Goal: Feedback & Contribution: Submit feedback/report problem

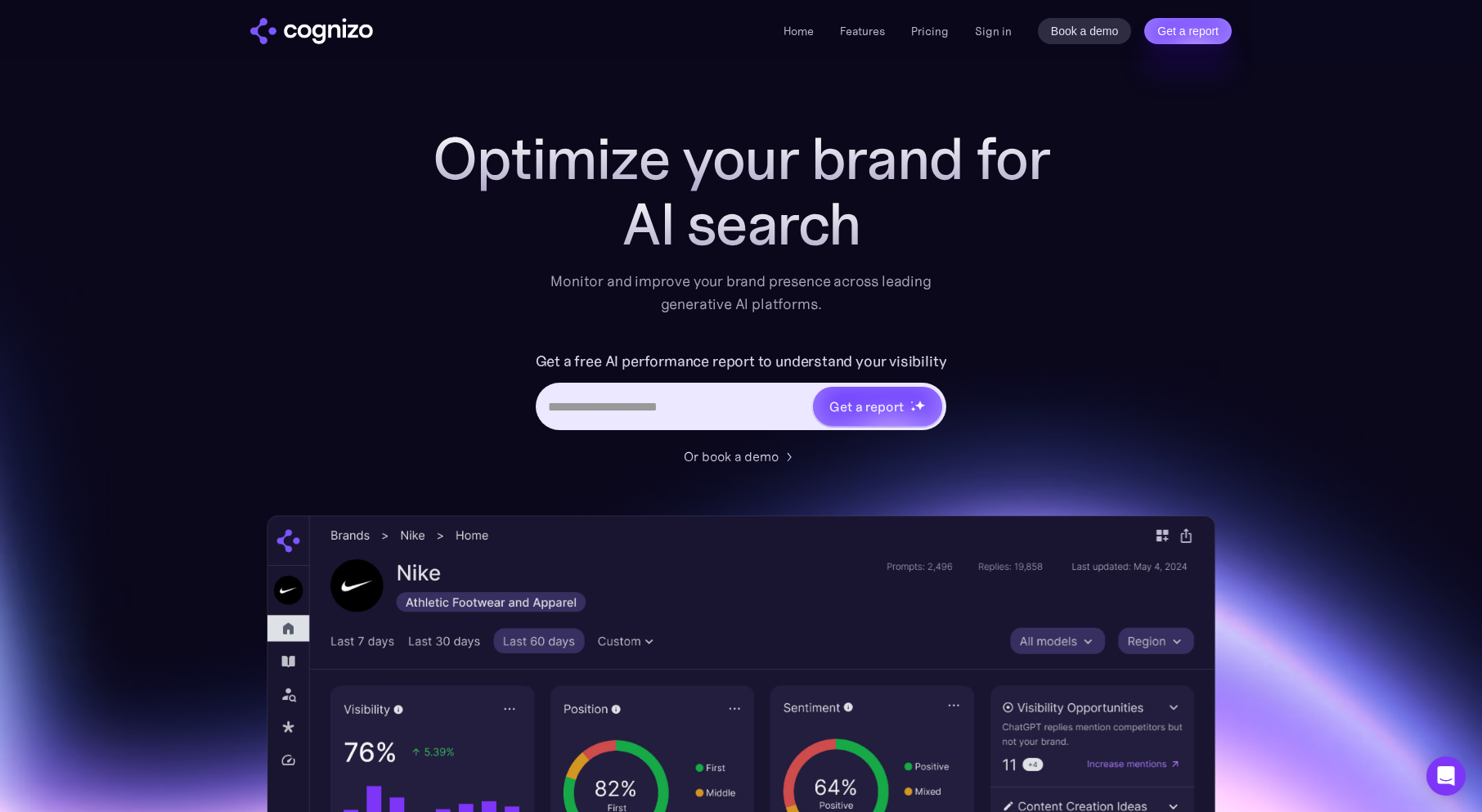
click at [974, 36] on div "Home Features Pricing Book a demo Get a report Sign in Book a demo Get a report" at bounding box center [1007, 31] width 449 height 26
click at [987, 33] on link "Sign in" at bounding box center [993, 31] width 36 height 20
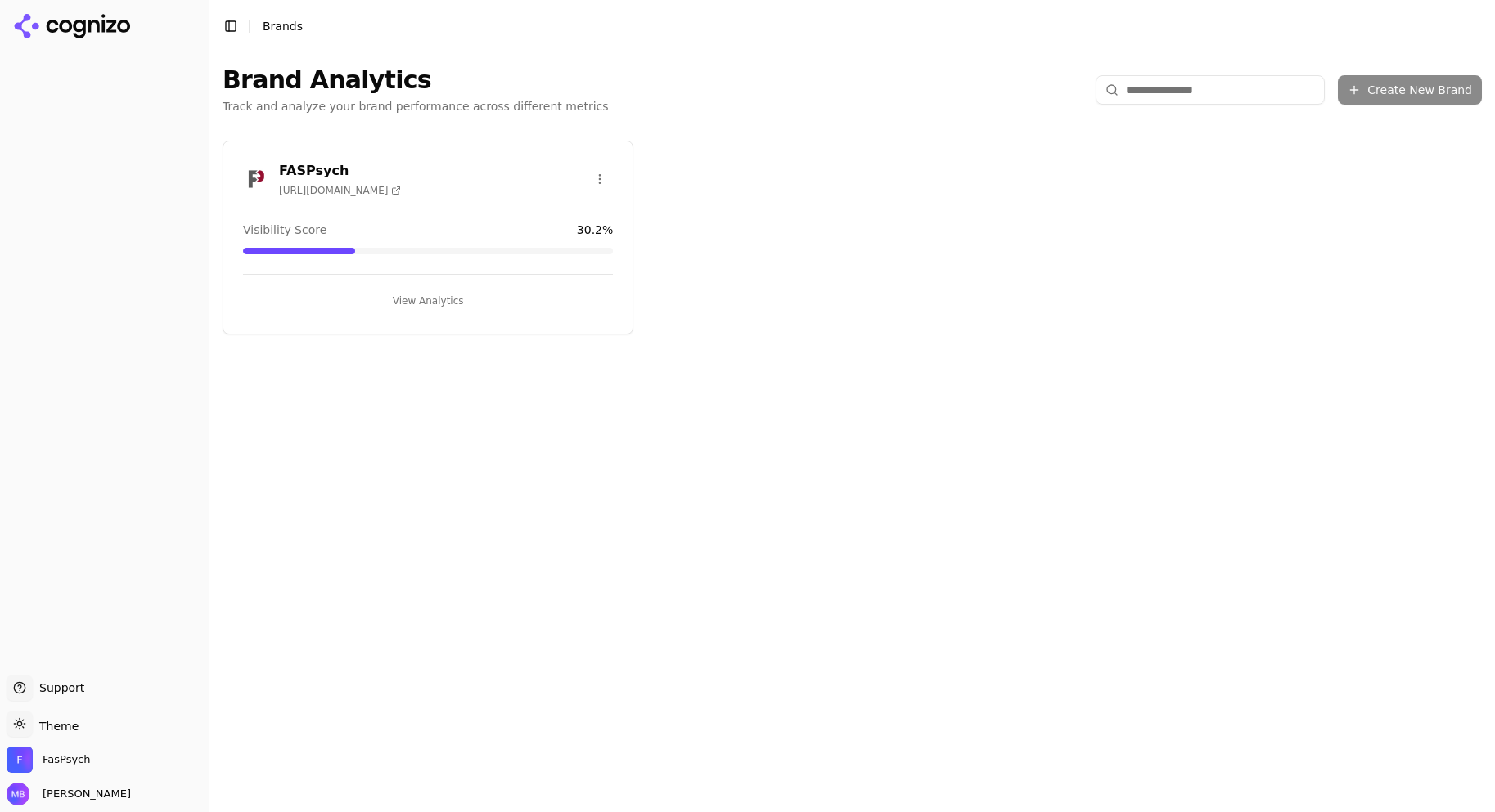
click at [427, 209] on div "FASPsych [URL][DOMAIN_NAME] Visibility Score 30.2 % View Analytics" at bounding box center [428, 238] width 410 height 194
click at [432, 294] on button "View Analytics" at bounding box center [428, 301] width 369 height 26
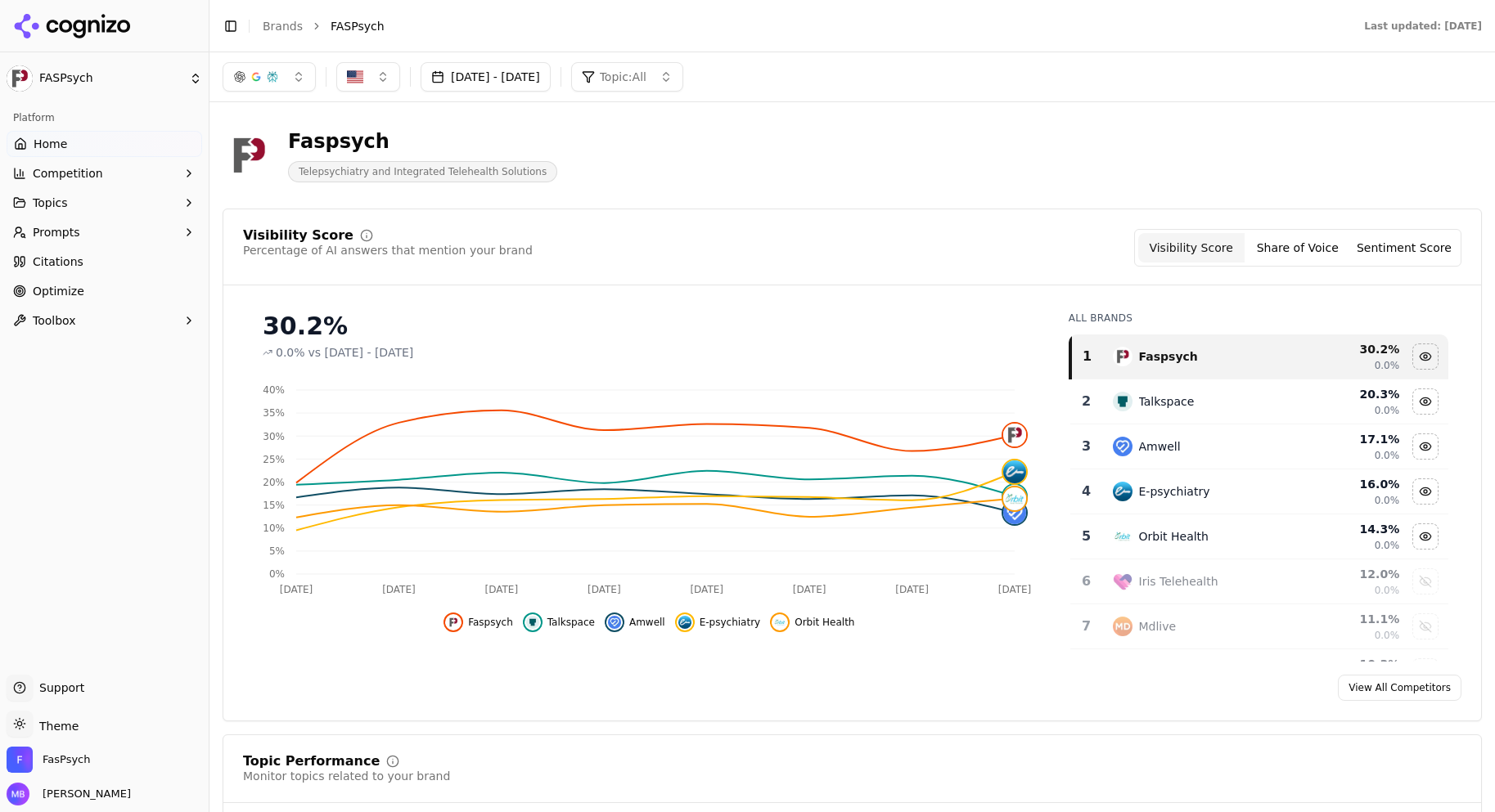
scroll to position [286, 0]
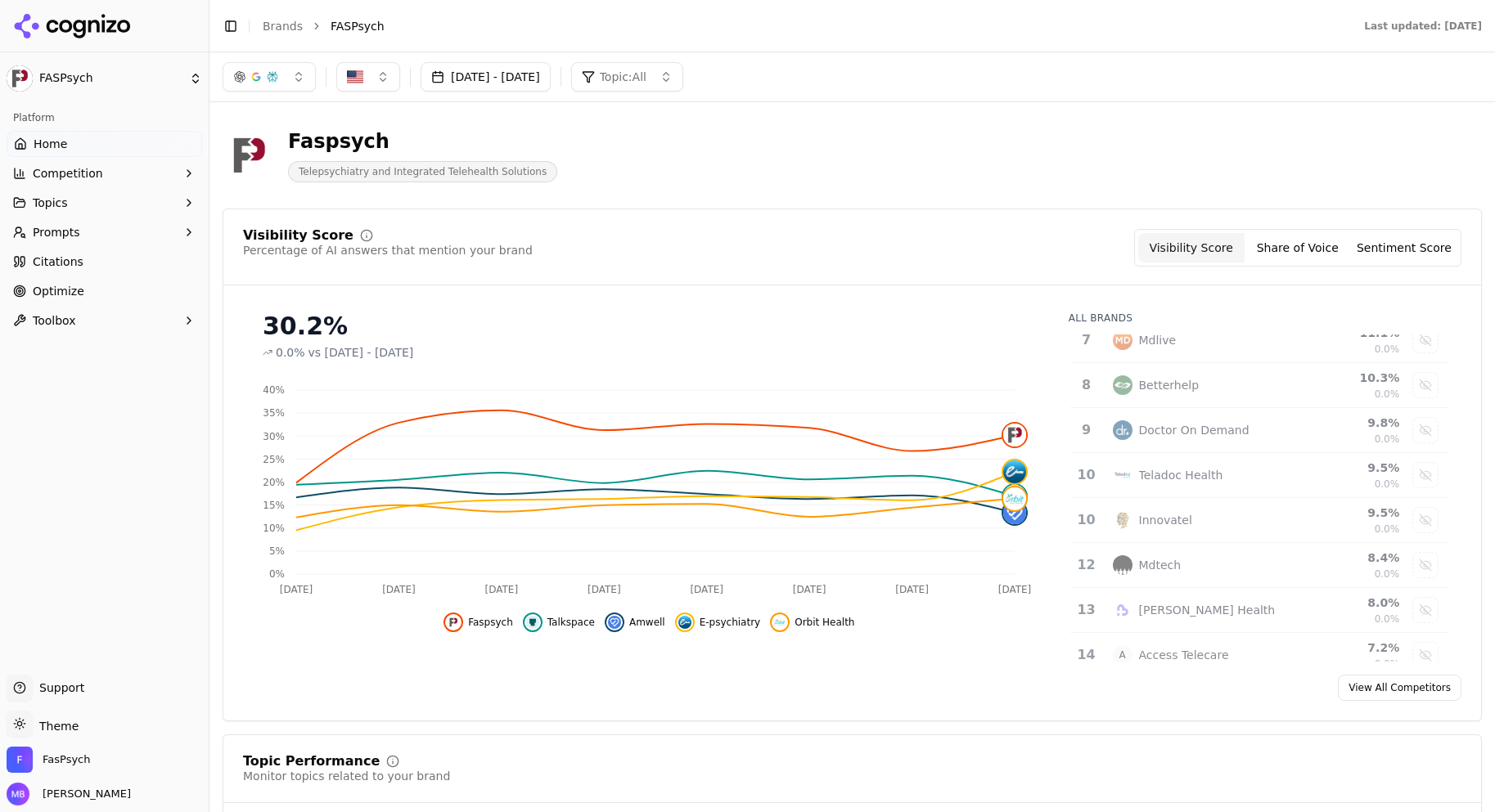
click at [1422, 609] on td "Data table" at bounding box center [1424, 611] width 46 height 45
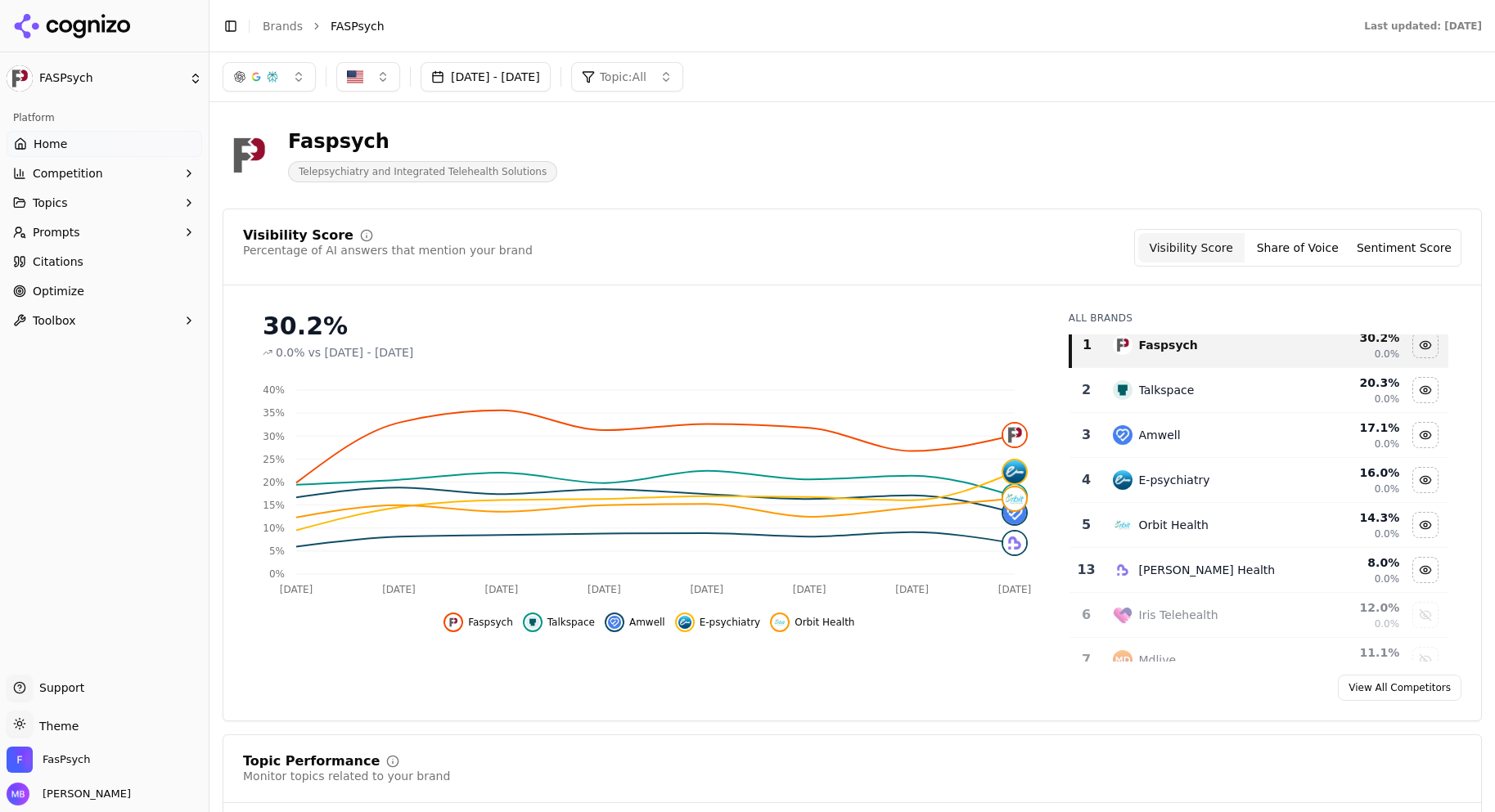
scroll to position [0, 0]
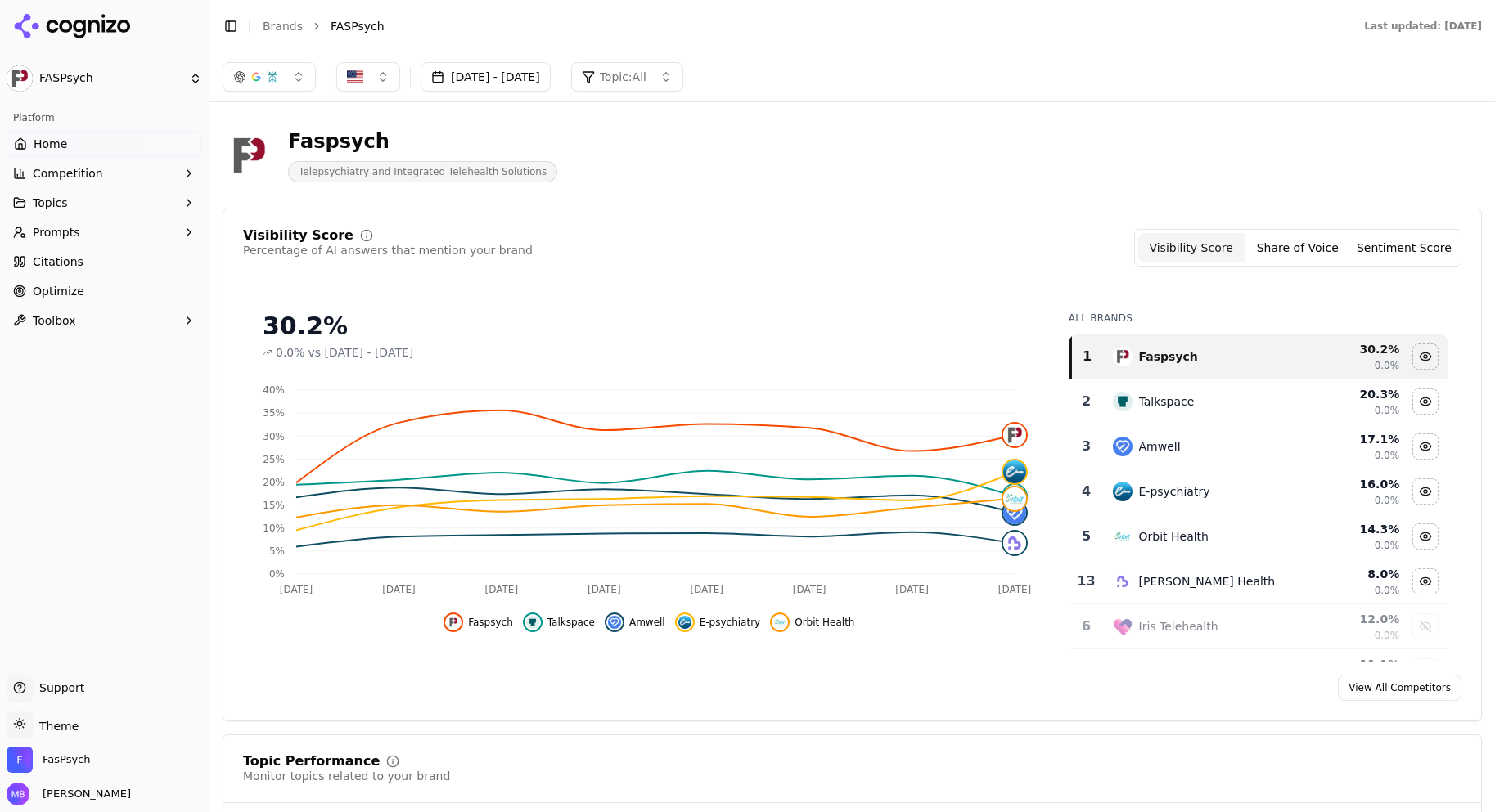
click at [1377, 242] on button "Sentiment Score" at bounding box center [1404, 248] width 106 height 30
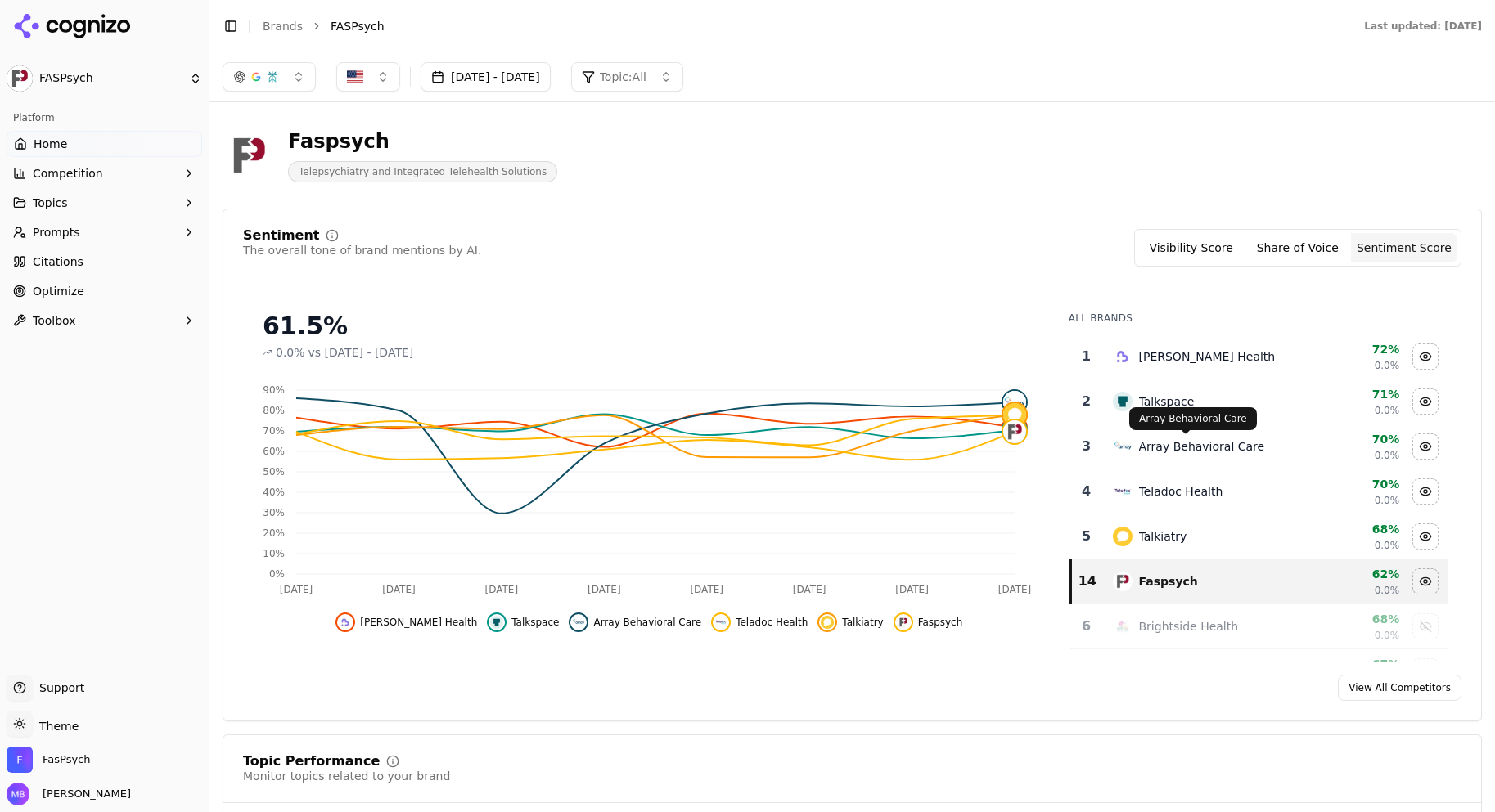
click at [1239, 441] on div "Array Behavioral Care" at bounding box center [1201, 447] width 126 height 17
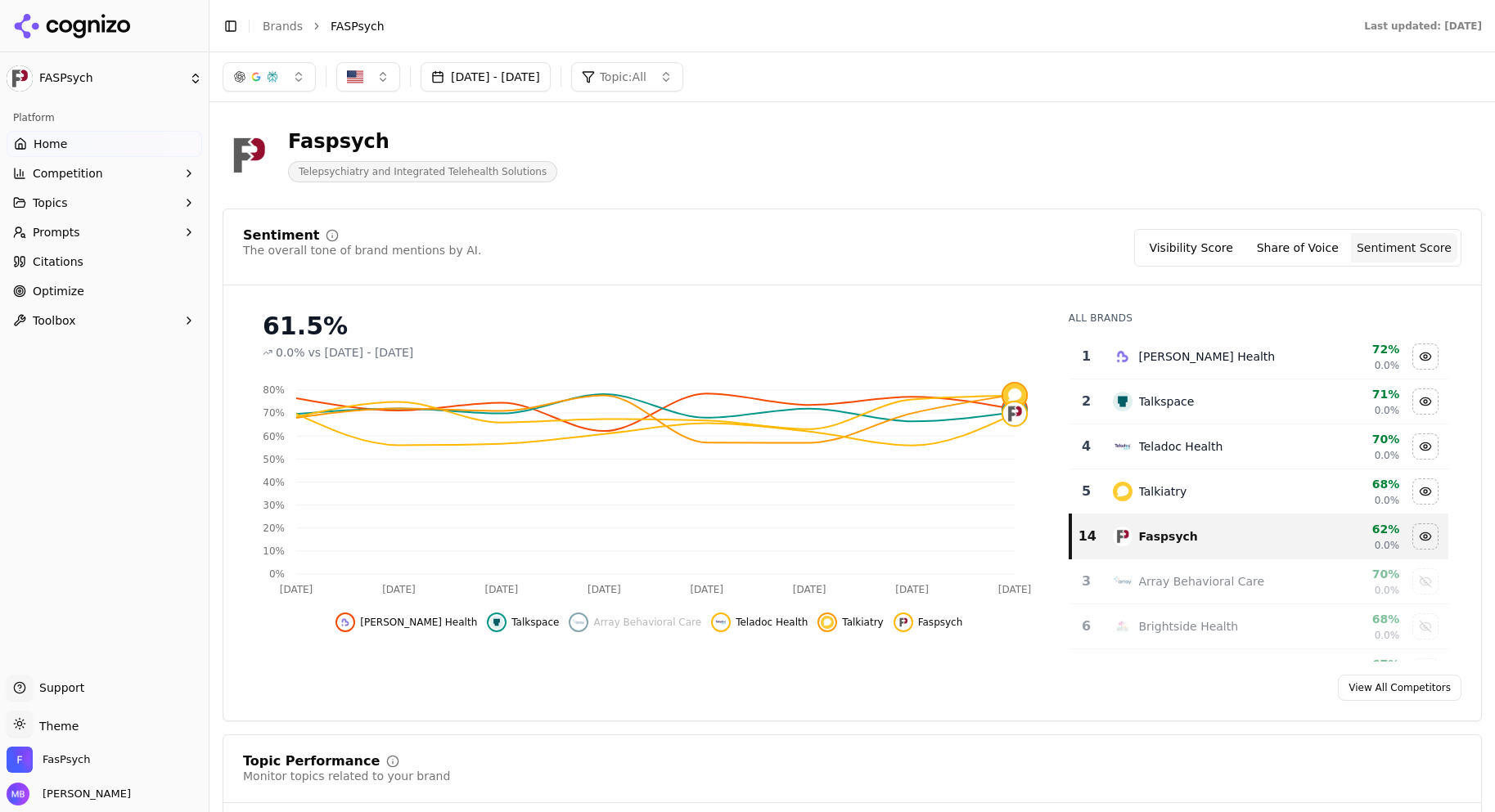
click at [1225, 250] on button "Visibility Score" at bounding box center [1191, 248] width 106 height 30
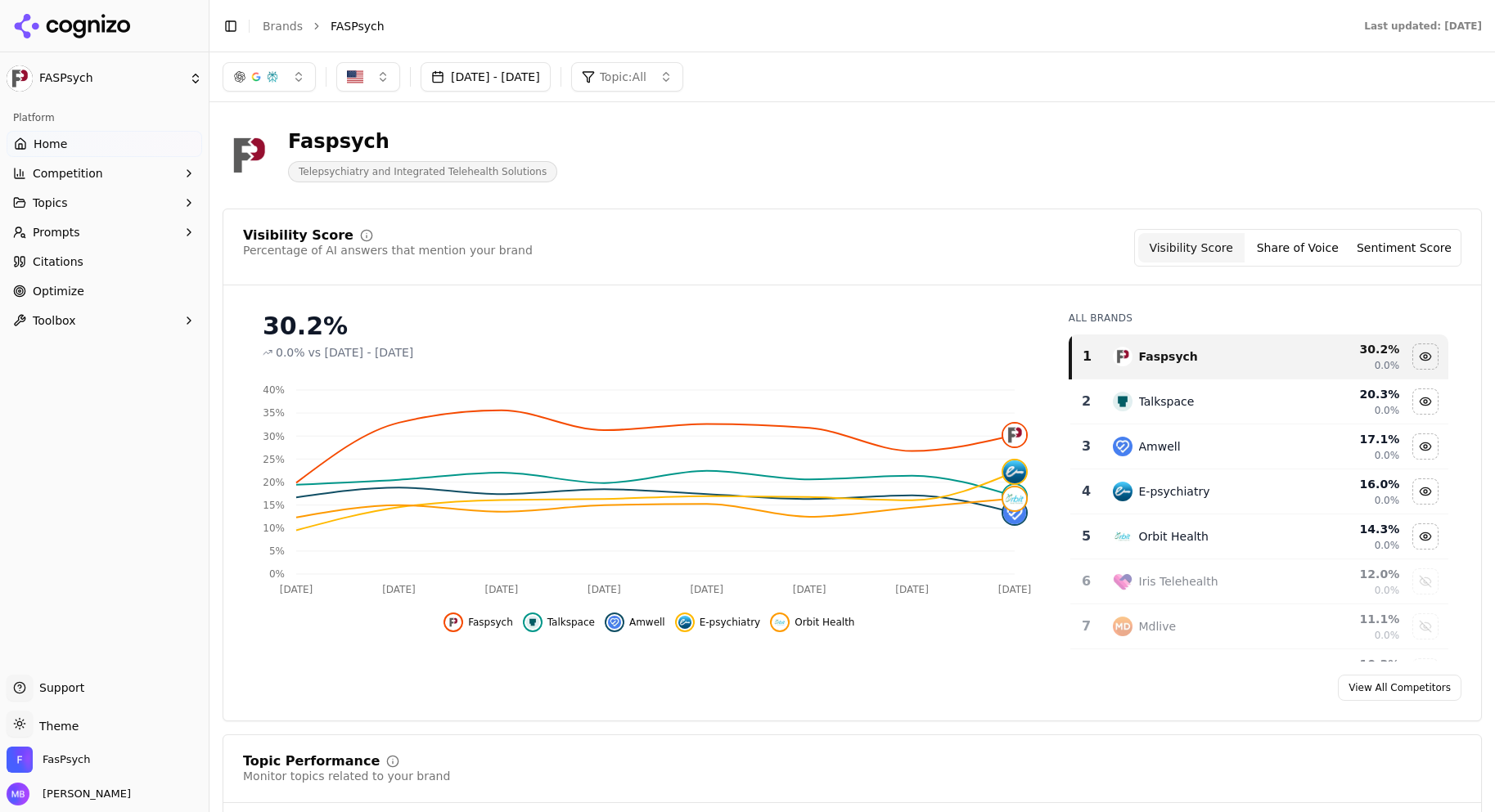
click at [1295, 243] on button "Share of Voice" at bounding box center [1297, 248] width 106 height 30
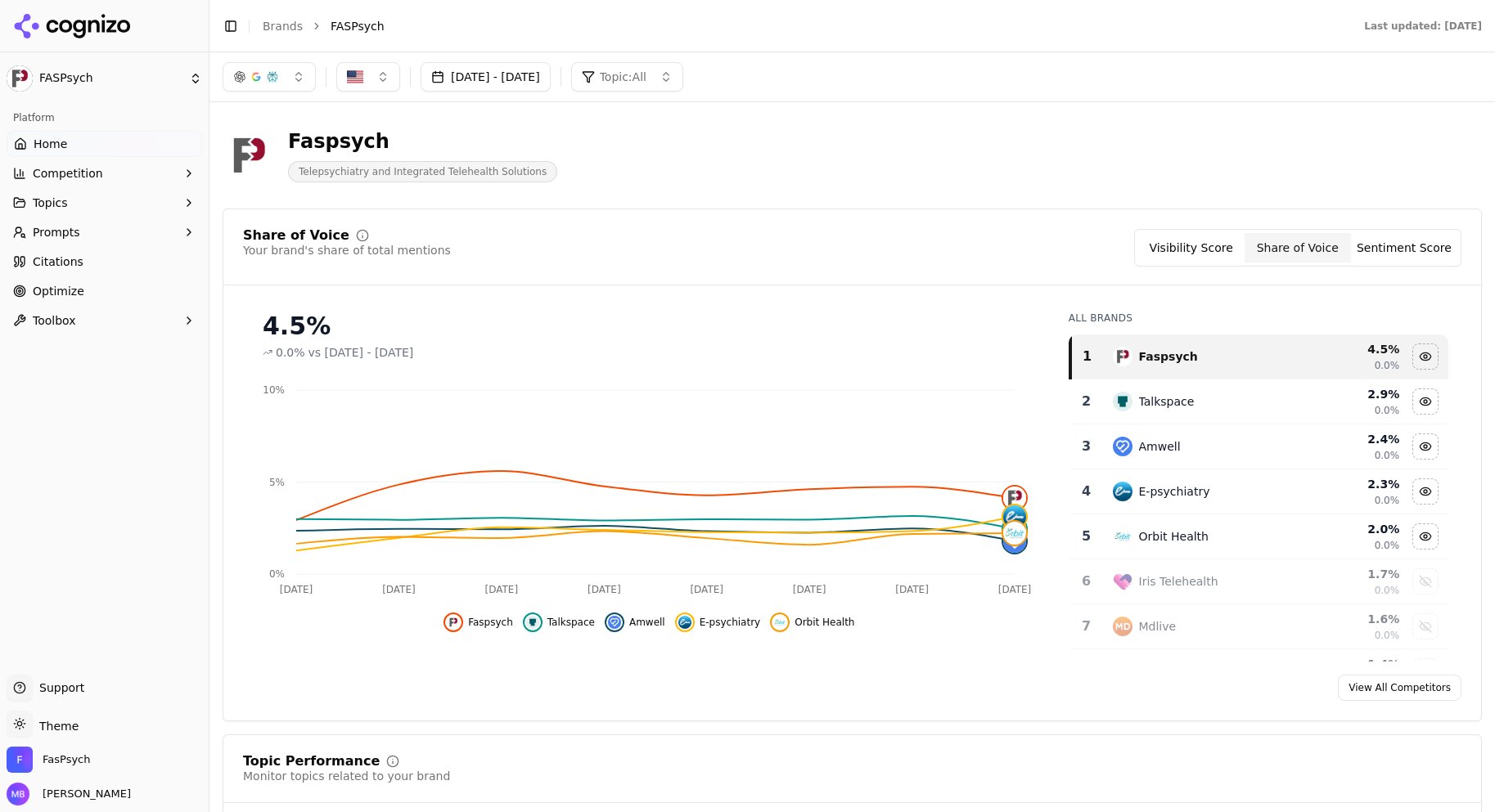
click at [178, 172] on button "Competition" at bounding box center [104, 173] width 196 height 26
click at [168, 199] on span "Metrics" at bounding box center [104, 200] width 143 height 17
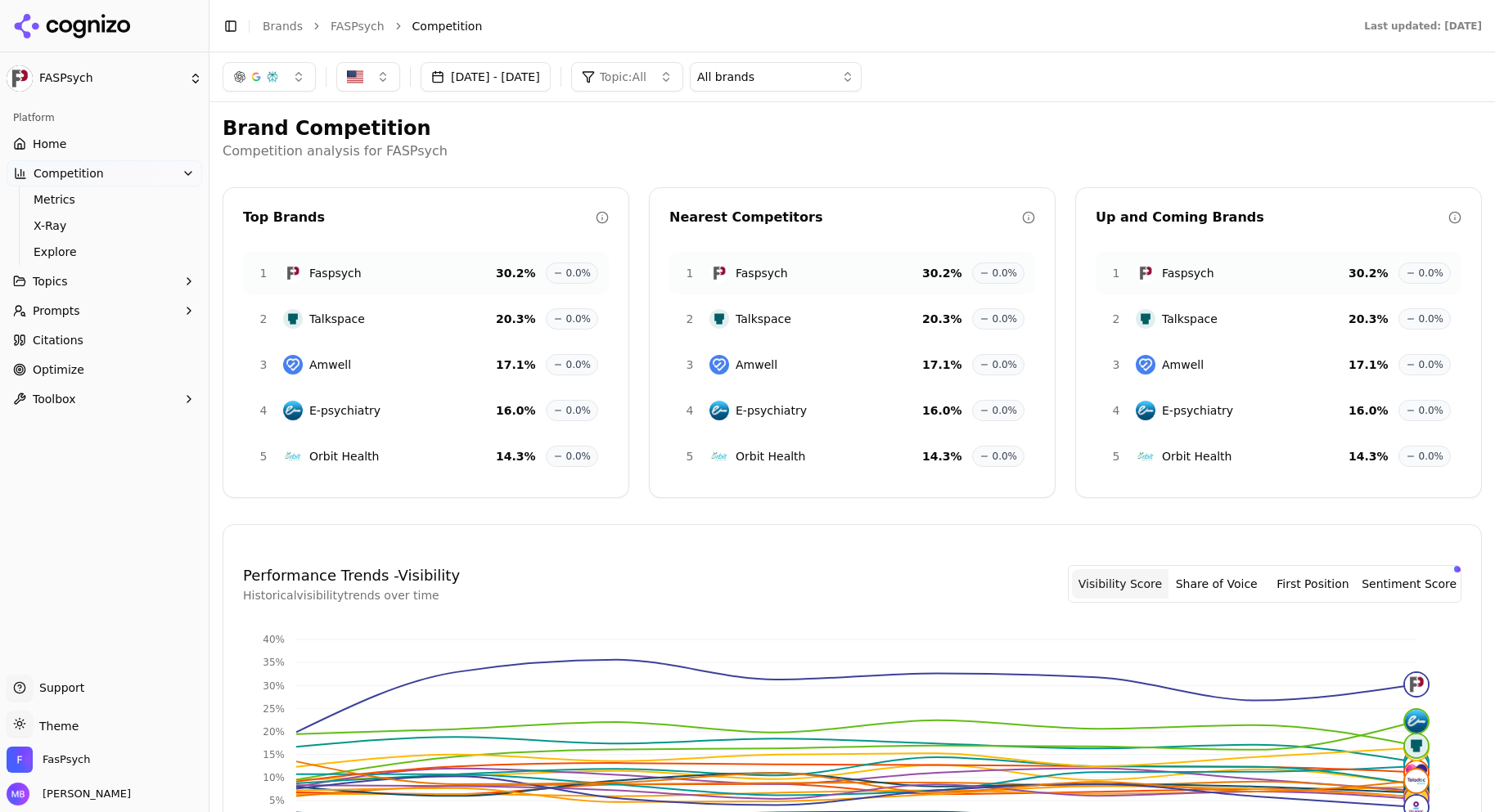
click at [283, 177] on div "Brand Competition Competition analysis for FASPsych Top Brands 1 Faspsych 30.2 …" at bounding box center [852, 683] width 1259 height 1136
click at [130, 241] on link "Explore" at bounding box center [104, 252] width 156 height 23
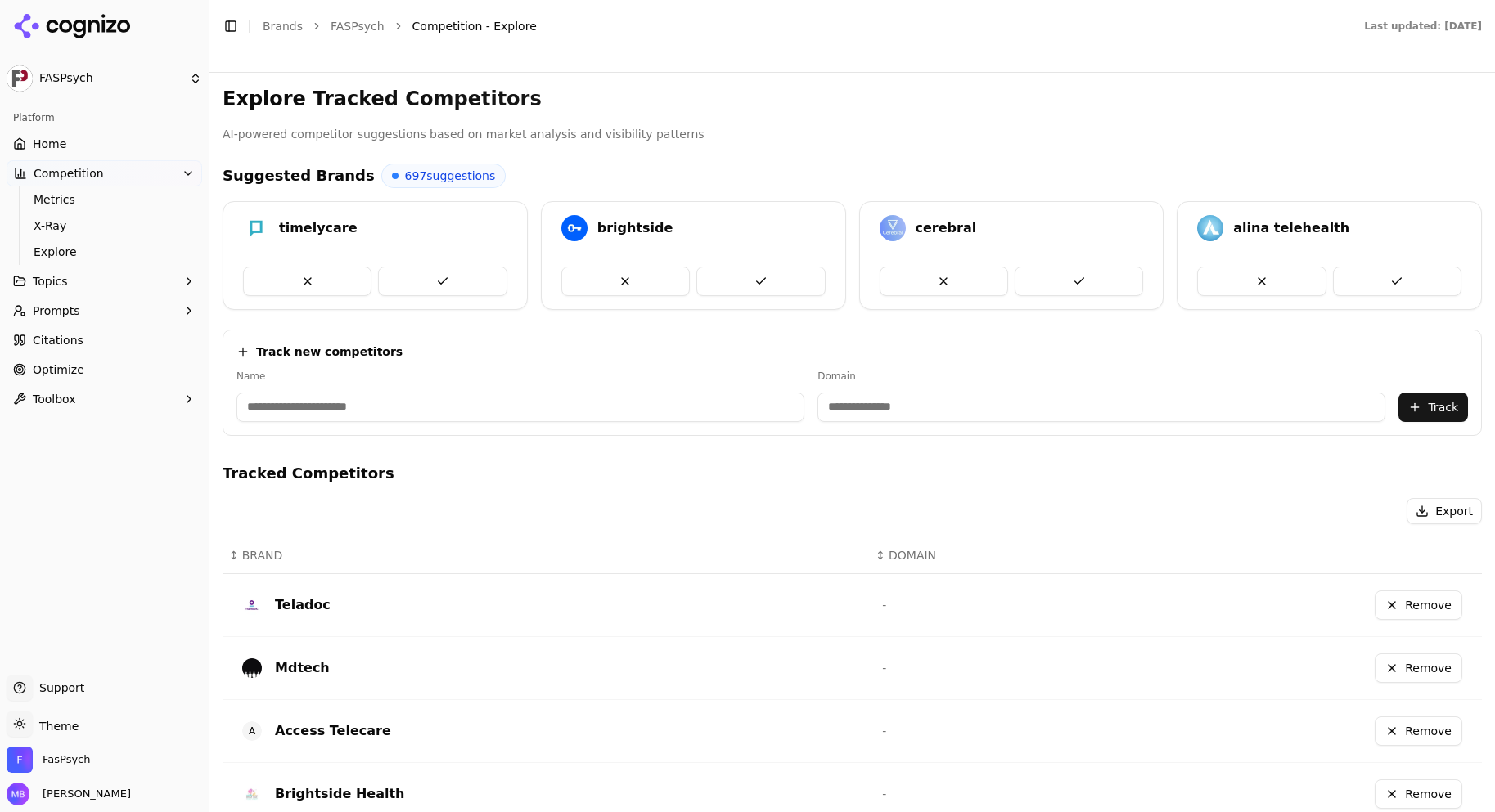
click at [1391, 282] on button at bounding box center [1397, 282] width 129 height 30
click at [569, 402] on input at bounding box center [519, 407] width 568 height 30
type input "********"
paste input "**********"
type input "**********"
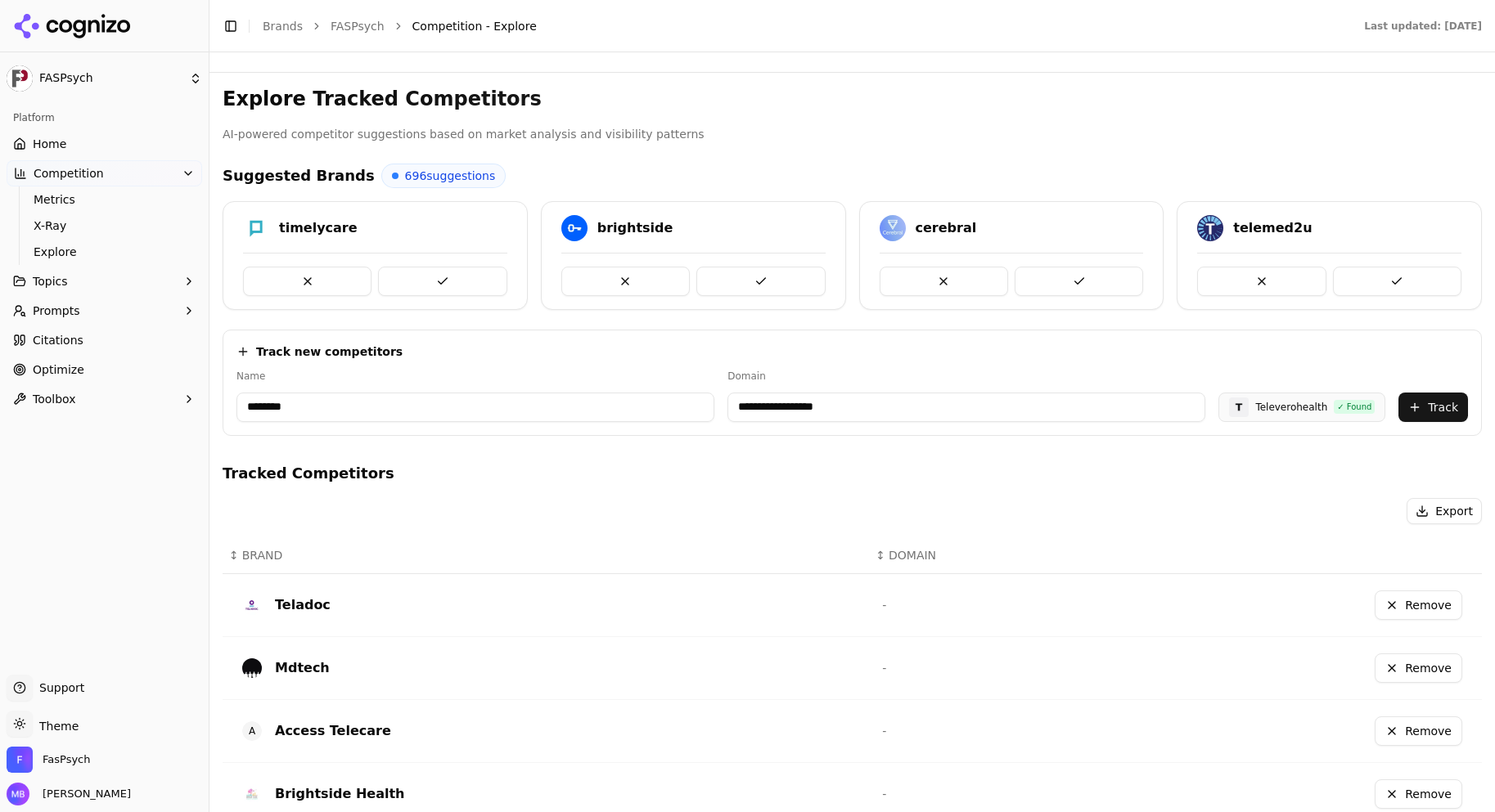
click at [1412, 404] on button "Track" at bounding box center [1433, 407] width 70 height 30
click at [547, 402] on input at bounding box center [519, 407] width 568 height 30
paste input "**********"
type input "**********"
click at [904, 402] on input "**********" at bounding box center [997, 407] width 498 height 30
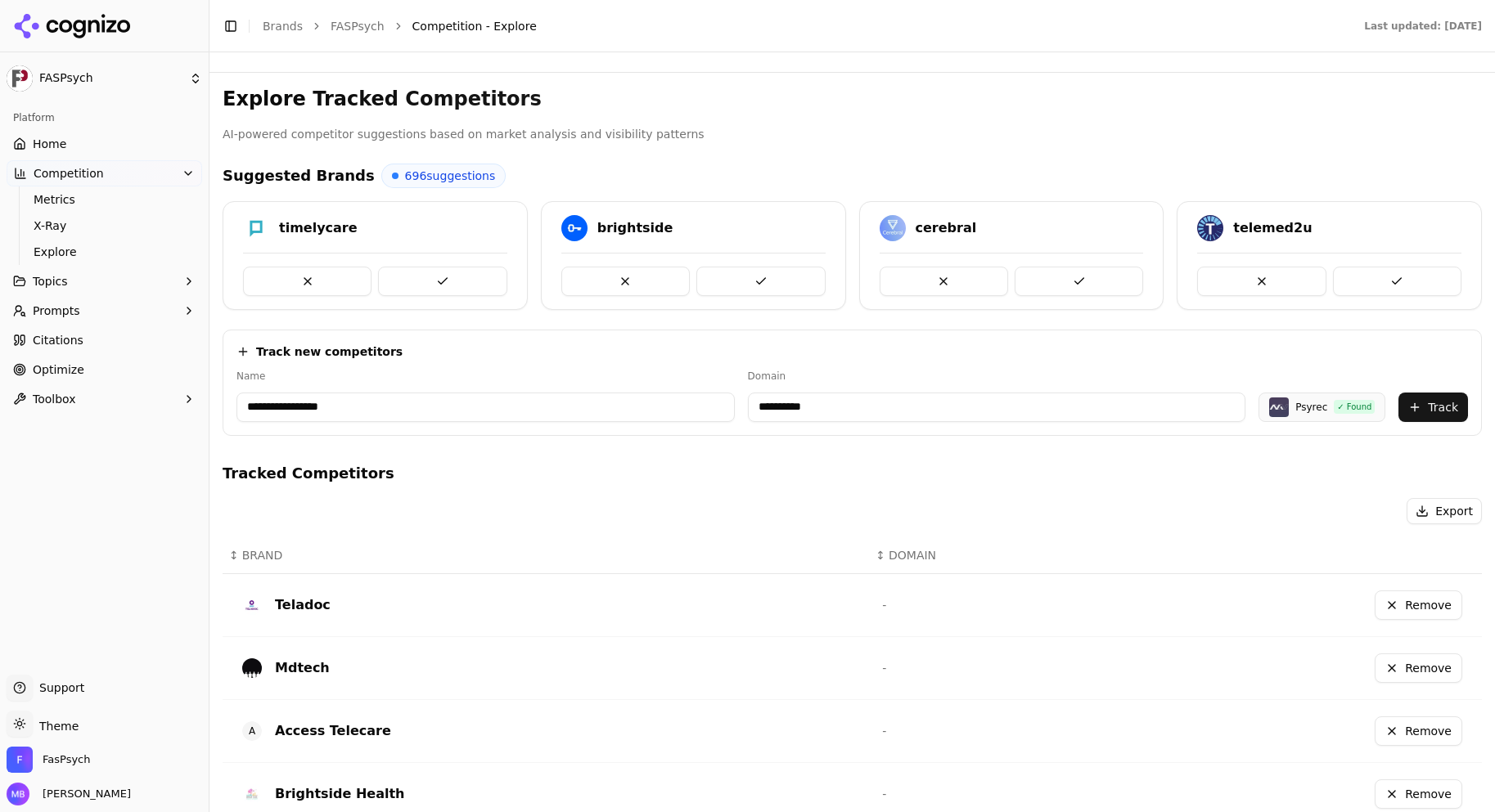
click at [904, 402] on input "**********" at bounding box center [997, 407] width 498 height 30
paste input "**********"
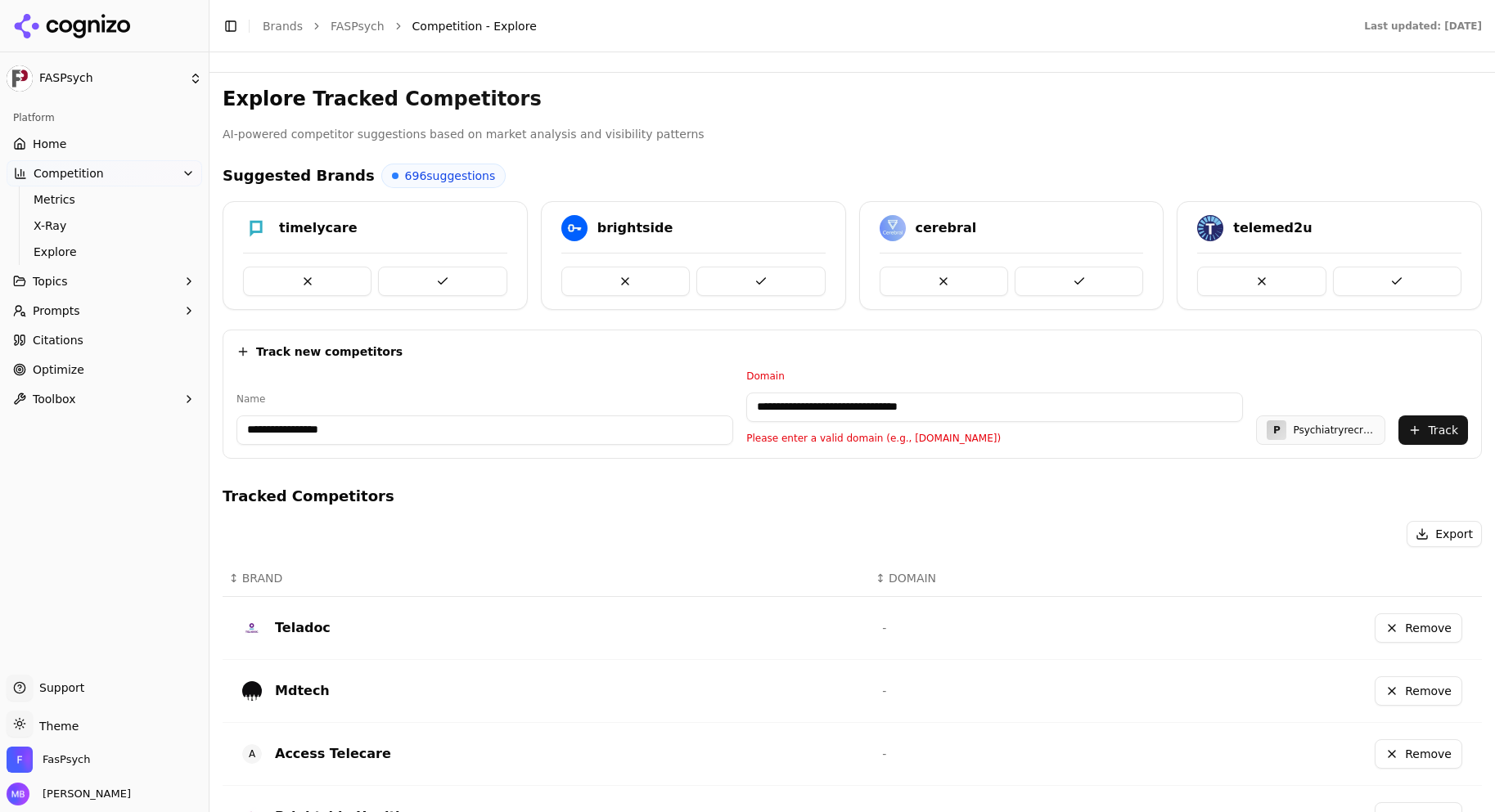
click at [790, 401] on input "**********" at bounding box center [994, 407] width 496 height 30
click at [867, 344] on div "Track new competitors" at bounding box center [851, 351] width 1231 height 17
click at [1411, 428] on button "Track" at bounding box center [1433, 431] width 70 height 30
click at [1037, 401] on input "**********" at bounding box center [959, 407] width 473 height 30
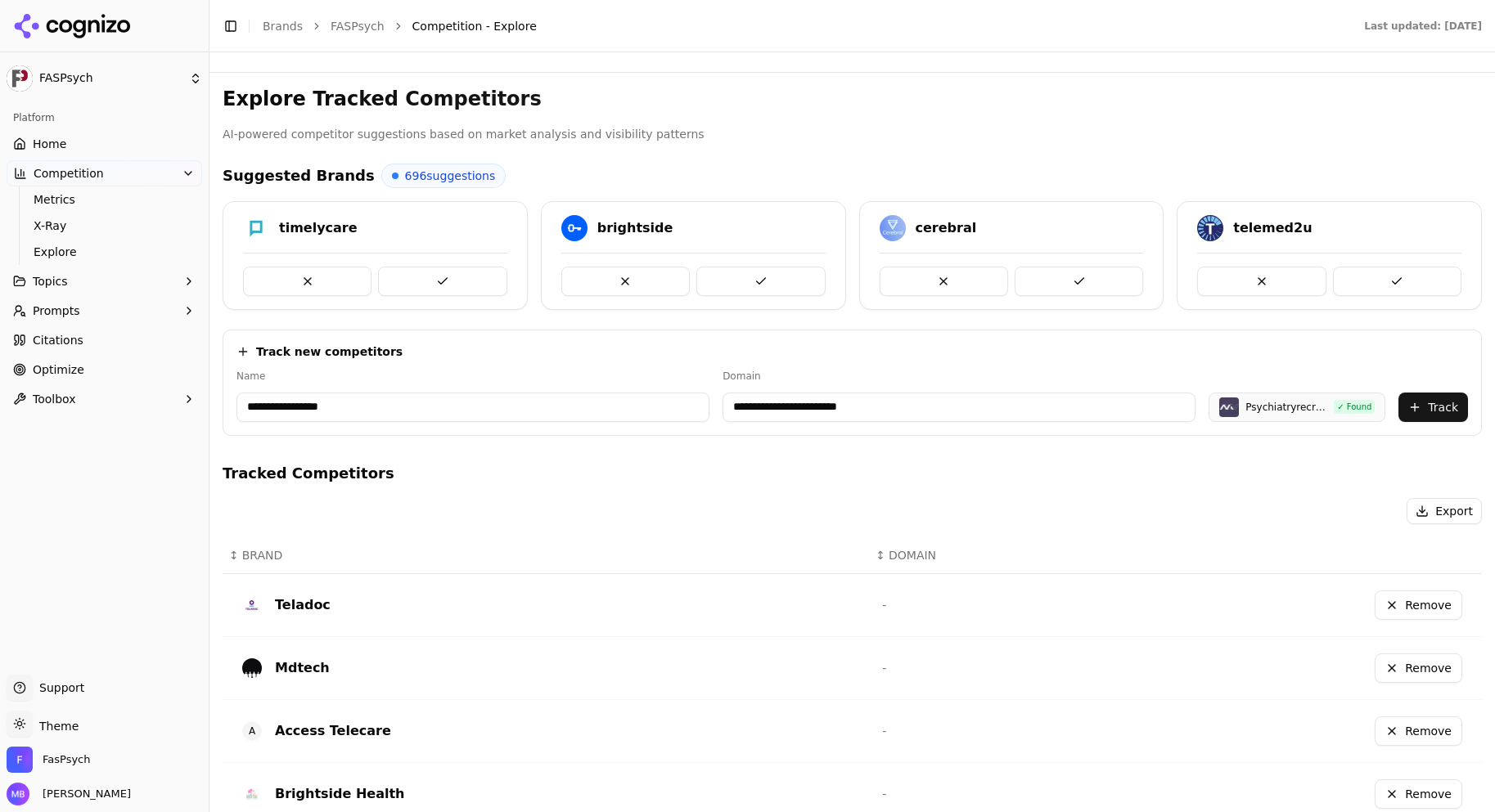
type input "**********"
click at [1410, 415] on button "Track" at bounding box center [1433, 407] width 70 height 30
click at [688, 408] on input at bounding box center [519, 407] width 568 height 30
type input "*"
type input "*******"
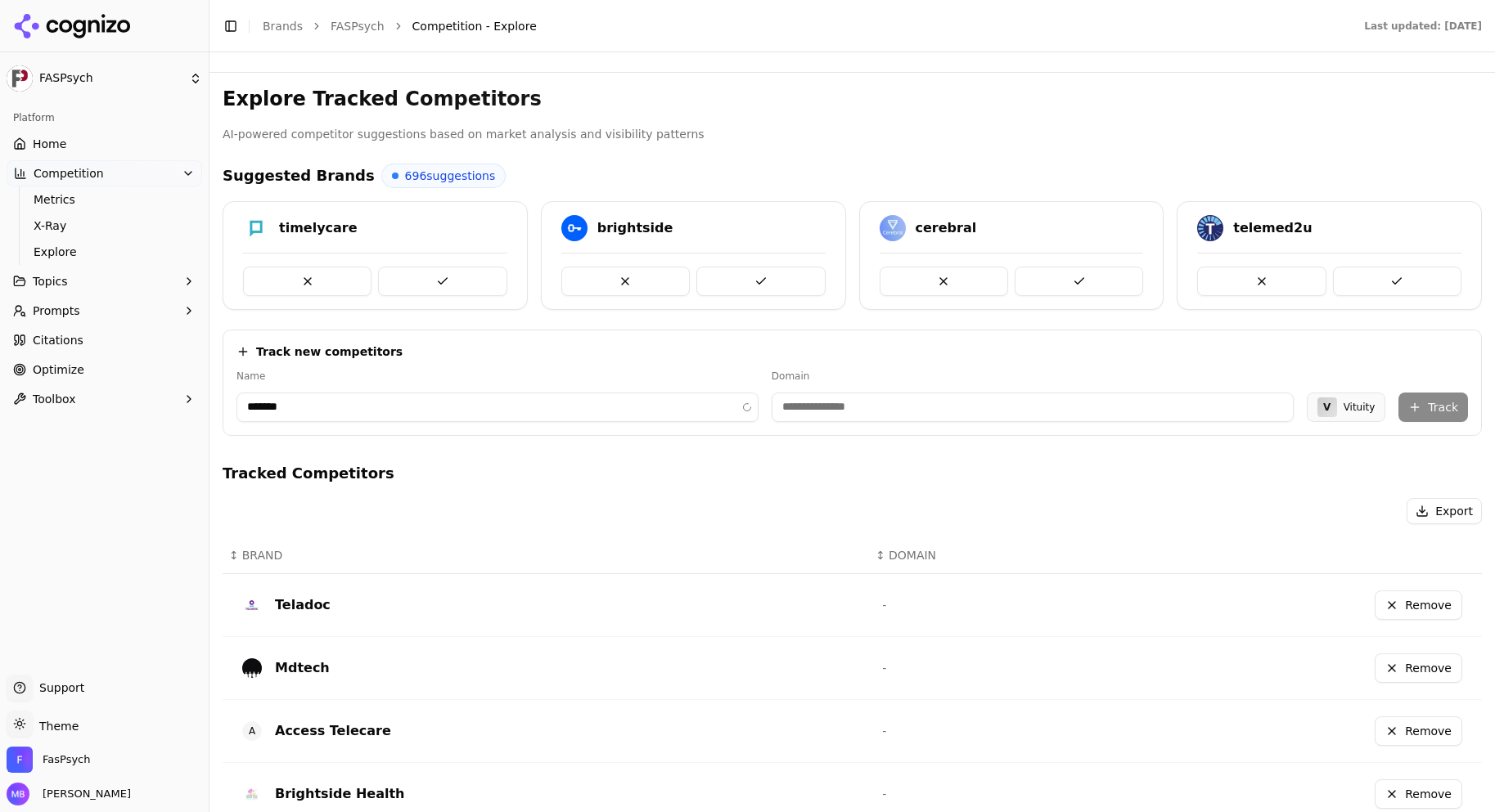
click at [1027, 392] on input at bounding box center [1032, 407] width 522 height 30
type input "**********"
click at [1417, 407] on button "Track" at bounding box center [1433, 407] width 70 height 30
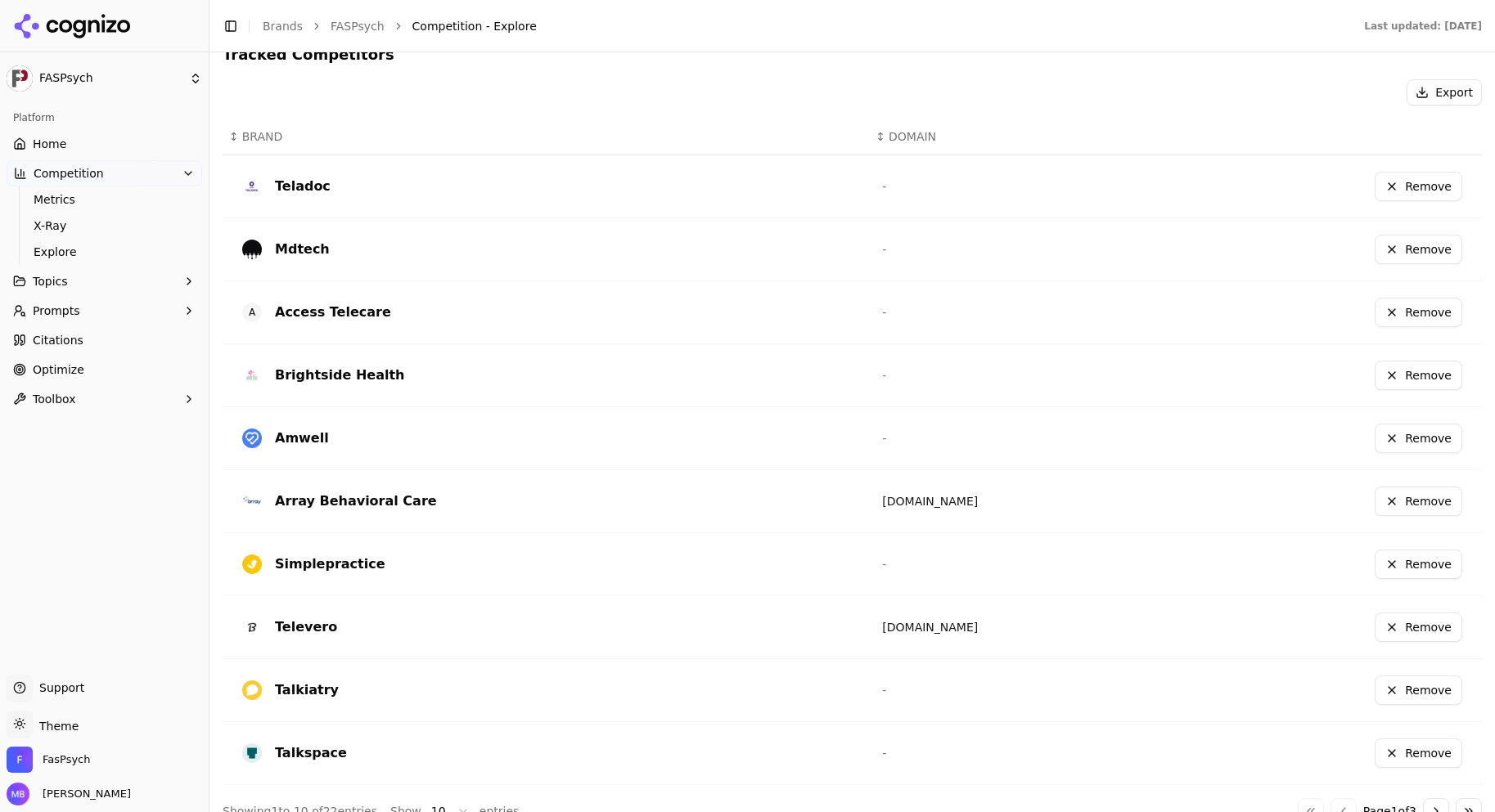
scroll to position [444, 0]
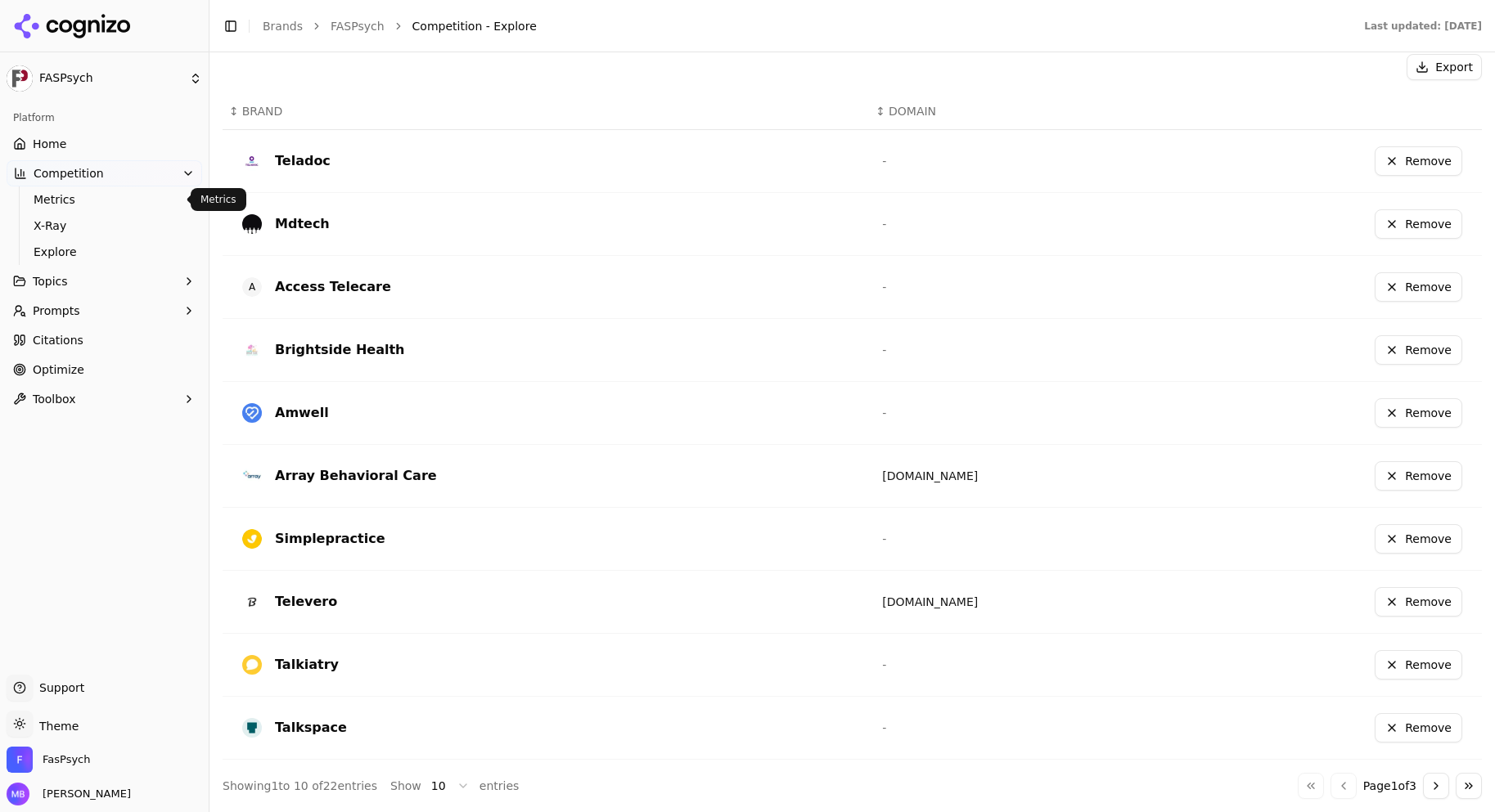
click at [115, 206] on span "Metrics" at bounding box center [104, 200] width 143 height 17
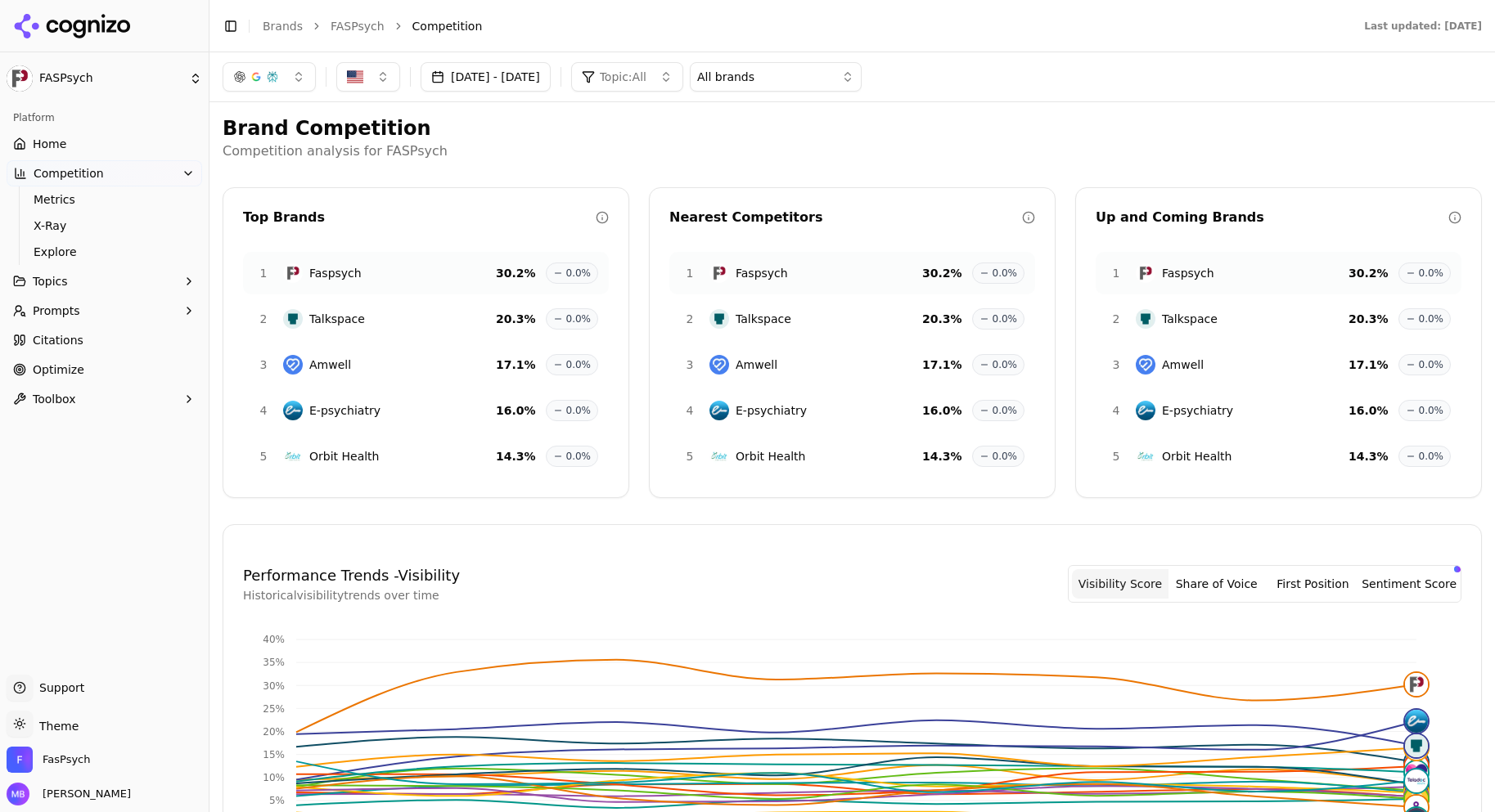
click at [519, 137] on h2 "Brand Competition" at bounding box center [852, 129] width 1259 height 26
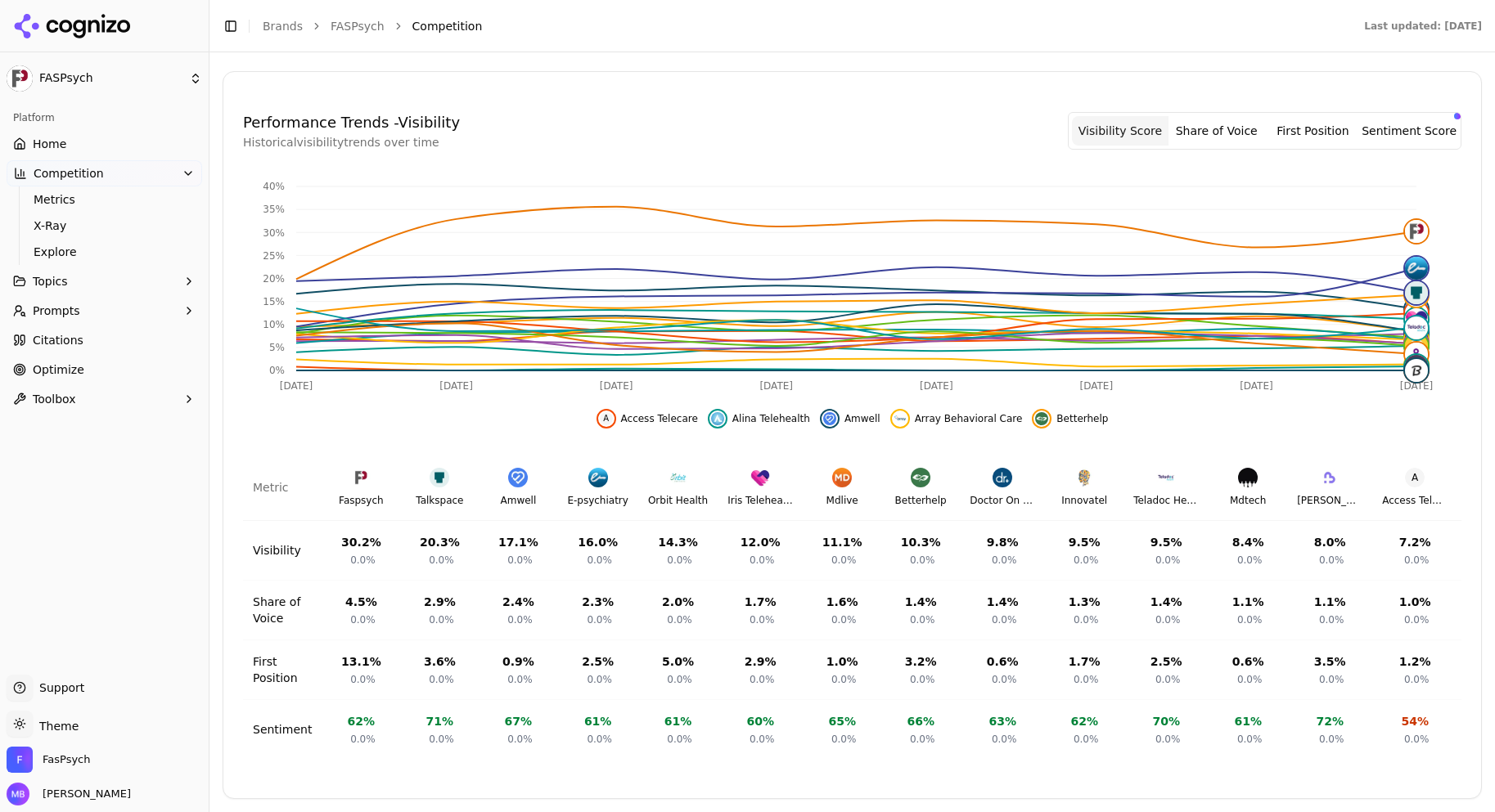
scroll to position [0, 728]
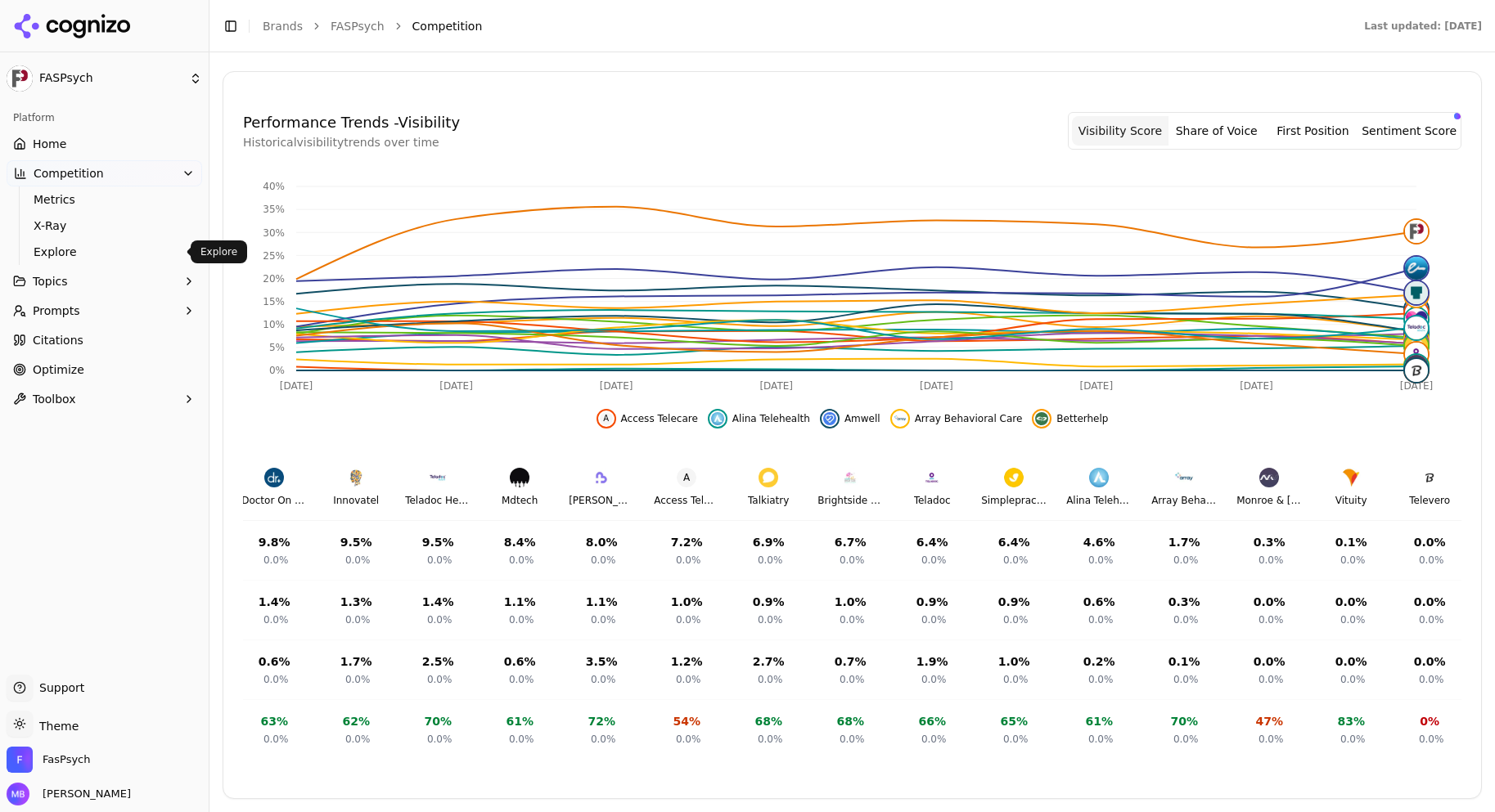
click at [83, 260] on link "Explore" at bounding box center [104, 252] width 156 height 23
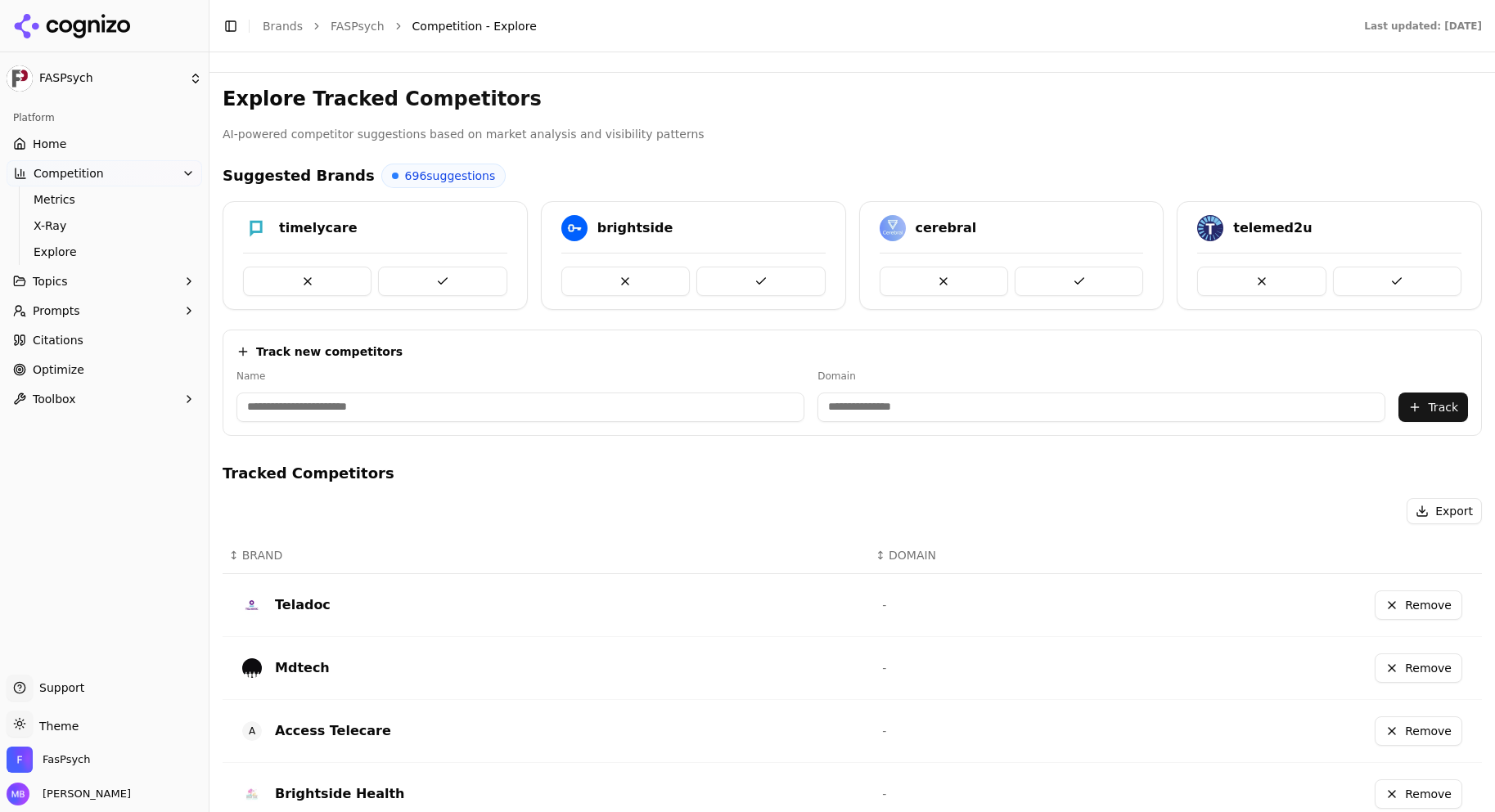
click at [362, 408] on input at bounding box center [519, 407] width 568 height 30
click at [837, 406] on input at bounding box center [1100, 407] width 568 height 30
paste input "**********"
drag, startPoint x: 819, startPoint y: 402, endPoint x: 771, endPoint y: 378, distance: 53.7
click at [751, 390] on div "**********" at bounding box center [994, 395] width 496 height 52
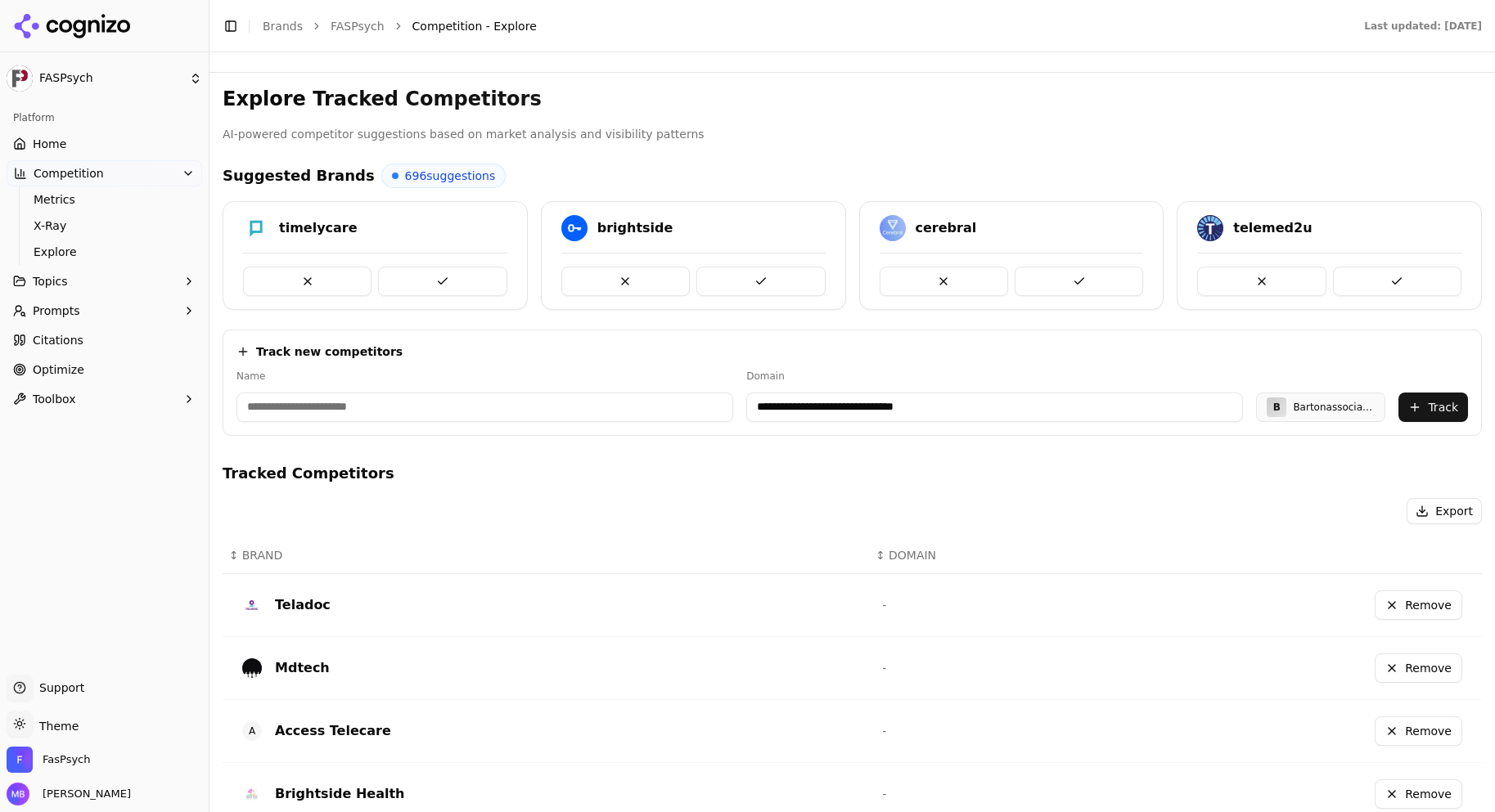
click at [791, 403] on input "**********" at bounding box center [994, 407] width 496 height 30
click at [789, 397] on input "**********" at bounding box center [994, 407] width 496 height 30
type input "**********"
click at [584, 407] on input at bounding box center [484, 407] width 496 height 30
type input "**********"
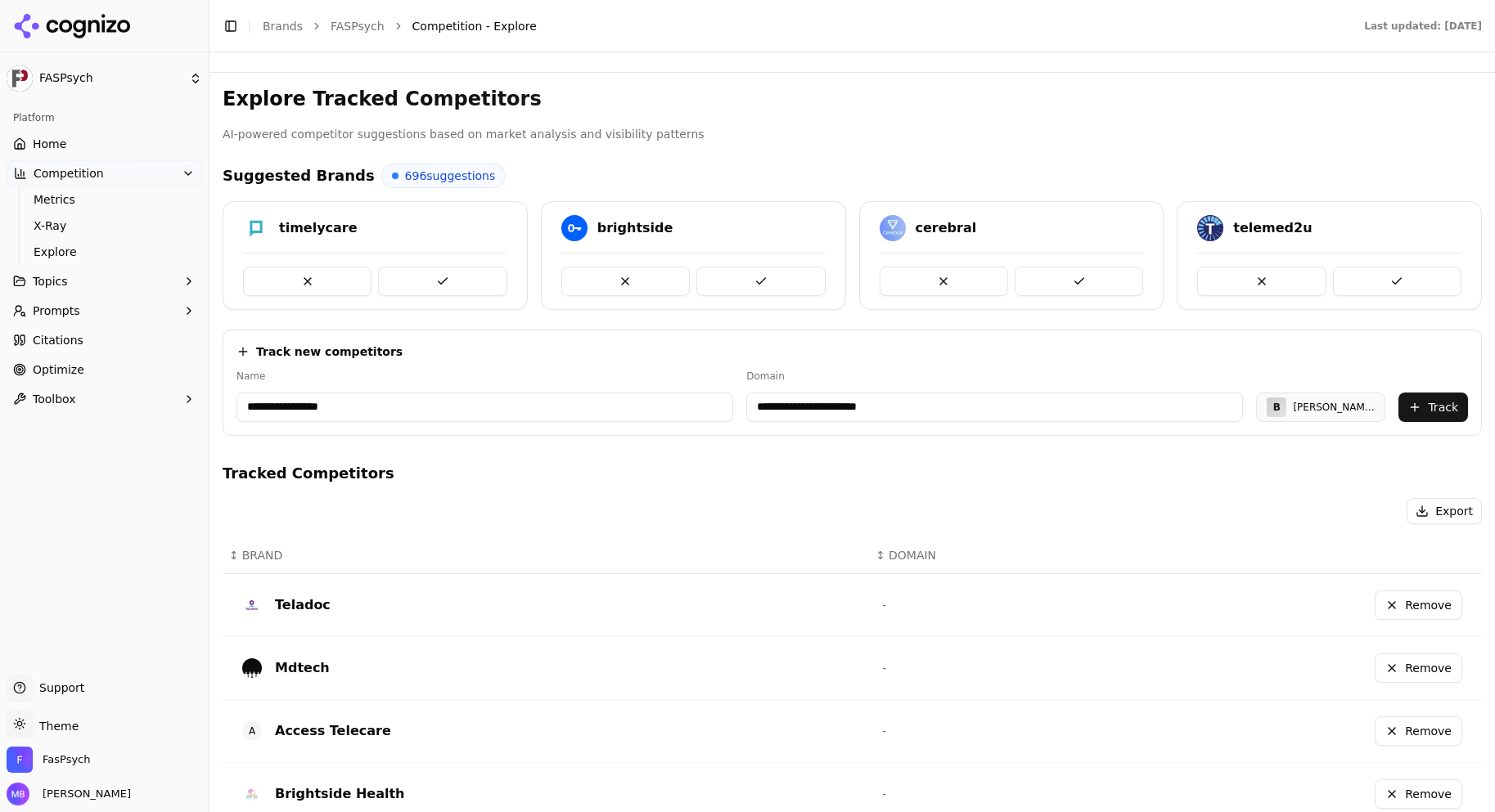
click at [1079, 447] on div "**********" at bounding box center [852, 664] width 1259 height 1157
click at [1398, 403] on button "Track" at bounding box center [1433, 407] width 70 height 30
click at [408, 409] on input at bounding box center [519, 407] width 568 height 30
type input "**********"
paste input "**********"
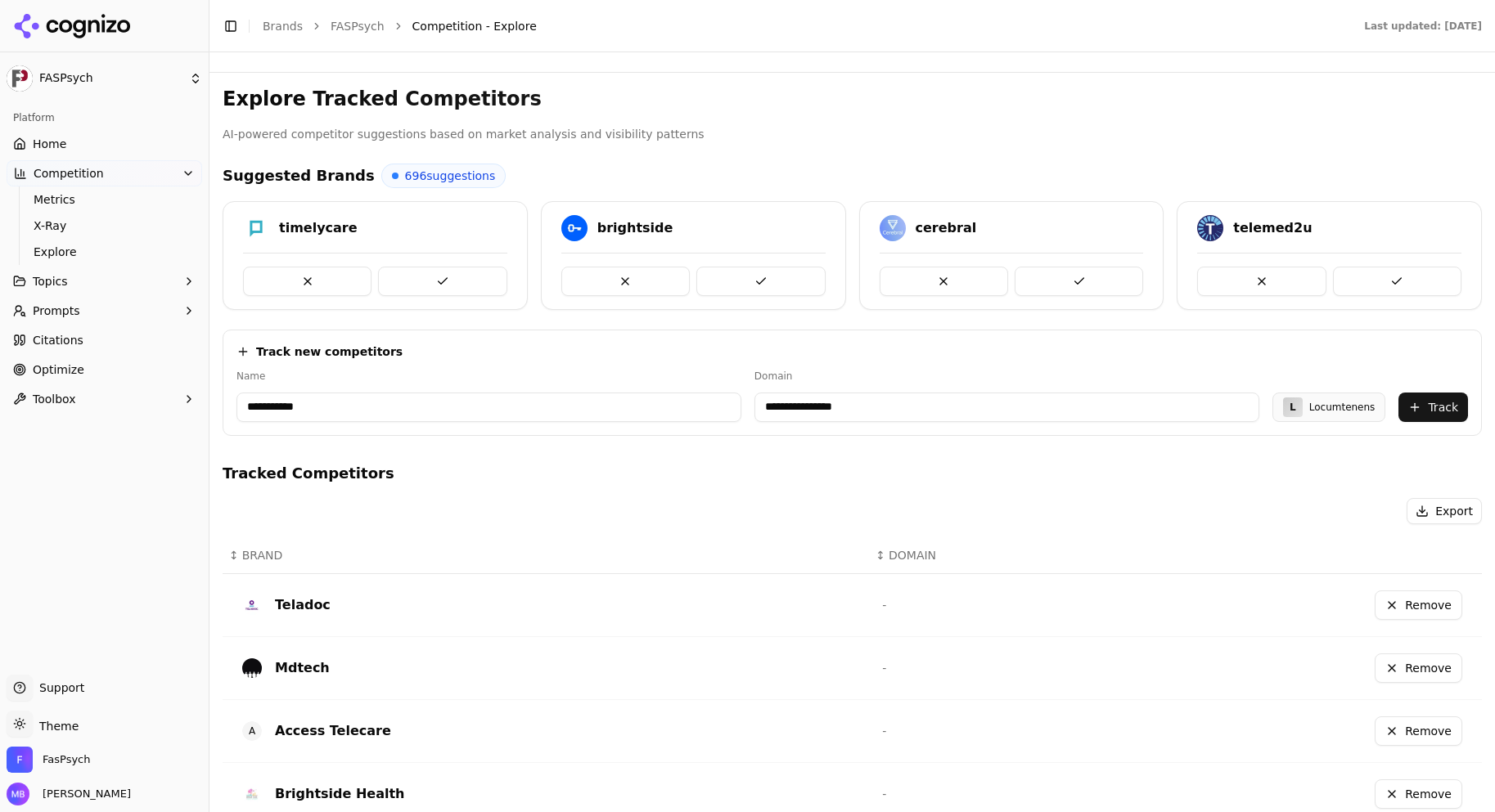
type input "**********"
click at [1429, 393] on button "Track" at bounding box center [1433, 407] width 70 height 30
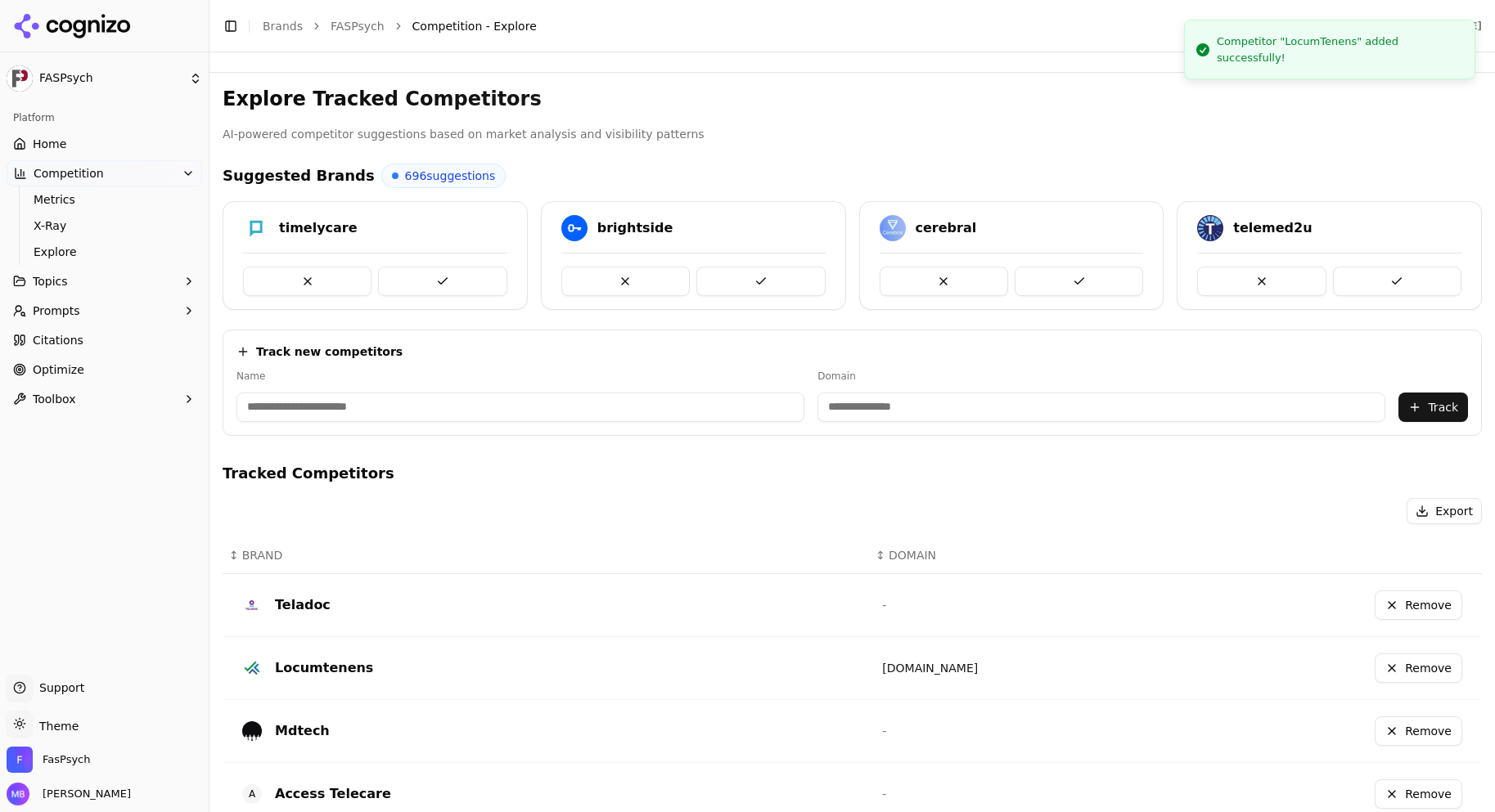
scroll to position [444, 0]
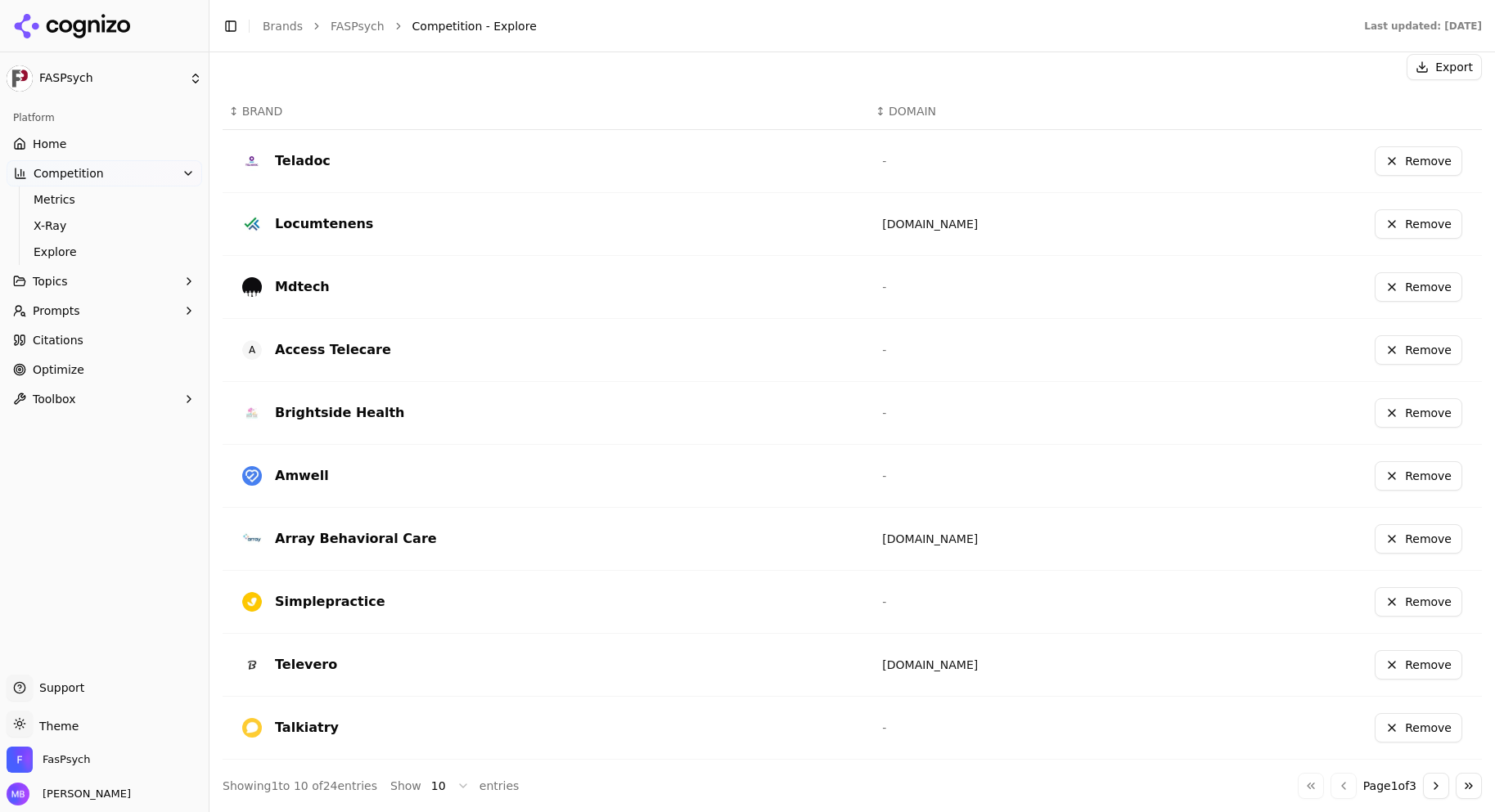
click at [1415, 770] on div "Export ↕ BRAND ↕ DOMAIN Teladoc - Remove Locumtenens [DOMAIN_NAME] Remove Mdtec…" at bounding box center [852, 426] width 1259 height 745
click at [1422, 782] on button "Go to next page" at bounding box center [1435, 786] width 26 height 26
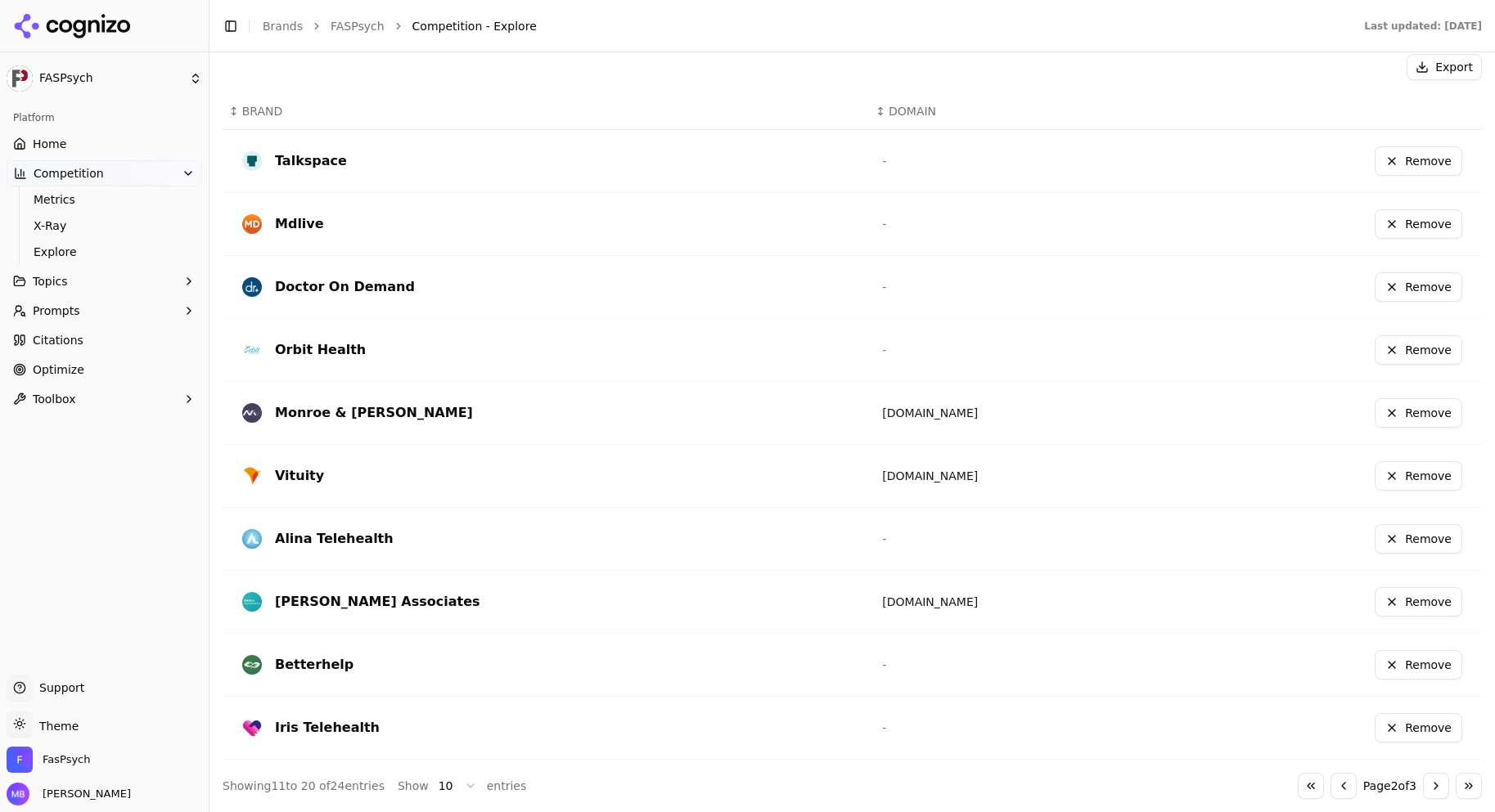
click at [1142, 620] on td "Remove" at bounding box center [1311, 601] width 340 height 63
click at [1405, 597] on button "Remove" at bounding box center [1419, 602] width 88 height 30
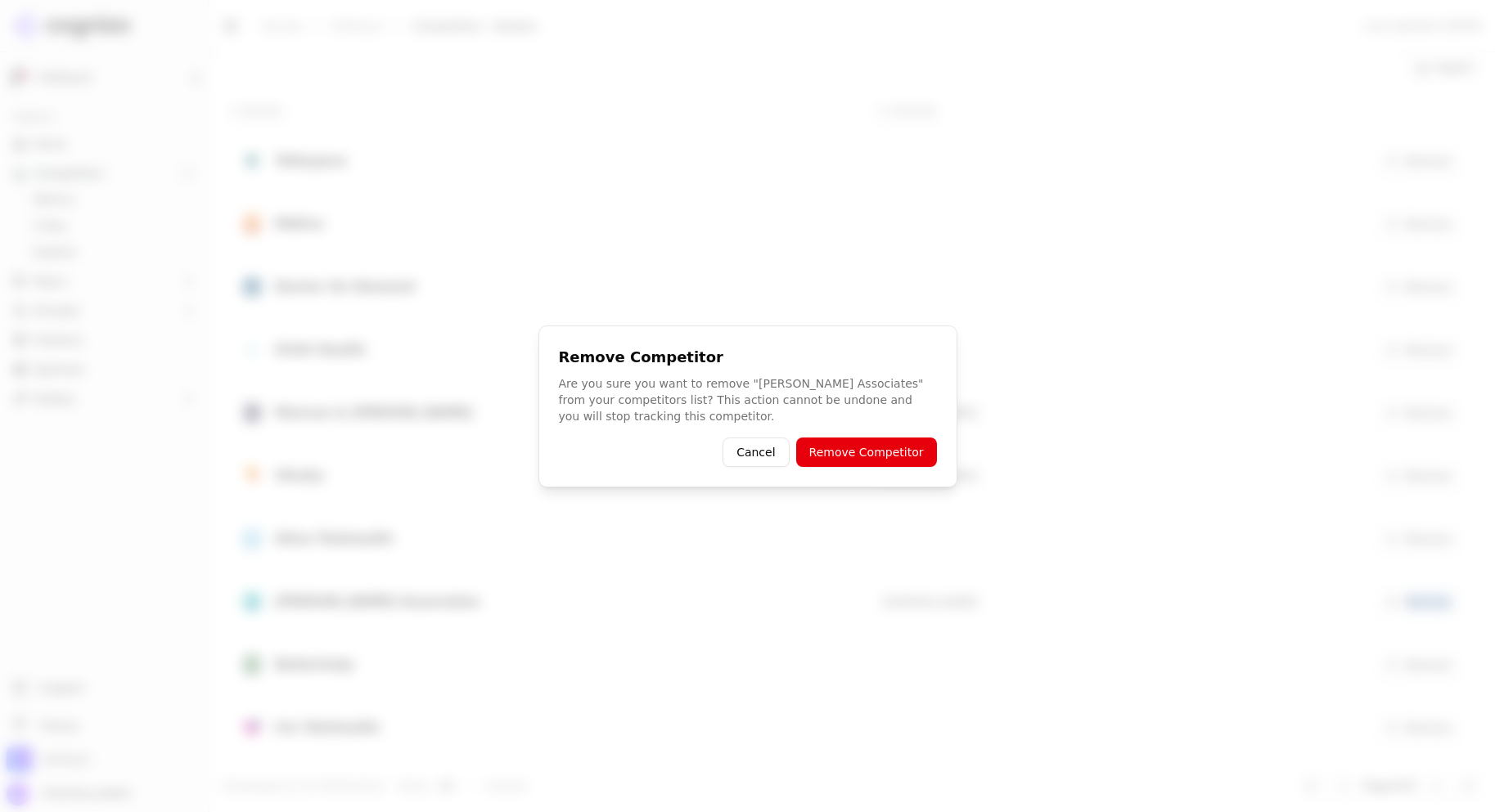
click at [921, 447] on button "Remove Competitor" at bounding box center [865, 452] width 141 height 30
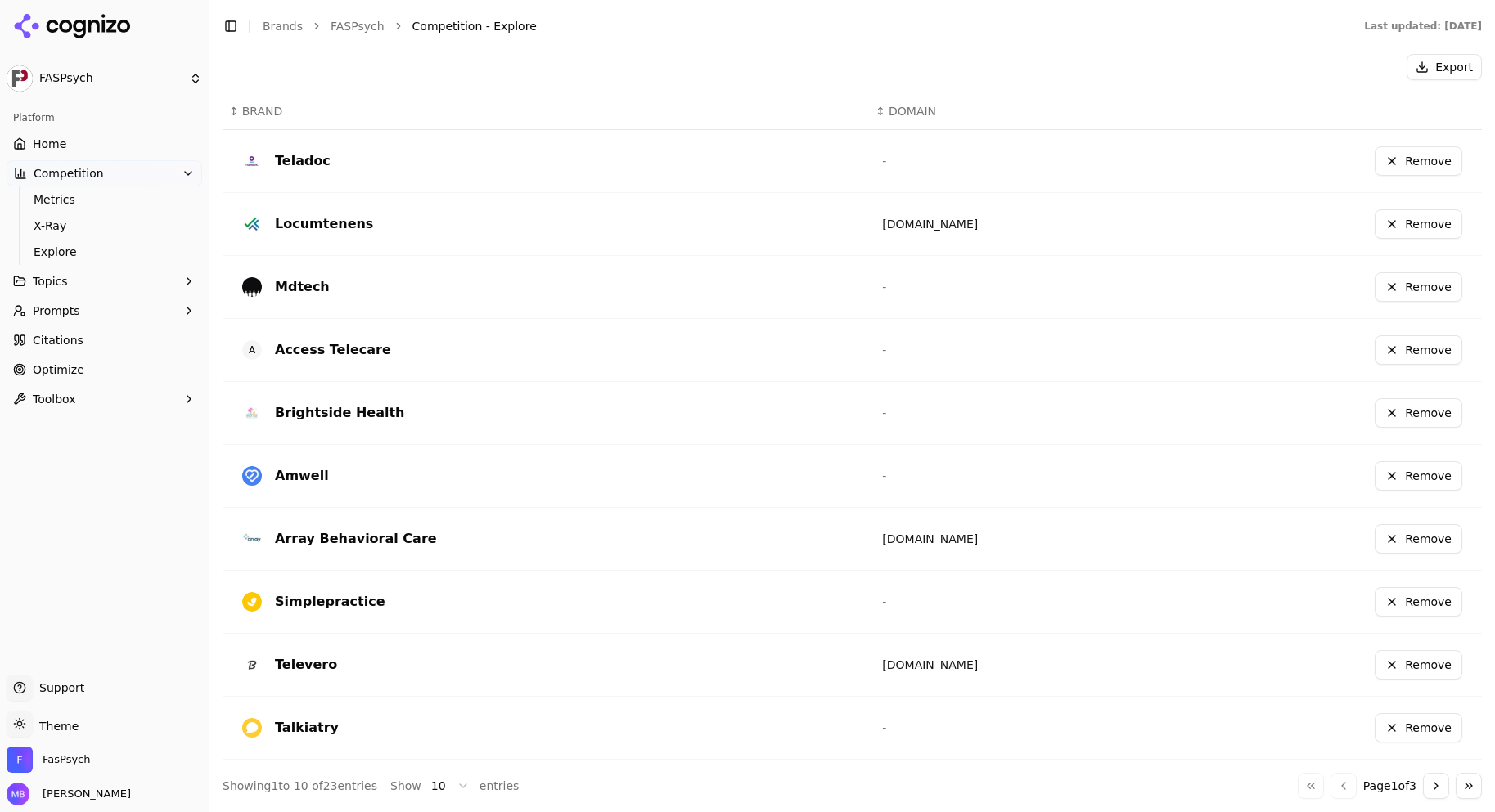
scroll to position [0, 0]
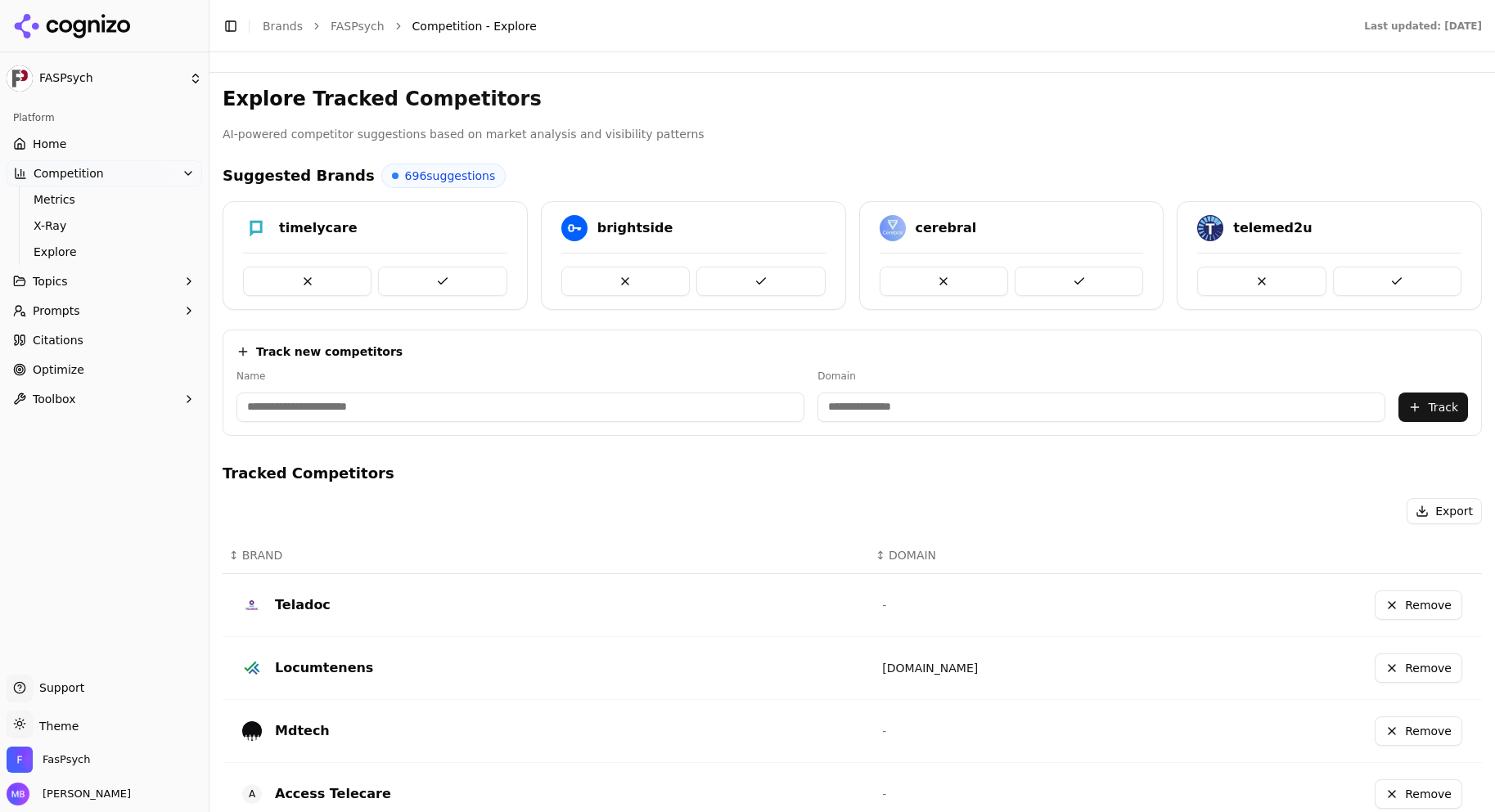
click at [1004, 403] on input at bounding box center [1100, 407] width 568 height 30
type input "**********"
click at [708, 409] on input at bounding box center [484, 407] width 496 height 30
type input "**********"
click at [936, 368] on div "**********" at bounding box center [852, 382] width 1259 height 106
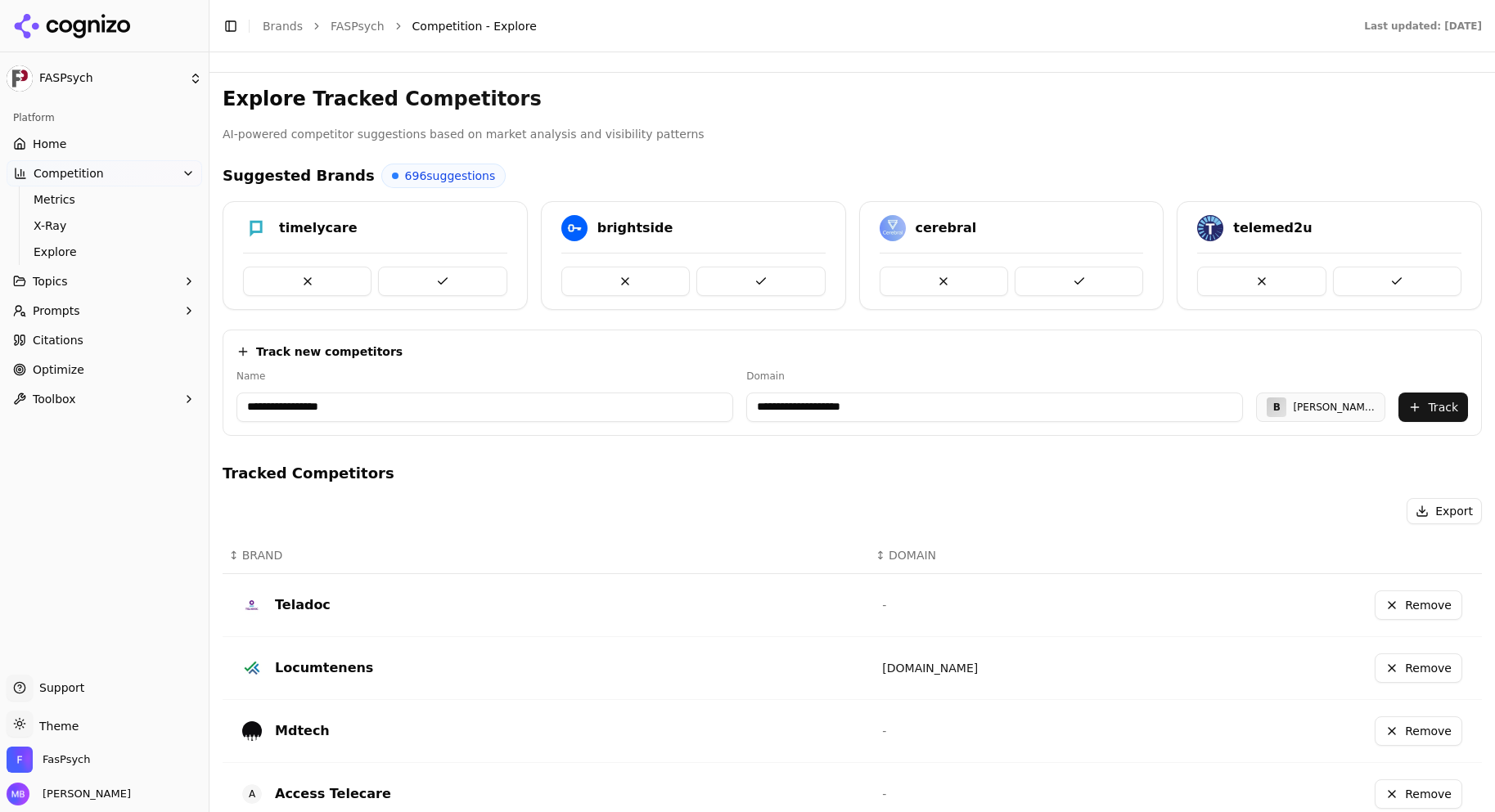
click at [1419, 393] on button "Track" at bounding box center [1433, 407] width 70 height 30
click at [1096, 280] on button at bounding box center [1079, 282] width 129 height 30
click at [170, 205] on span "Metrics" at bounding box center [104, 200] width 143 height 17
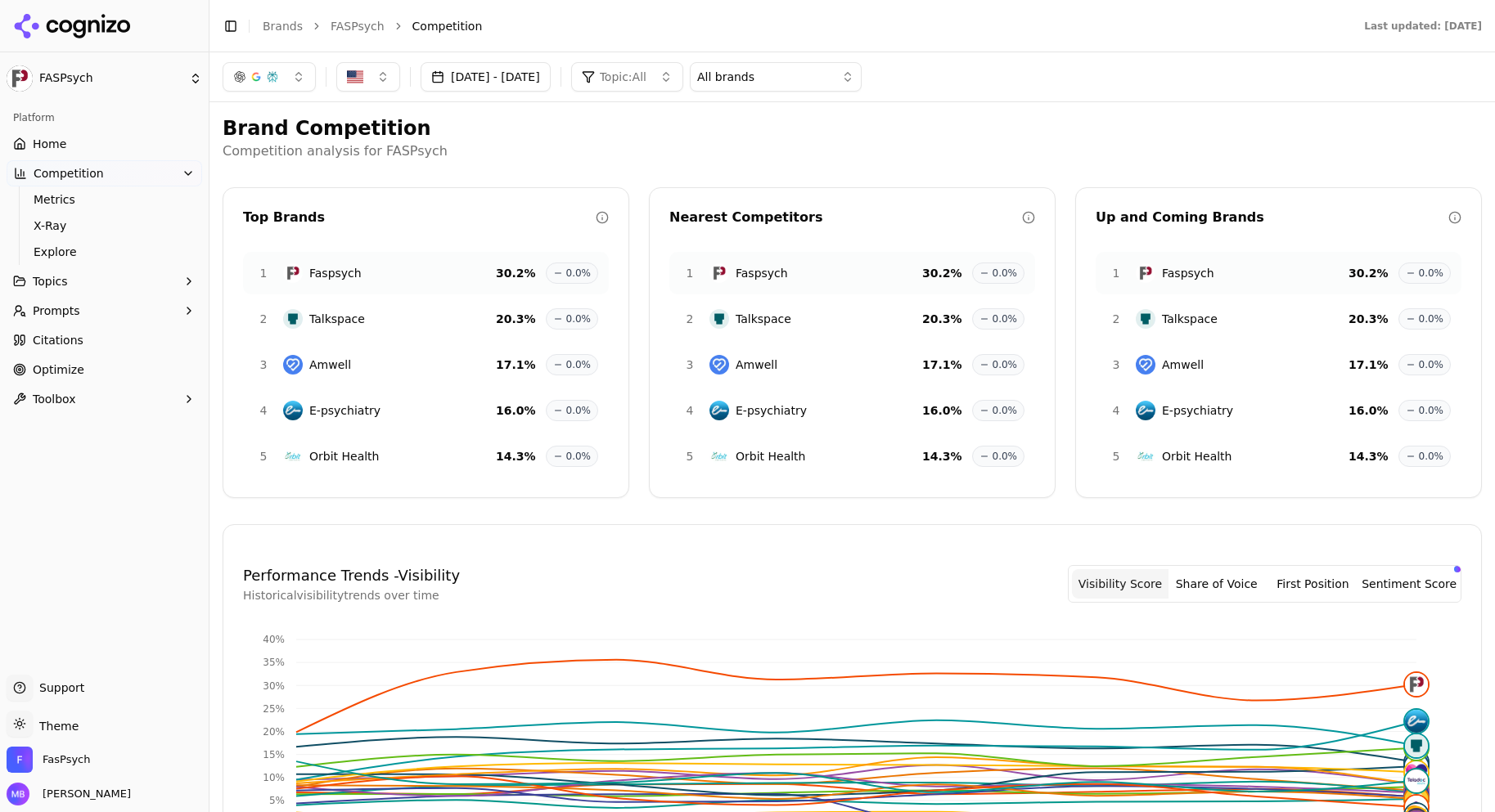
click at [483, 117] on h2 "Brand Competition" at bounding box center [852, 129] width 1259 height 26
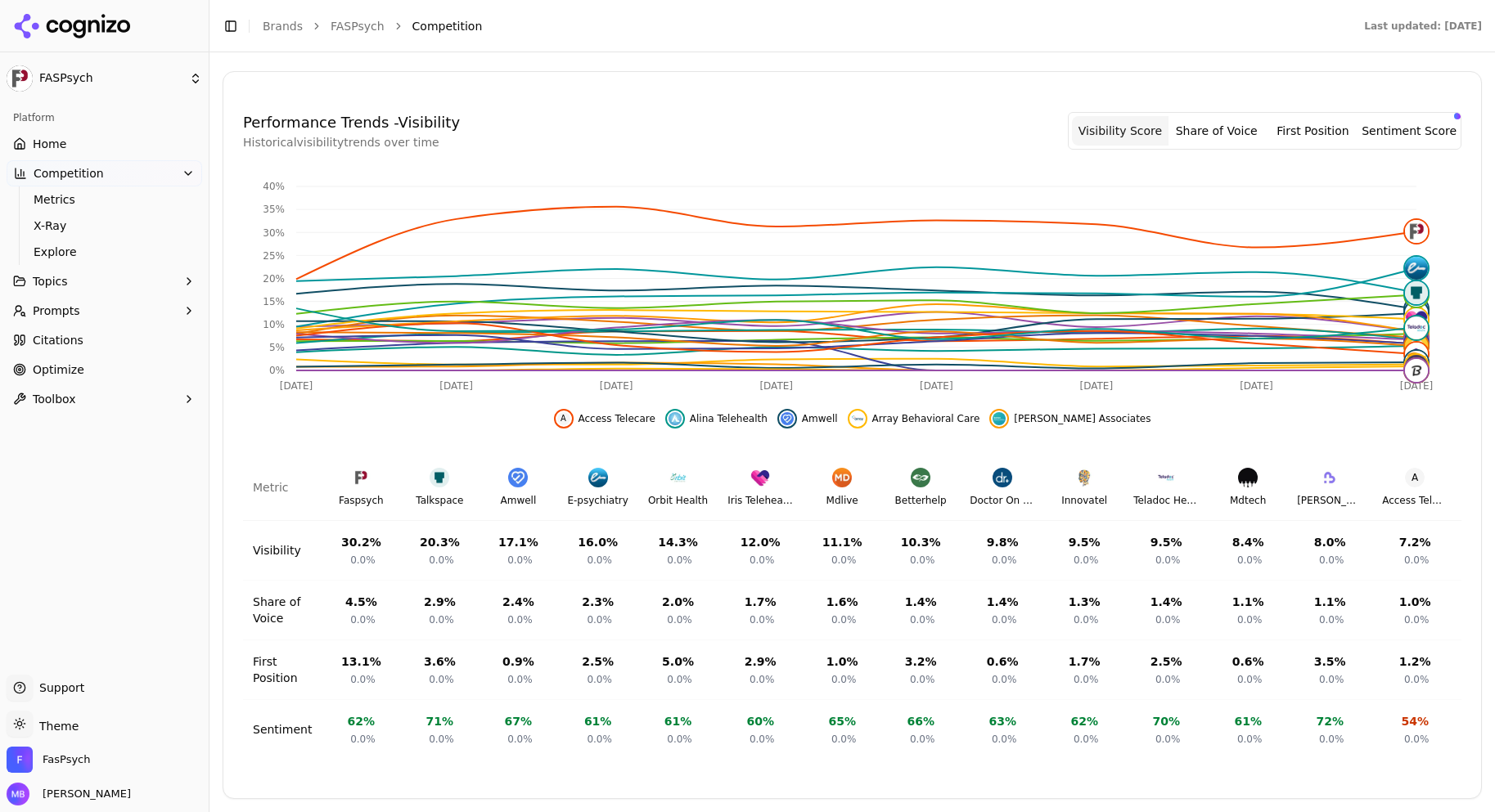
scroll to position [465, 0]
click at [1004, 412] on img "Hide barton associates data" at bounding box center [999, 419] width 13 height 13
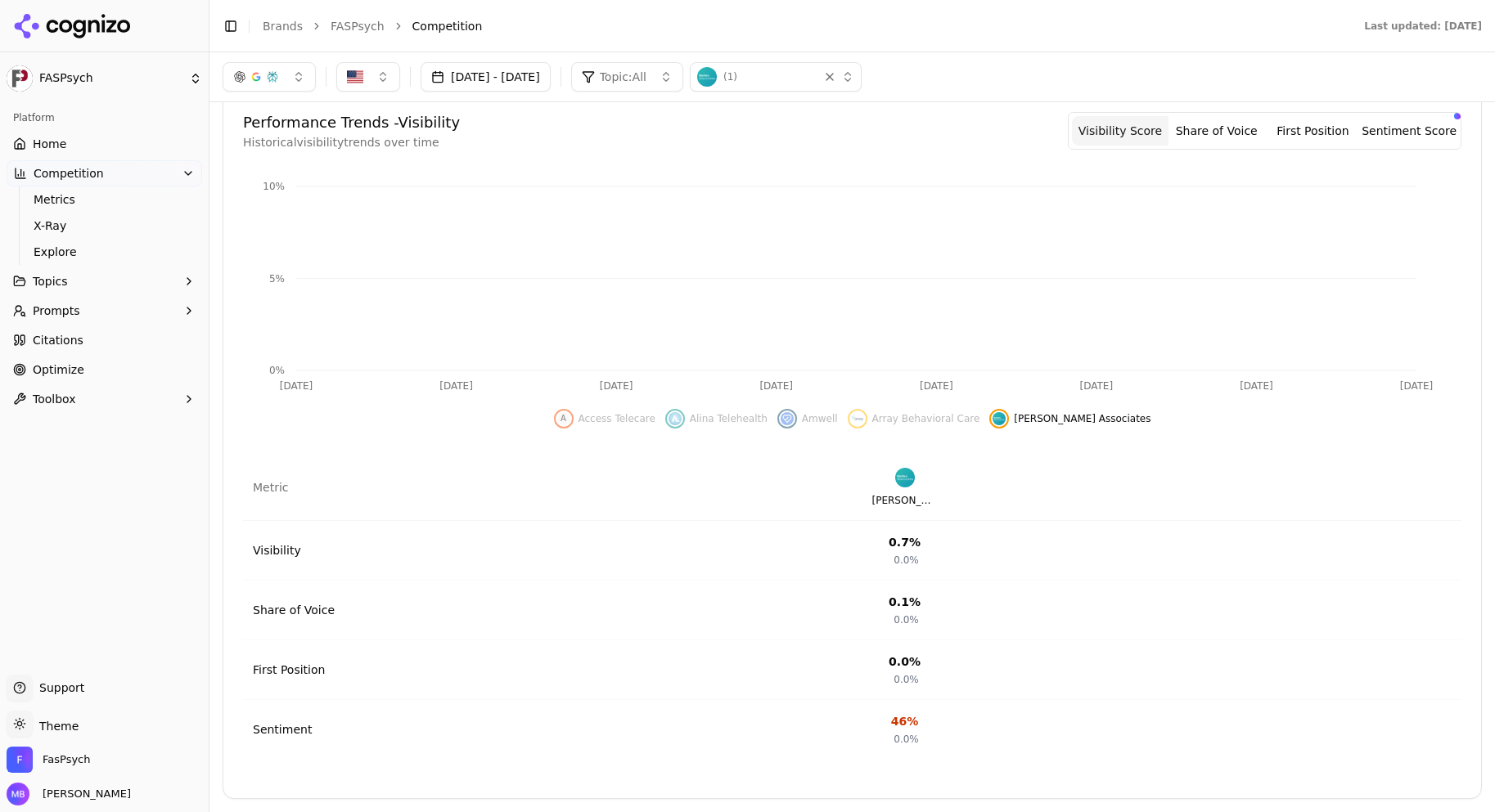
scroll to position [269, 0]
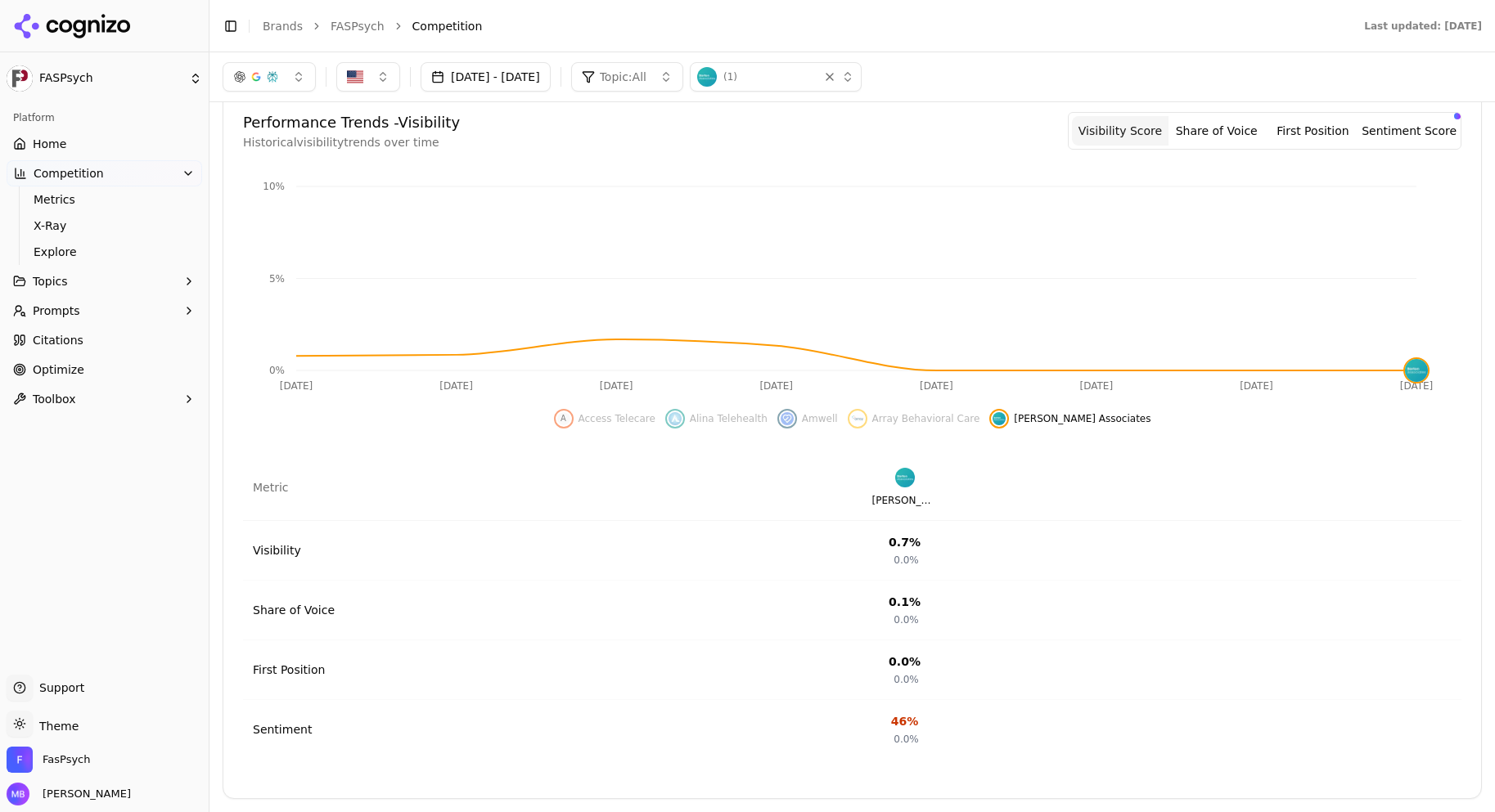
click at [1004, 409] on div "Hide barton associates data" at bounding box center [998, 419] width 20 height 20
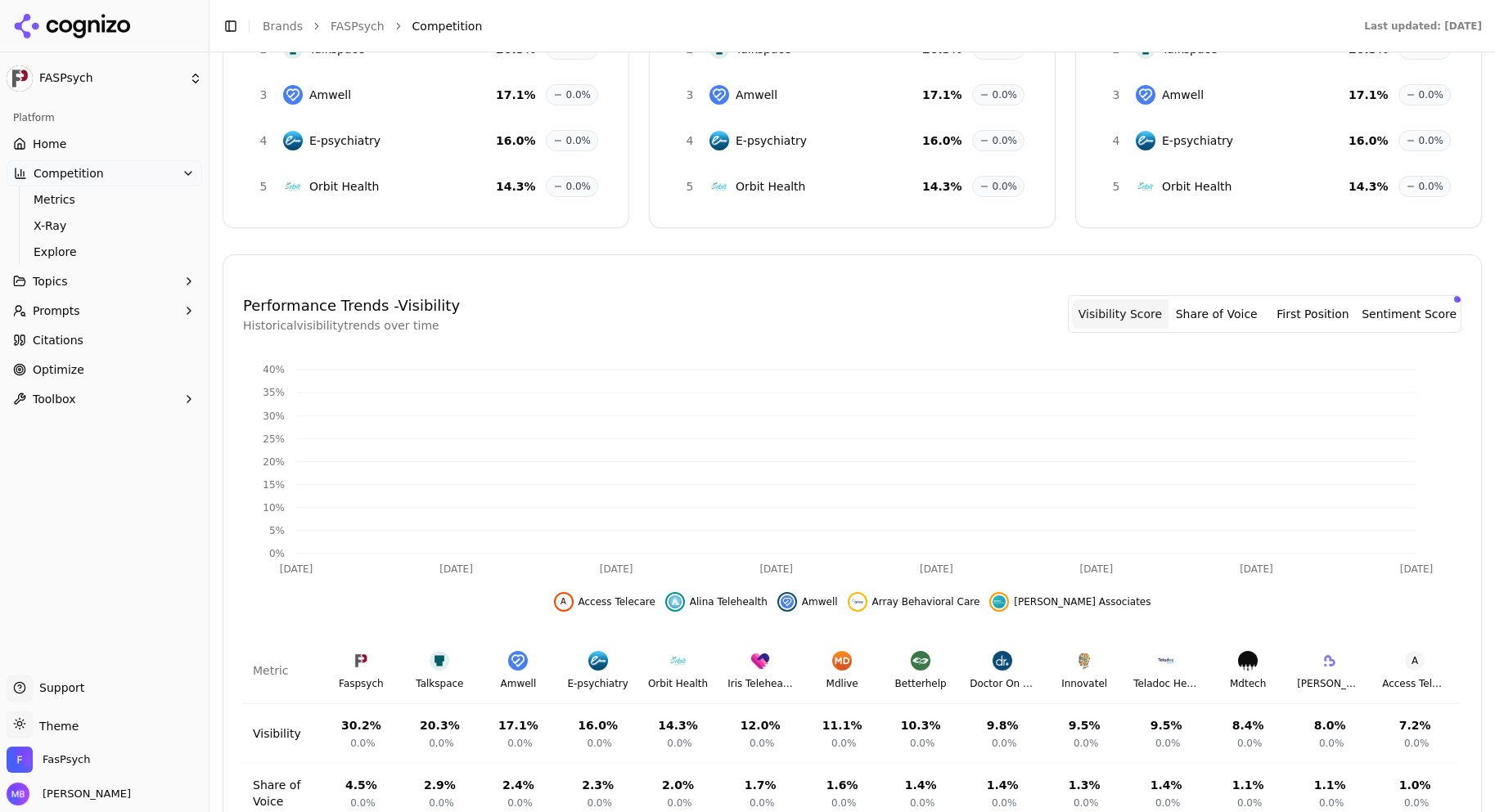
scroll to position [453, 0]
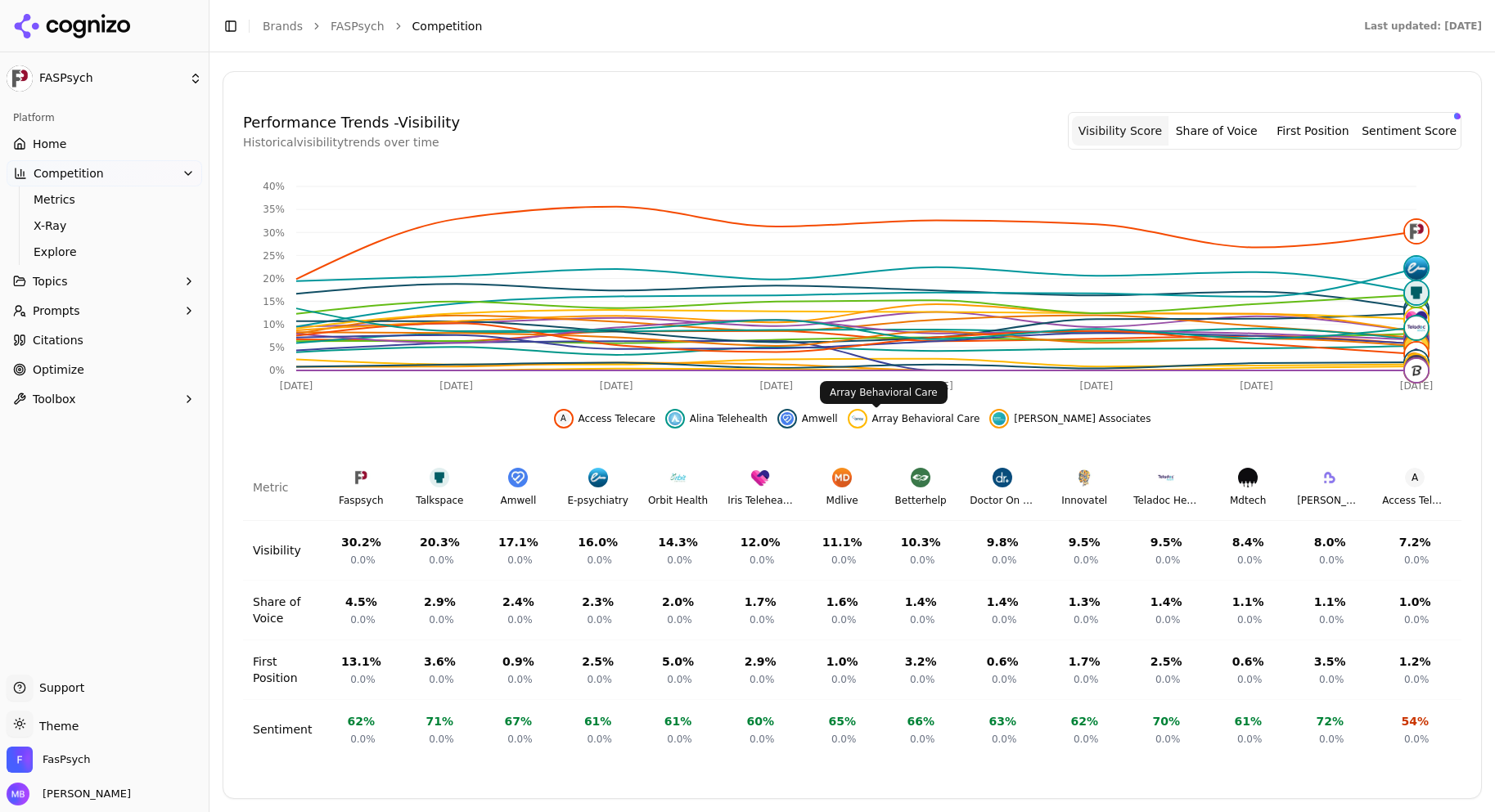
click at [864, 422] on img "Hide array behavioral care data" at bounding box center [857, 419] width 13 height 13
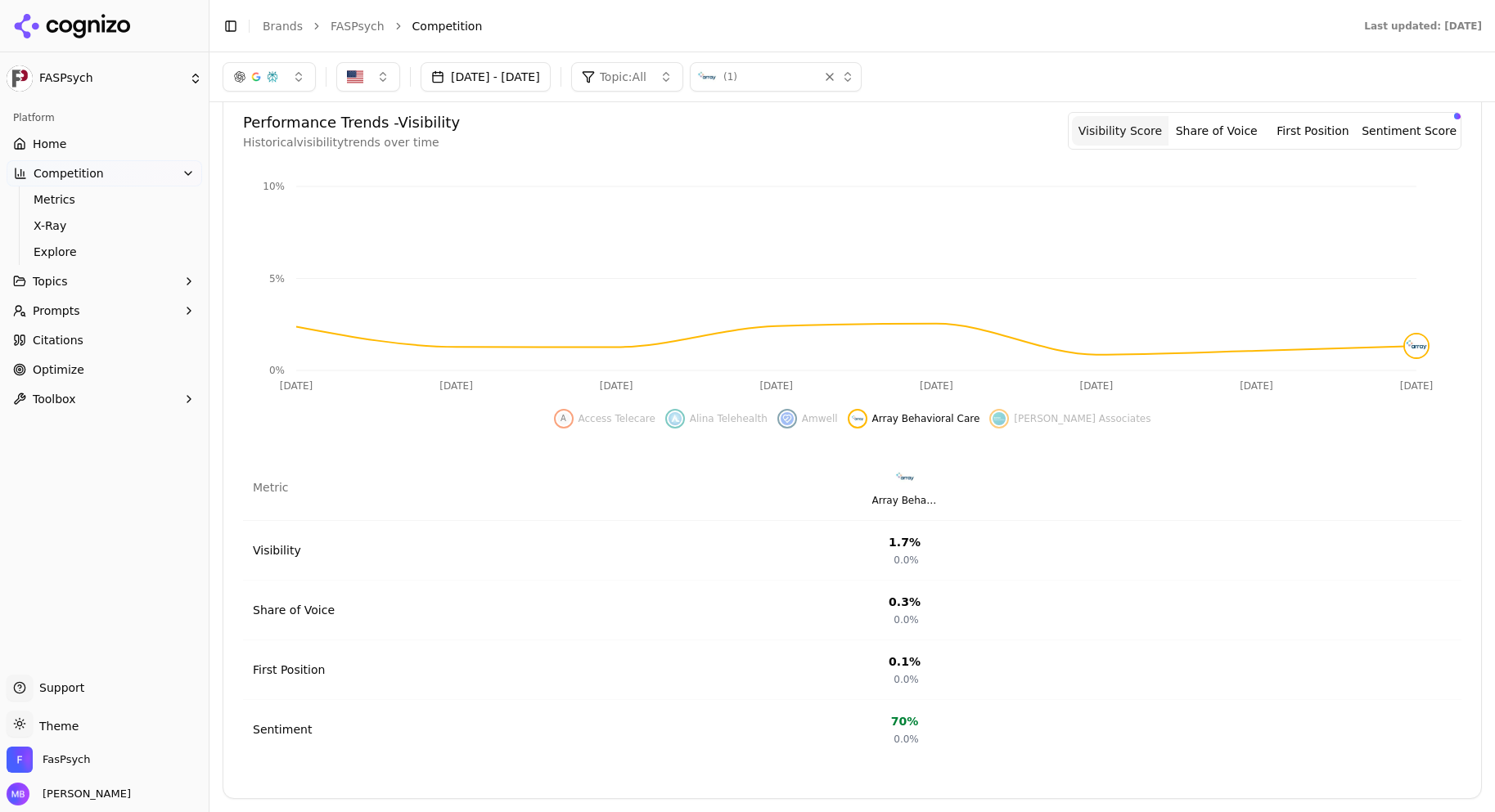
click at [867, 420] on div "Hide array behavioral care data" at bounding box center [857, 419] width 20 height 20
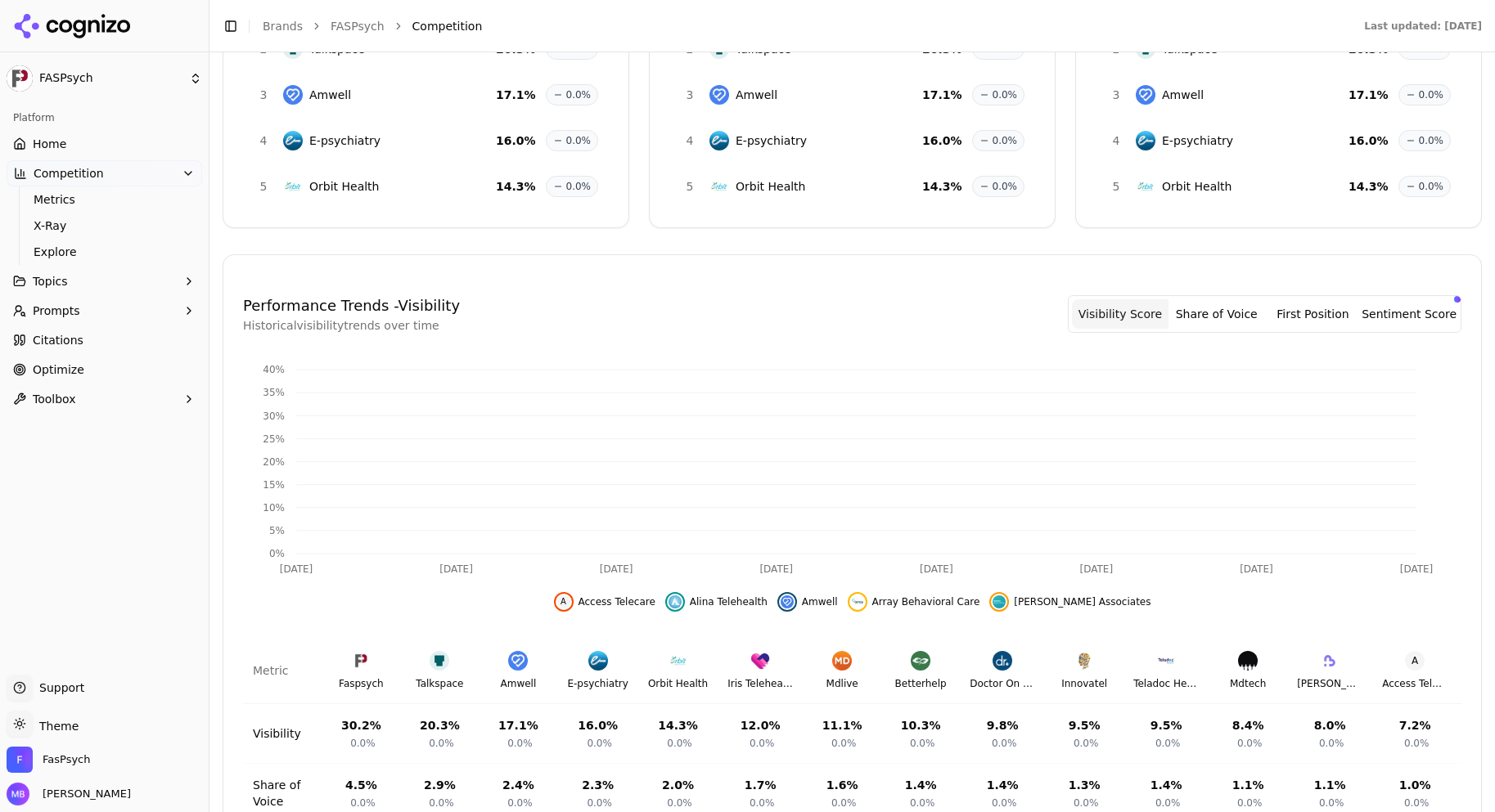
scroll to position [453, 0]
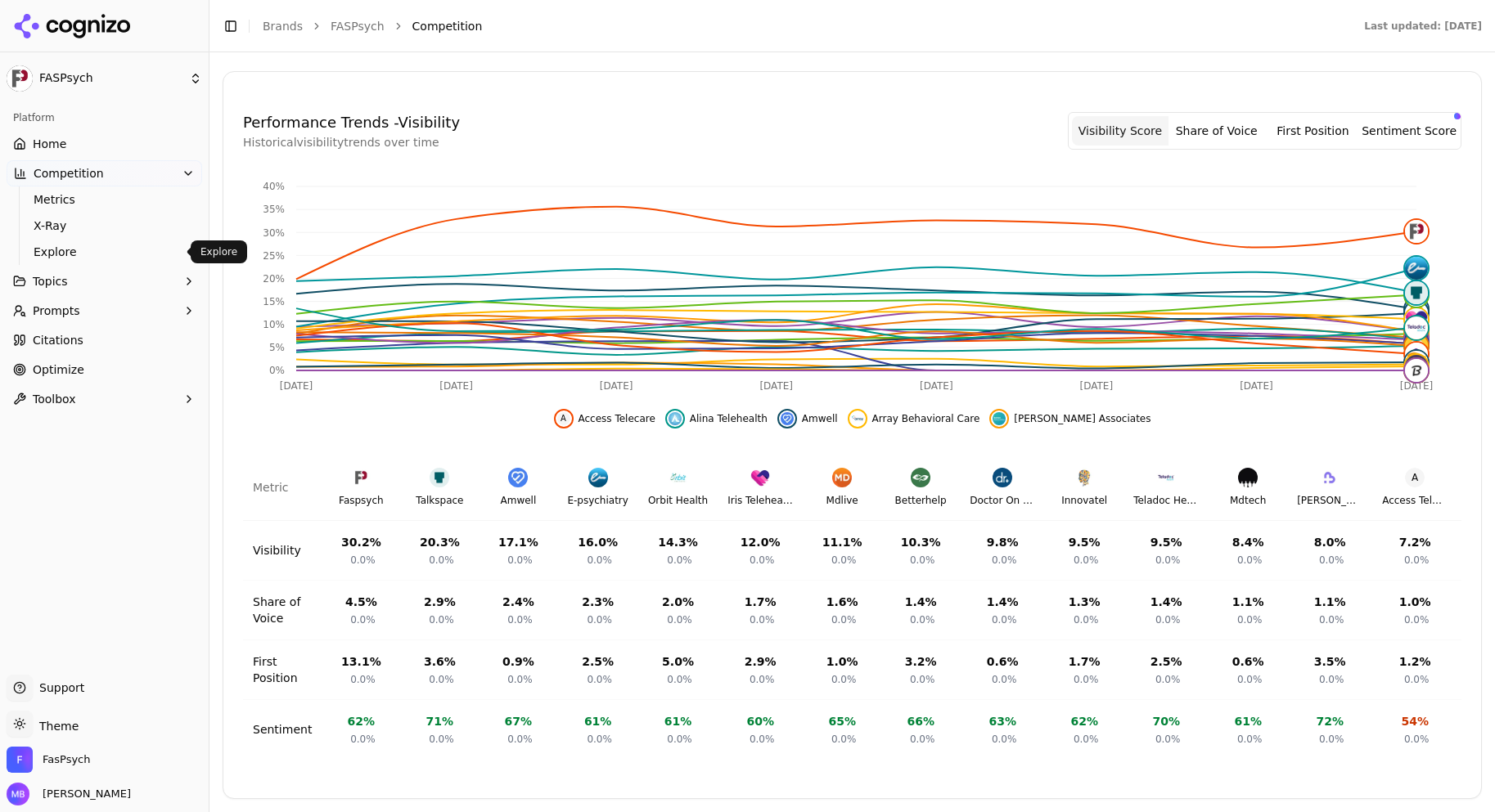
click at [169, 256] on span "Explore" at bounding box center [104, 252] width 143 height 17
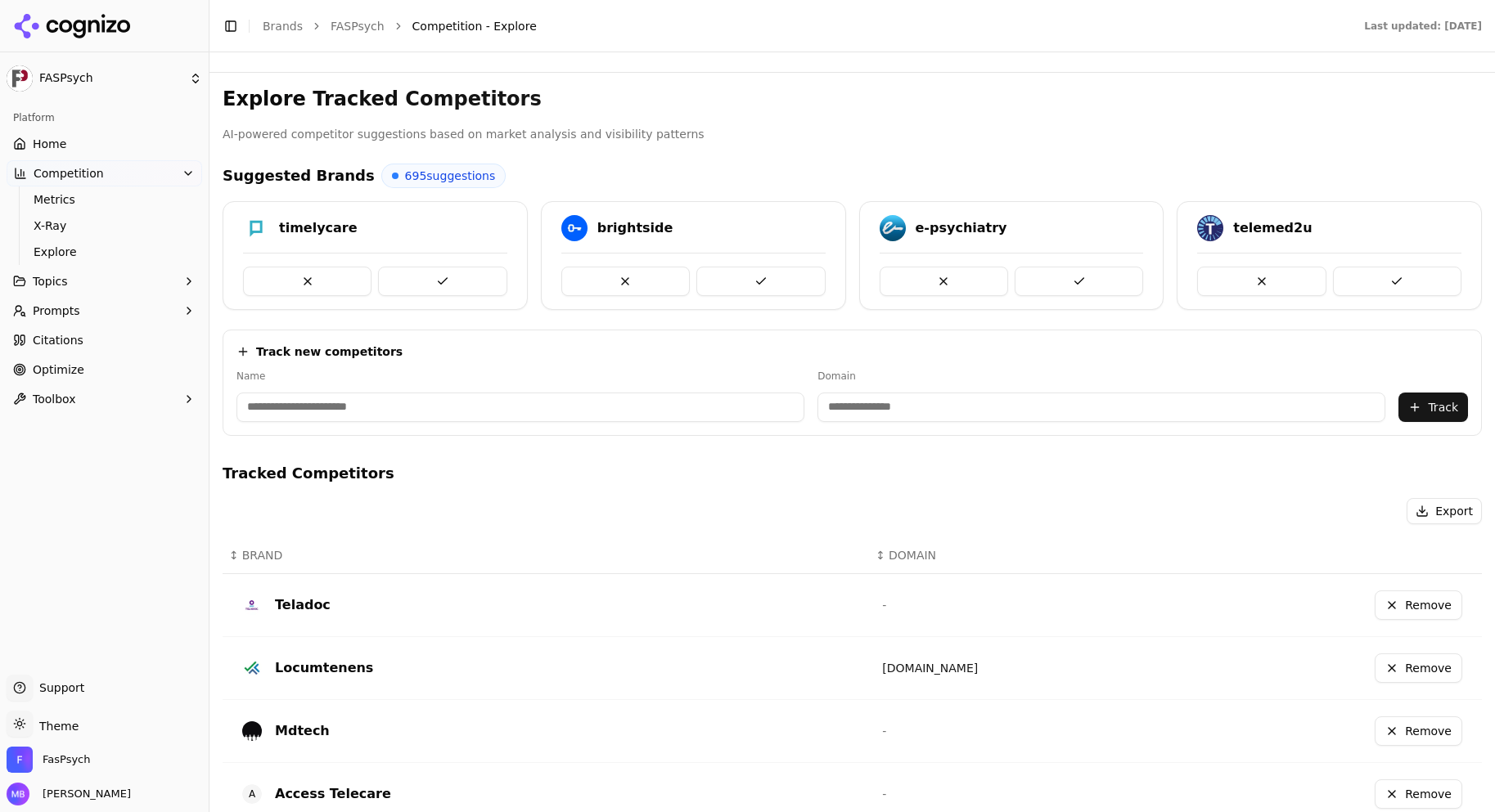
click at [408, 405] on input at bounding box center [519, 407] width 568 height 30
type input "*"
type input "*****"
type input "*********"
click at [1423, 408] on button "Track" at bounding box center [1433, 407] width 70 height 30
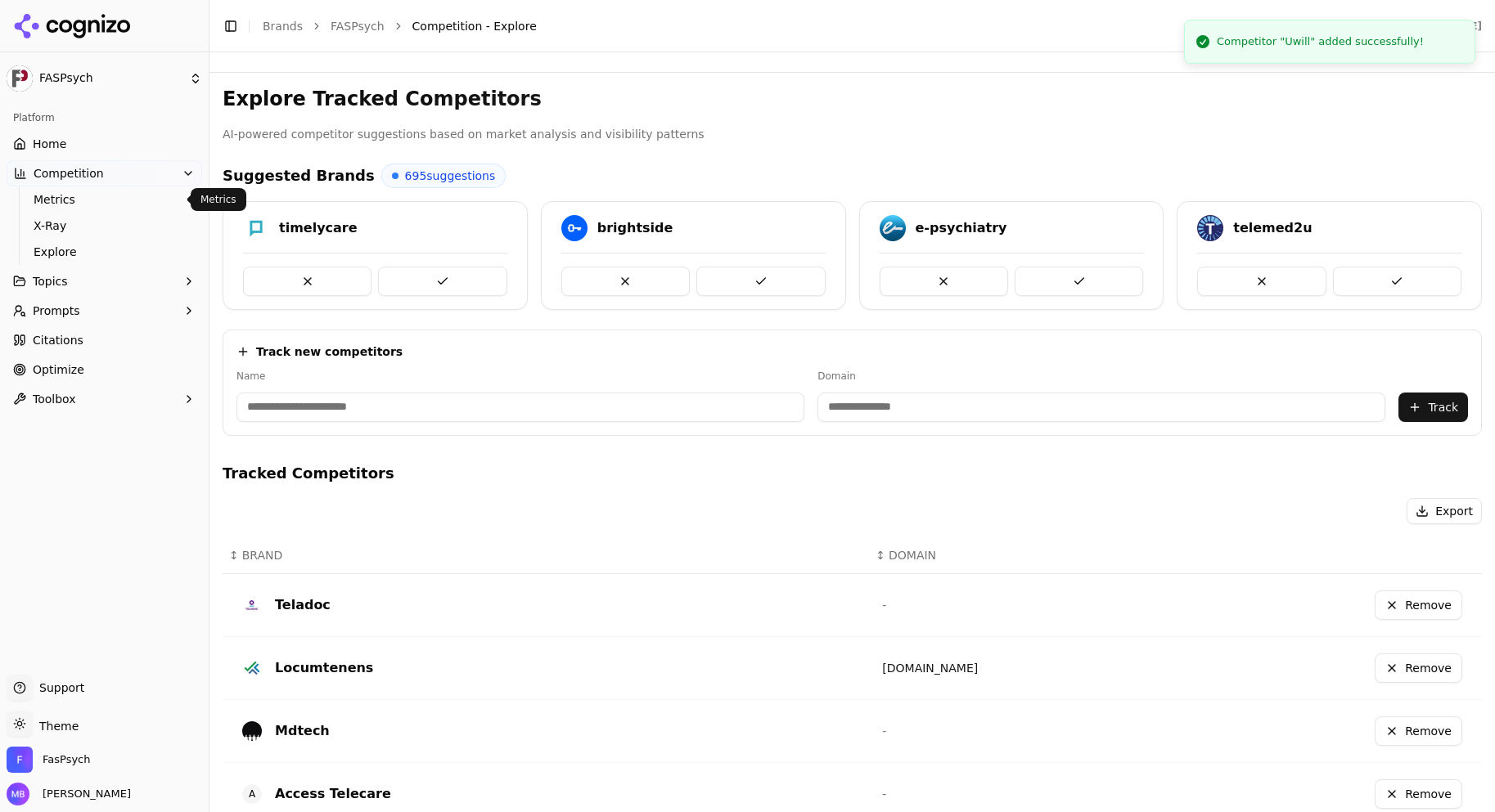
click at [163, 205] on span "Metrics" at bounding box center [104, 200] width 143 height 17
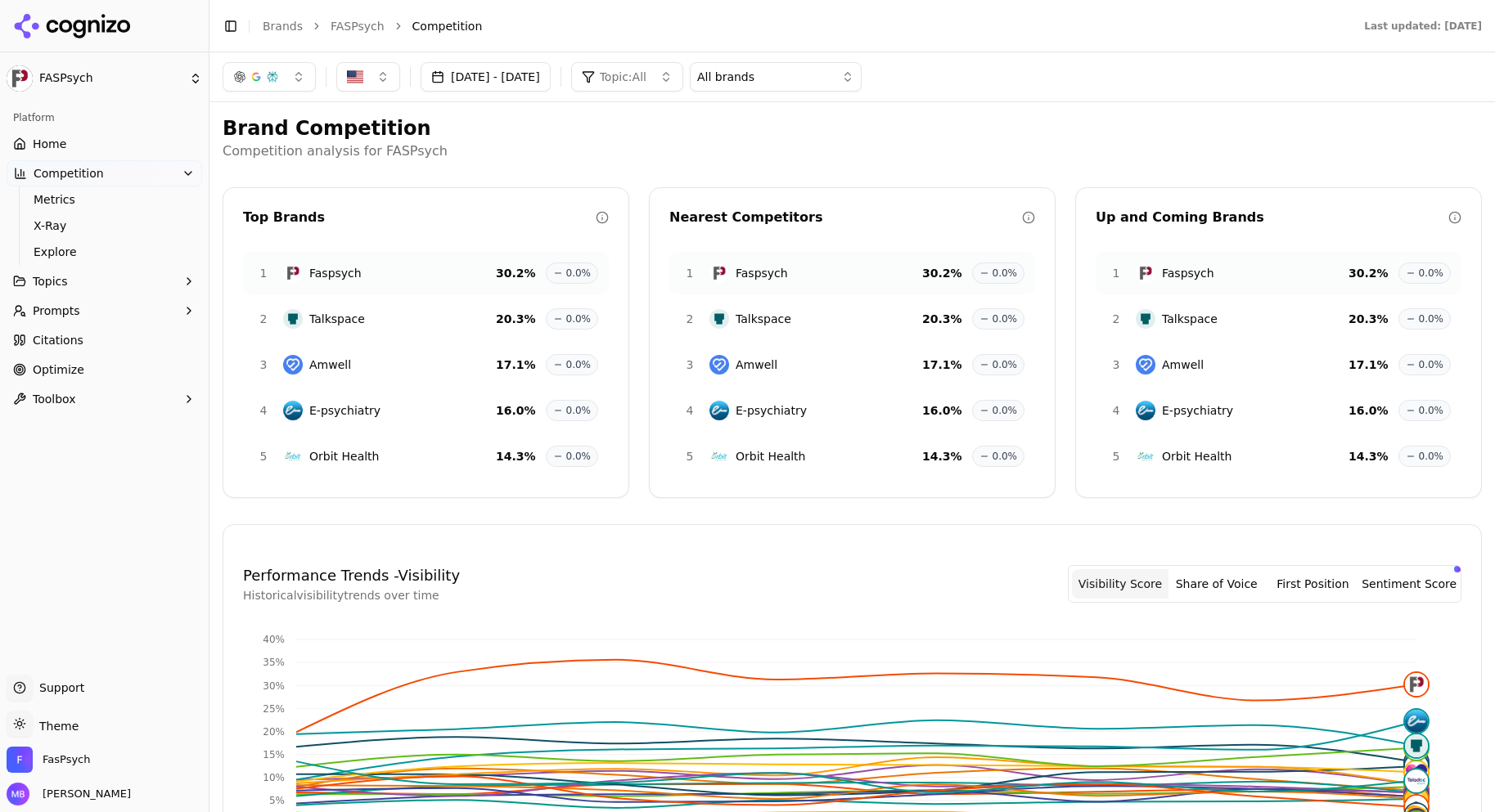
click at [311, 514] on div "Brand Competition Competition analysis for FASPsych Top Brands 1 Faspsych 30.2 …" at bounding box center [852, 683] width 1259 height 1136
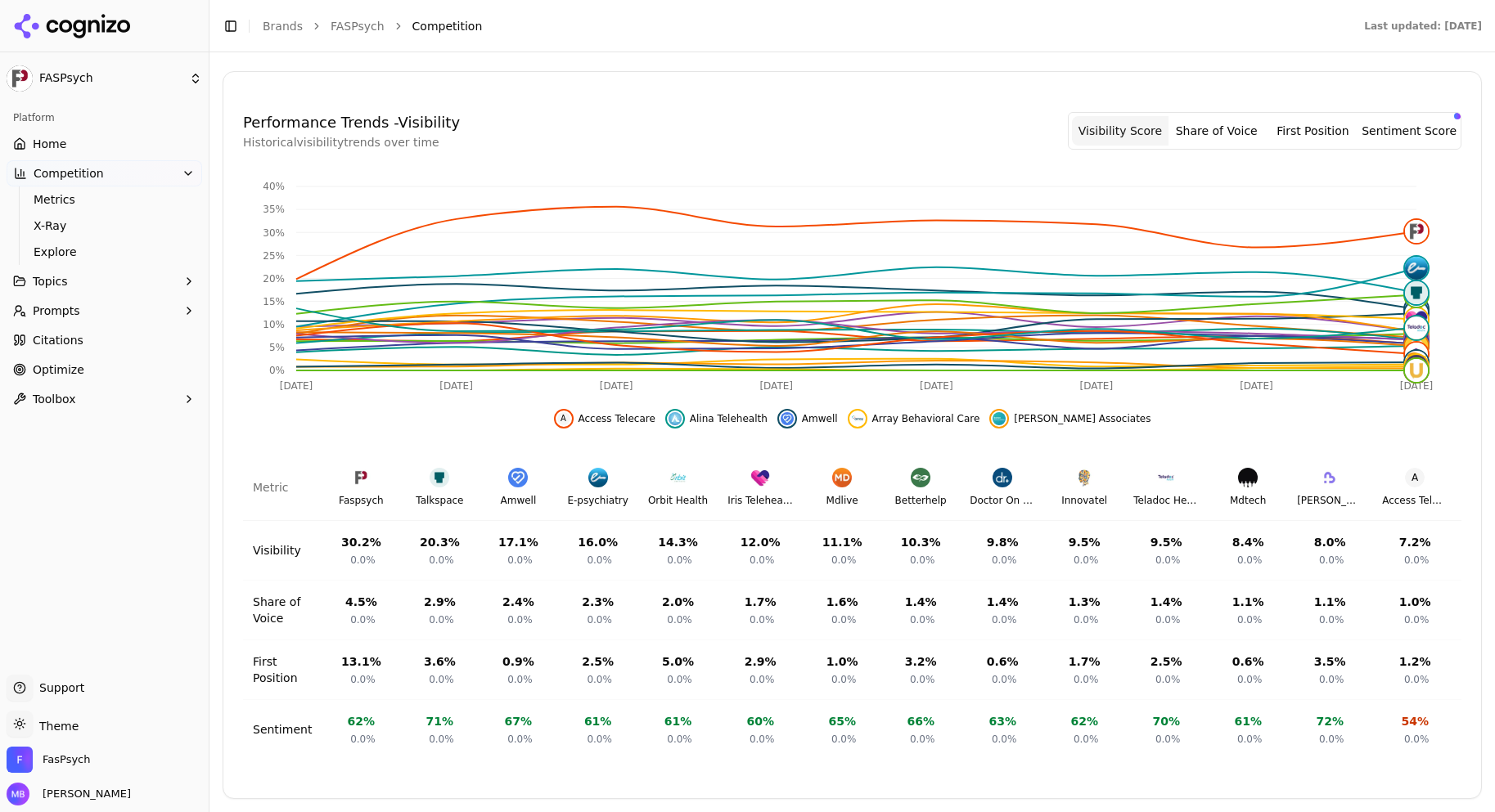
click at [1299, 117] on button "First Position" at bounding box center [1313, 131] width 97 height 30
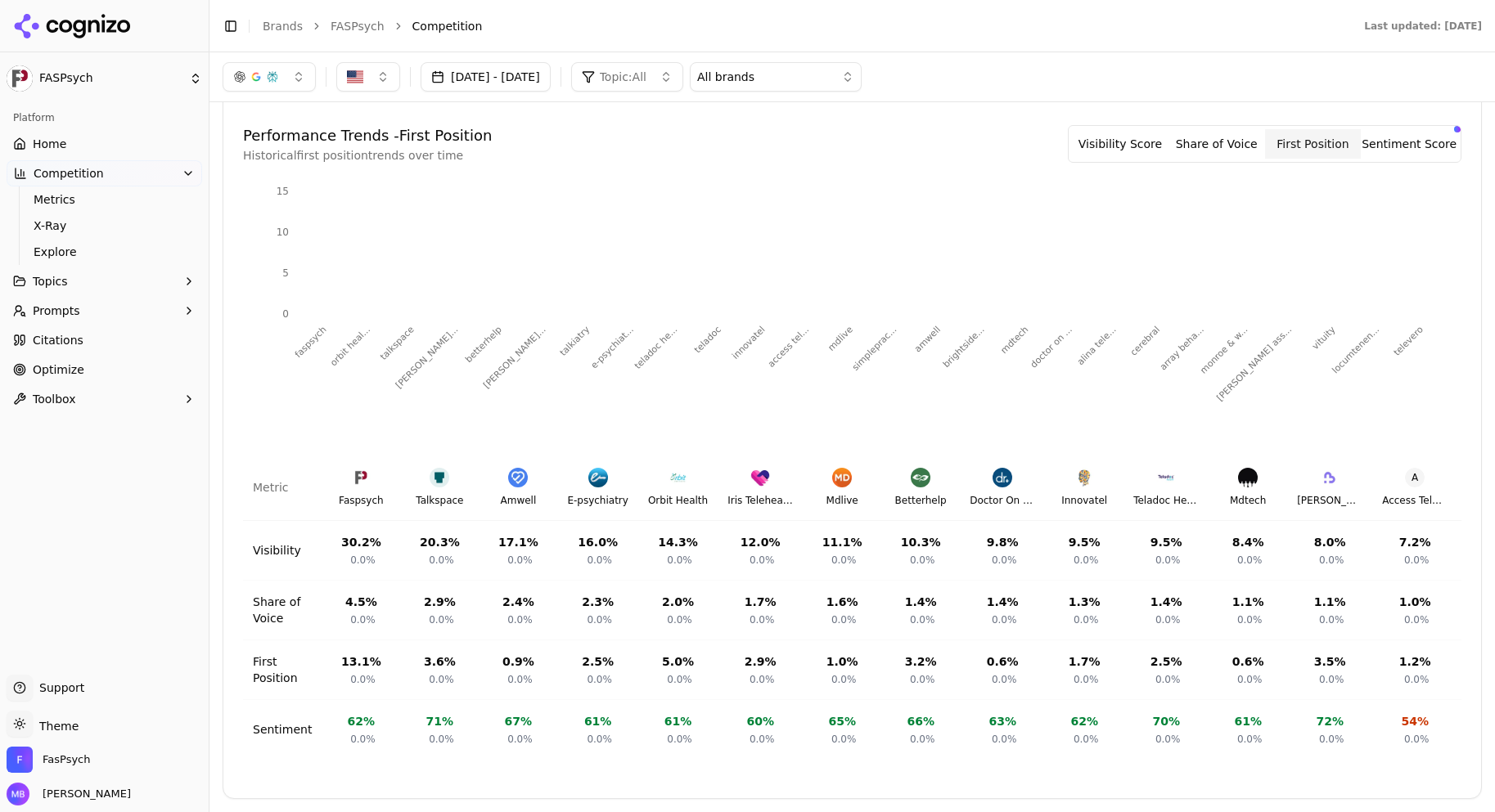
scroll to position [452, 0]
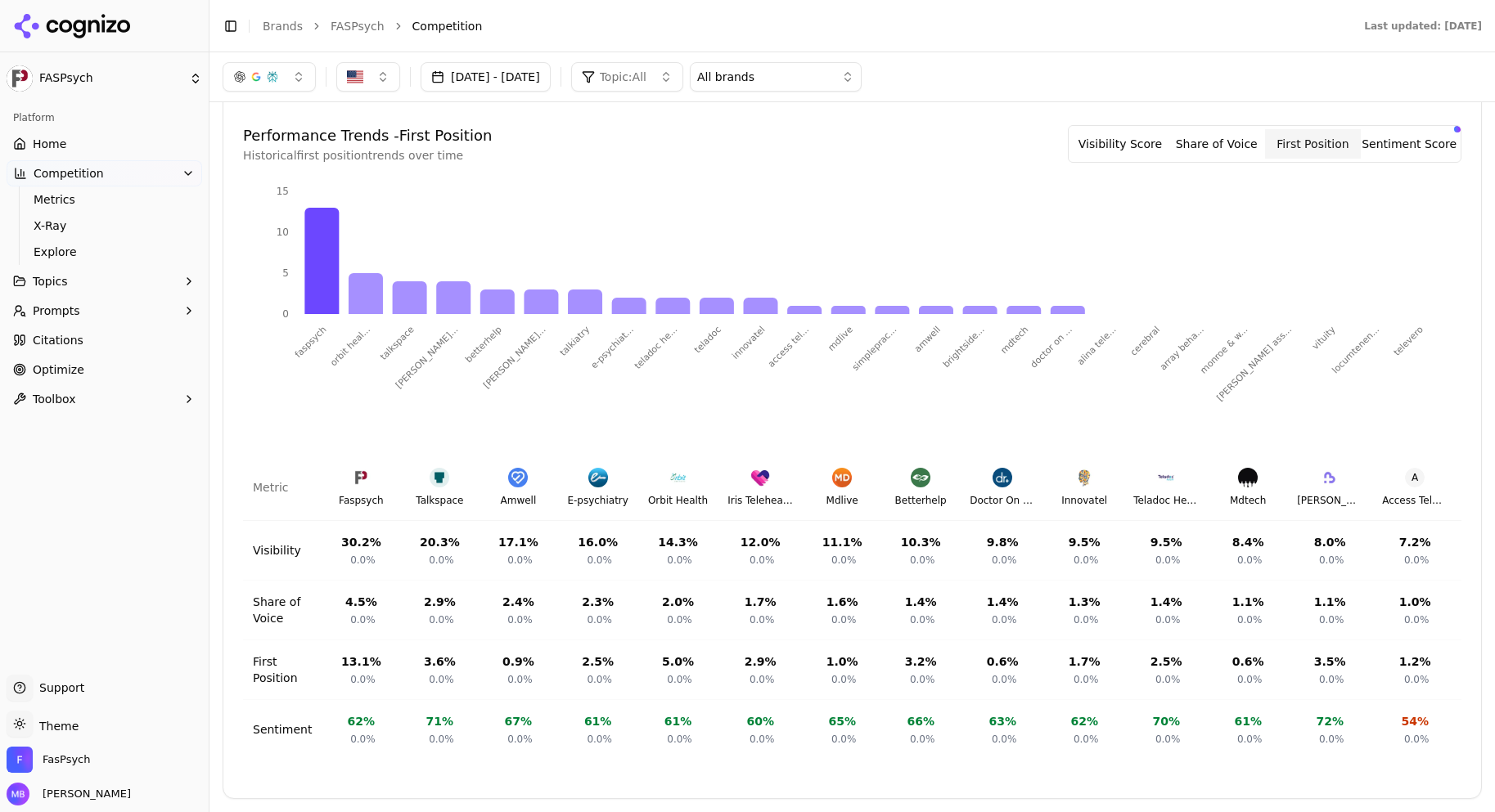
click at [1255, 130] on button "Share of Voice" at bounding box center [1217, 145] width 97 height 30
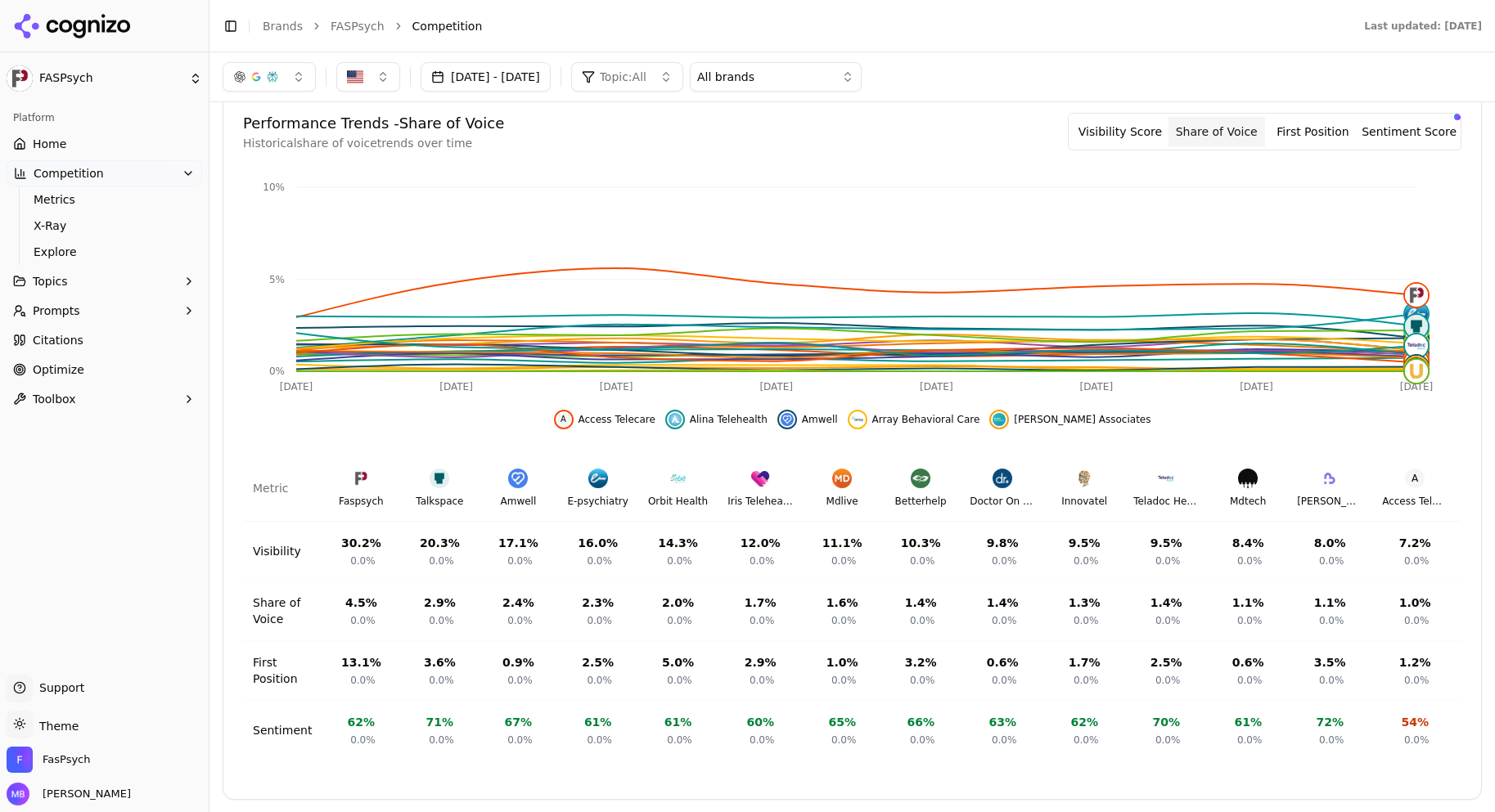
click at [1392, 118] on button "Sentiment Score" at bounding box center [1409, 131] width 97 height 30
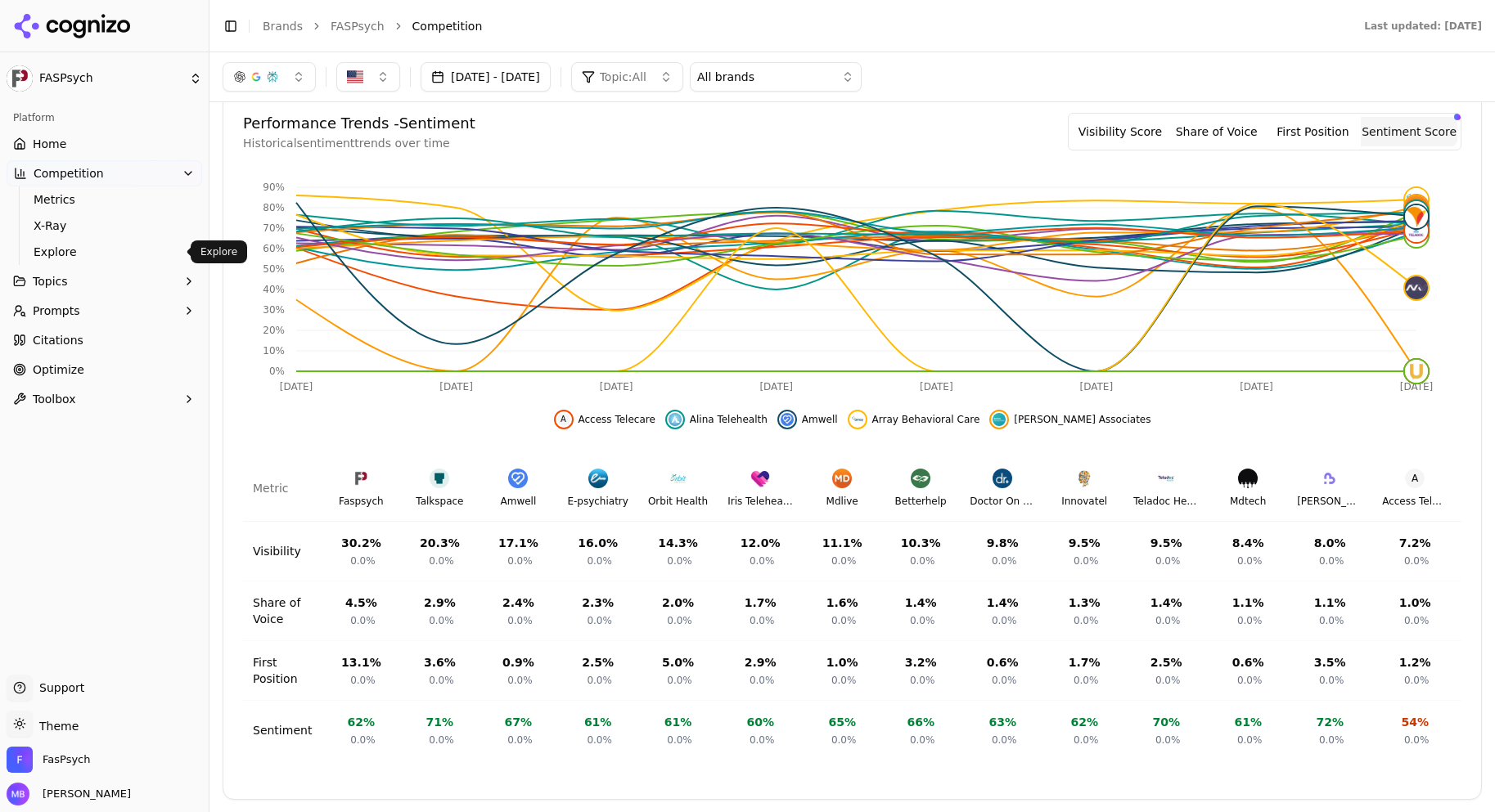
click at [167, 262] on link "Explore" at bounding box center [104, 252] width 156 height 23
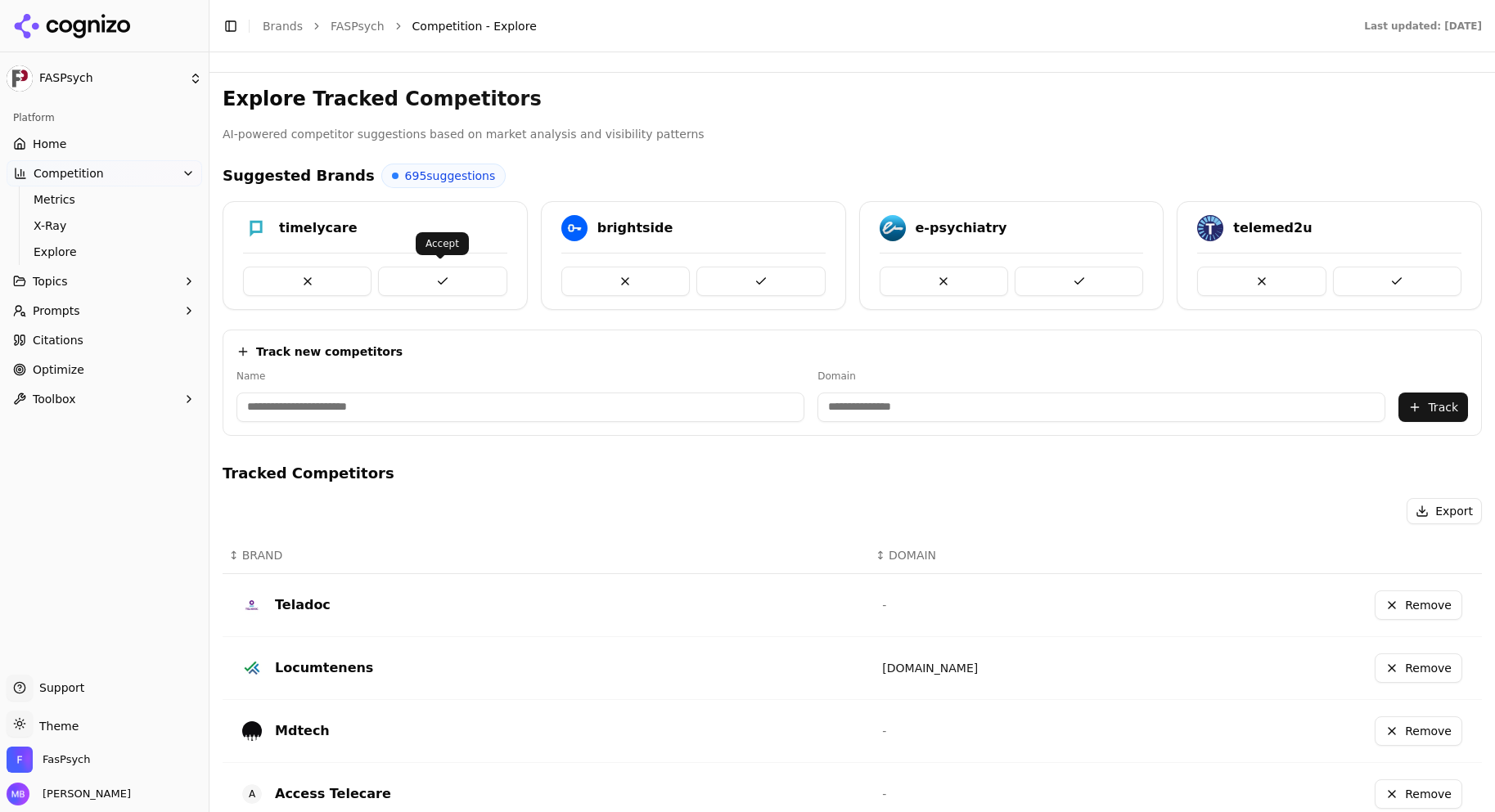
click at [442, 276] on button at bounding box center [442, 282] width 129 height 30
click at [338, 267] on button at bounding box center [308, 282] width 129 height 30
click at [1244, 268] on button at bounding box center [1261, 282] width 129 height 30
click at [1063, 269] on button at bounding box center [1079, 282] width 129 height 30
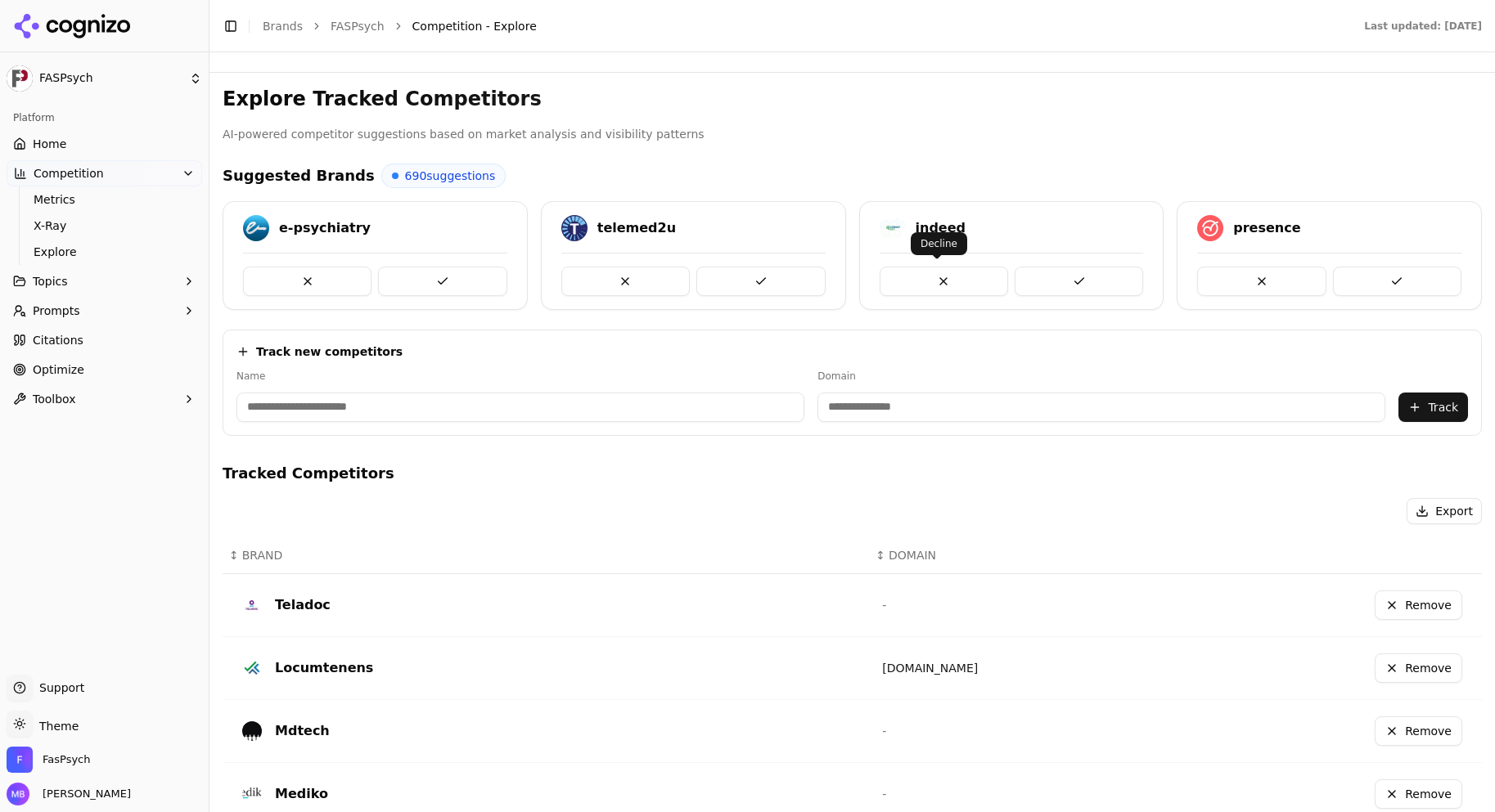
click at [971, 267] on button at bounding box center [944, 282] width 129 height 30
click at [642, 381] on label "Name" at bounding box center [519, 376] width 568 height 13
click at [592, 410] on input at bounding box center [519, 407] width 568 height 30
type input "*******"
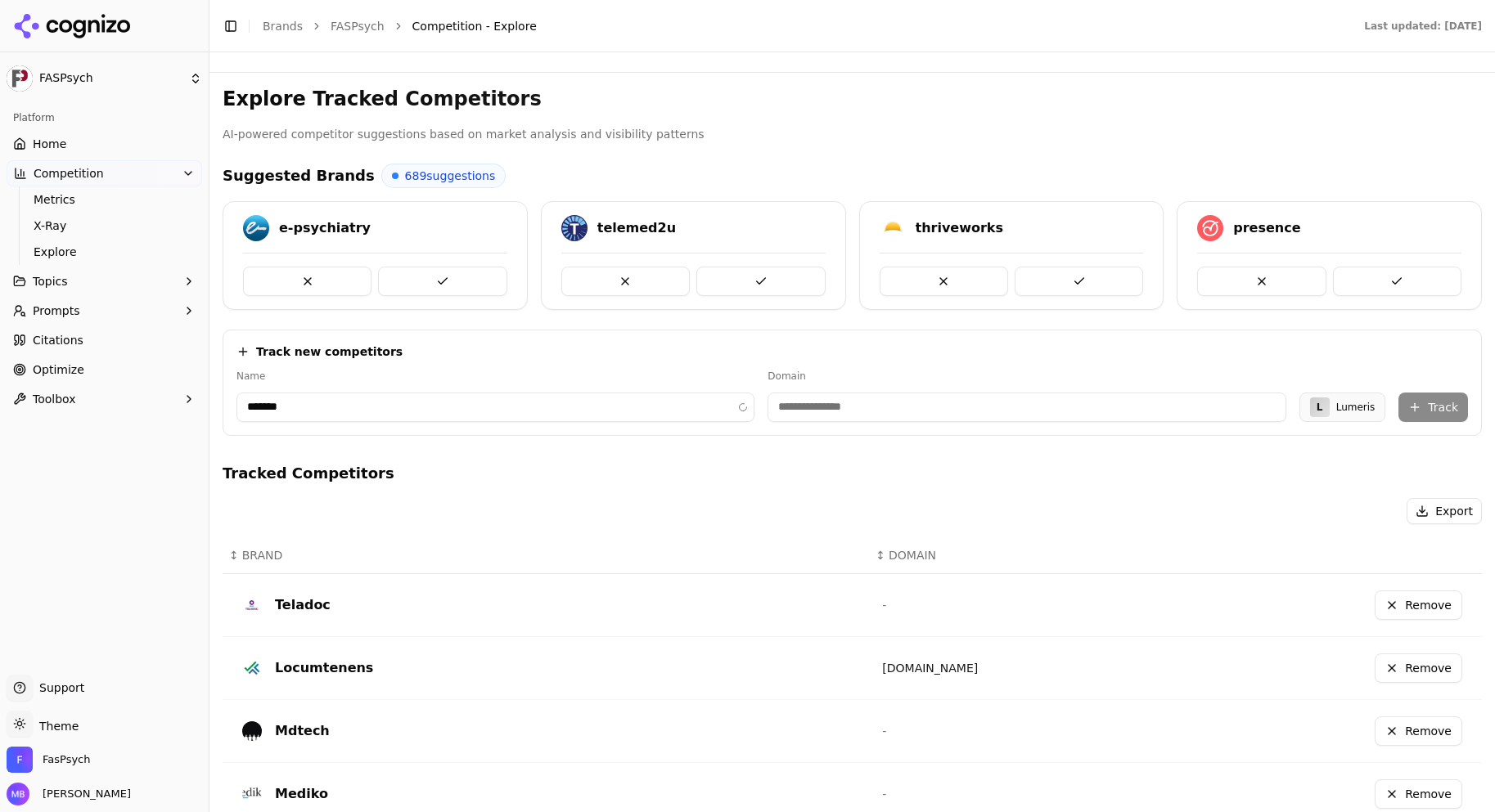
type input "**********"
click at [1424, 409] on button "Track" at bounding box center [1433, 407] width 70 height 30
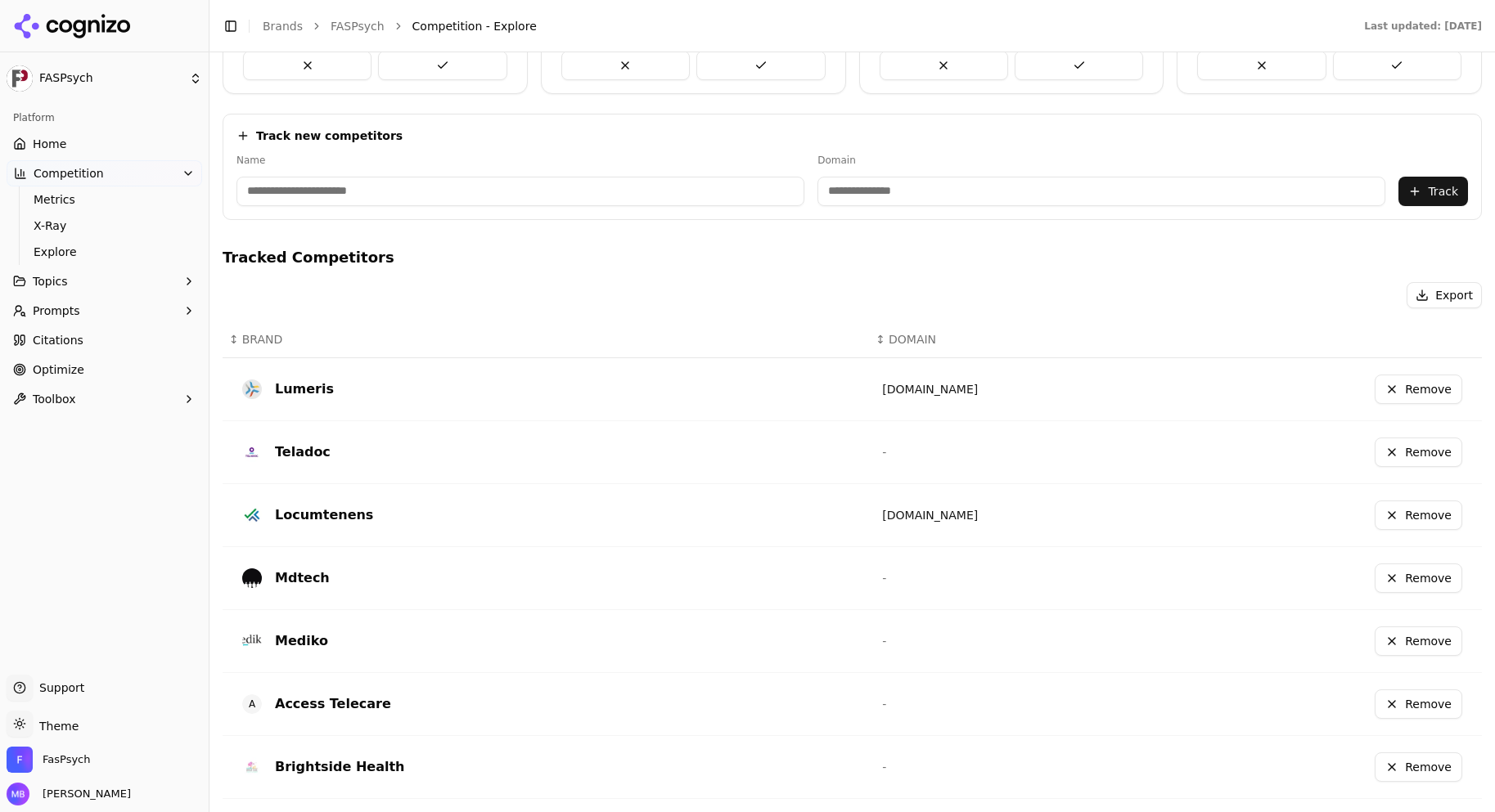
scroll to position [327, 0]
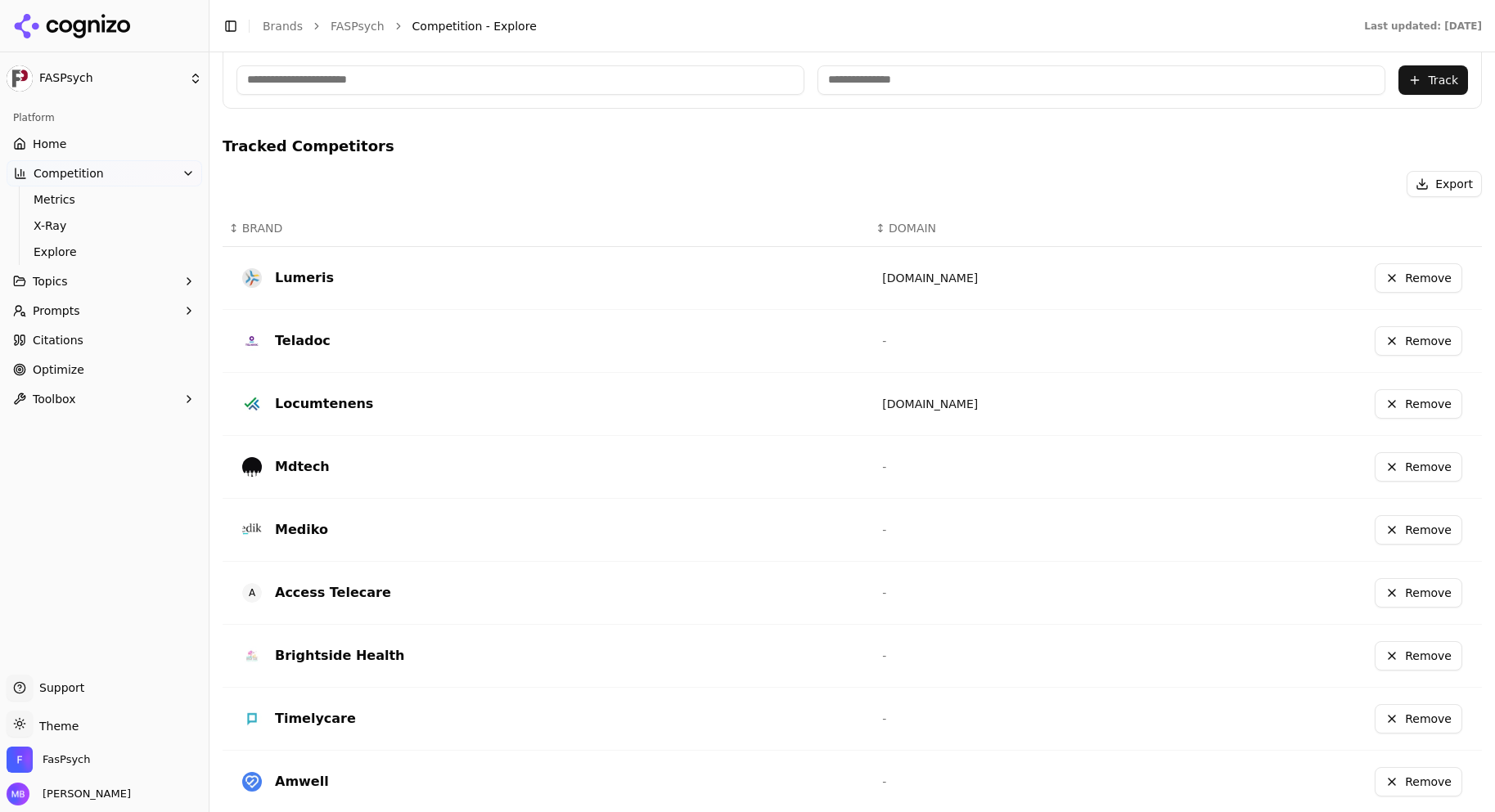
click at [163, 200] on span "Metrics" at bounding box center [104, 200] width 143 height 17
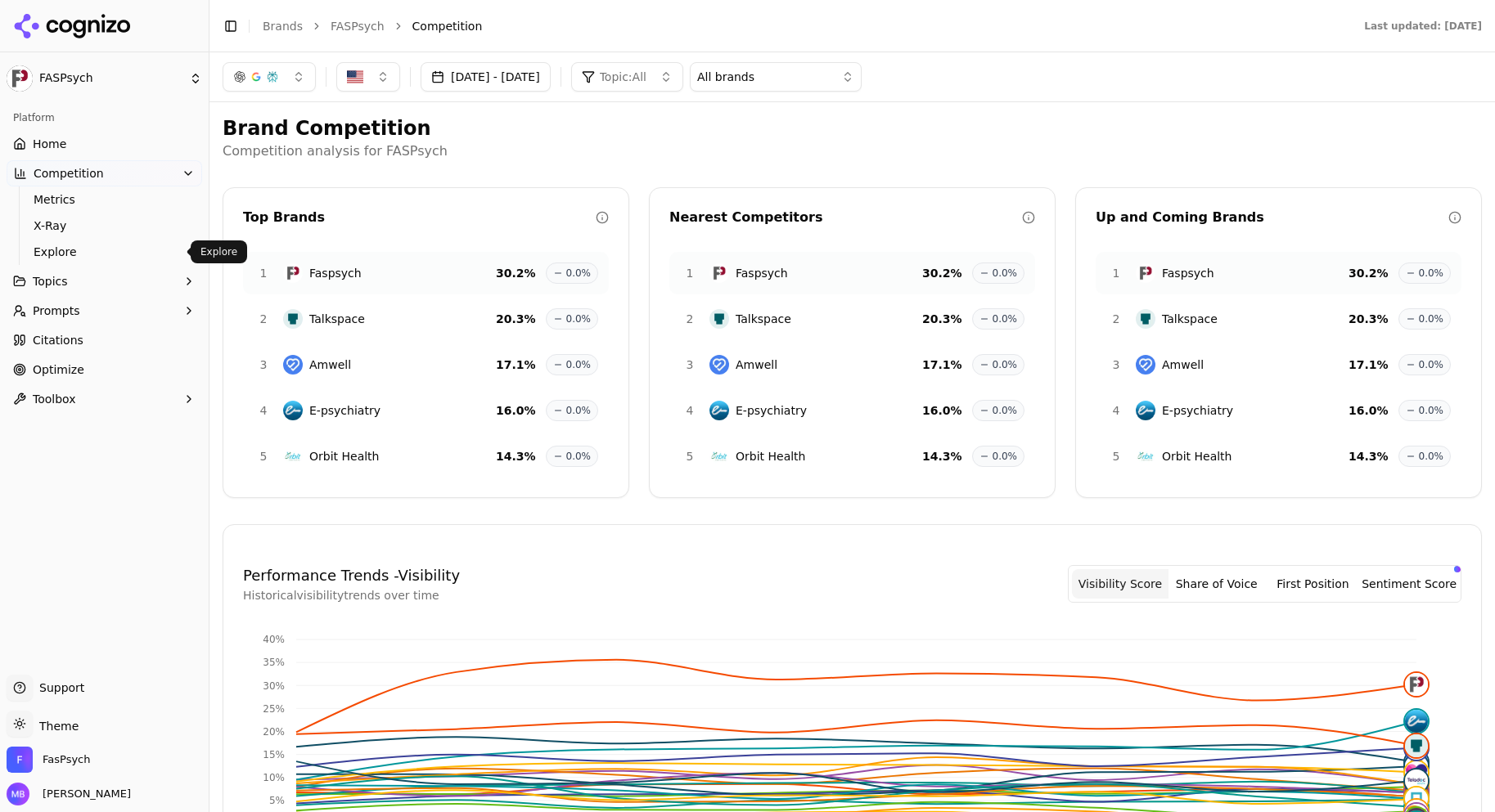
click at [126, 244] on span "Explore" at bounding box center [104, 252] width 143 height 17
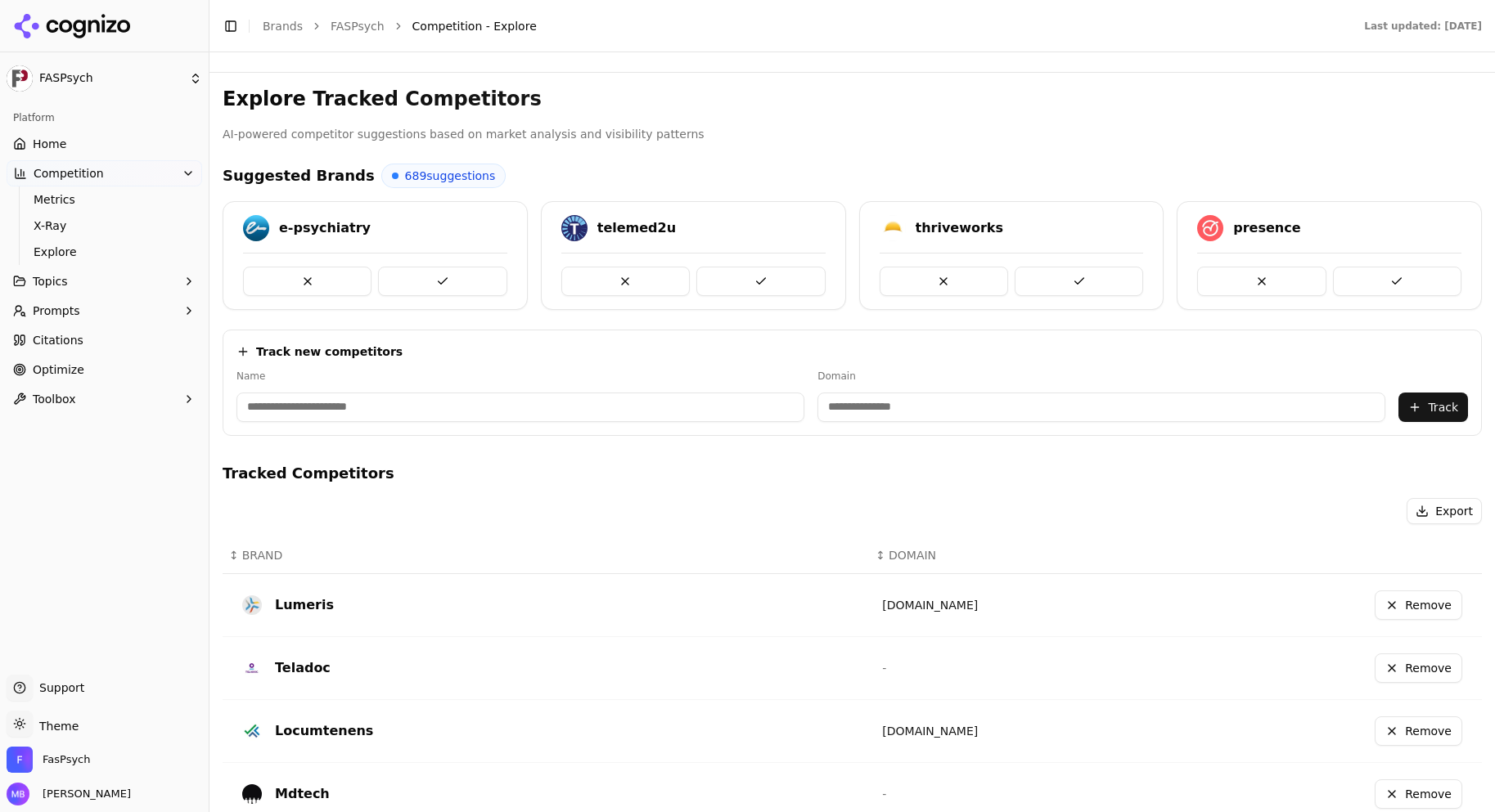
click at [784, 398] on input at bounding box center [519, 407] width 568 height 30
type input "**********"
click at [1416, 411] on button "Track" at bounding box center [1433, 407] width 70 height 30
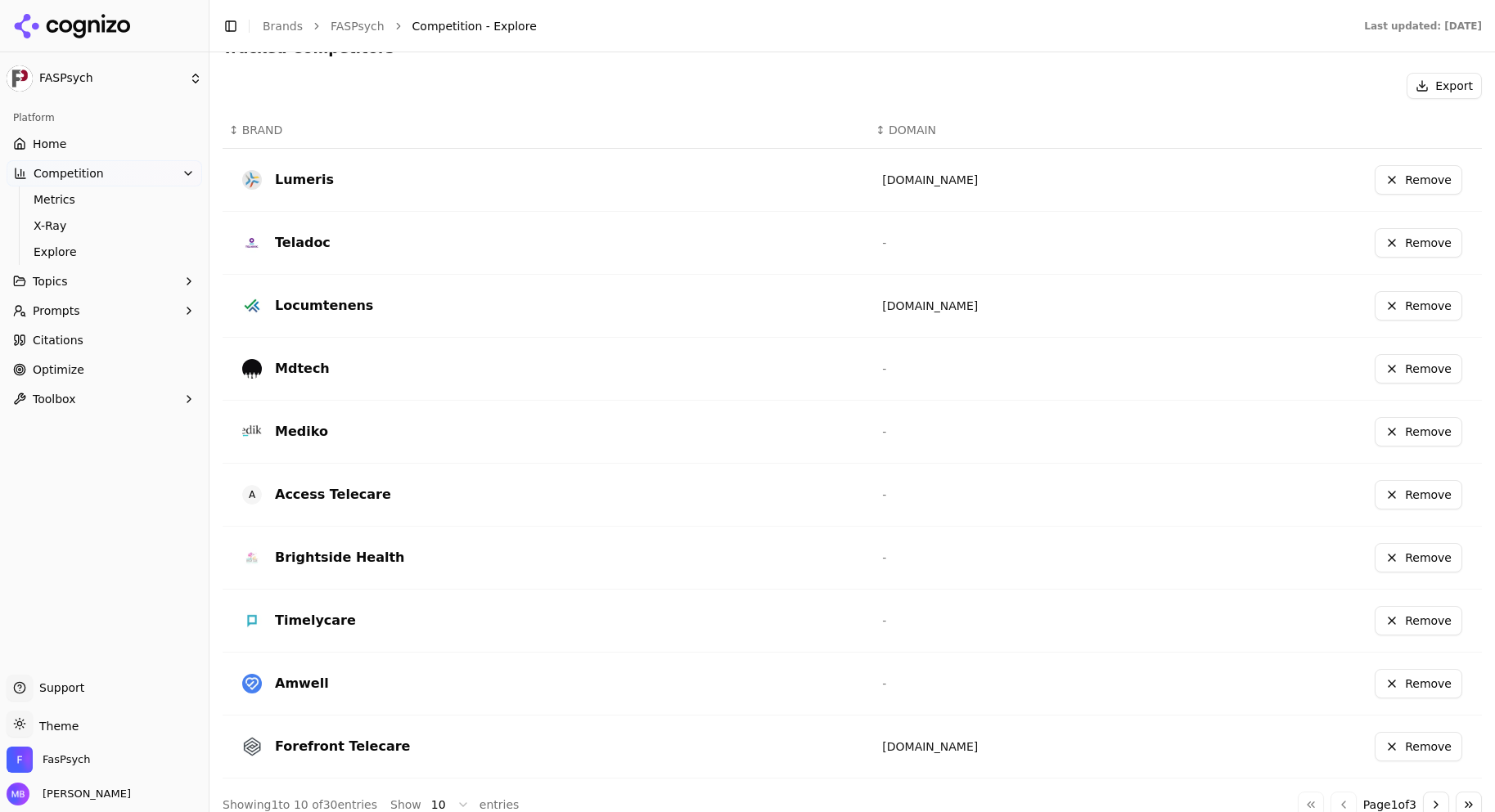
scroll to position [444, 0]
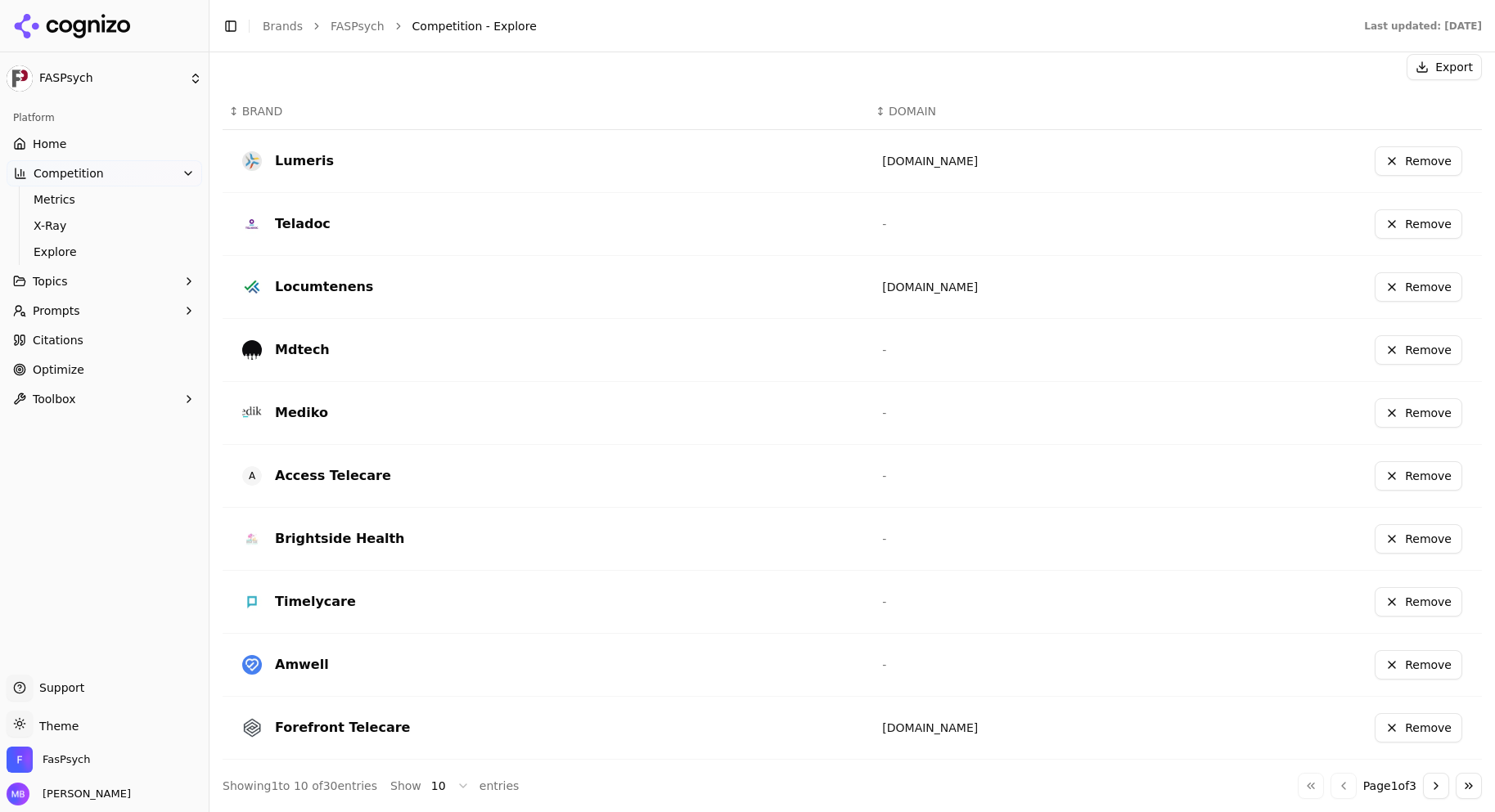
click at [1422, 788] on button "Go to next page" at bounding box center [1435, 786] width 26 height 26
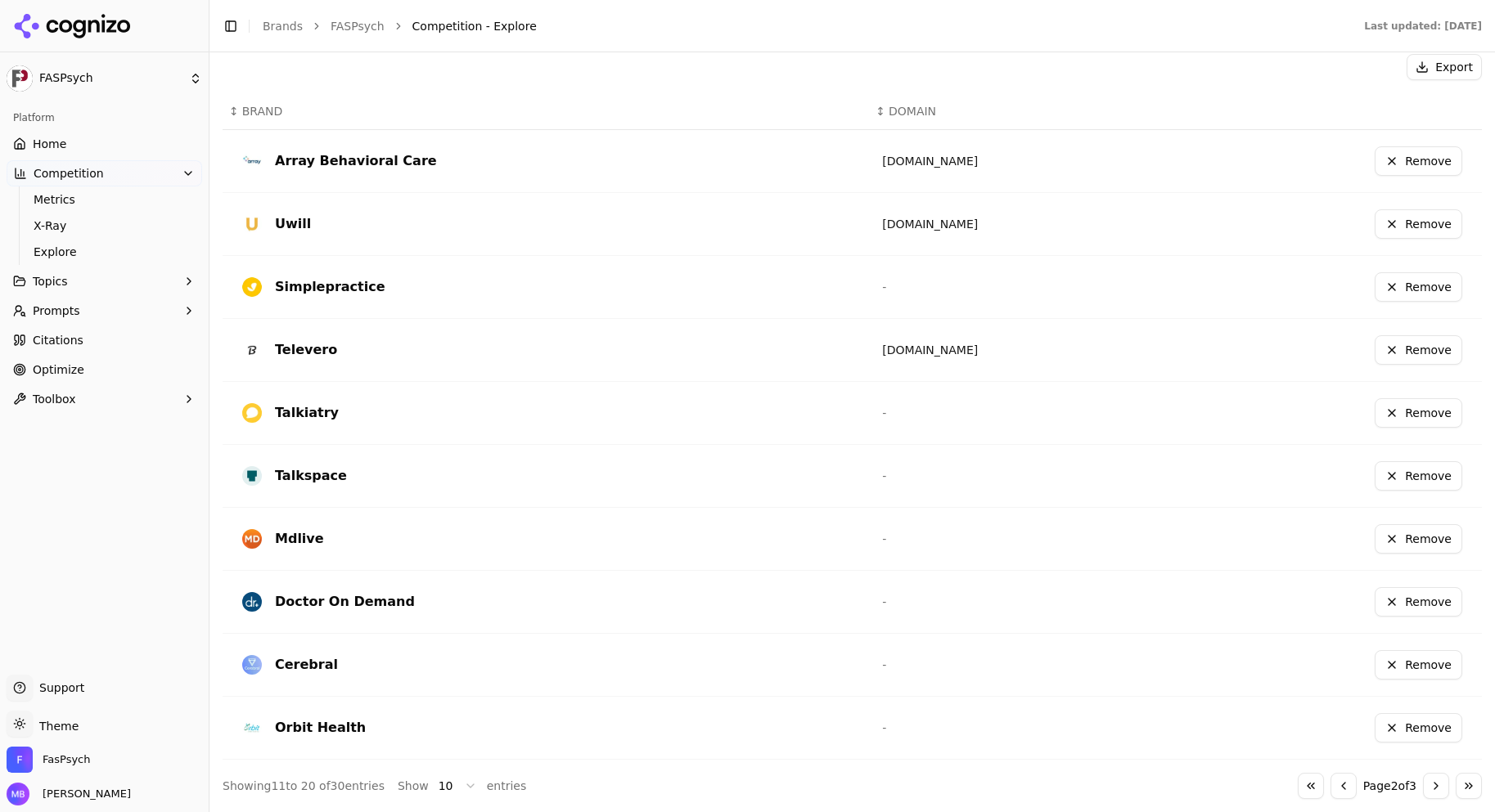
click at [1422, 788] on button "Go to next page" at bounding box center [1435, 786] width 26 height 26
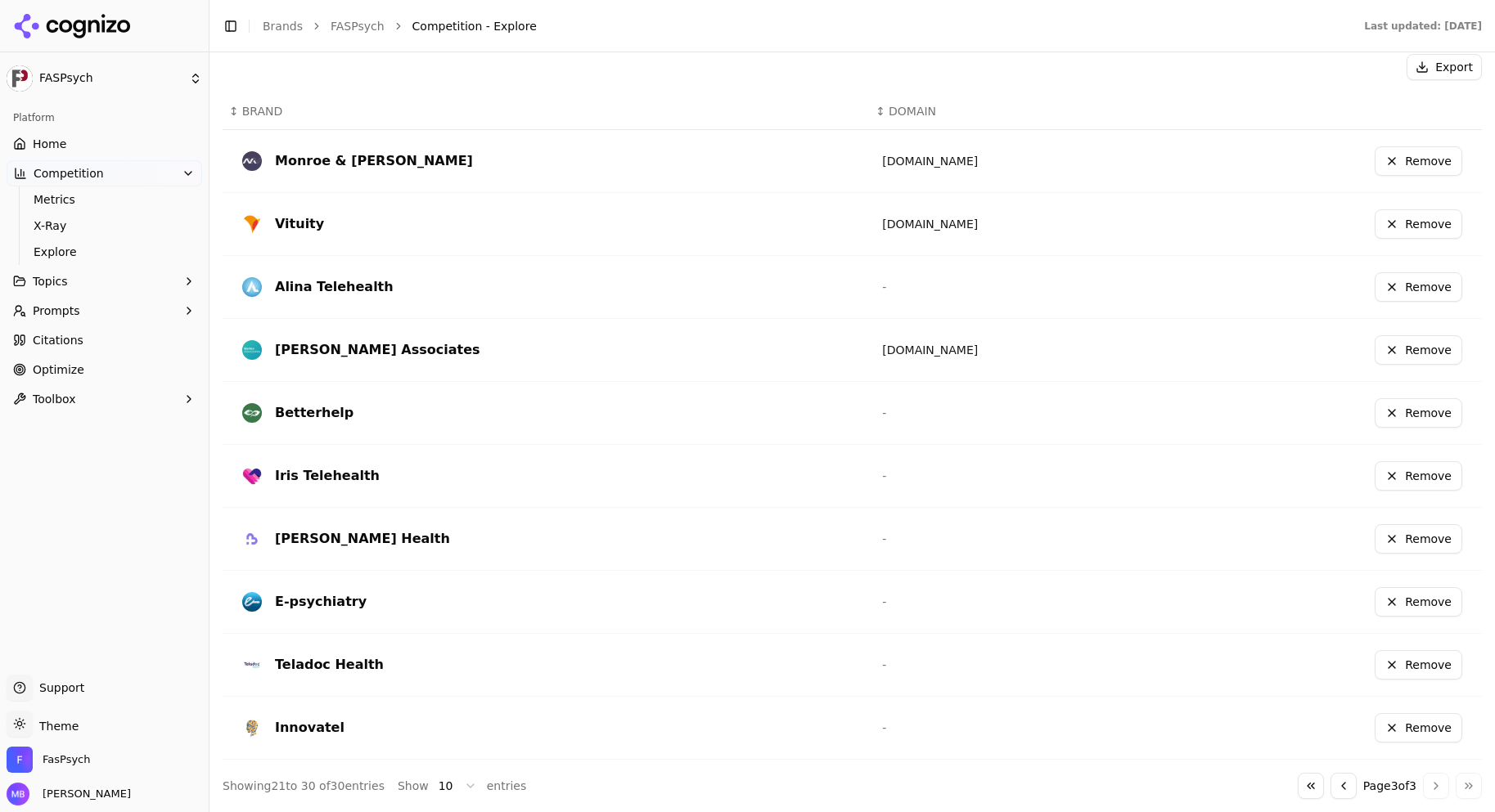
click at [1330, 789] on button "Go to previous page" at bounding box center [1343, 786] width 26 height 26
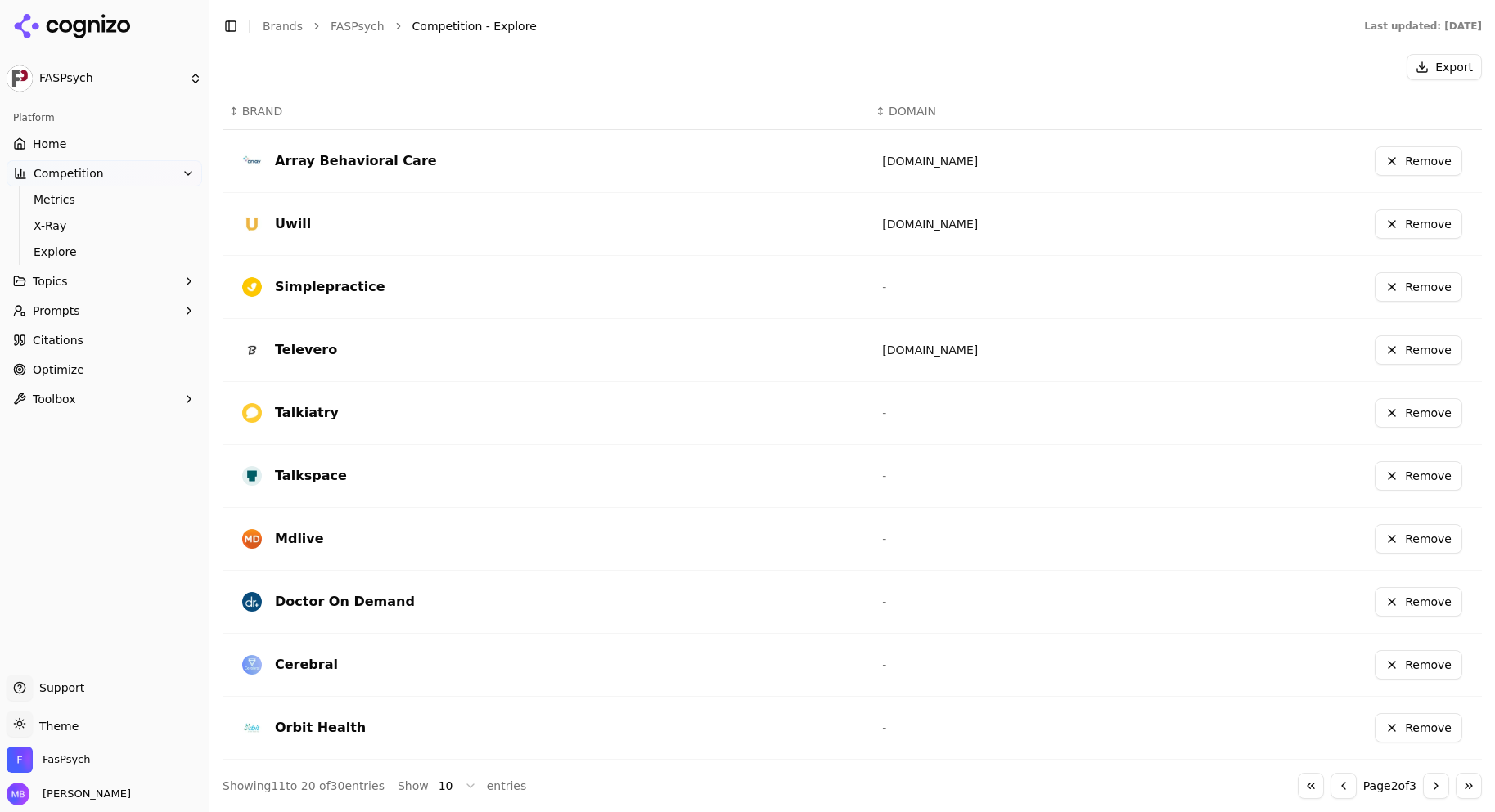
click at [1330, 789] on button "Go to previous page" at bounding box center [1343, 786] width 26 height 26
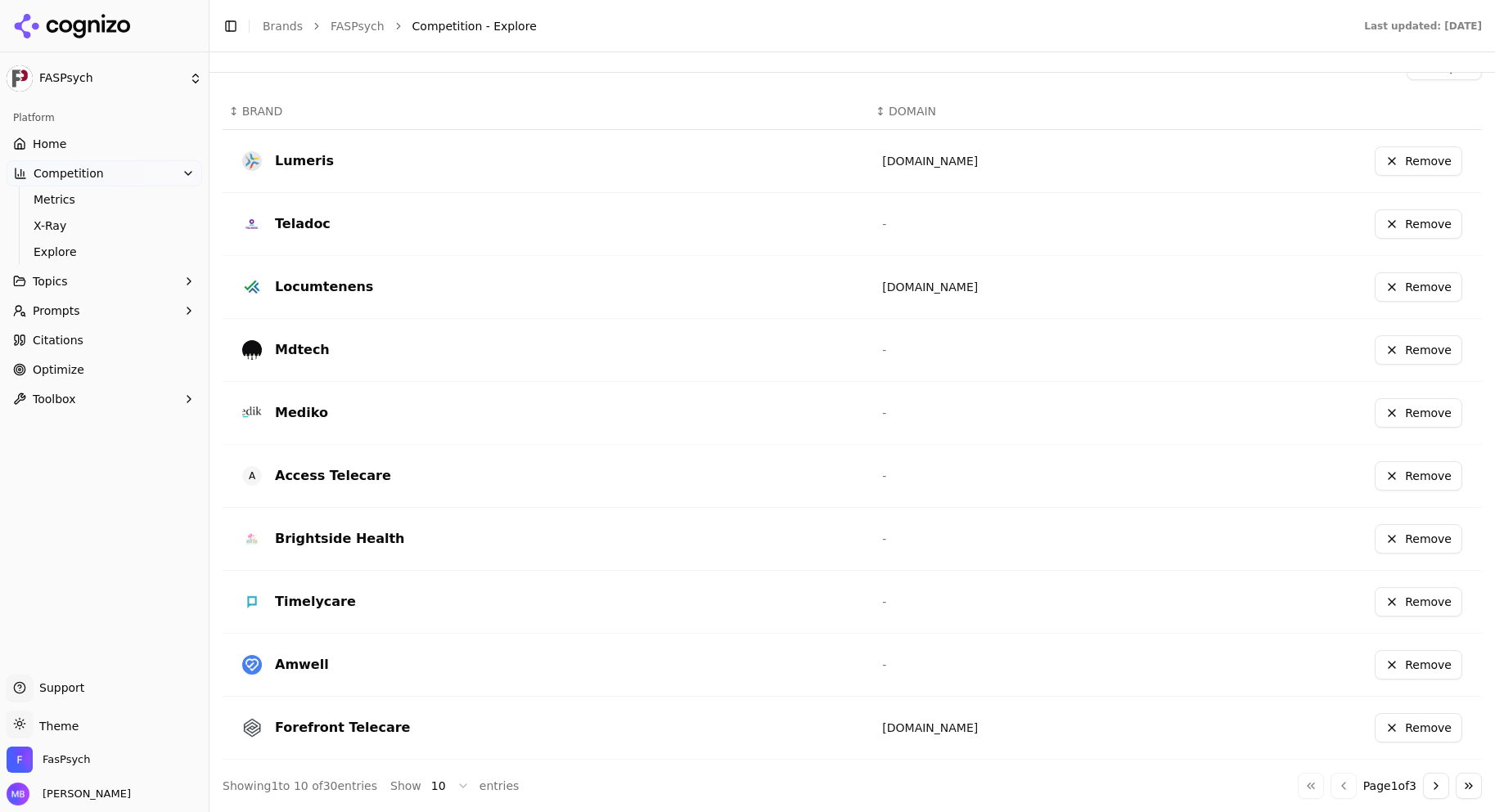
scroll to position [0, 0]
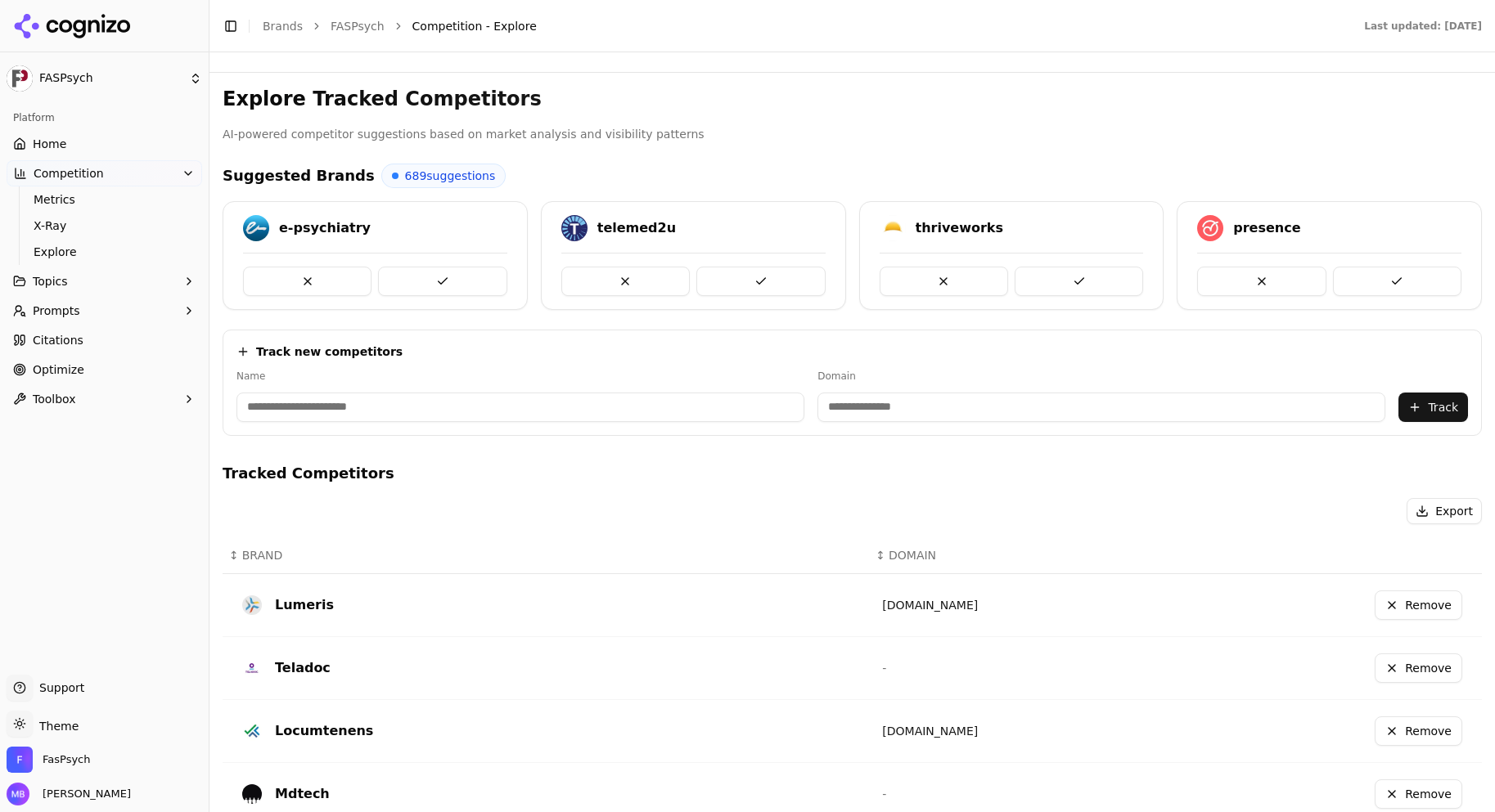
click at [494, 416] on input at bounding box center [519, 407] width 568 height 30
type input "**********"
paste input "**********"
type input "**********"
click at [1427, 415] on button "Track" at bounding box center [1433, 407] width 70 height 30
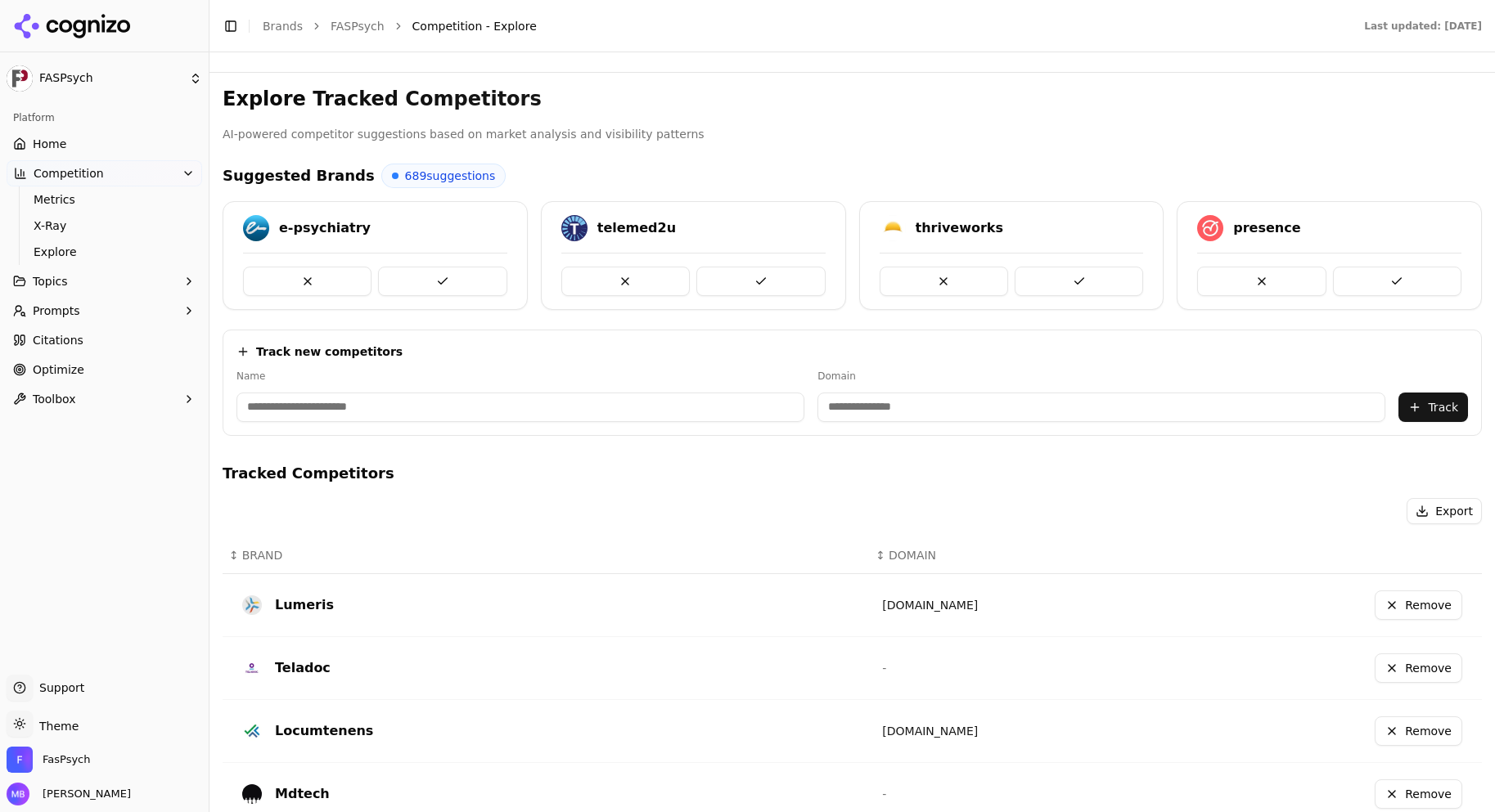
click at [517, 410] on input at bounding box center [519, 407] width 568 height 30
type input "**********"
paste input "**********"
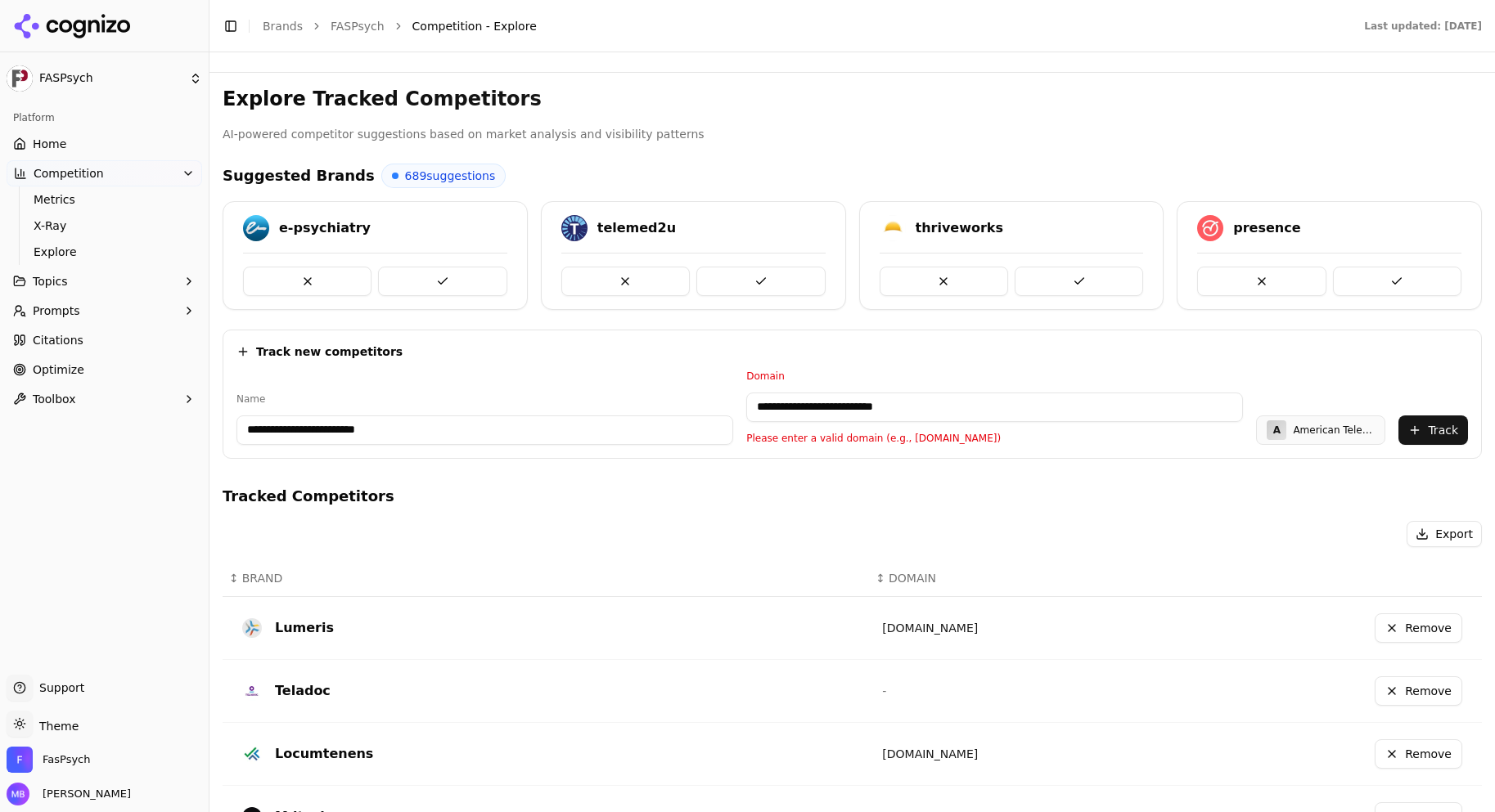
drag, startPoint x: 814, startPoint y: 411, endPoint x: 726, endPoint y: 417, distance: 88.2
click at [726, 417] on div "**********" at bounding box center [851, 406] width 1231 height 76
click at [873, 407] on input "**********" at bounding box center [994, 407] width 496 height 30
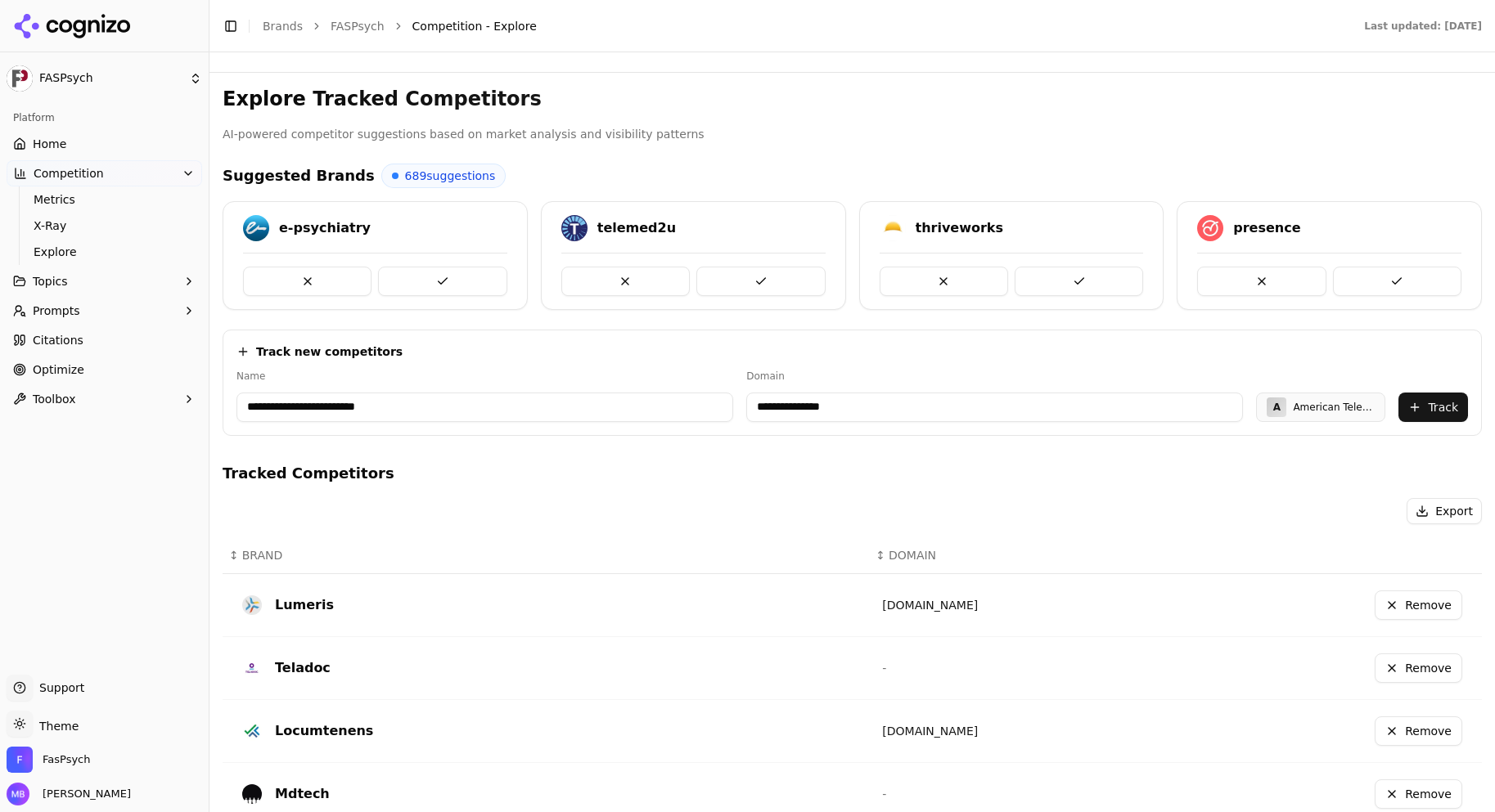
type input "**********"
click at [1413, 416] on button "Track" at bounding box center [1433, 407] width 70 height 30
click at [556, 403] on input at bounding box center [519, 407] width 568 height 30
type input "**********"
paste input "**********"
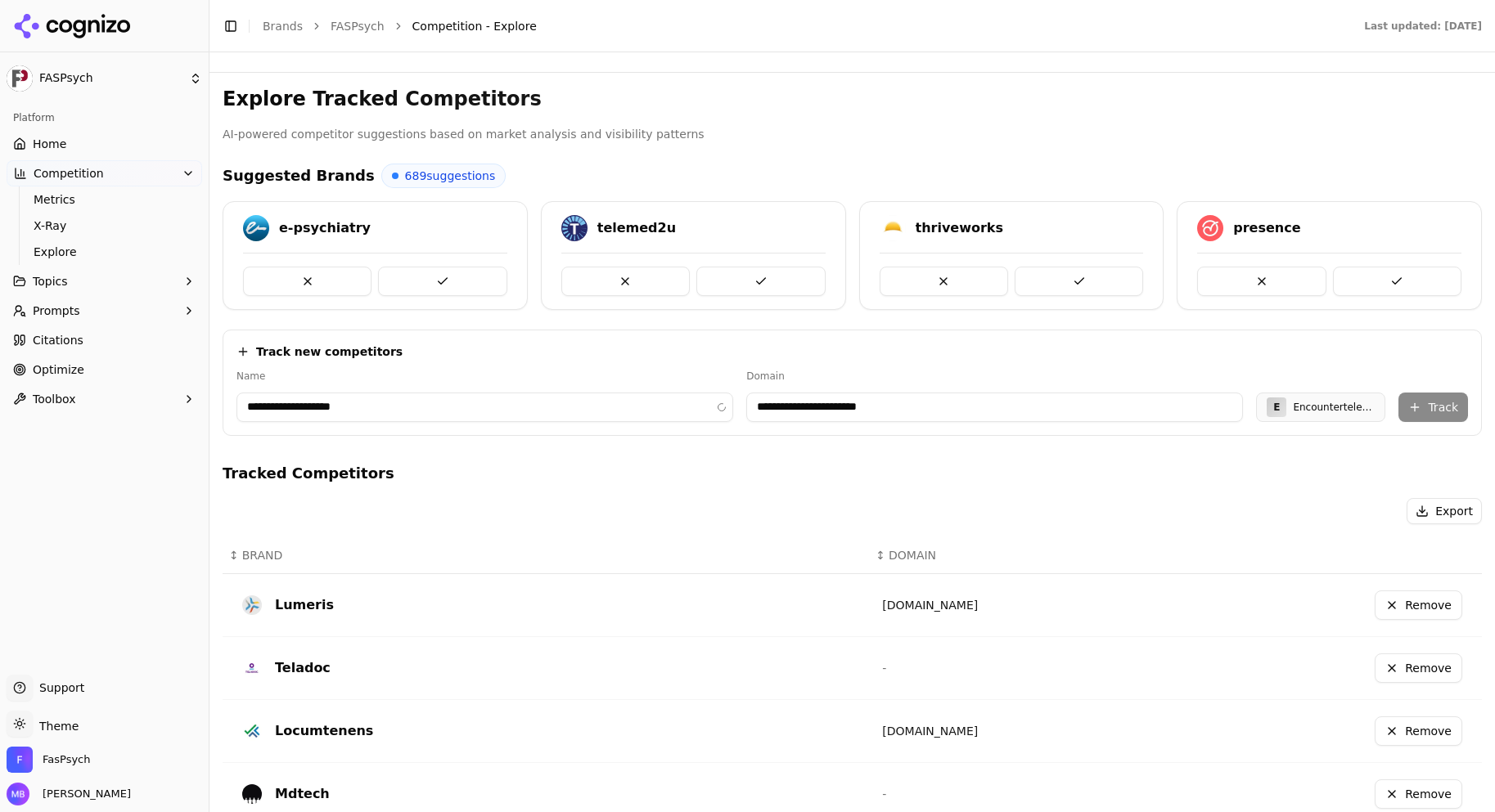
type input "**********"
click at [1415, 403] on button "Track" at bounding box center [1433, 407] width 70 height 30
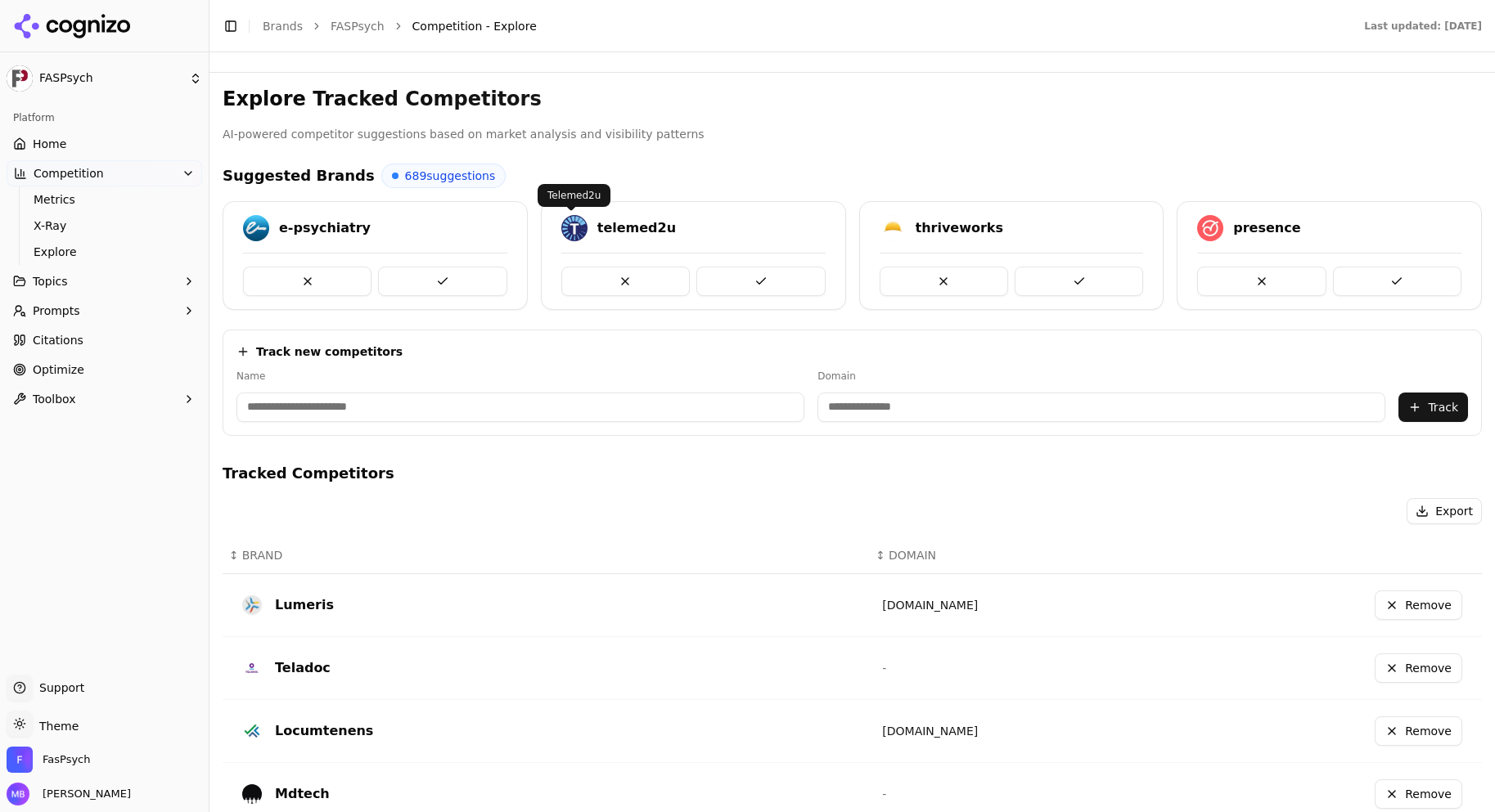
click at [495, 411] on input at bounding box center [519, 407] width 568 height 30
type input "********"
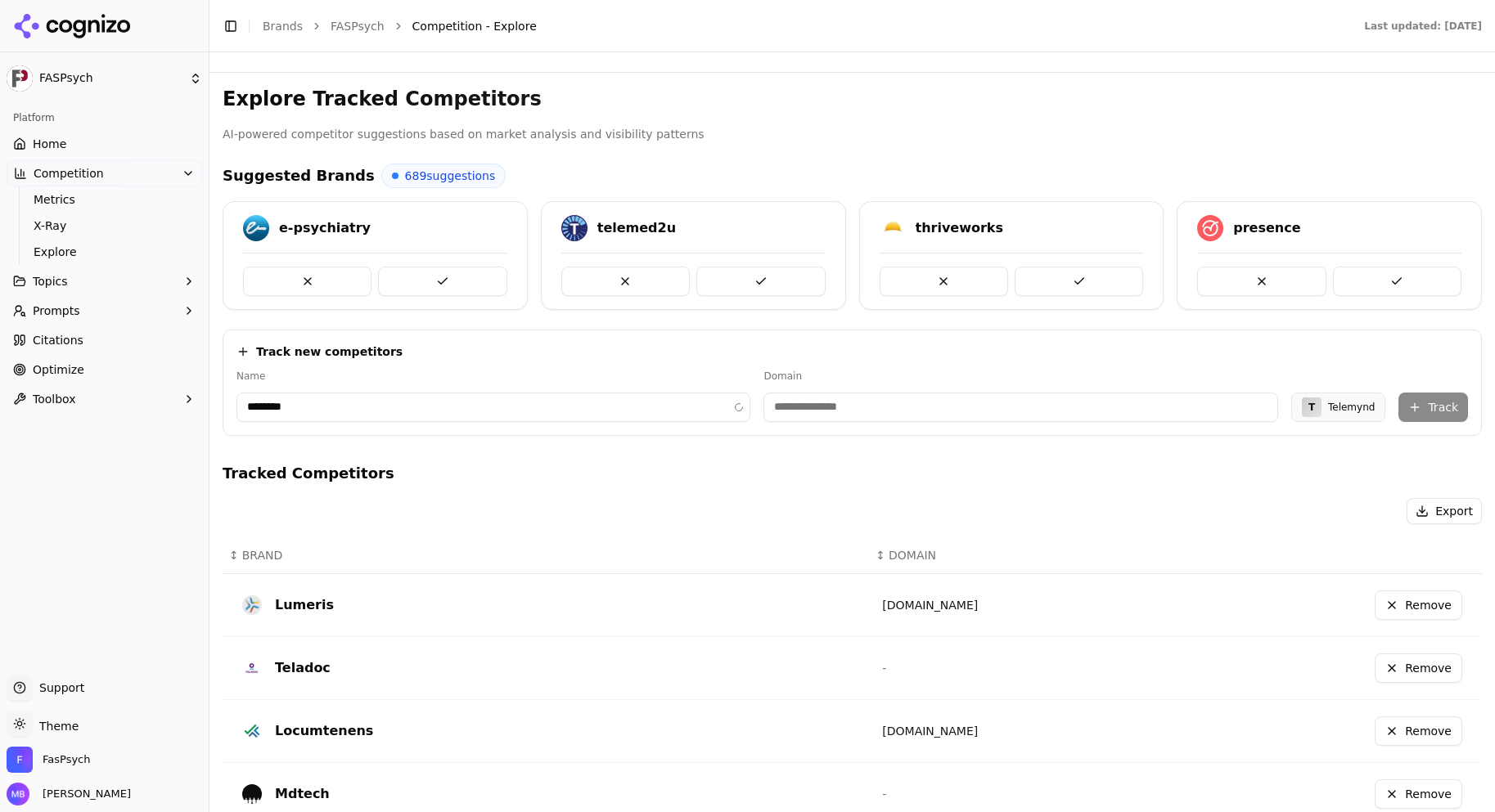
type input "**********"
click at [1423, 409] on button "Track" at bounding box center [1433, 407] width 70 height 30
click at [459, 273] on button at bounding box center [442, 282] width 129 height 30
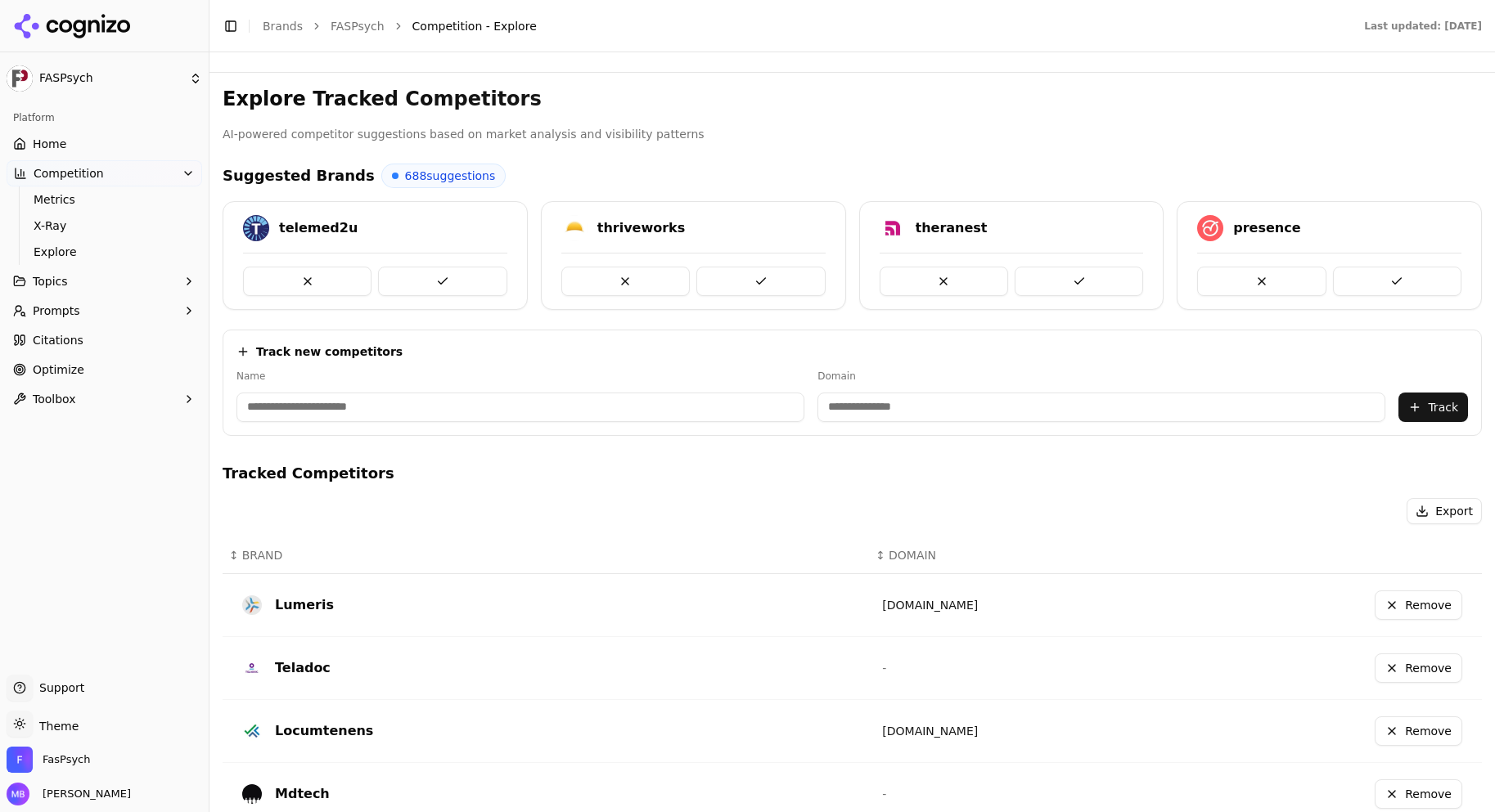
click at [460, 337] on div "Track new competitors Name Domain Track" at bounding box center [852, 382] width 1259 height 106
click at [126, 201] on span "Metrics" at bounding box center [104, 200] width 143 height 17
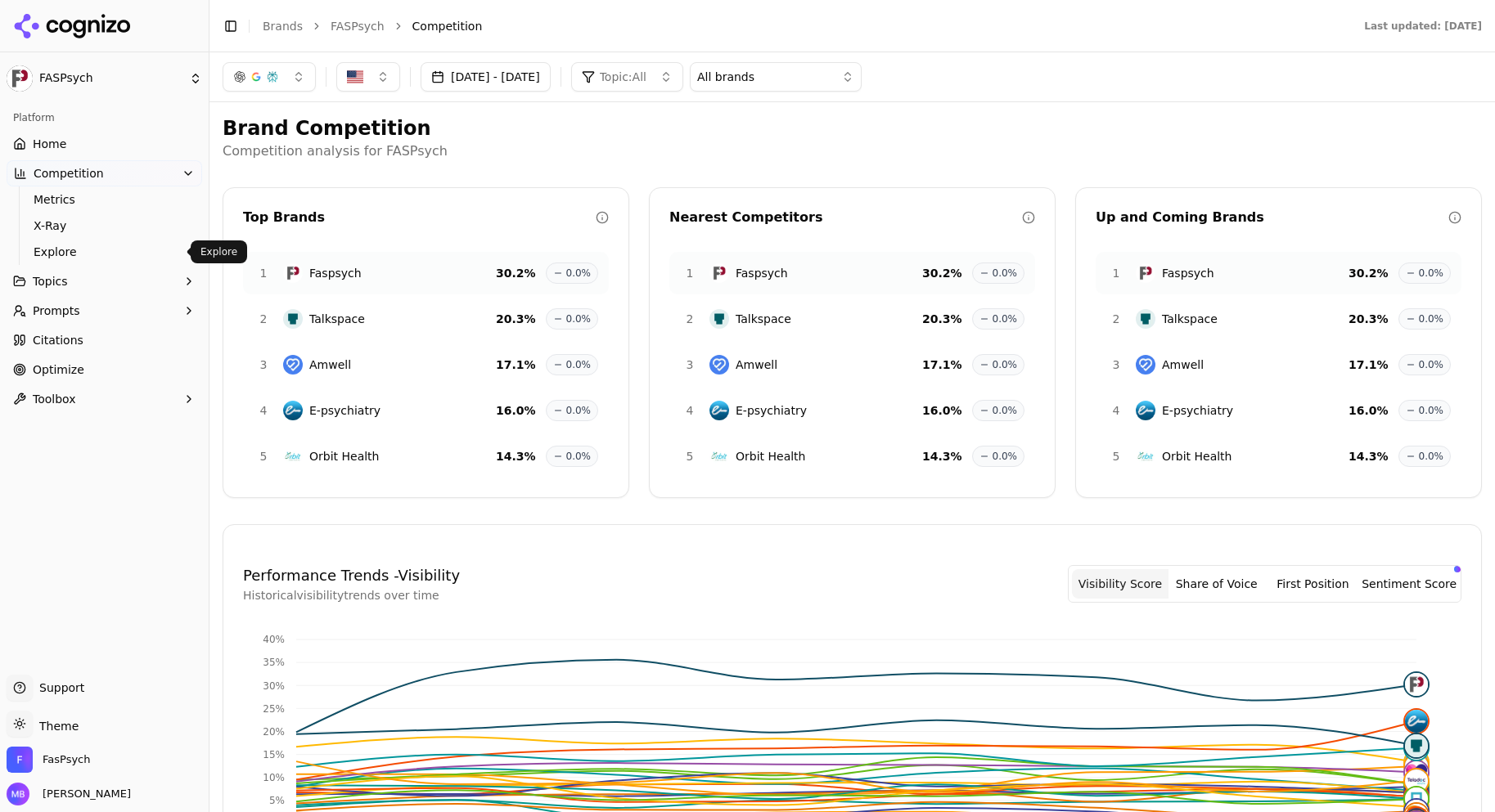
click at [83, 257] on span "Explore" at bounding box center [104, 252] width 143 height 17
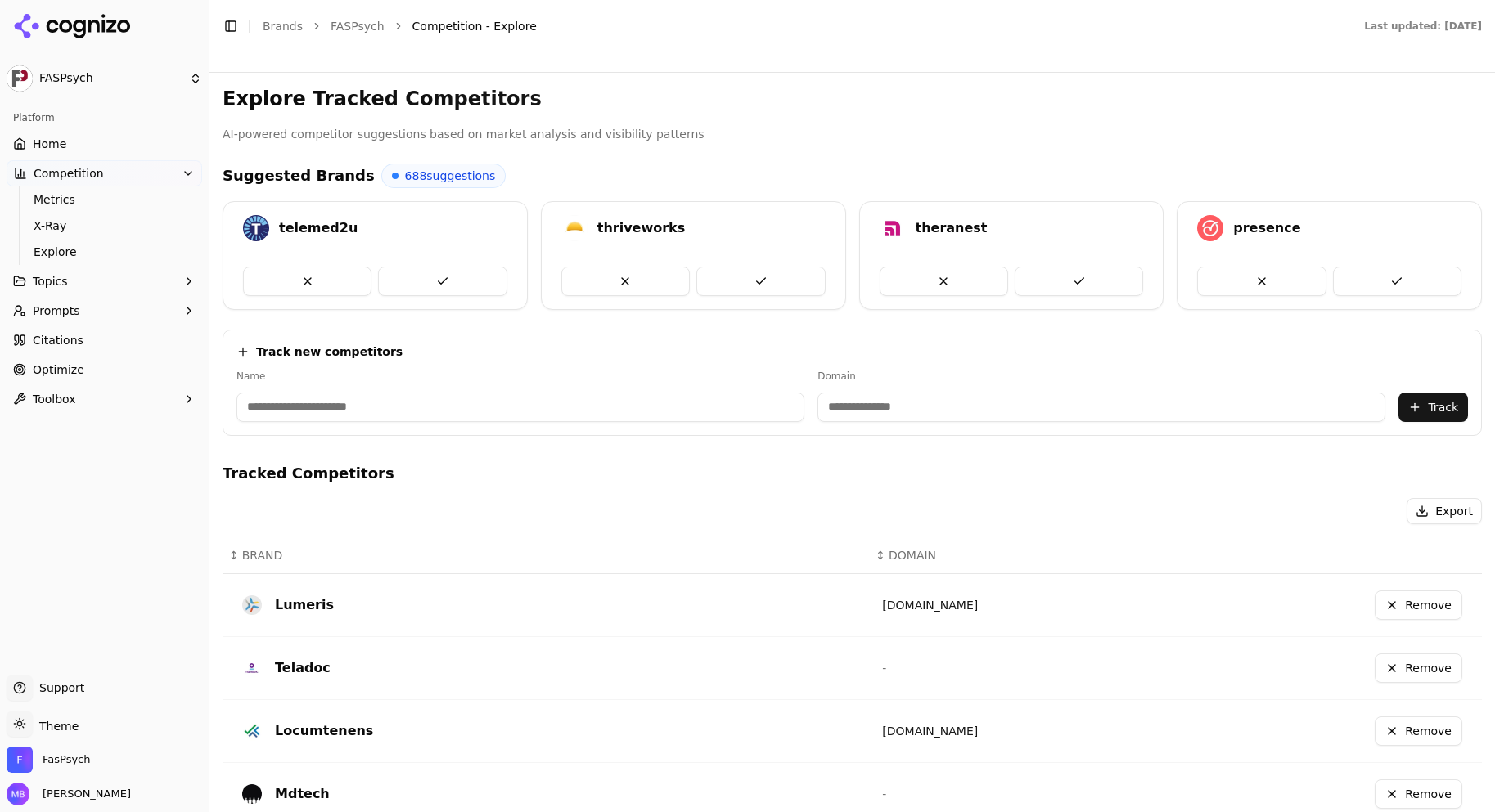
click at [752, 399] on input at bounding box center [519, 407] width 568 height 30
type input "**********"
click at [1403, 397] on button "Track" at bounding box center [1433, 407] width 70 height 30
click at [154, 200] on span "Metrics" at bounding box center [104, 200] width 143 height 17
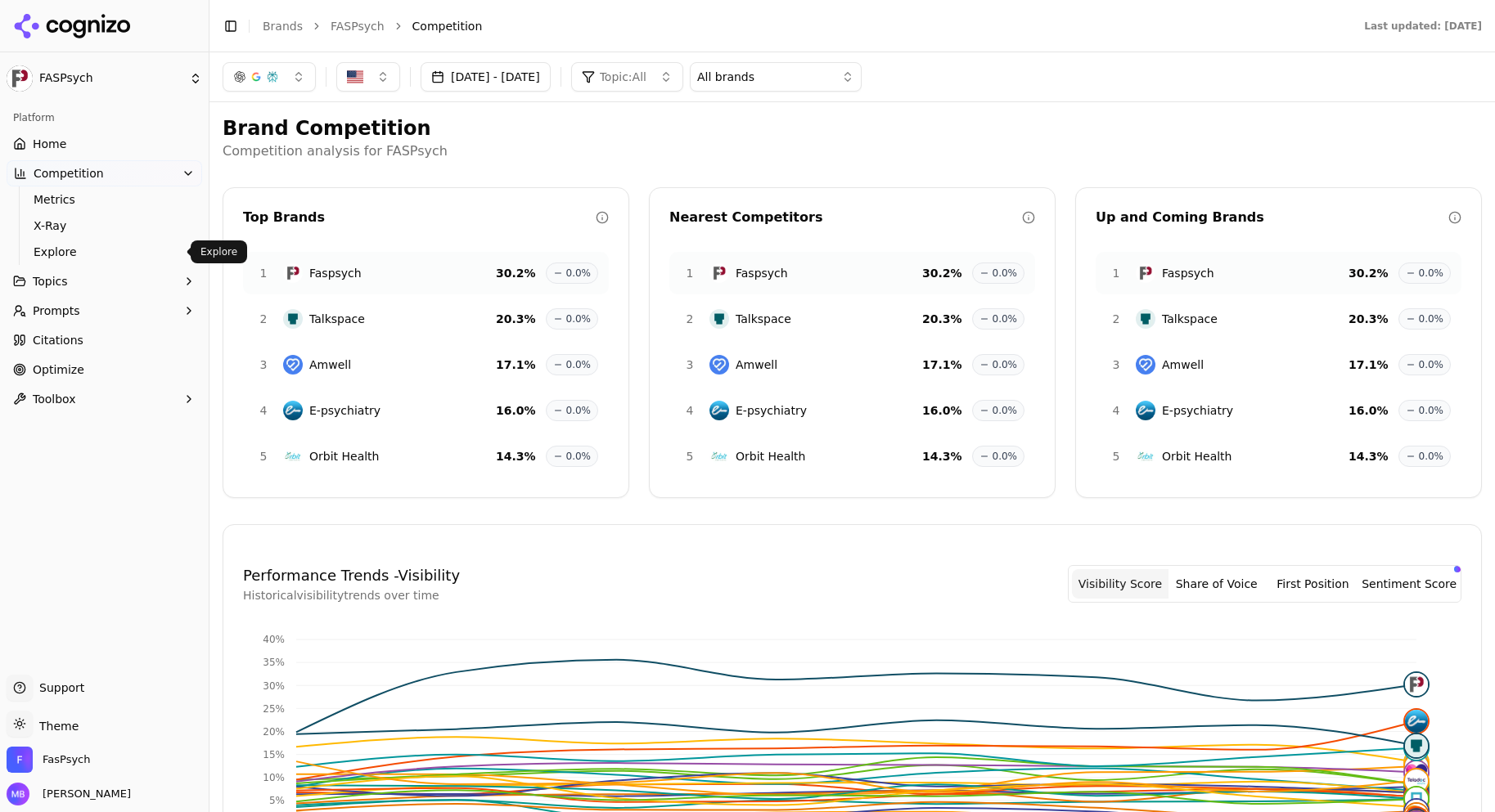
click at [121, 241] on link "Explore" at bounding box center [104, 252] width 156 height 23
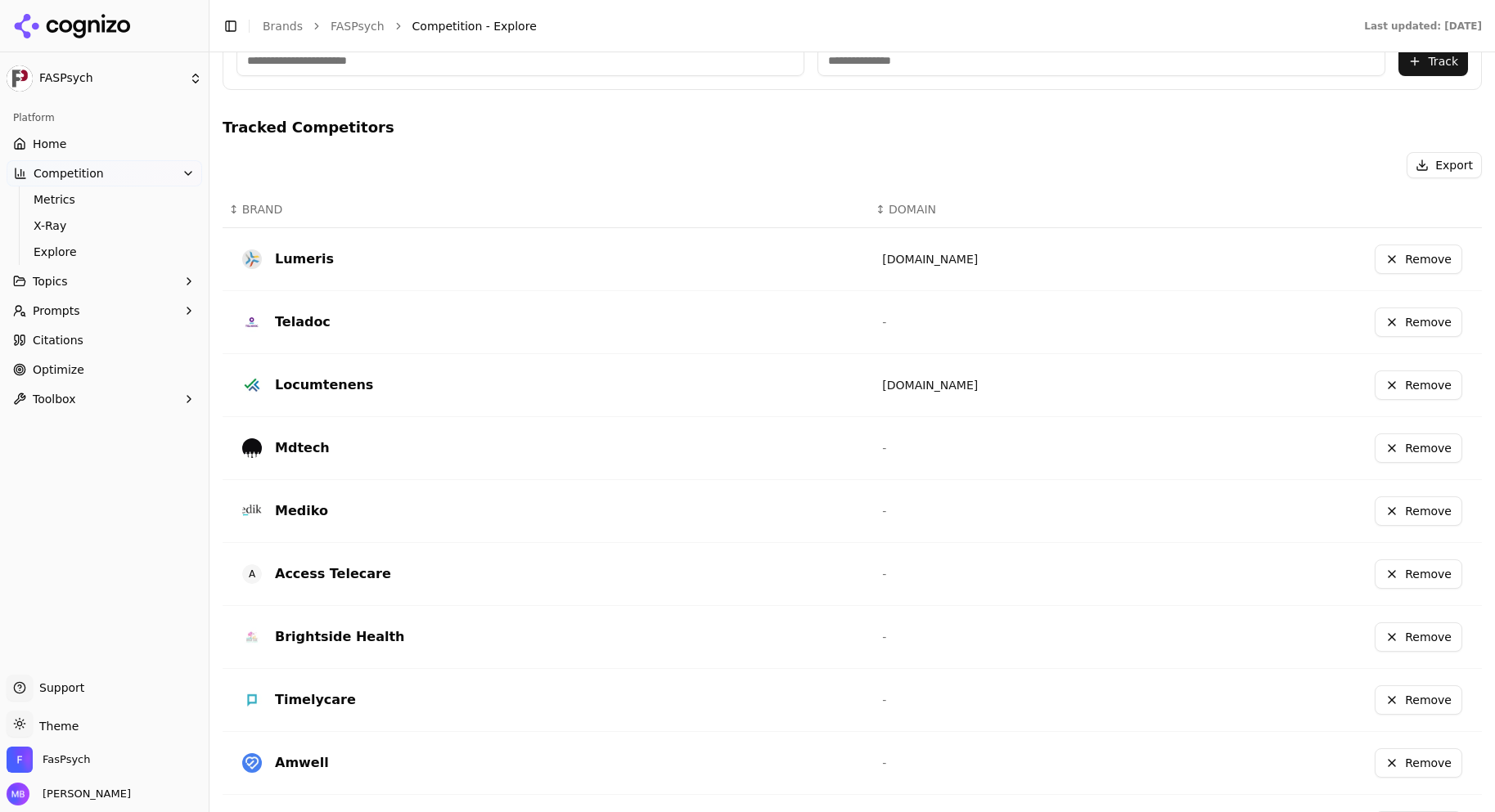
scroll to position [444, 0]
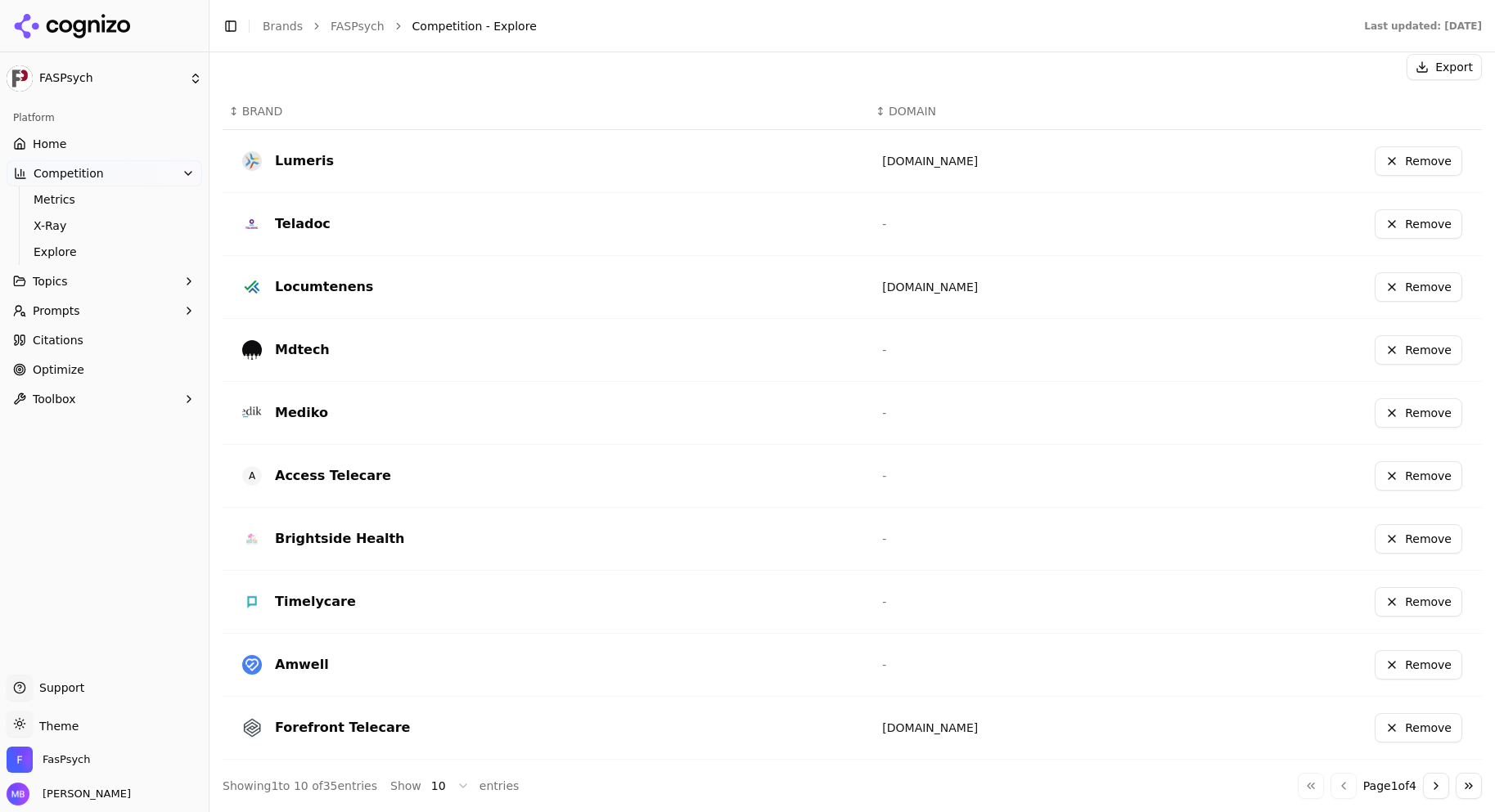
click at [1423, 780] on button "Go to next page" at bounding box center [1435, 786] width 26 height 26
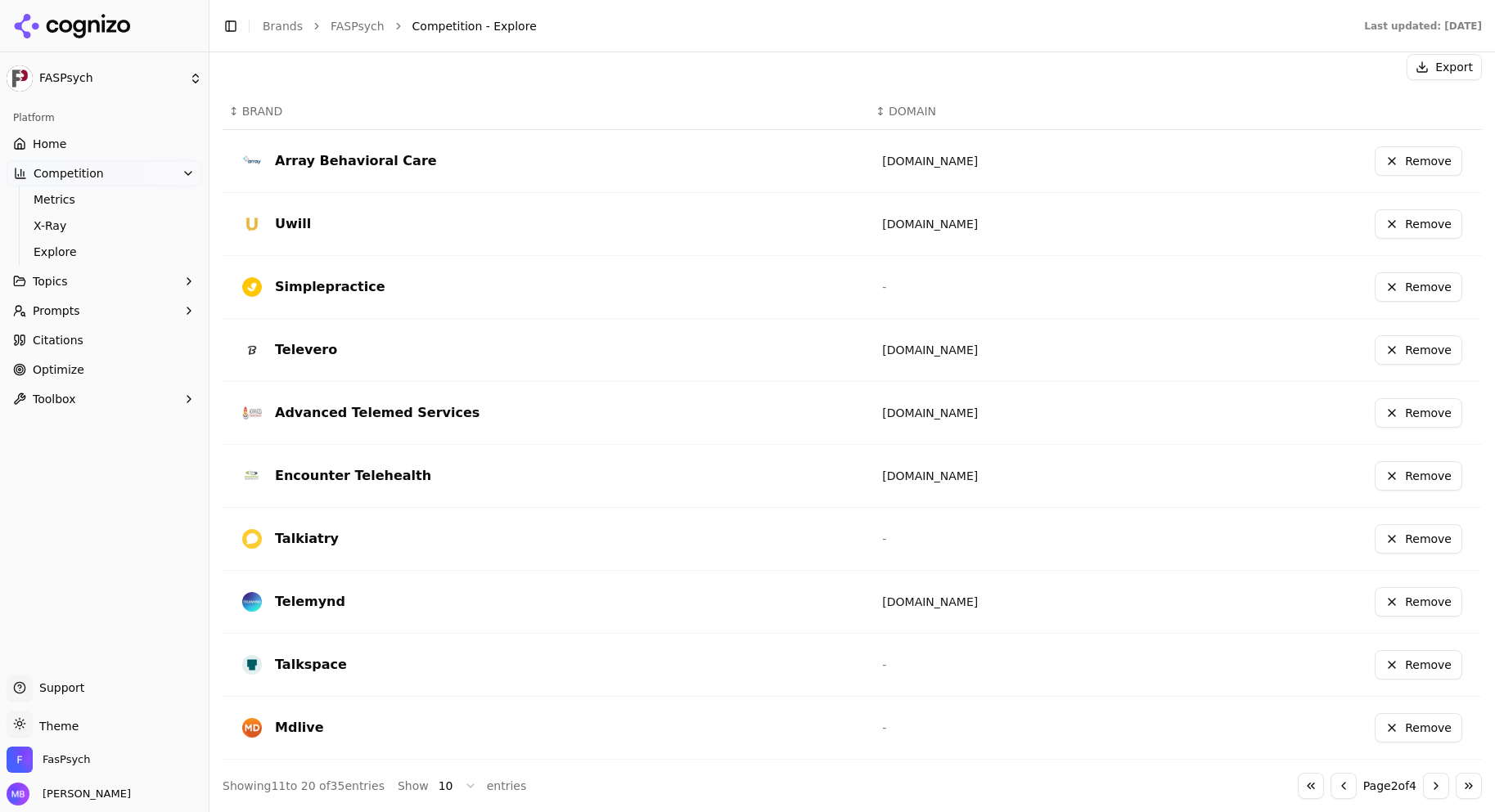
click at [1423, 795] on button "Go to next page" at bounding box center [1435, 786] width 26 height 26
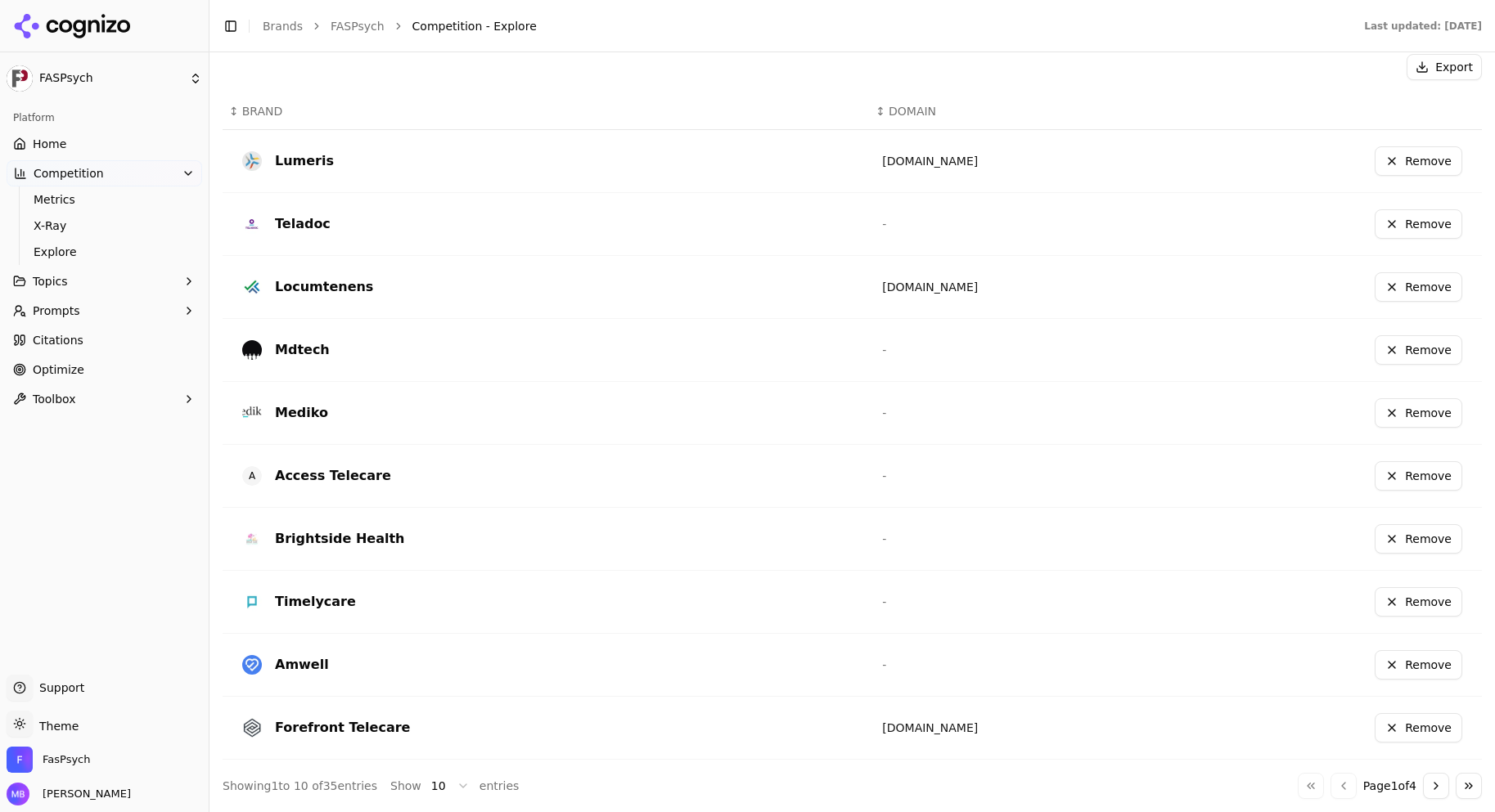
click at [1422, 788] on button "Go to next page" at bounding box center [1435, 786] width 26 height 26
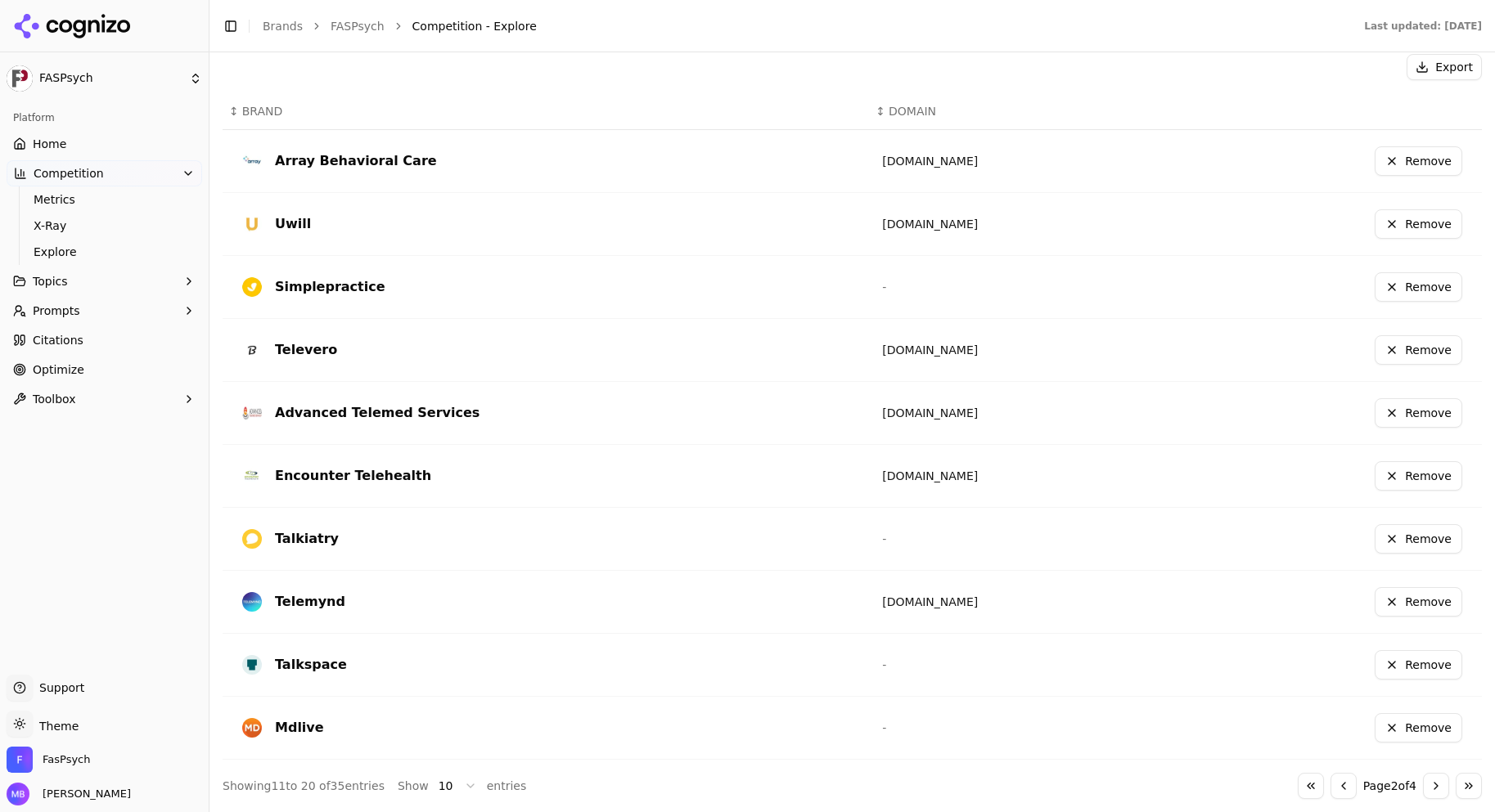
click at [1422, 788] on button "Go to next page" at bounding box center [1435, 786] width 26 height 26
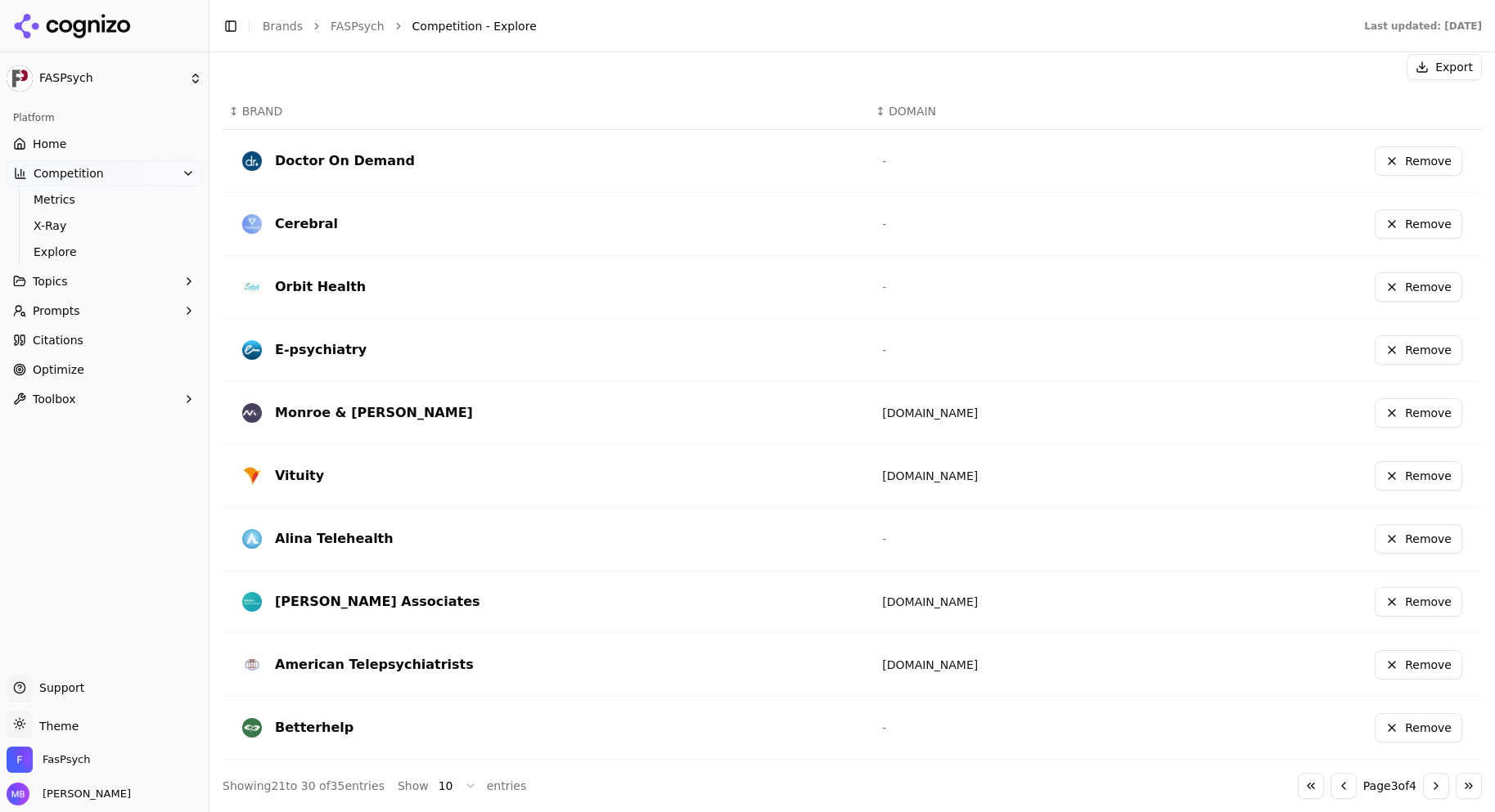
click at [1406, 736] on button "Remove" at bounding box center [1419, 728] width 88 height 30
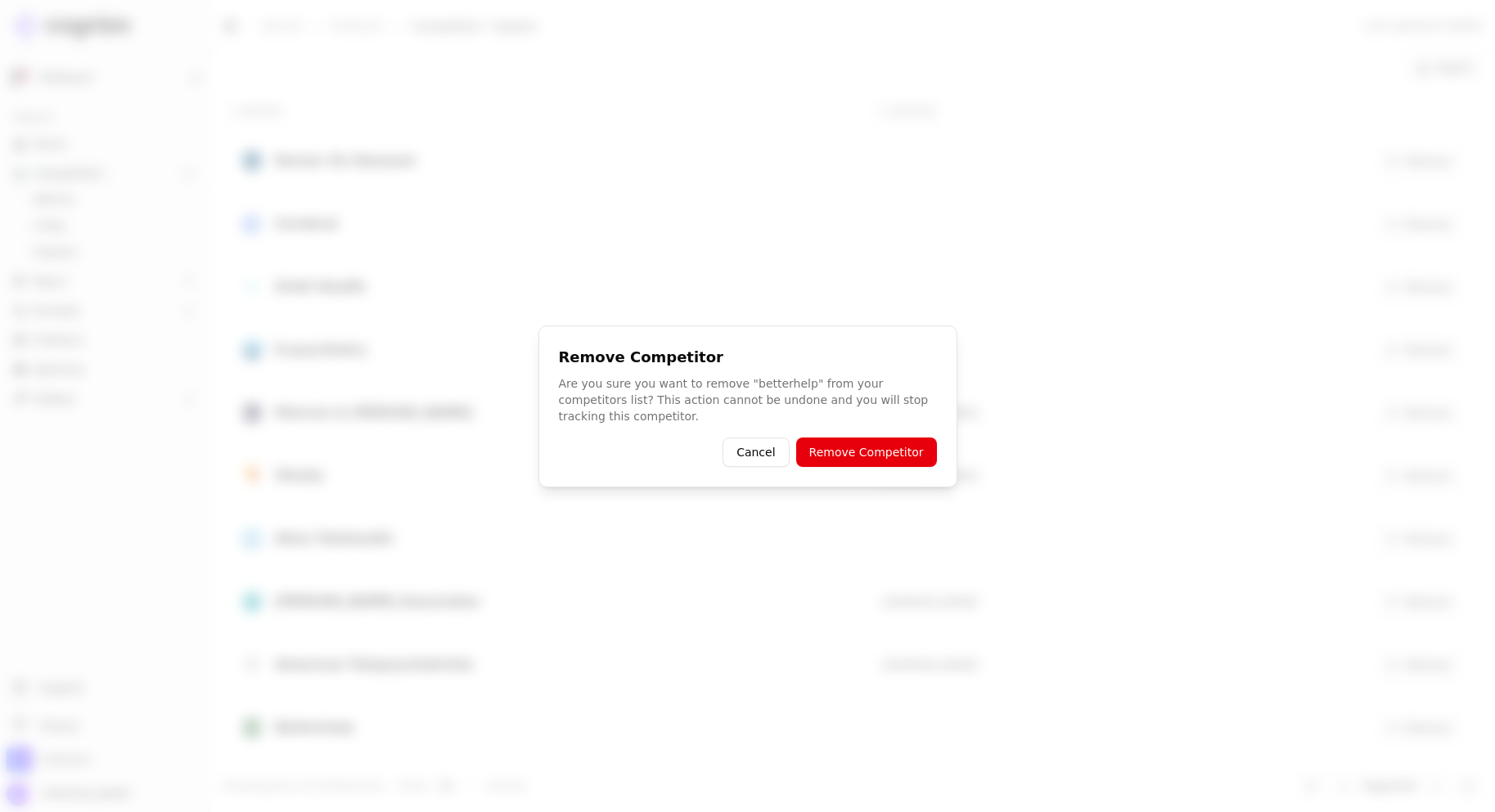
click at [902, 443] on button "Remove Competitor" at bounding box center [865, 452] width 141 height 30
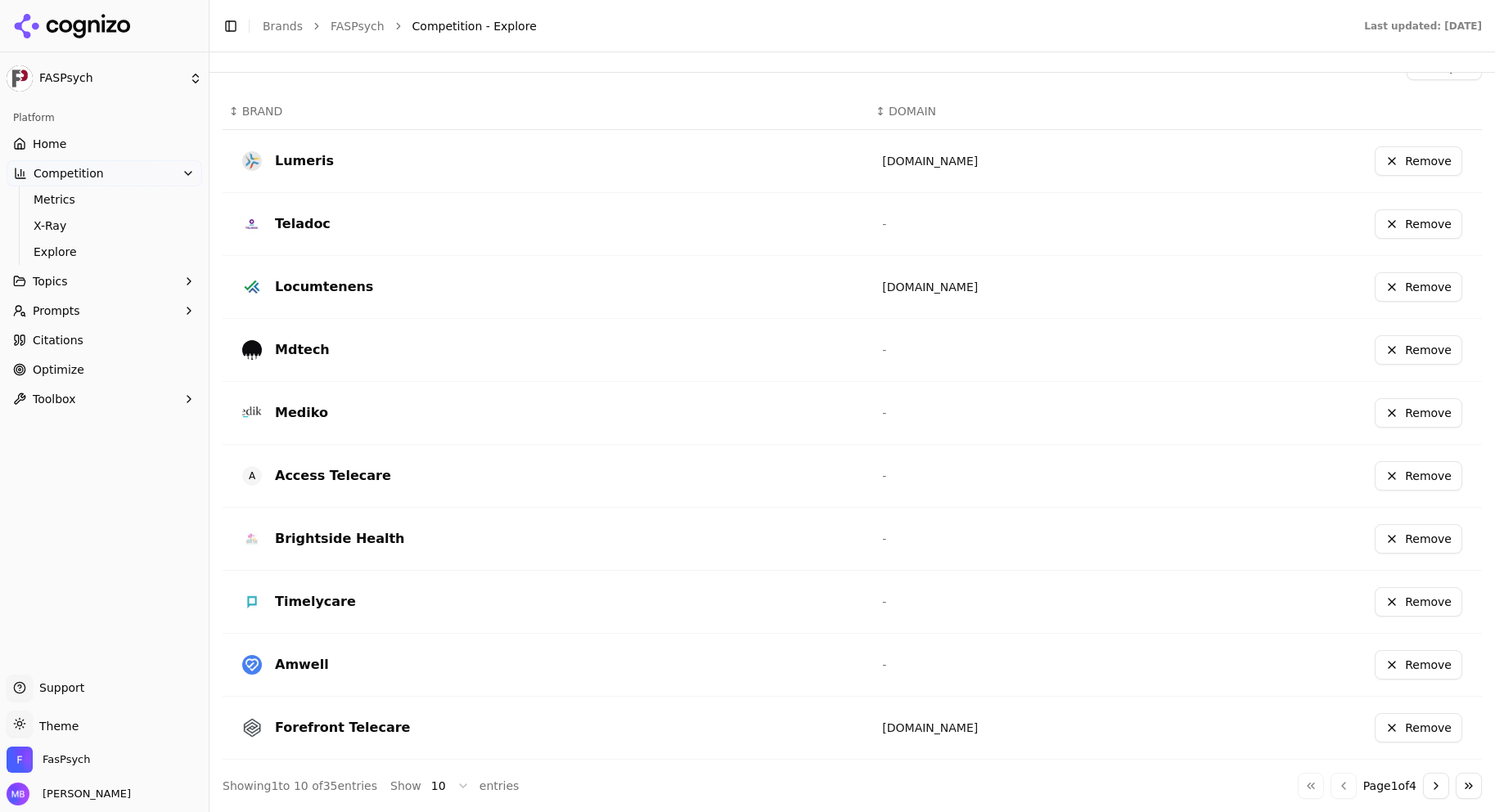
scroll to position [0, 0]
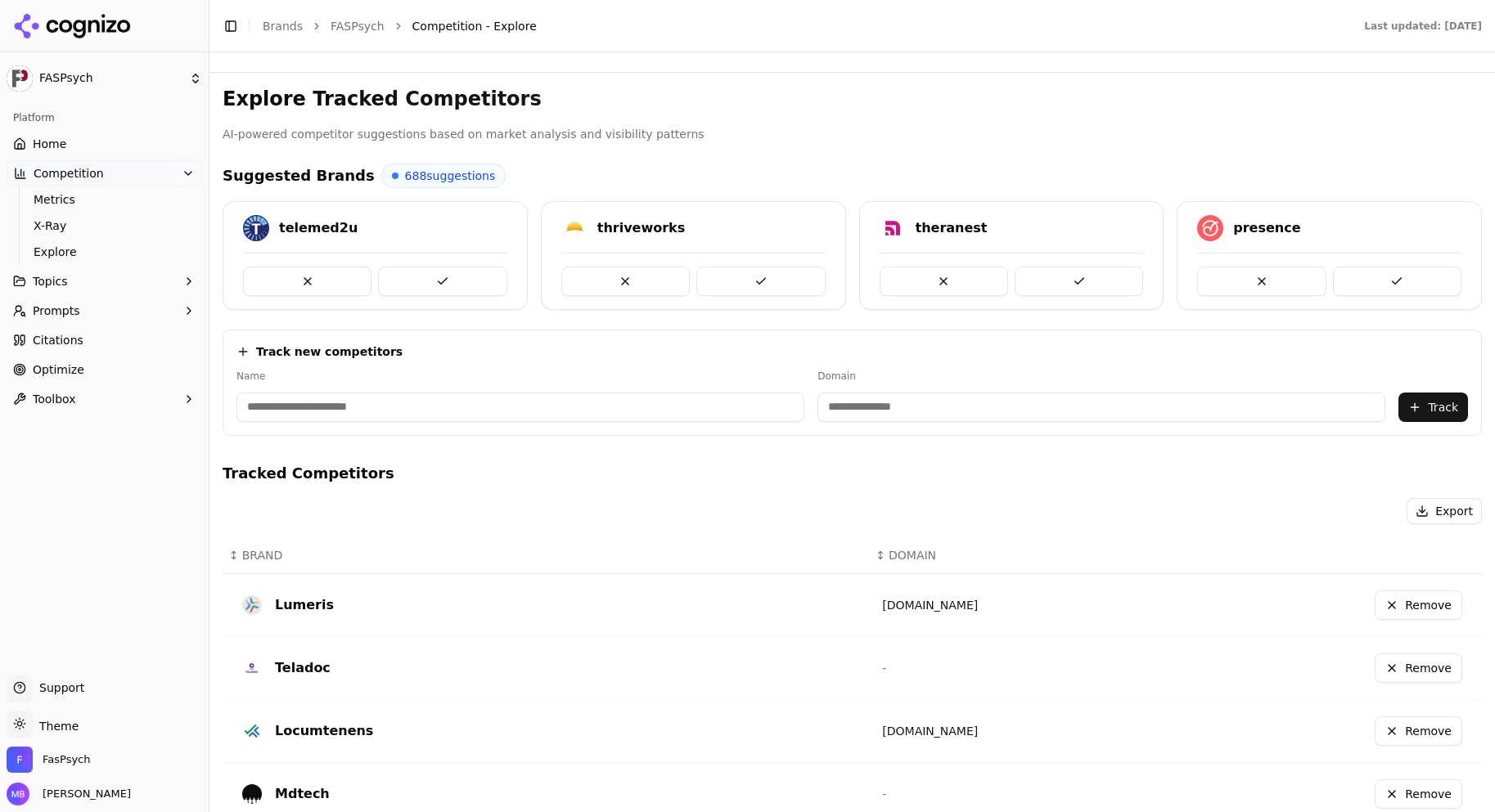
click at [906, 449] on div "Explore Tracked Competitors AI-powered competitor suggestions based on market a…" at bounding box center [852, 664] width 1259 height 1157
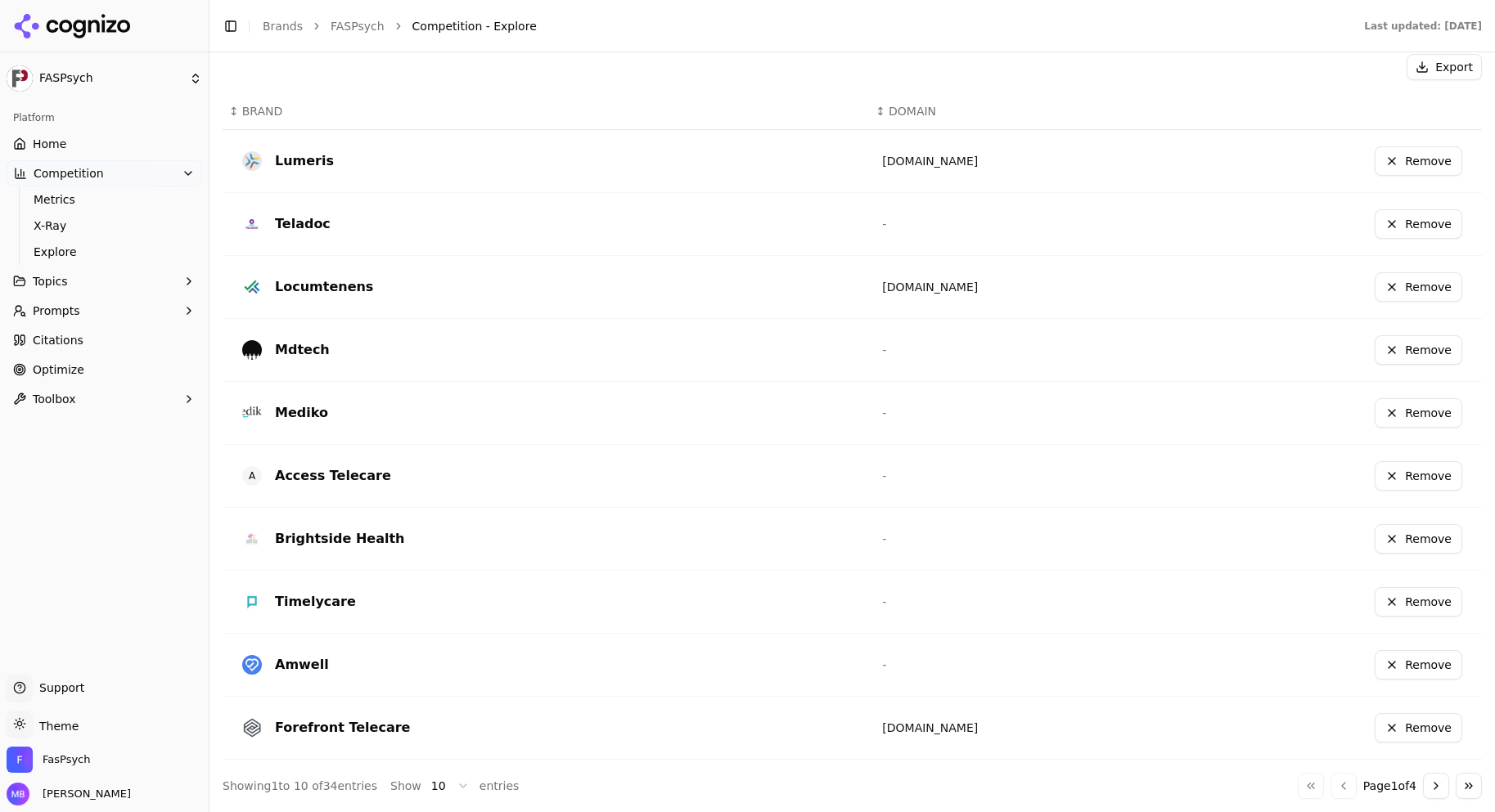
click at [1422, 798] on button "Go to next page" at bounding box center [1435, 786] width 26 height 26
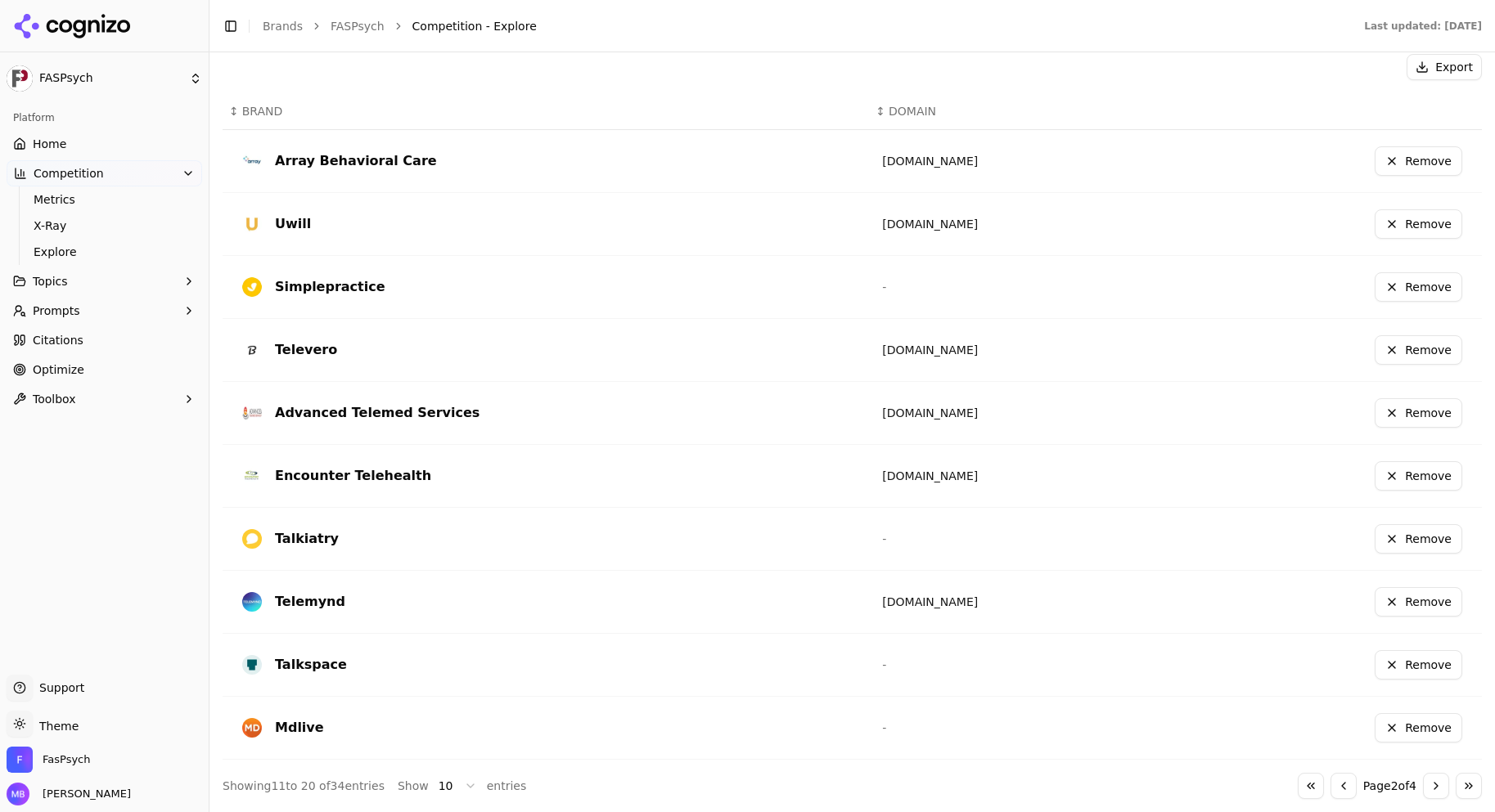
click at [1422, 798] on button "Go to next page" at bounding box center [1435, 786] width 26 height 26
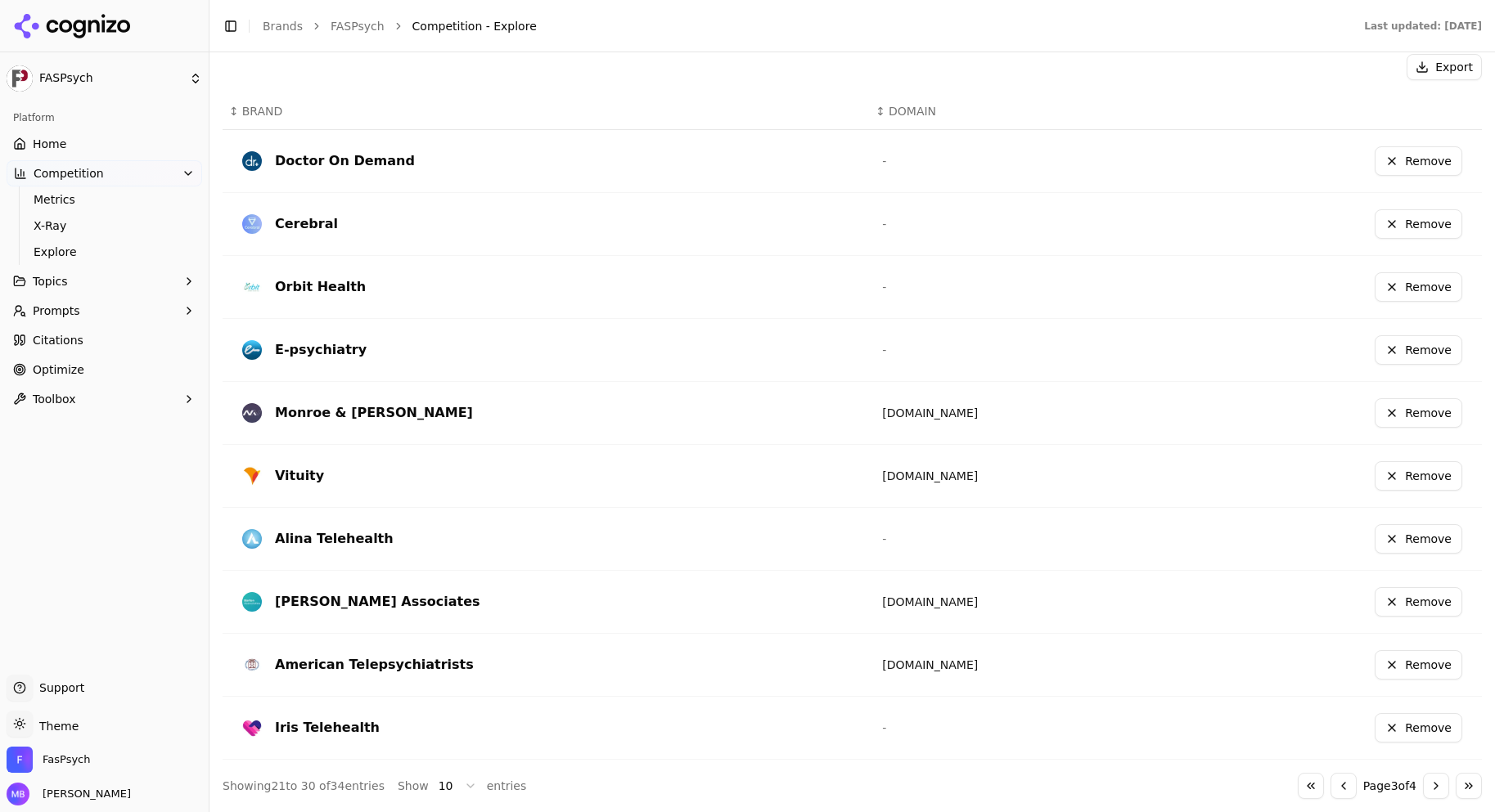
click at [1330, 795] on button "Go to previous page" at bounding box center [1343, 786] width 26 height 26
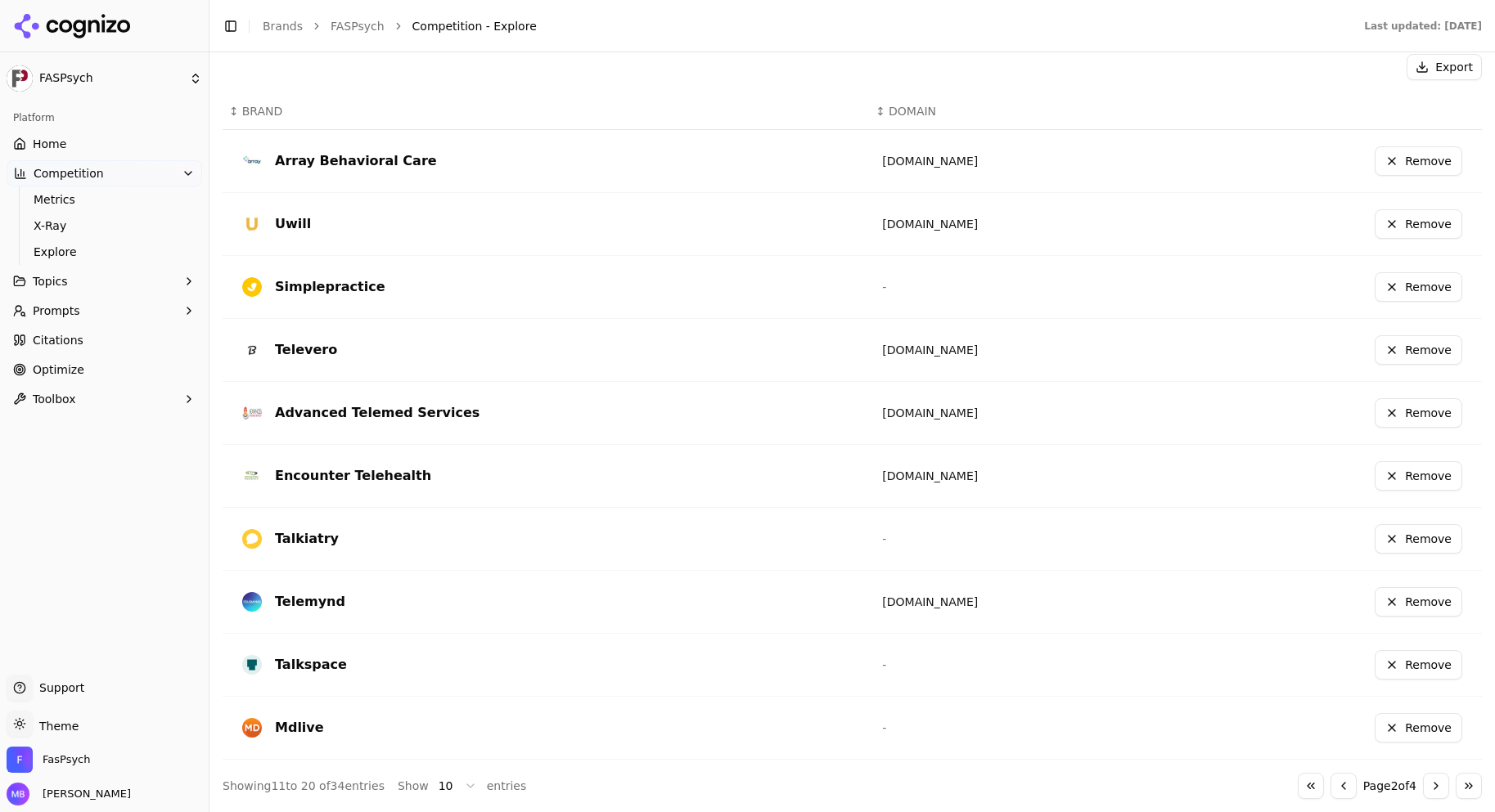
click at [1409, 664] on button "Remove" at bounding box center [1419, 665] width 88 height 30
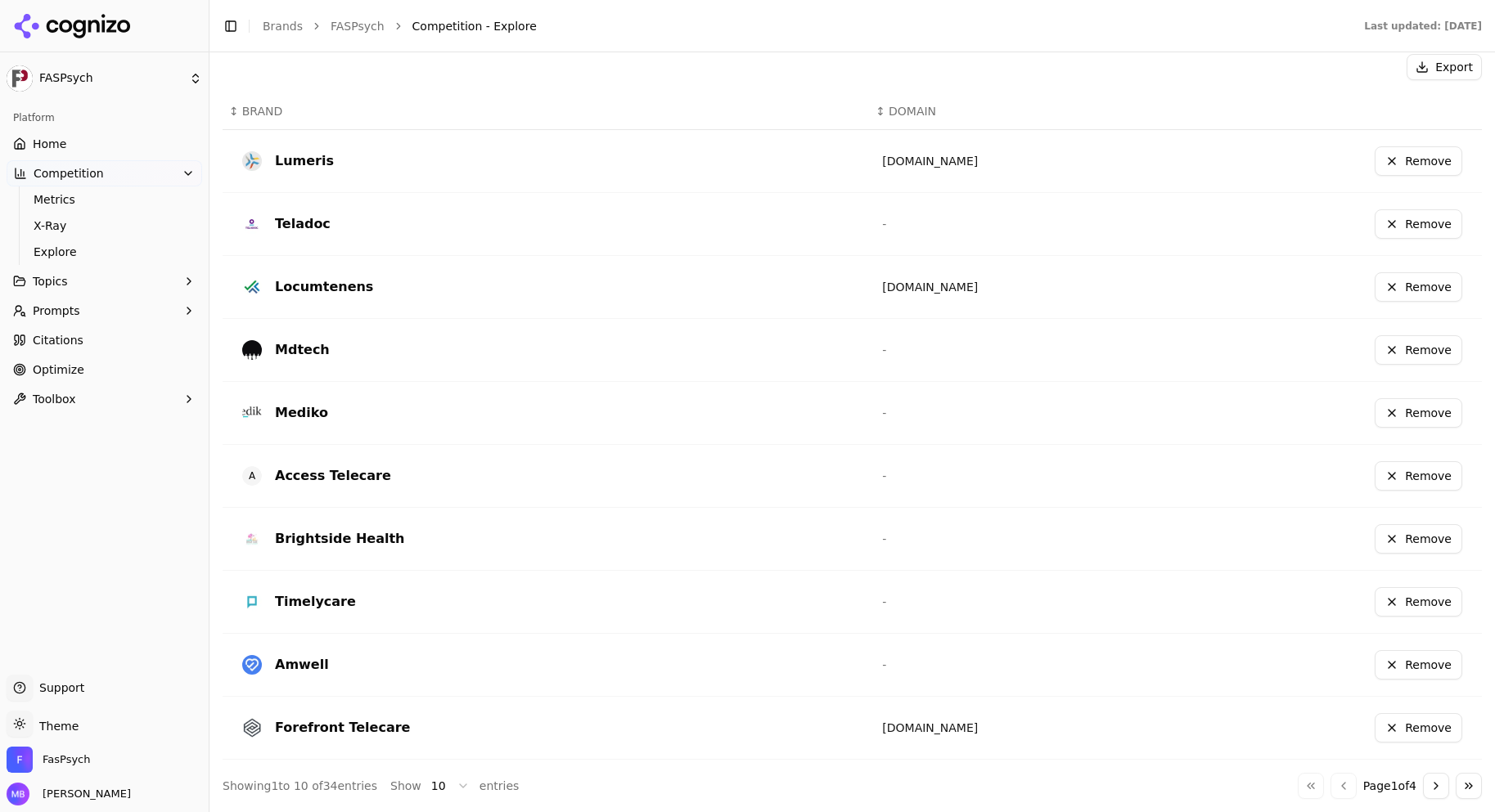
click at [1422, 795] on button "Go to next page" at bounding box center [1435, 786] width 26 height 26
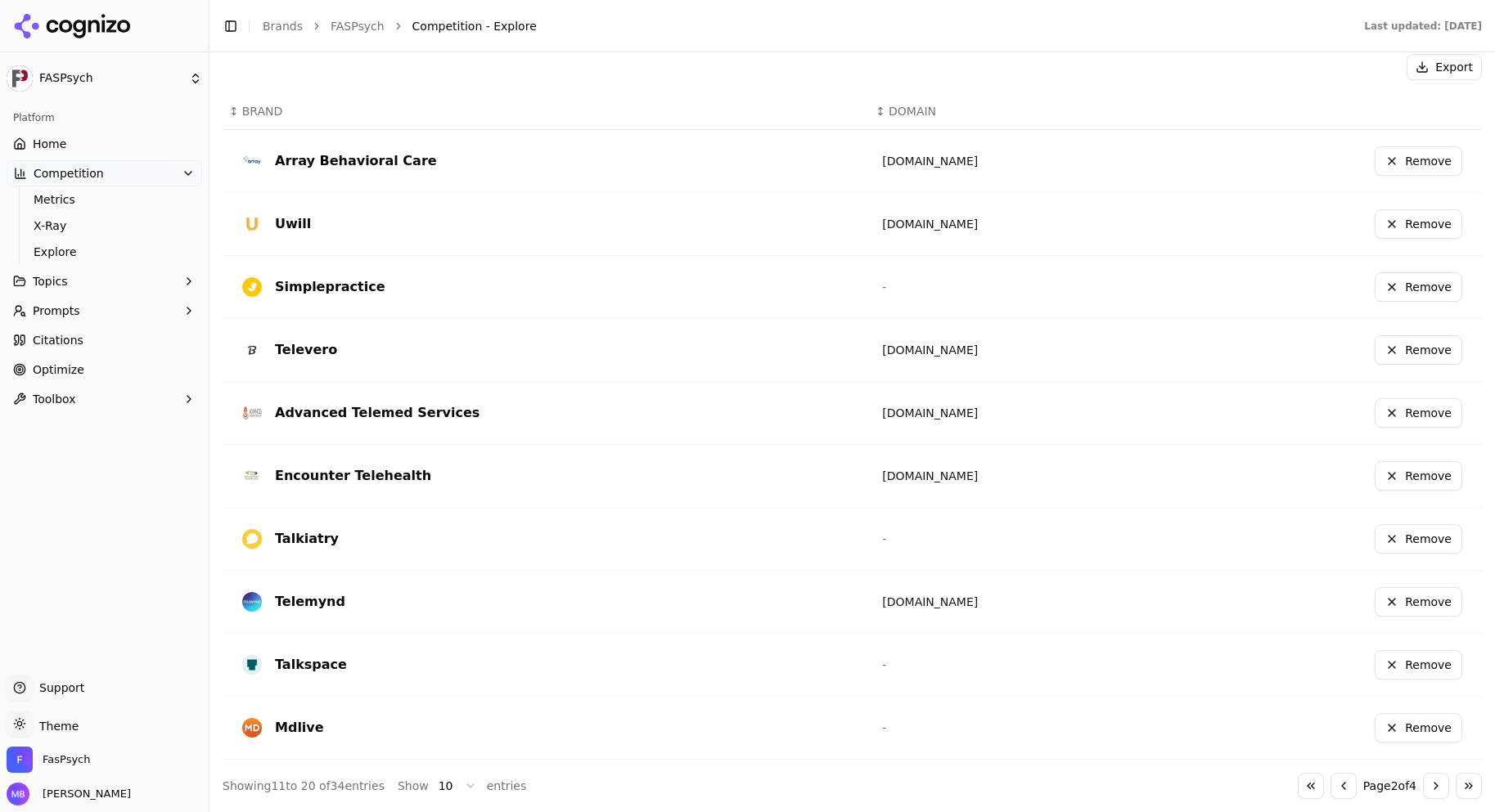
click at [1403, 671] on button "Remove" at bounding box center [1419, 665] width 88 height 30
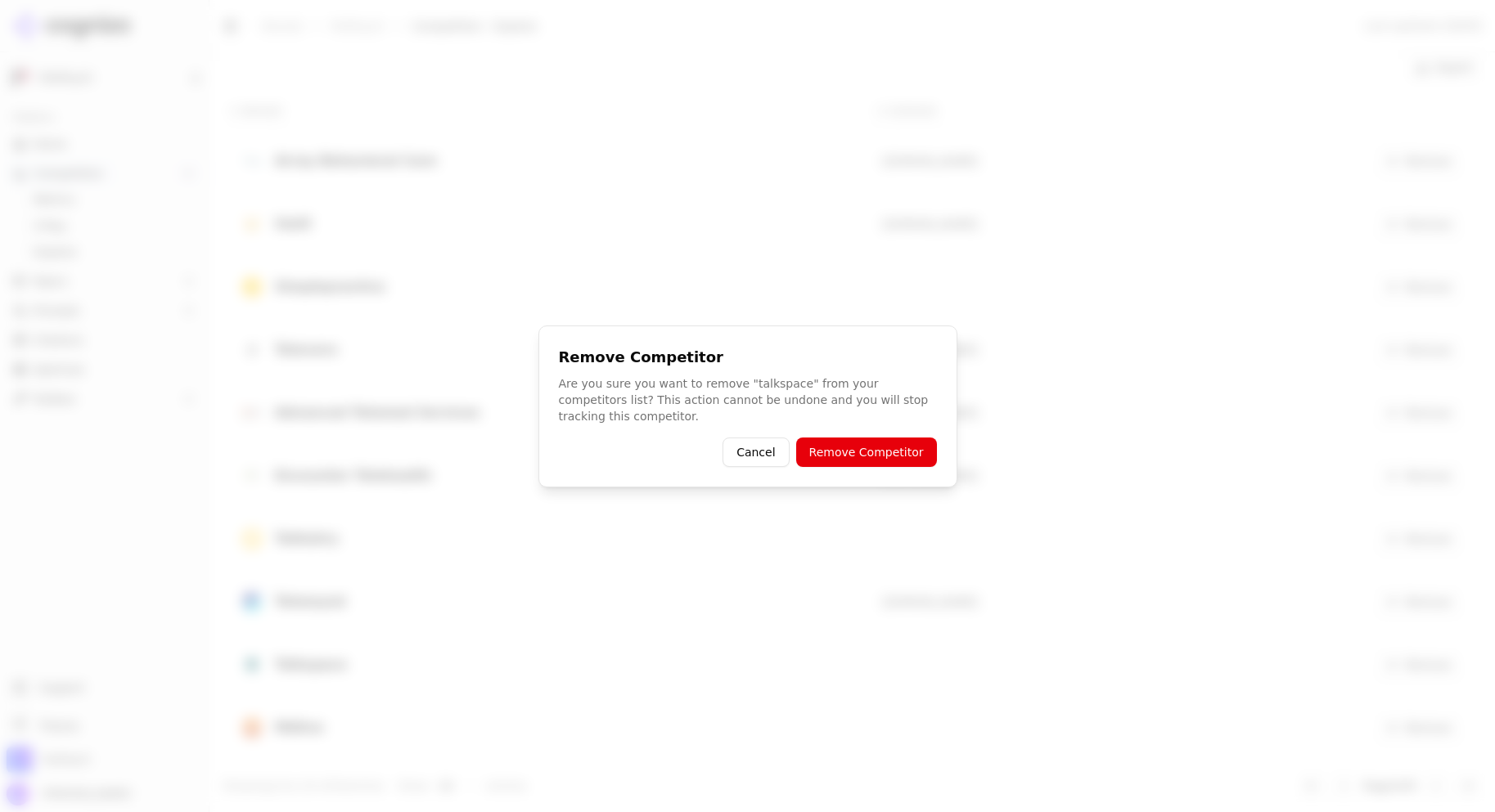
click at [903, 453] on button "Remove Competitor" at bounding box center [865, 452] width 141 height 30
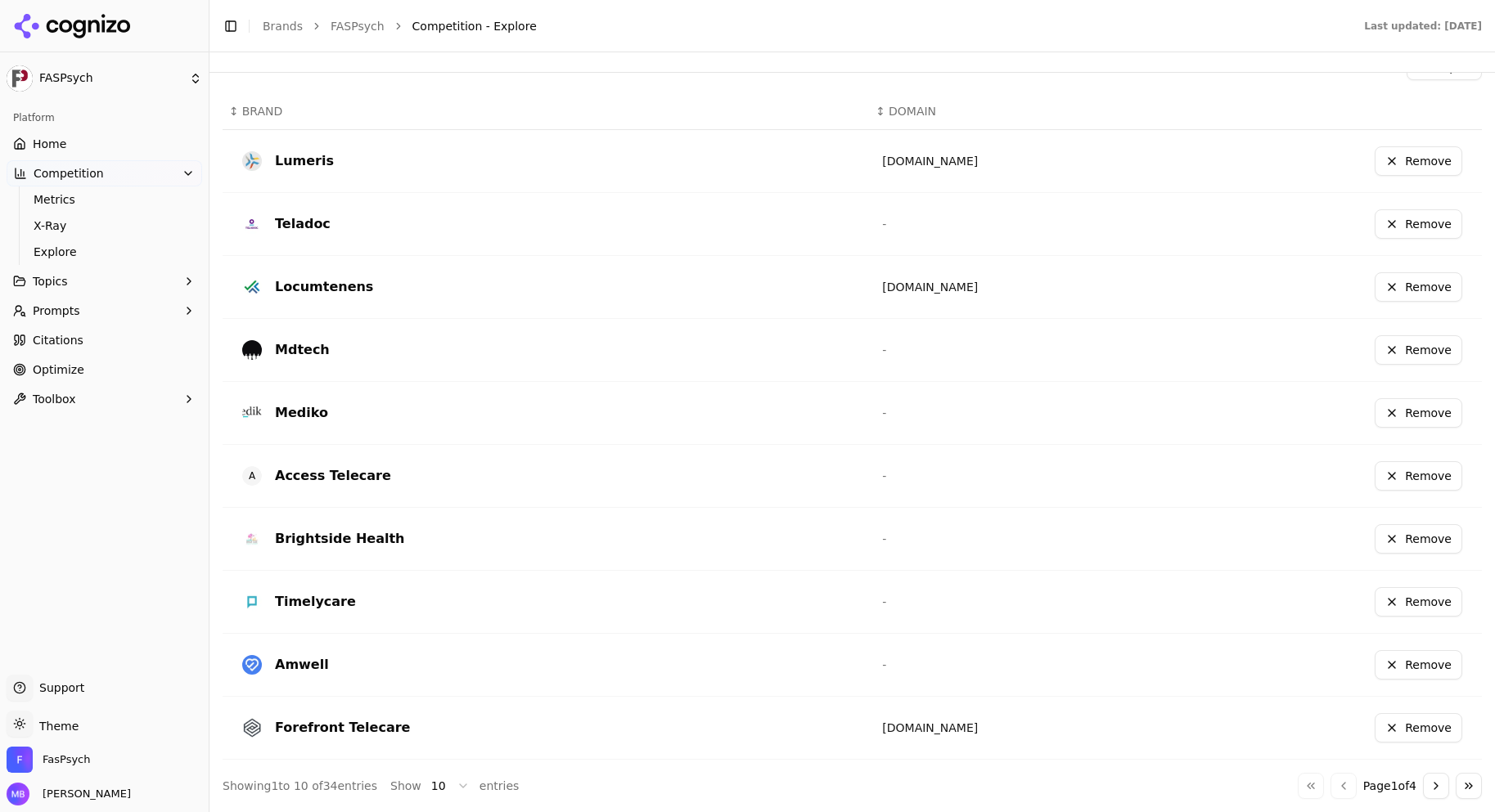
scroll to position [0, 0]
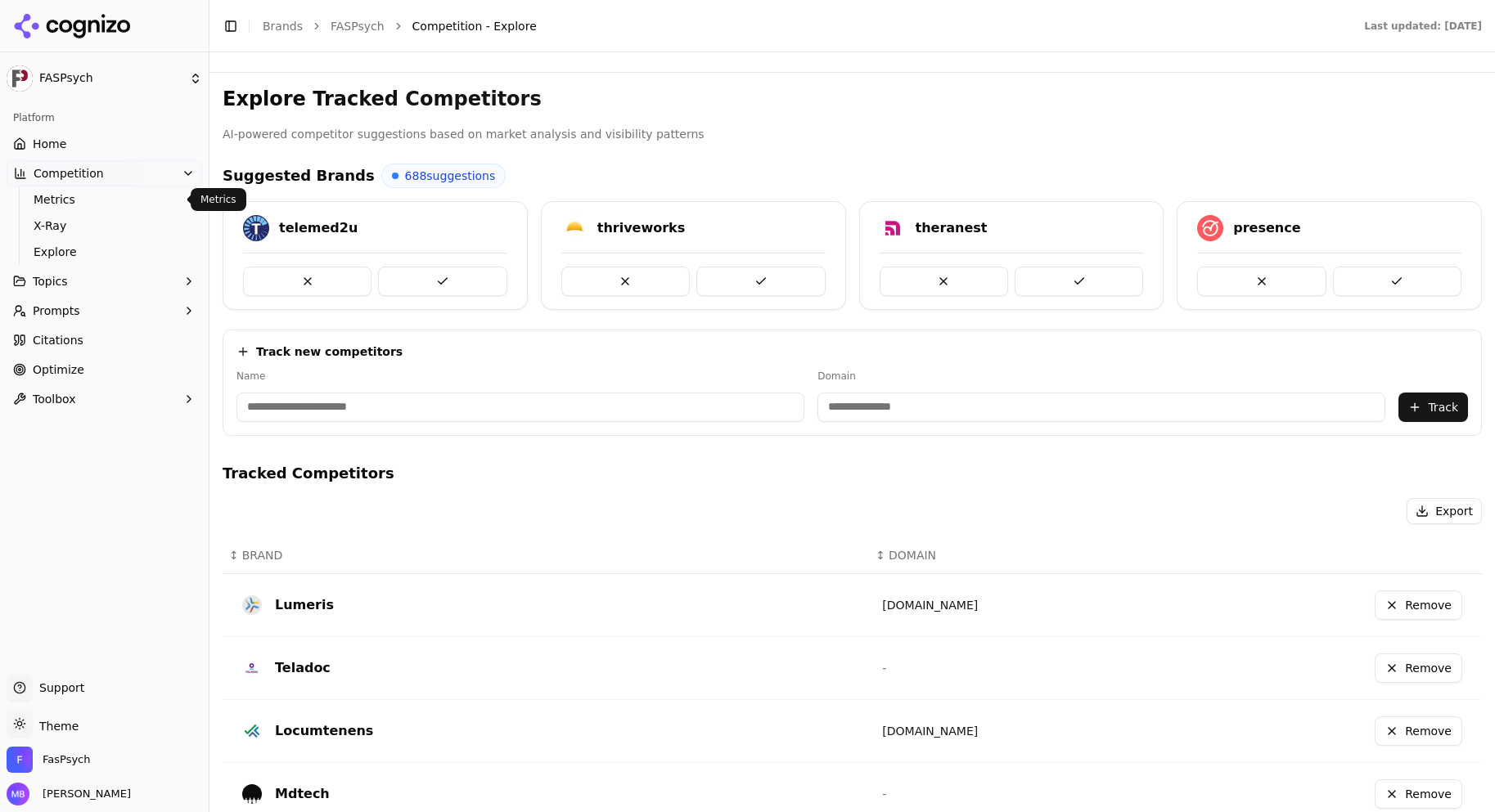
click at [139, 188] on link "Metrics" at bounding box center [104, 200] width 156 height 23
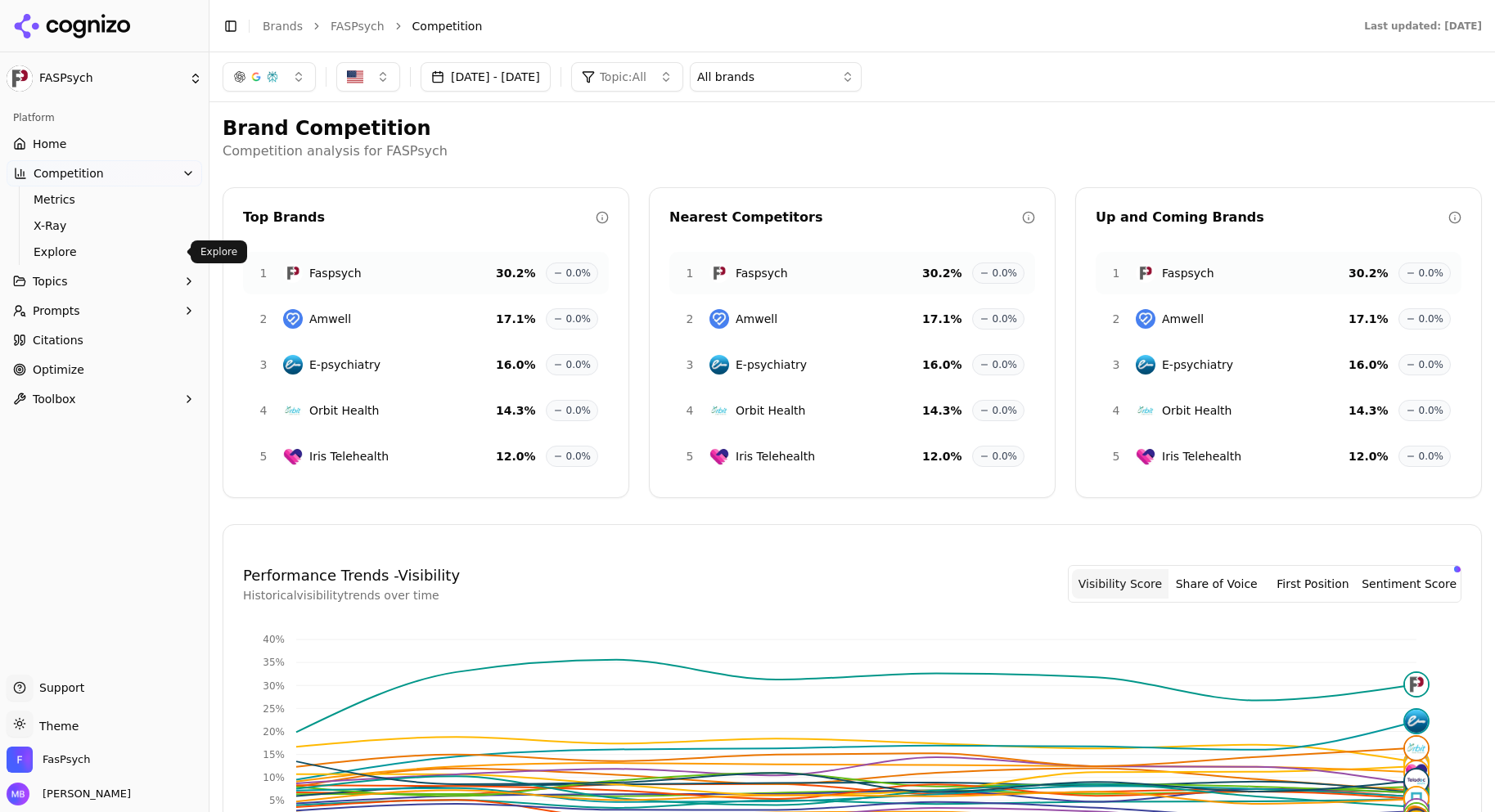
click at [108, 248] on span "Explore" at bounding box center [104, 252] width 143 height 17
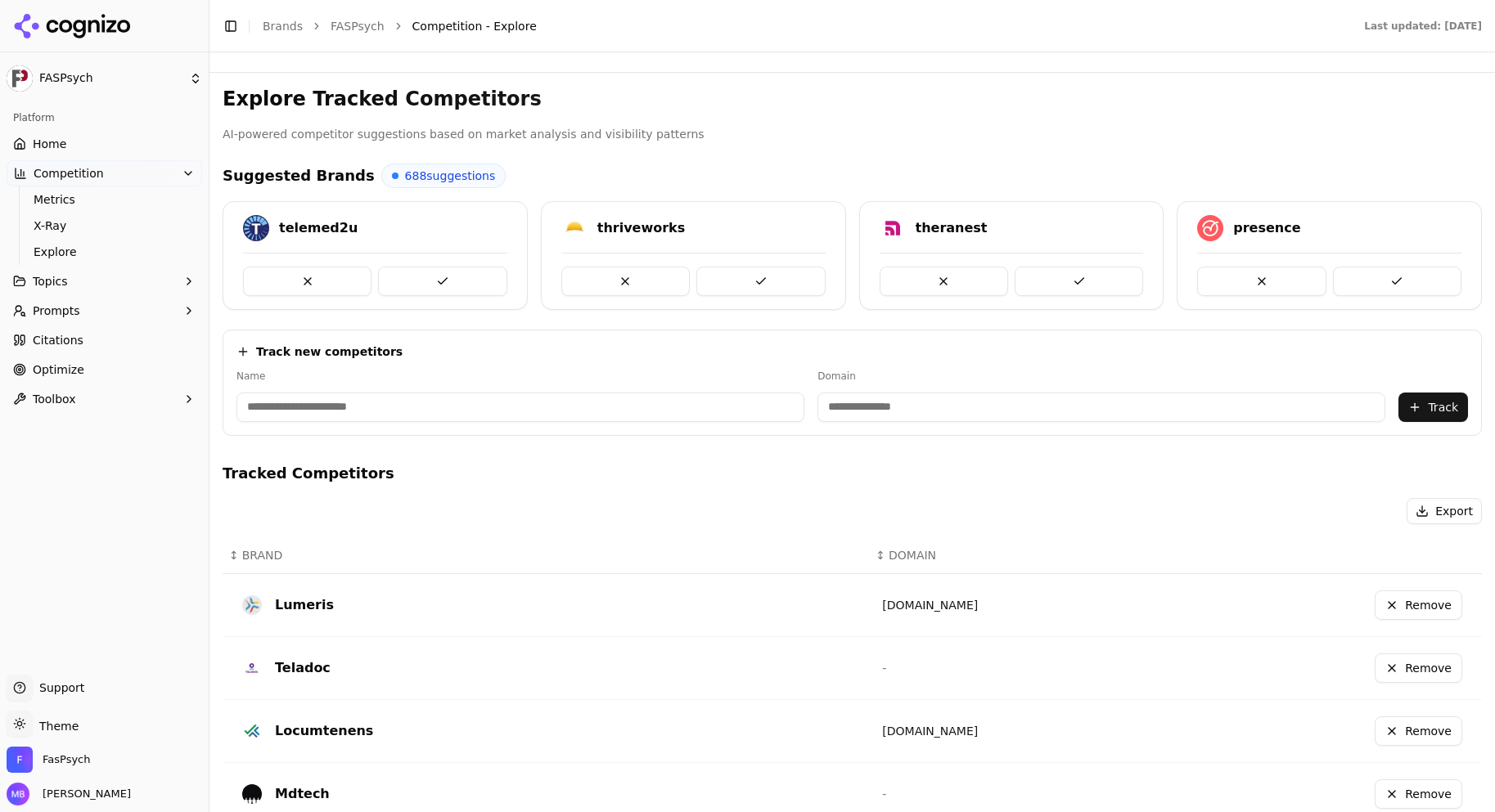
click at [300, 406] on input at bounding box center [519, 407] width 568 height 30
type input "**********"
click at [1425, 404] on button "Track" at bounding box center [1433, 407] width 70 height 30
click at [1393, 84] on div "Explore Tracked Competitors AI-powered competitor suggestions based on market a…" at bounding box center [852, 664] width 1285 height 1183
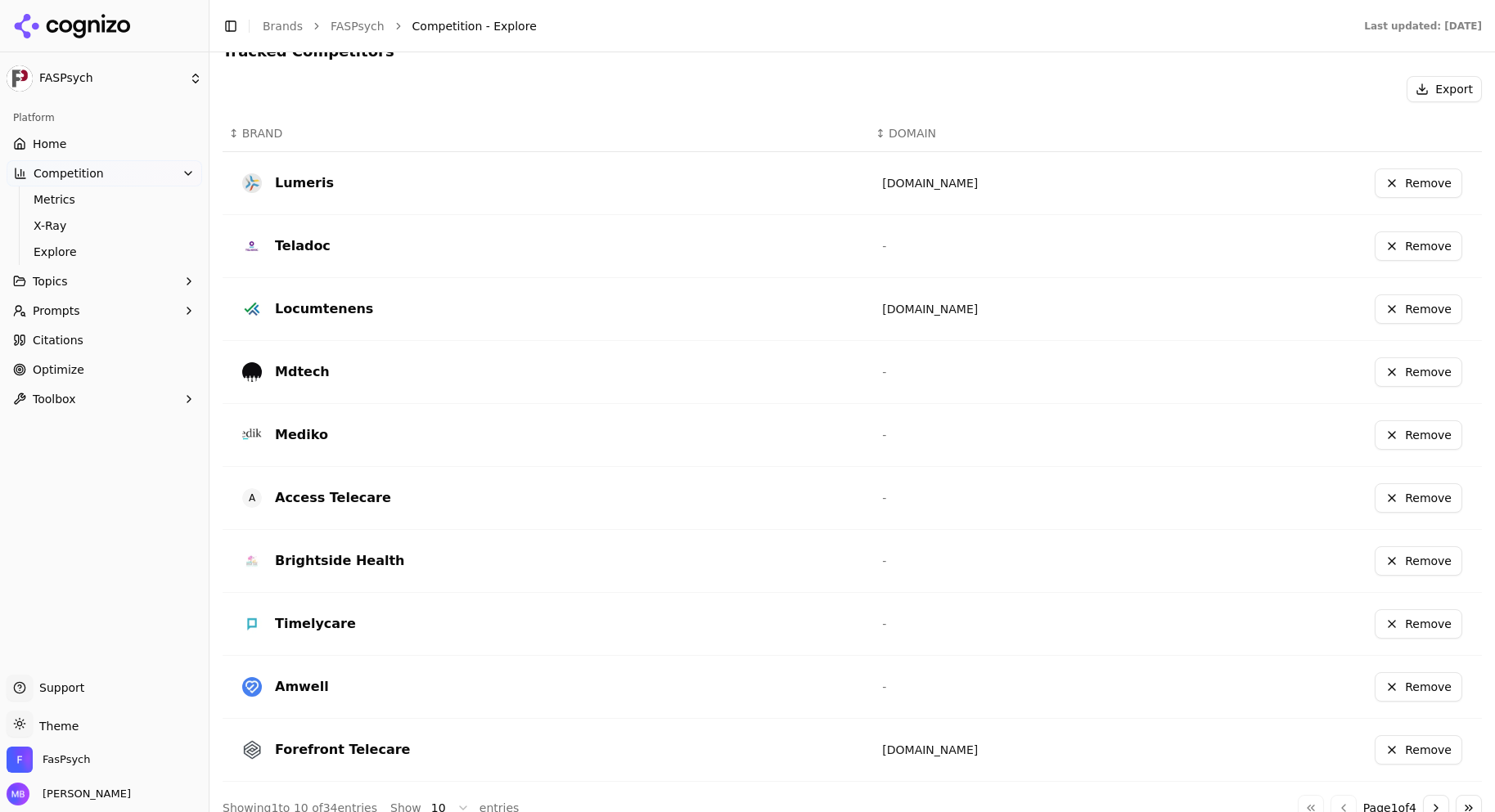
scroll to position [425, 0]
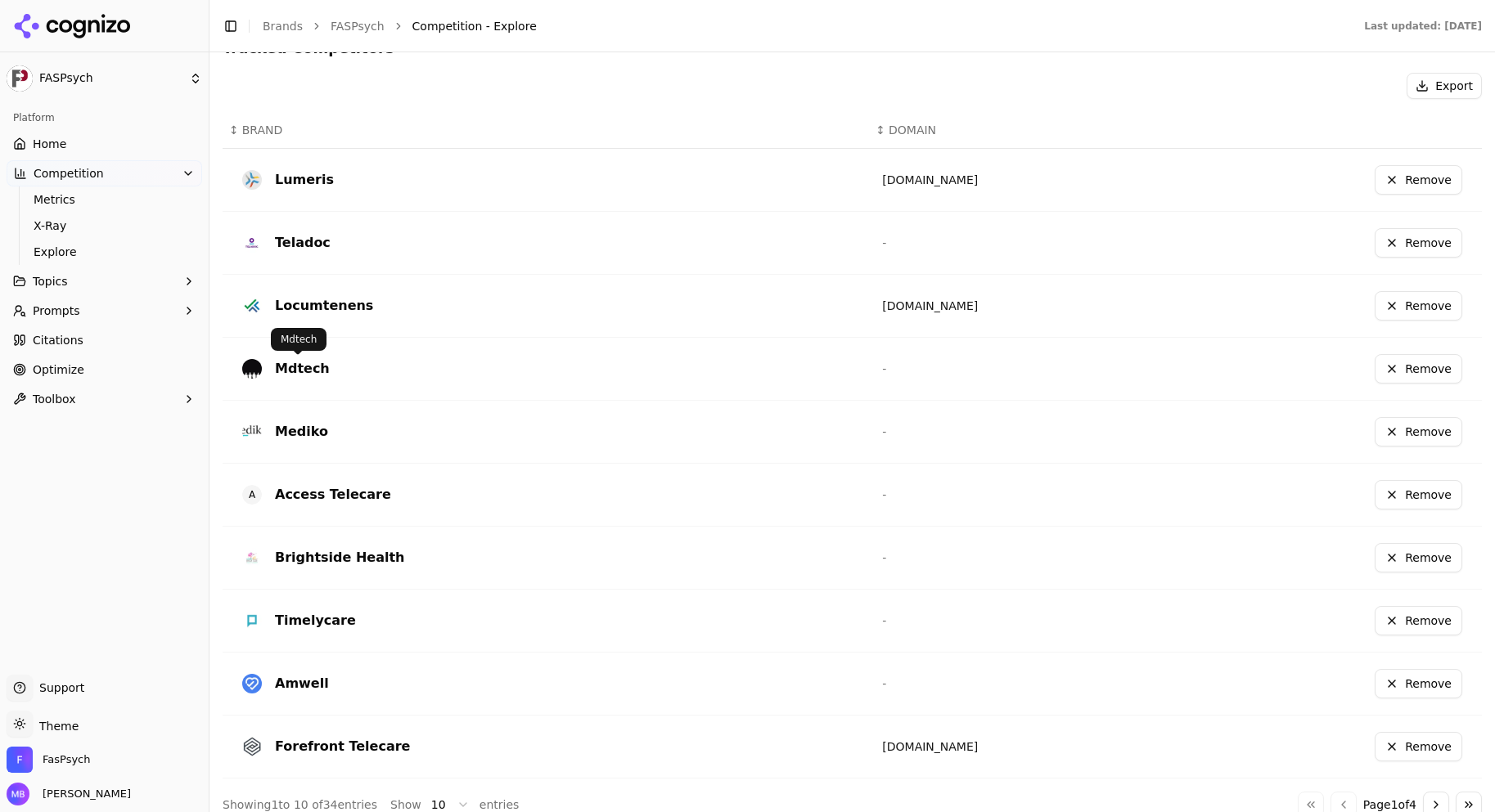
click at [309, 370] on div "Mdtech" at bounding box center [302, 368] width 55 height 20
click at [1401, 365] on button "Remove" at bounding box center [1419, 369] width 88 height 30
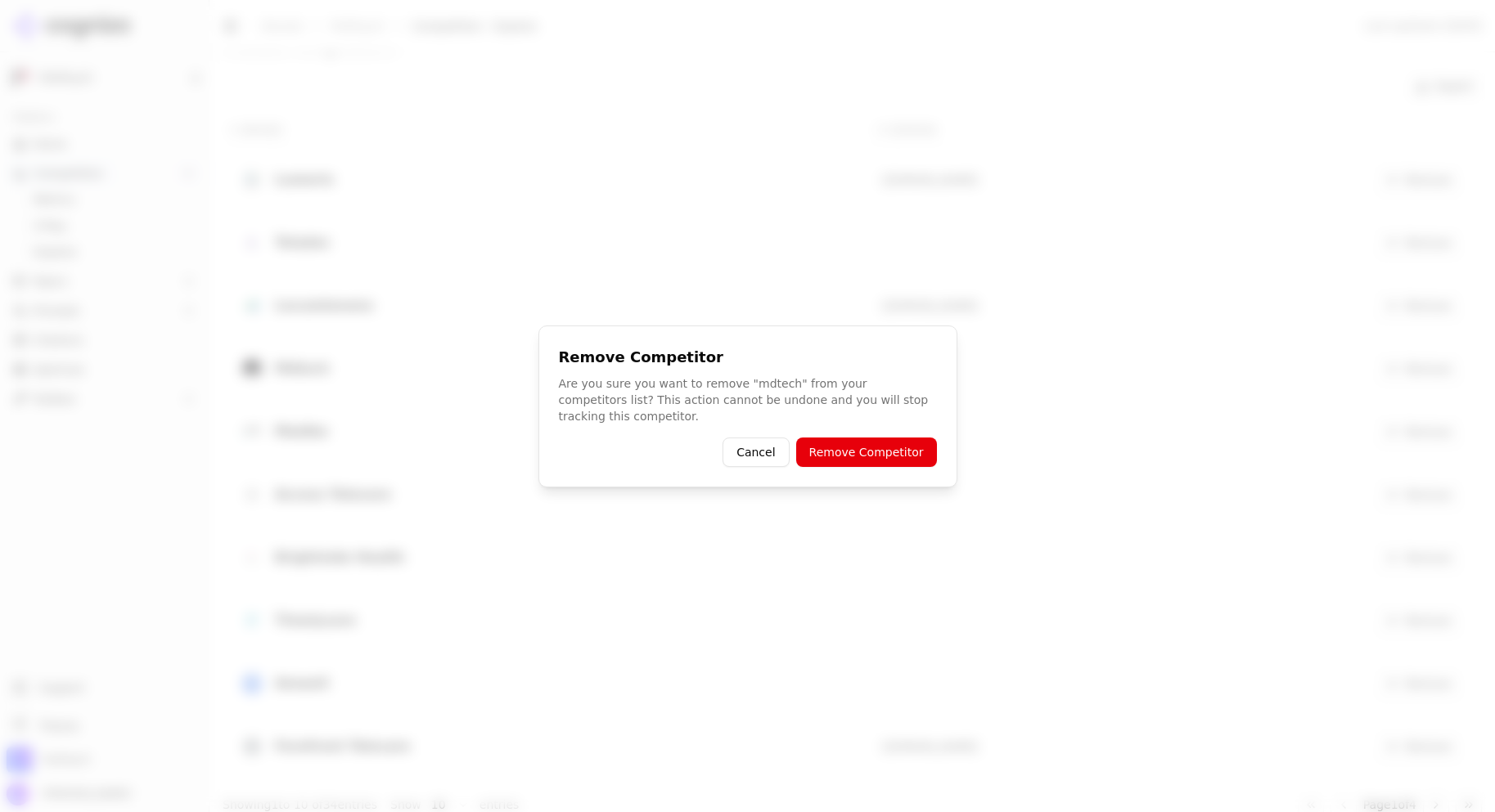
click at [913, 439] on button "Remove Competitor" at bounding box center [865, 452] width 141 height 30
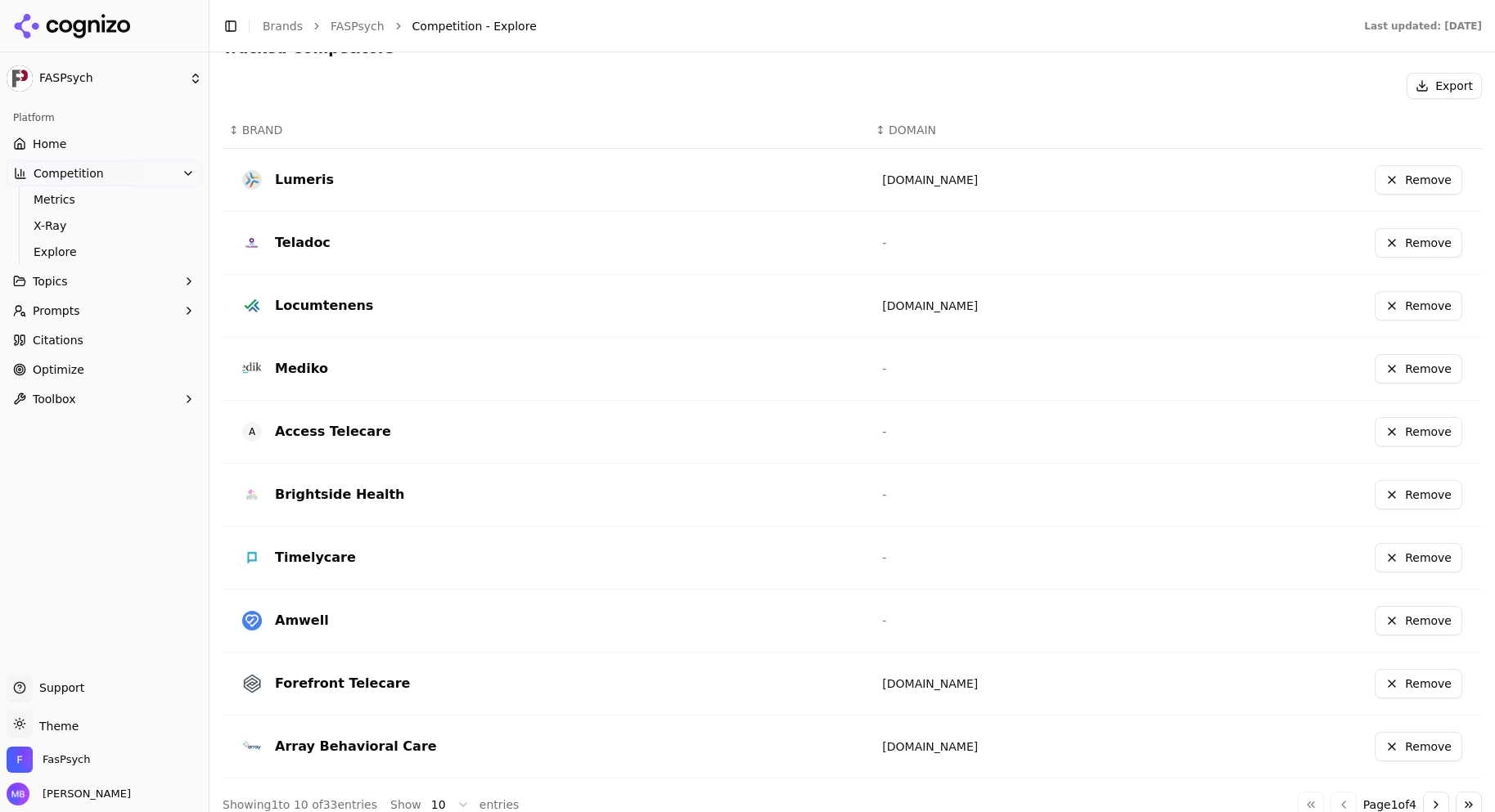
click at [1395, 498] on button "Remove" at bounding box center [1419, 495] width 88 height 30
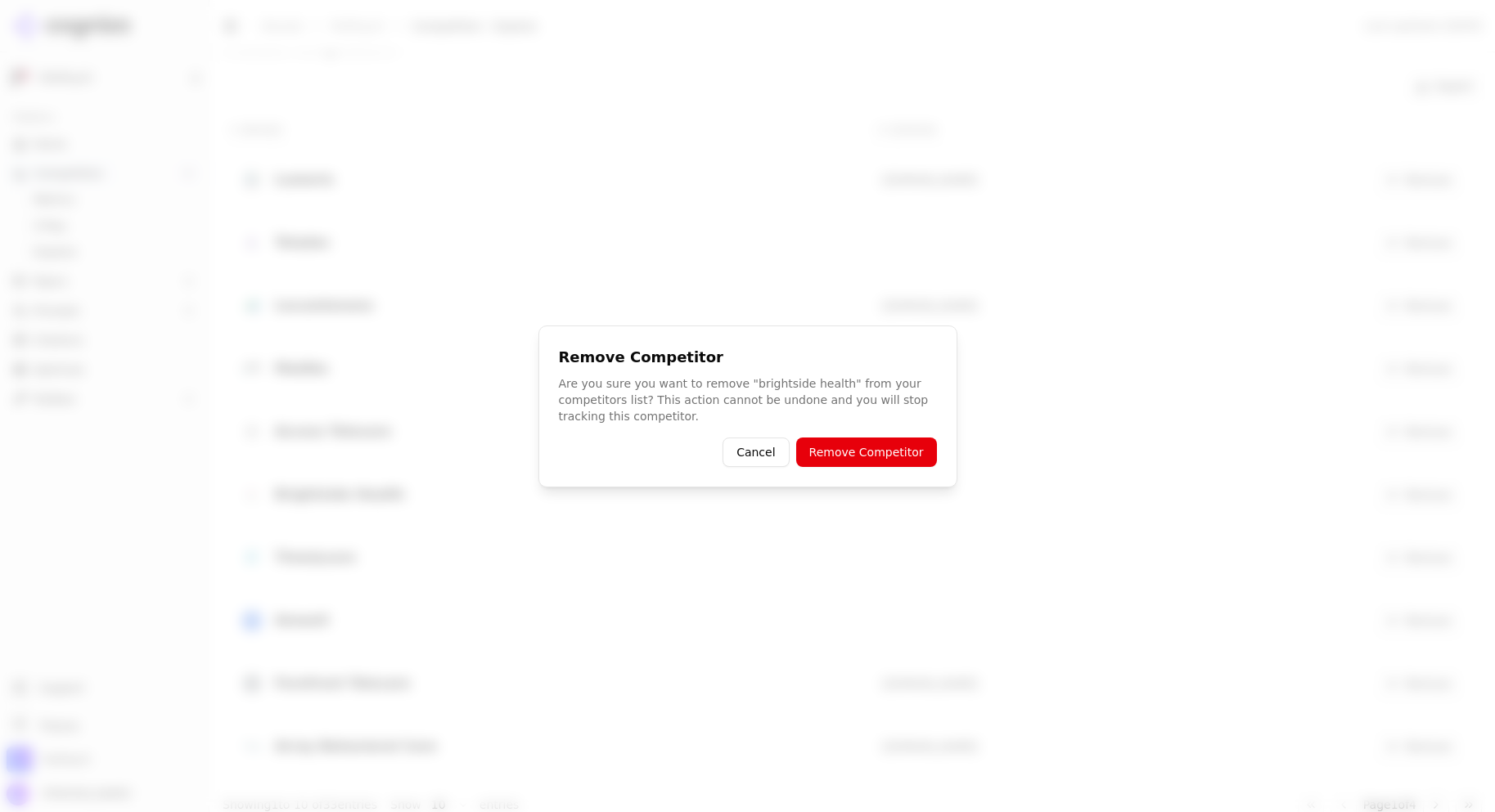
click at [902, 450] on button "Remove Competitor" at bounding box center [865, 452] width 141 height 30
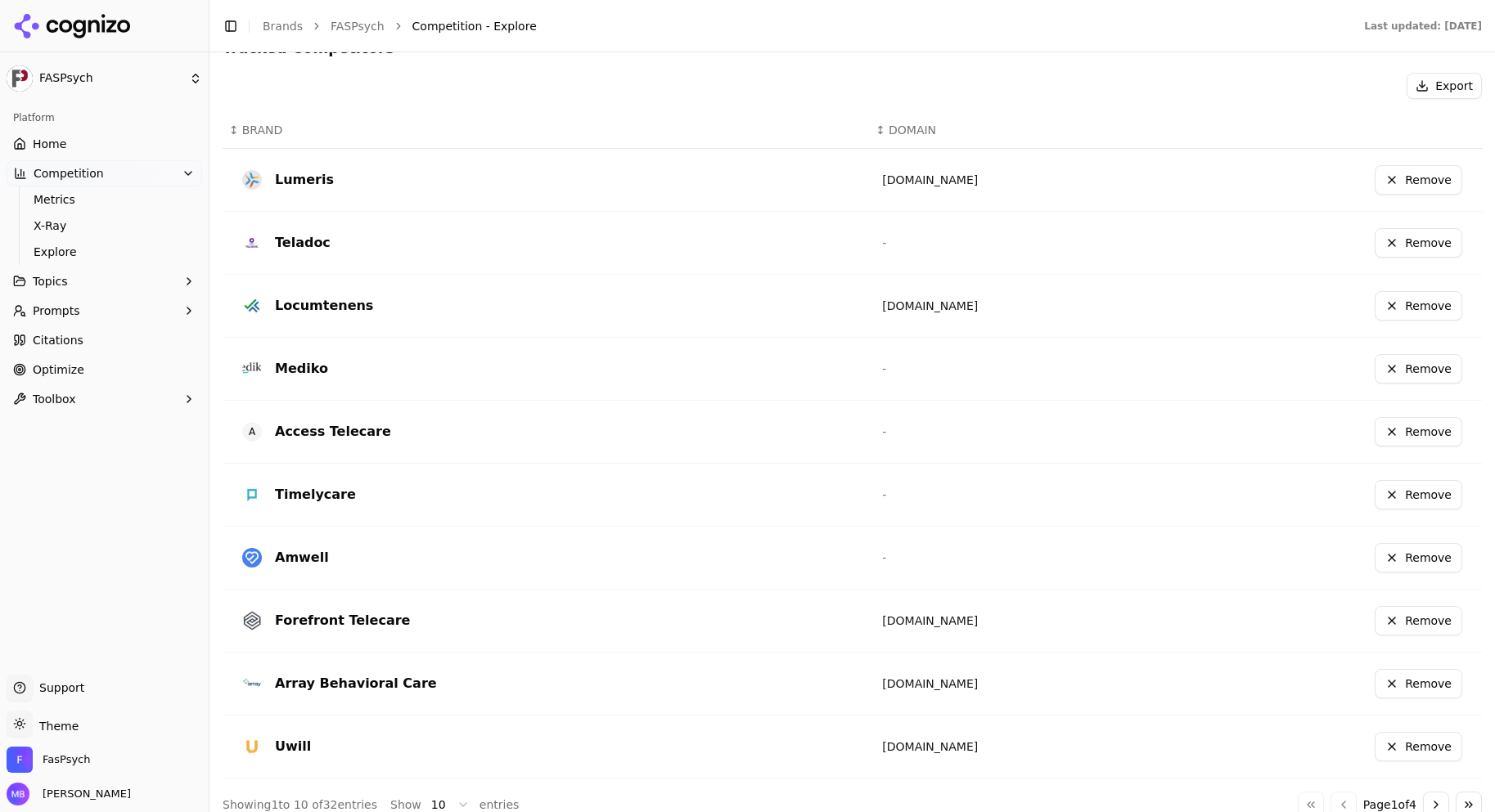
click at [165, 251] on span "Explore" at bounding box center [104, 252] width 143 height 17
click at [133, 206] on span "Metrics" at bounding box center [104, 200] width 143 height 17
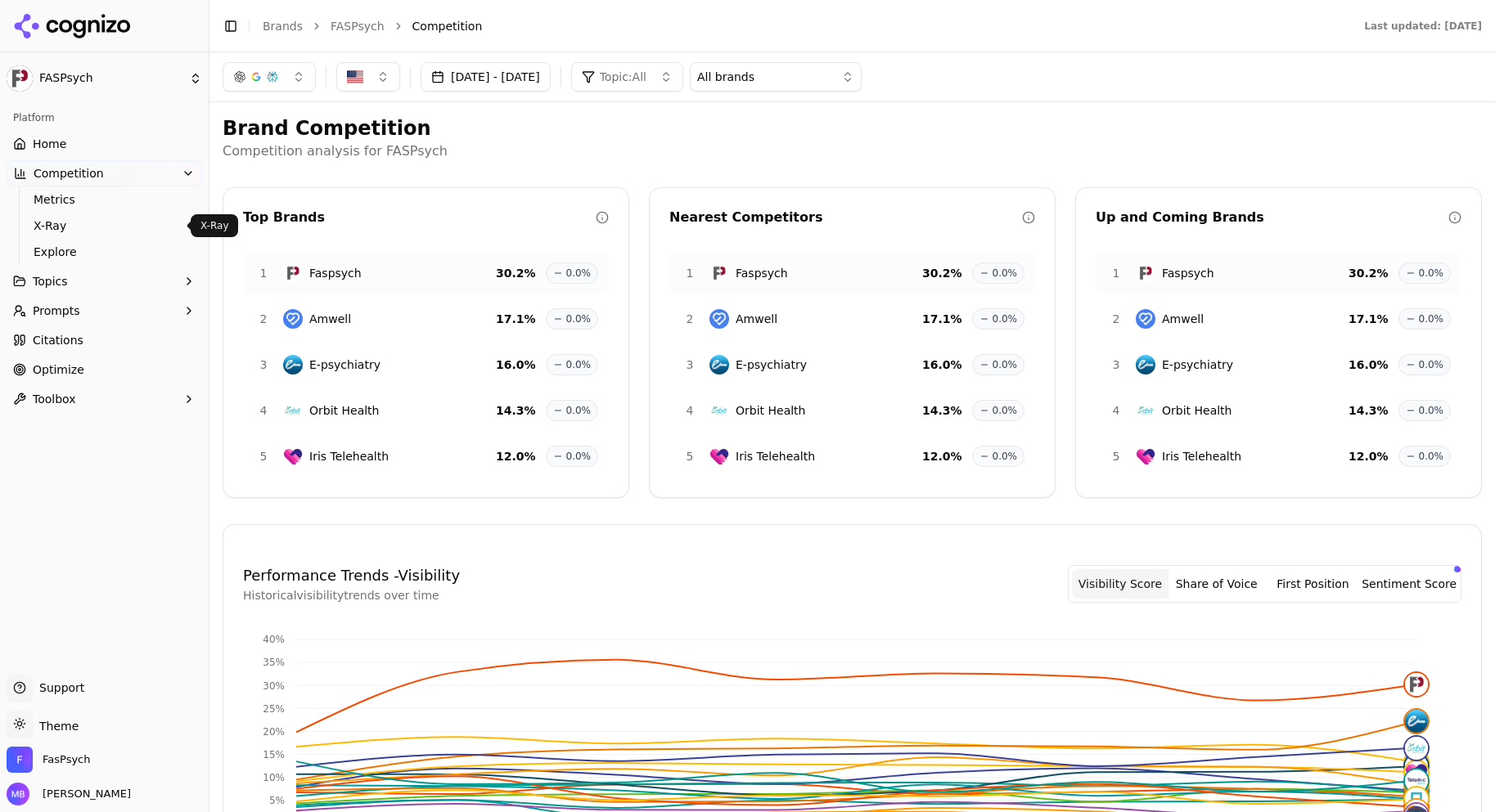
click at [127, 222] on span "X-Ray" at bounding box center [104, 226] width 143 height 17
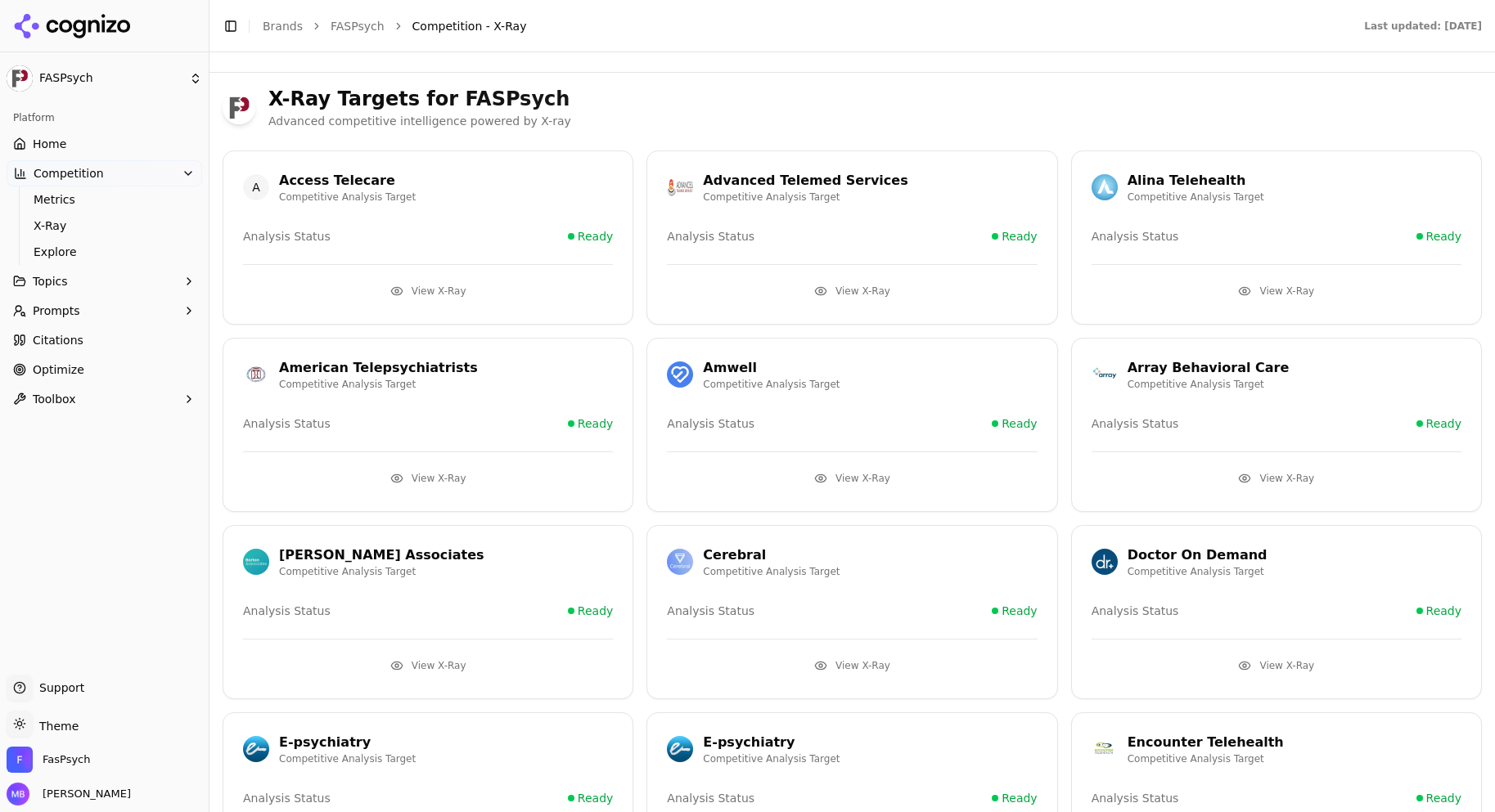
click at [1250, 481] on button "View X-Ray" at bounding box center [1276, 478] width 369 height 26
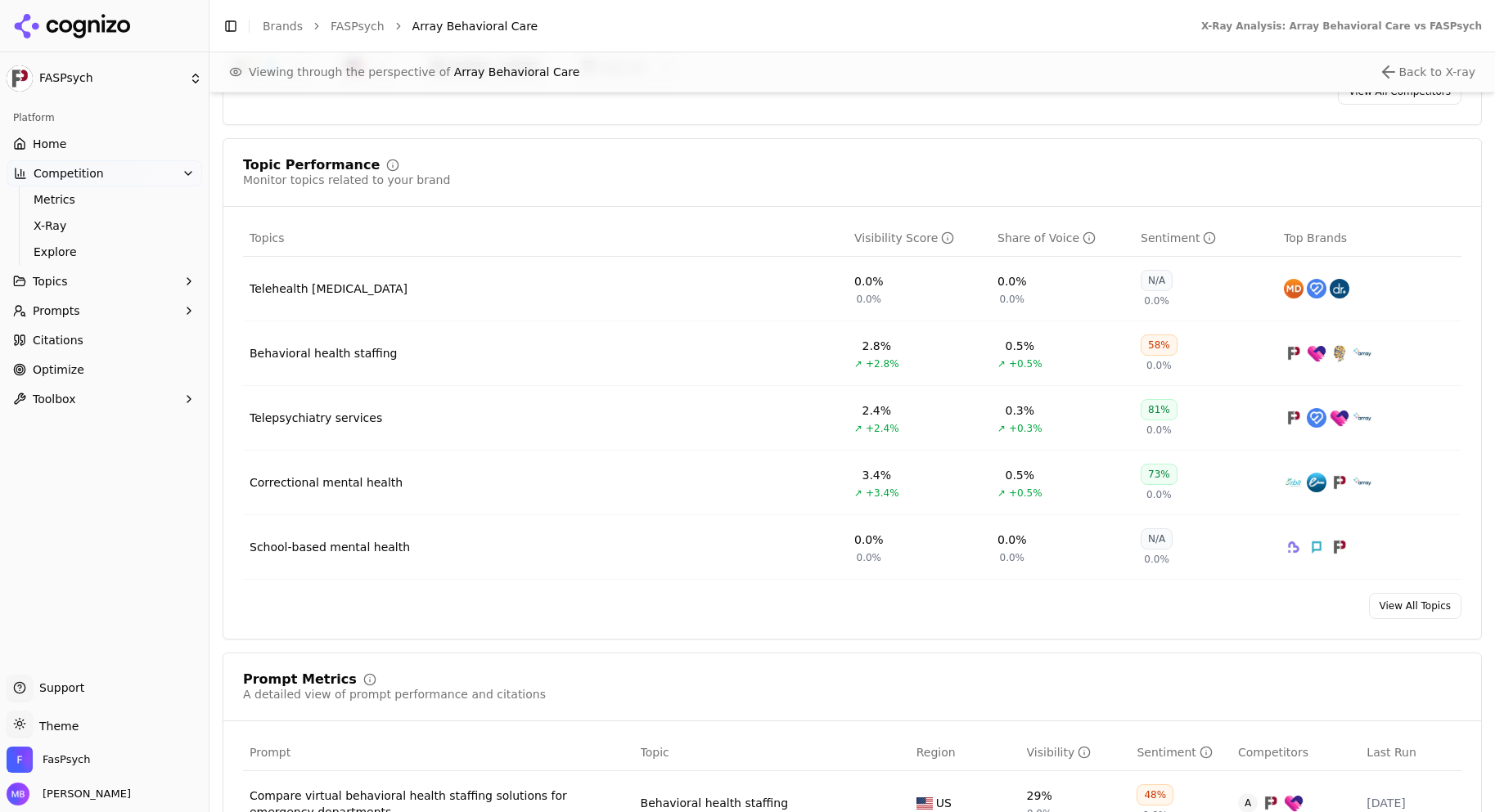
scroll to position [664, 0]
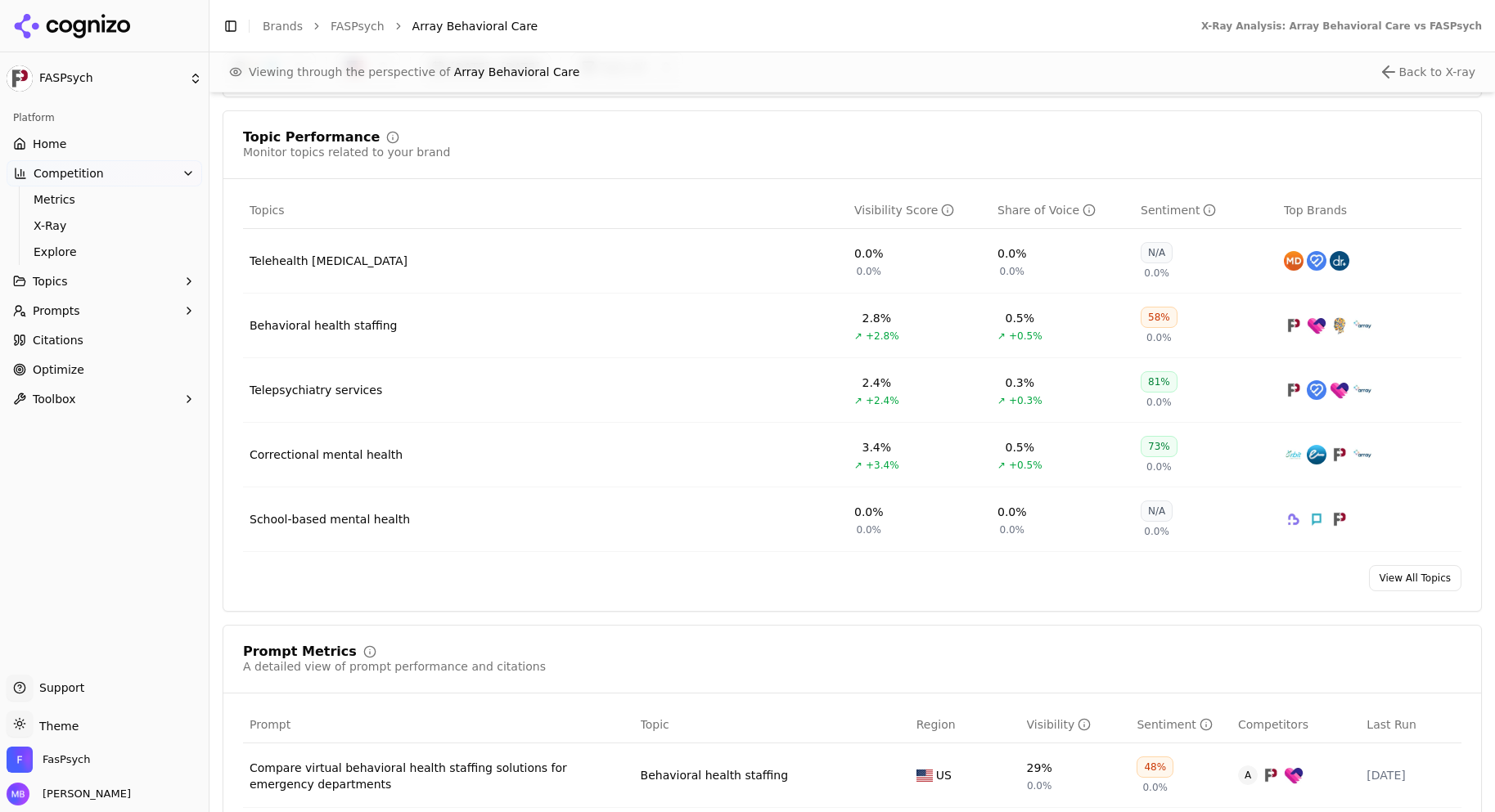
click at [143, 203] on span "Metrics" at bounding box center [104, 200] width 143 height 17
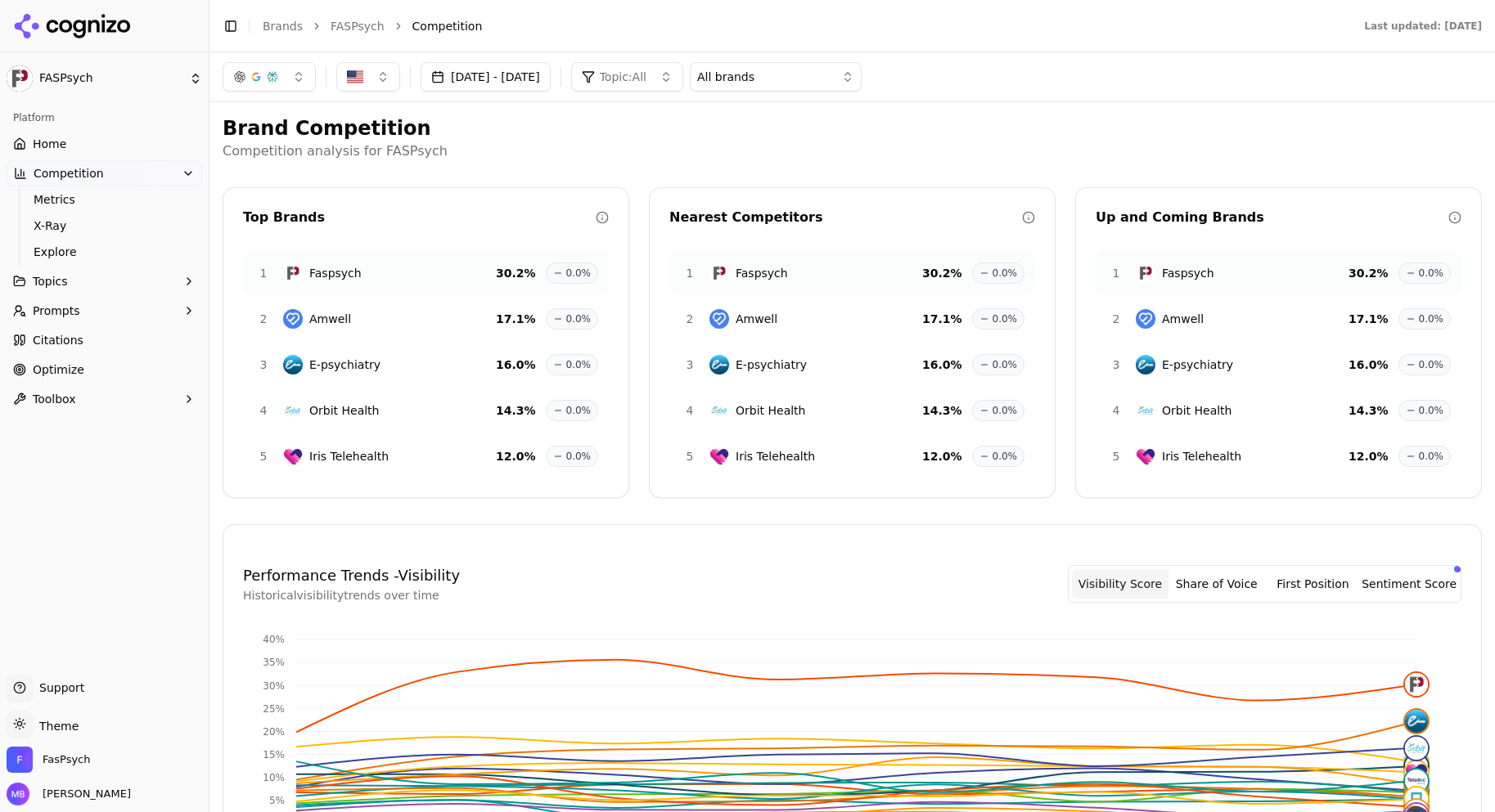
click at [153, 255] on span "Explore" at bounding box center [104, 252] width 143 height 17
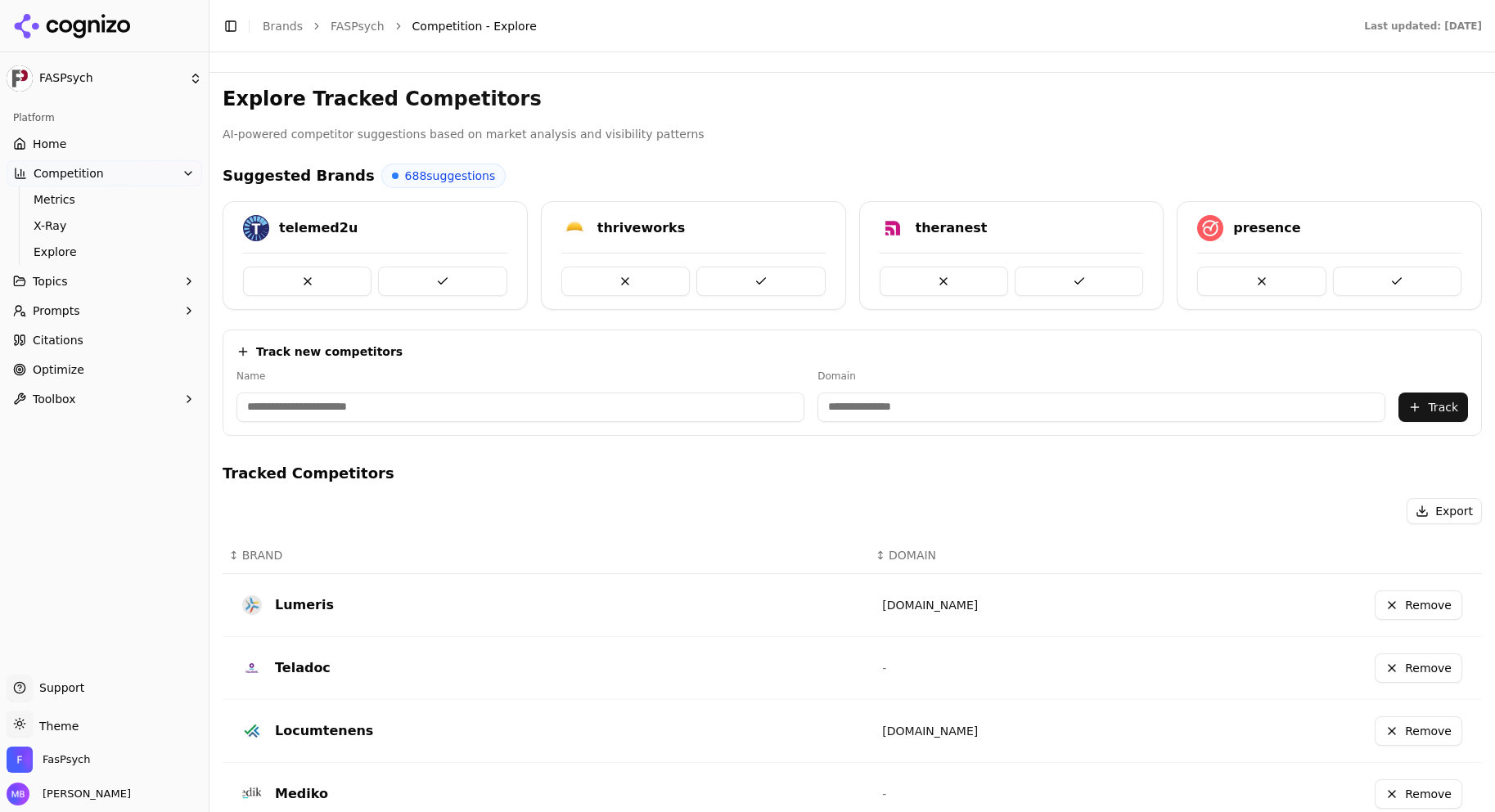
click at [394, 430] on div "Track new competitors Name Domain Track" at bounding box center [852, 382] width 1259 height 106
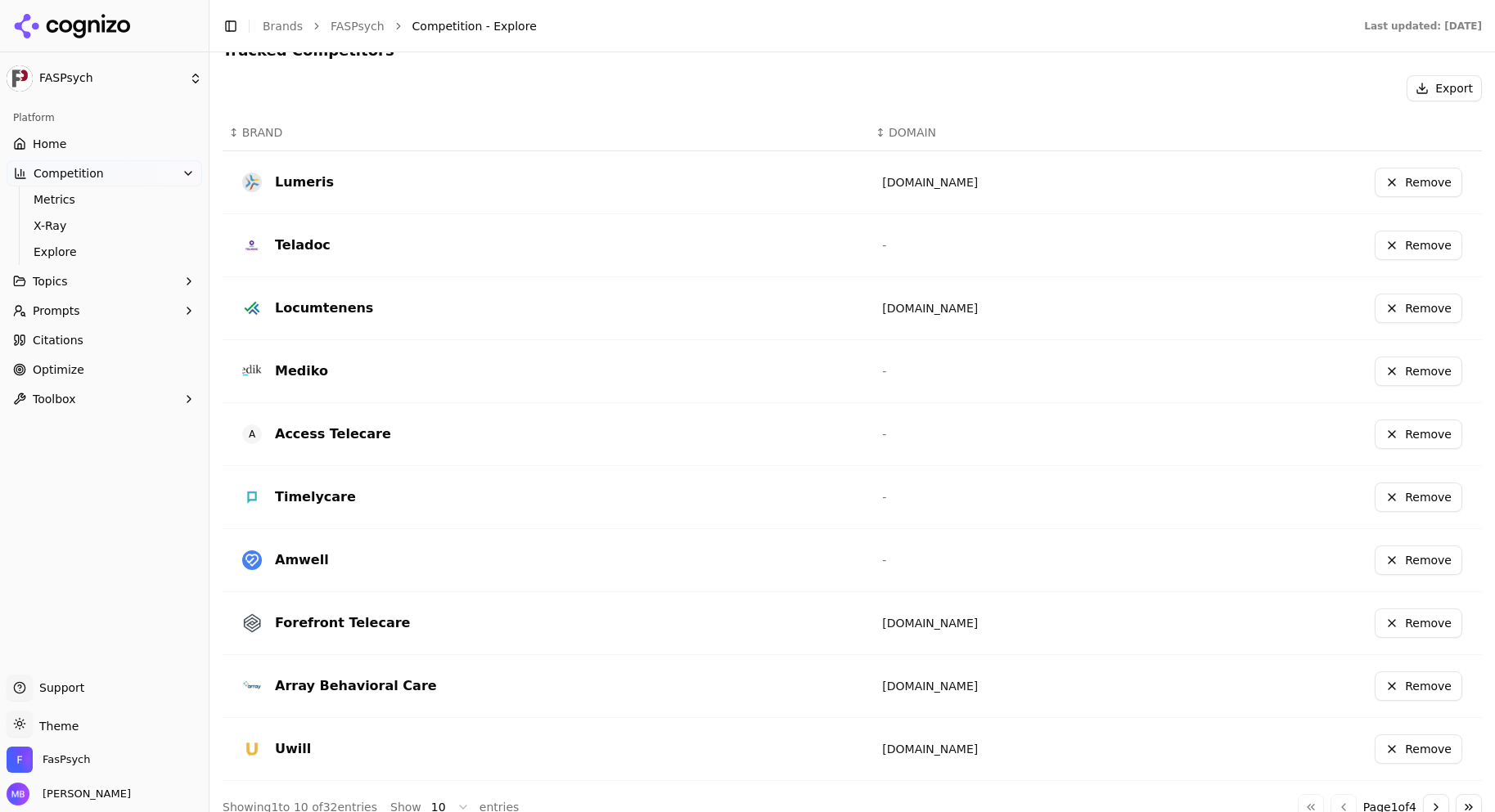
scroll to position [444, 0]
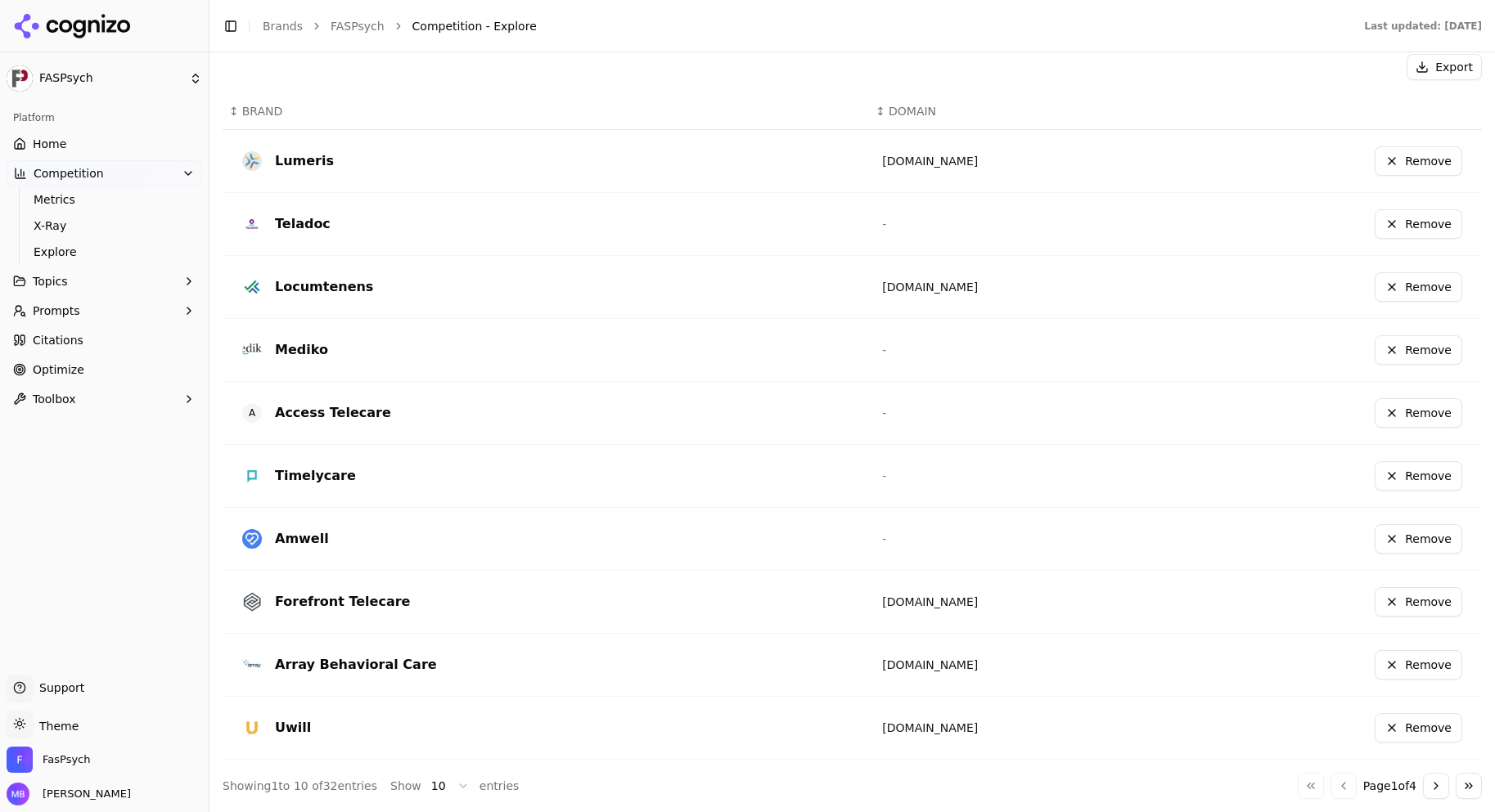
click at [1422, 783] on button "Go to next page" at bounding box center [1435, 786] width 26 height 26
click at [1422, 794] on button "Go to next page" at bounding box center [1435, 786] width 26 height 26
click at [1423, 776] on button "Go to next page" at bounding box center [1435, 786] width 26 height 26
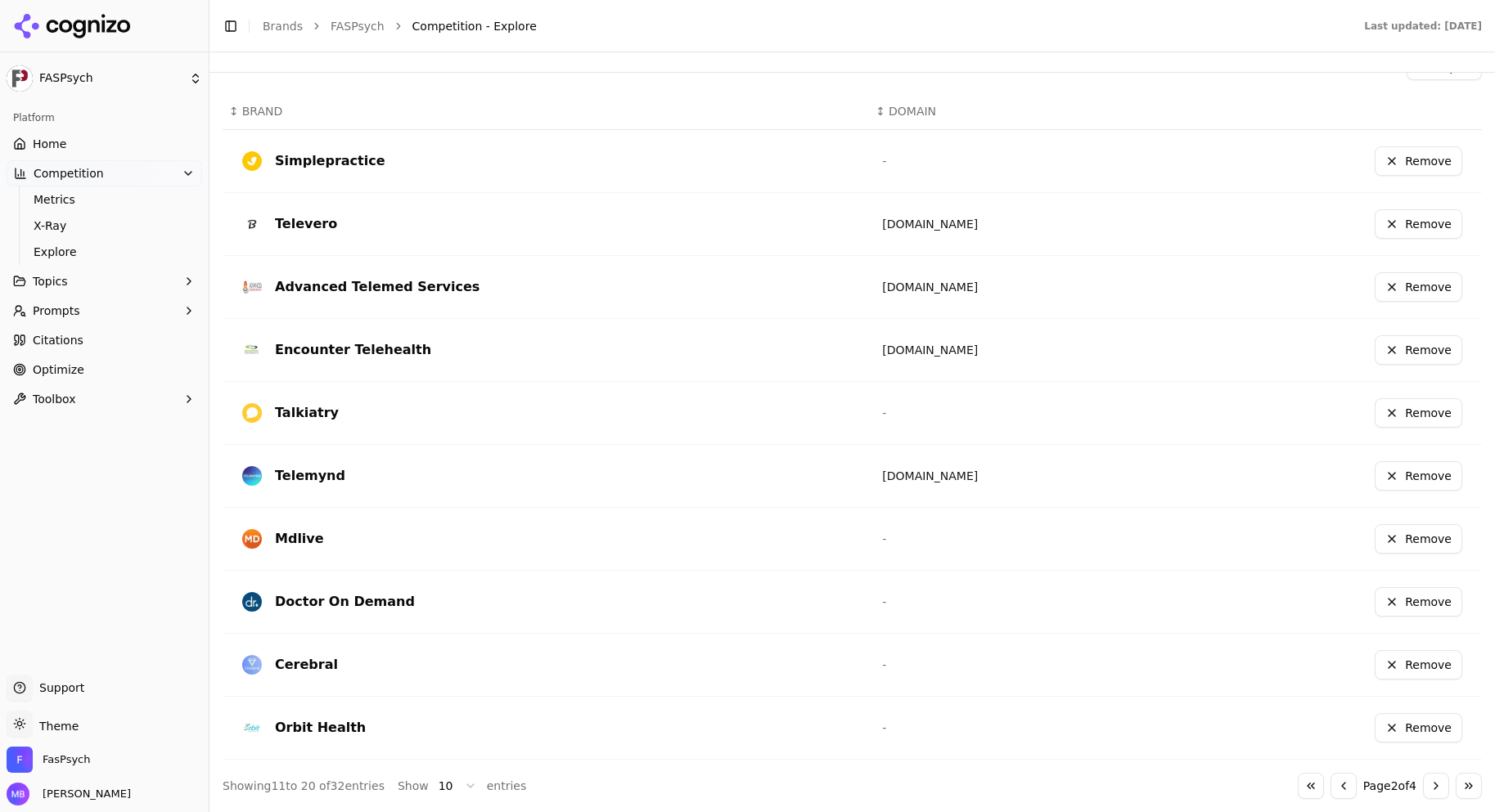
scroll to position [0, 0]
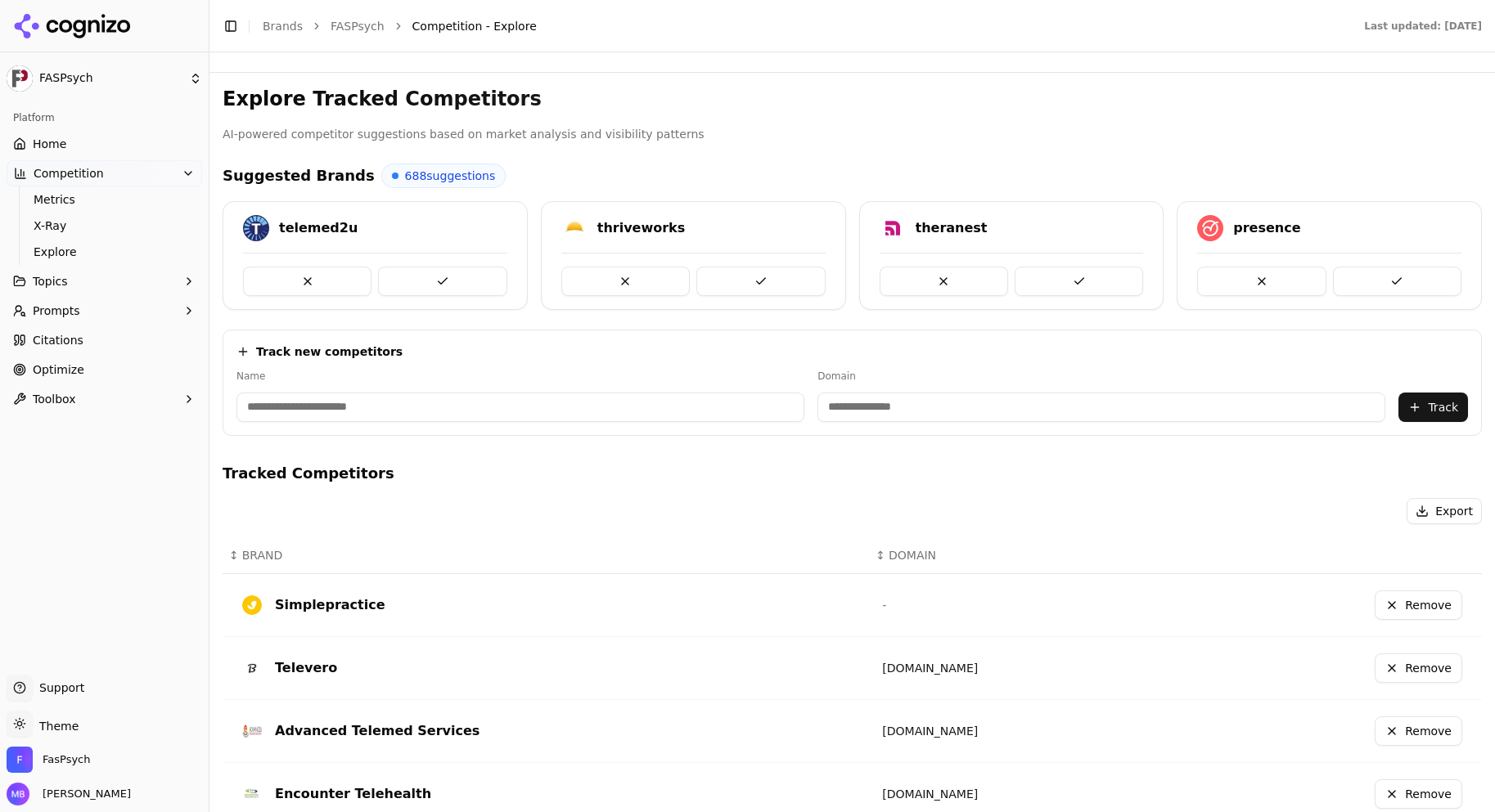
click at [1419, 609] on button "Remove" at bounding box center [1419, 605] width 88 height 30
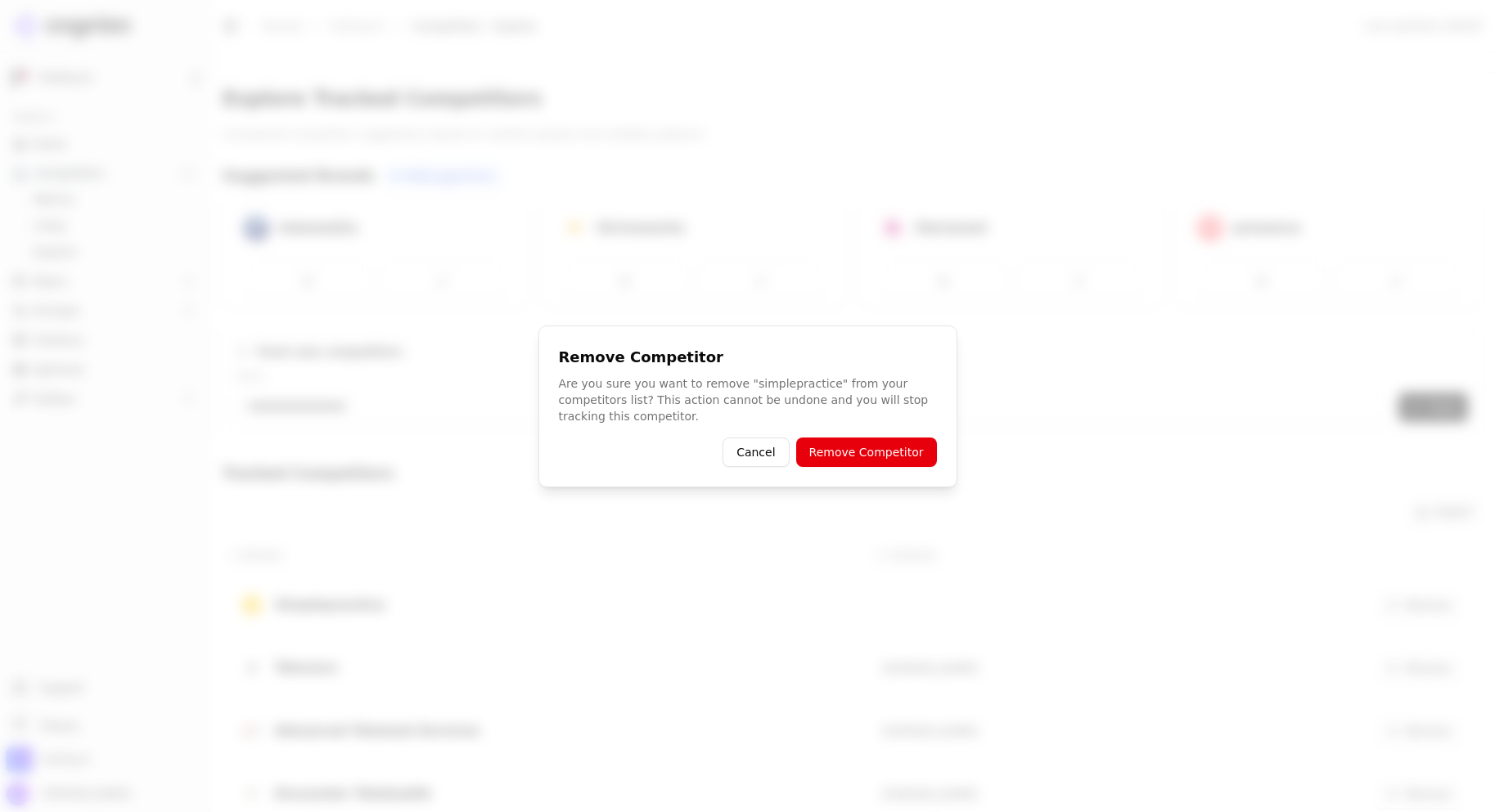
click at [922, 445] on button "Remove Competitor" at bounding box center [865, 452] width 141 height 30
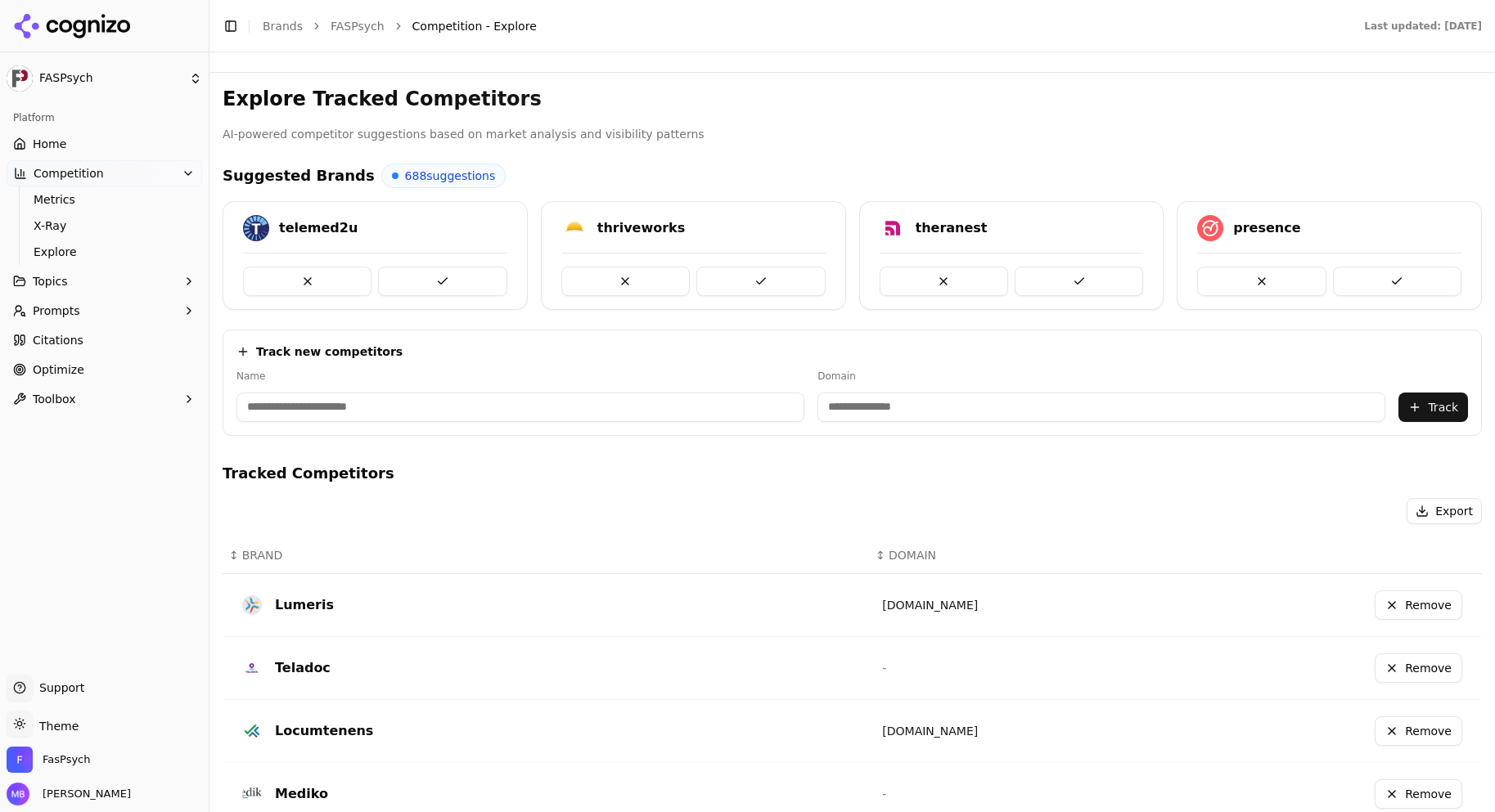
scroll to position [444, 0]
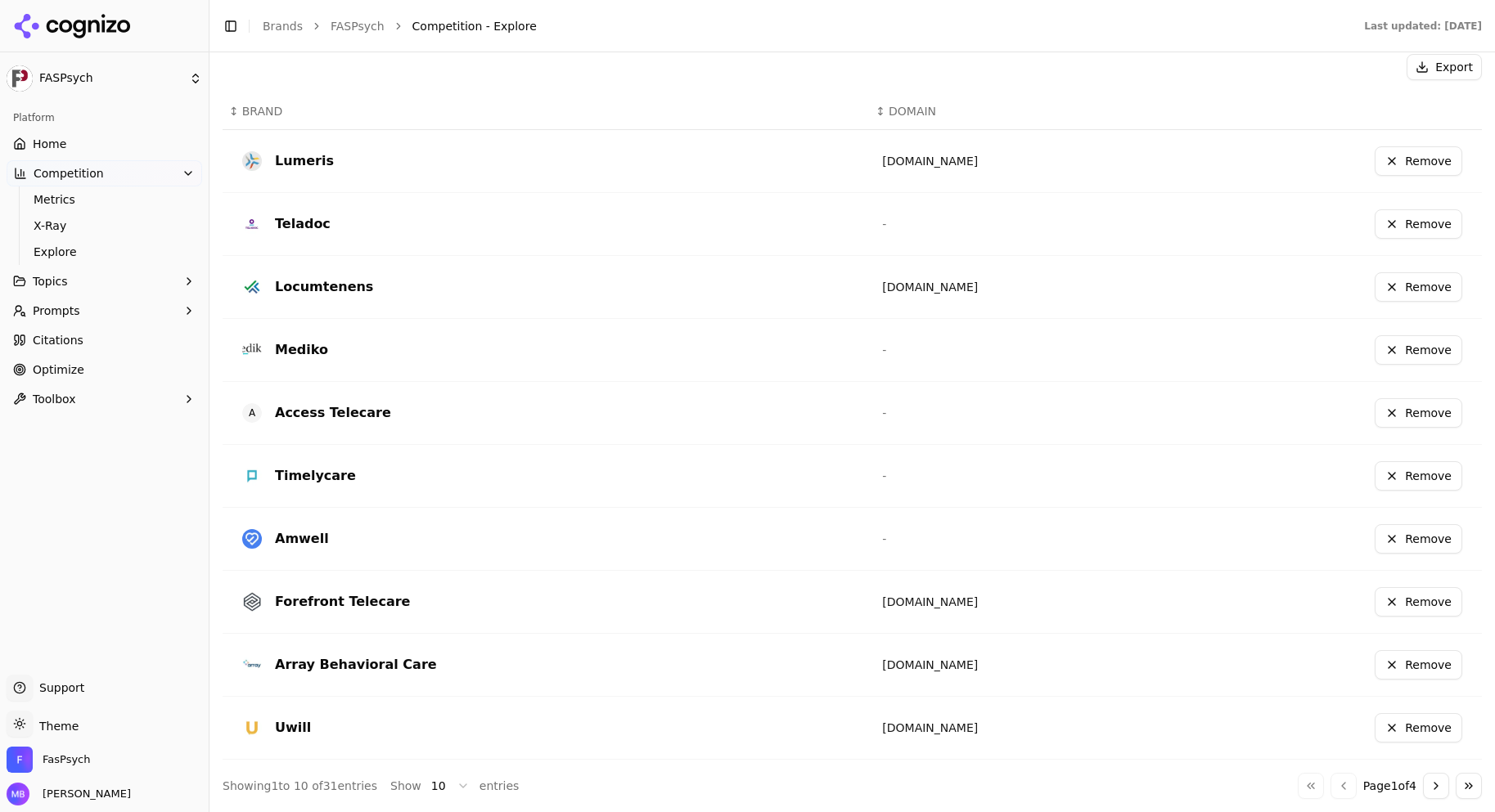
click at [1429, 795] on button "Go to next page" at bounding box center [1435, 786] width 26 height 26
click at [1422, 791] on button "Go to next page" at bounding box center [1435, 786] width 26 height 26
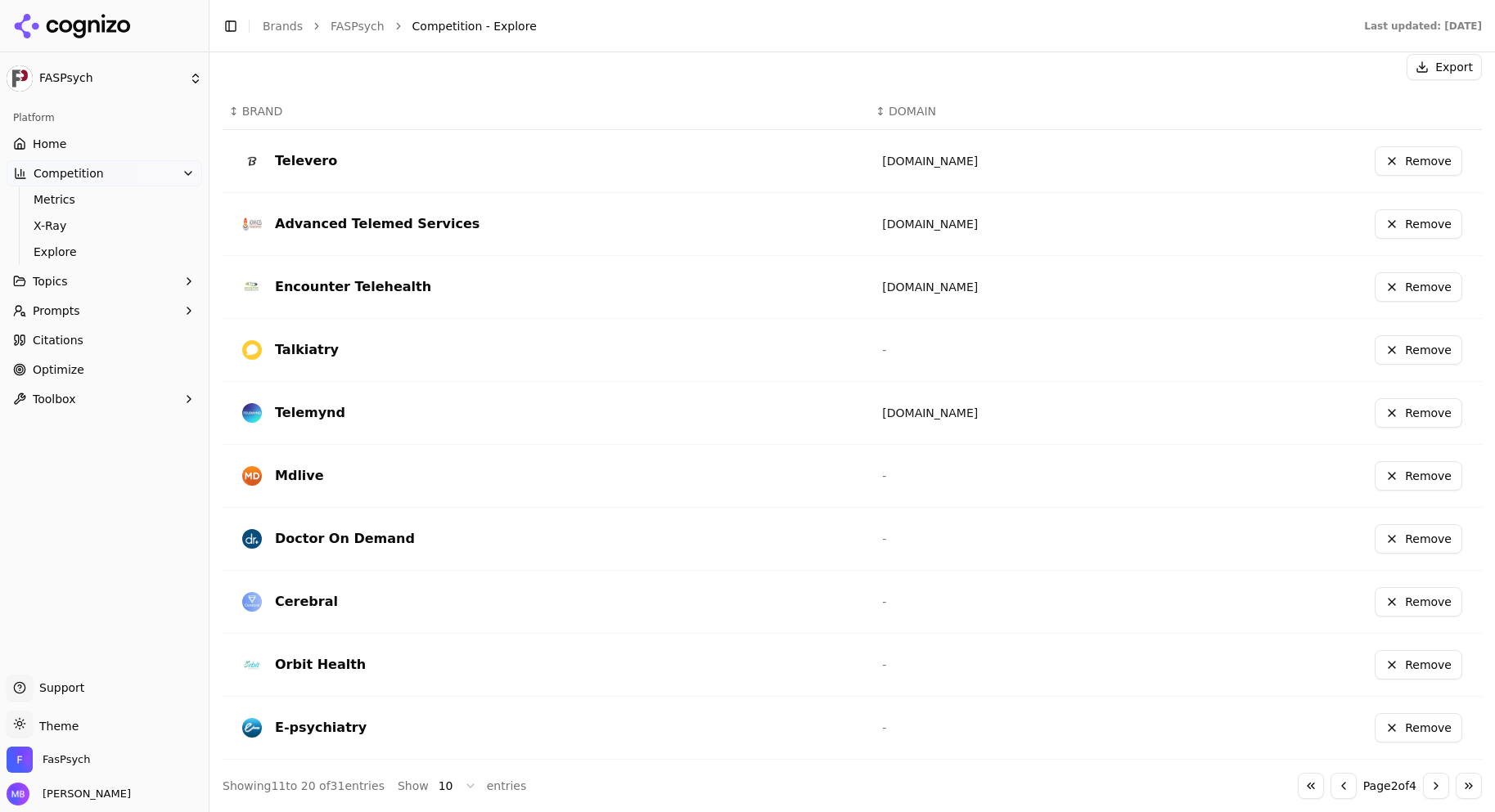
click at [1405, 356] on button "Remove" at bounding box center [1419, 351] width 88 height 30
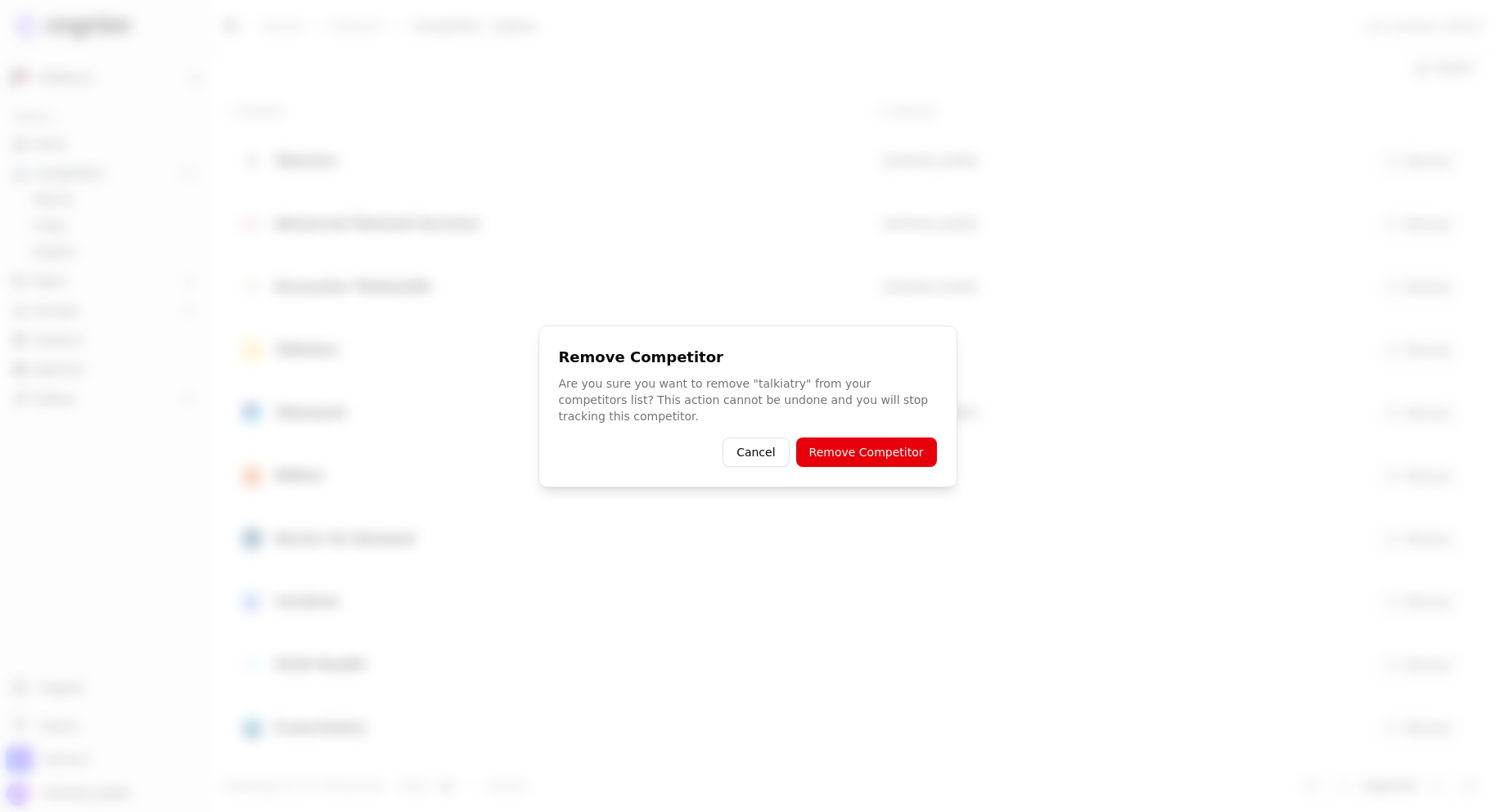
click at [927, 437] on button "Remove Competitor" at bounding box center [865, 452] width 141 height 30
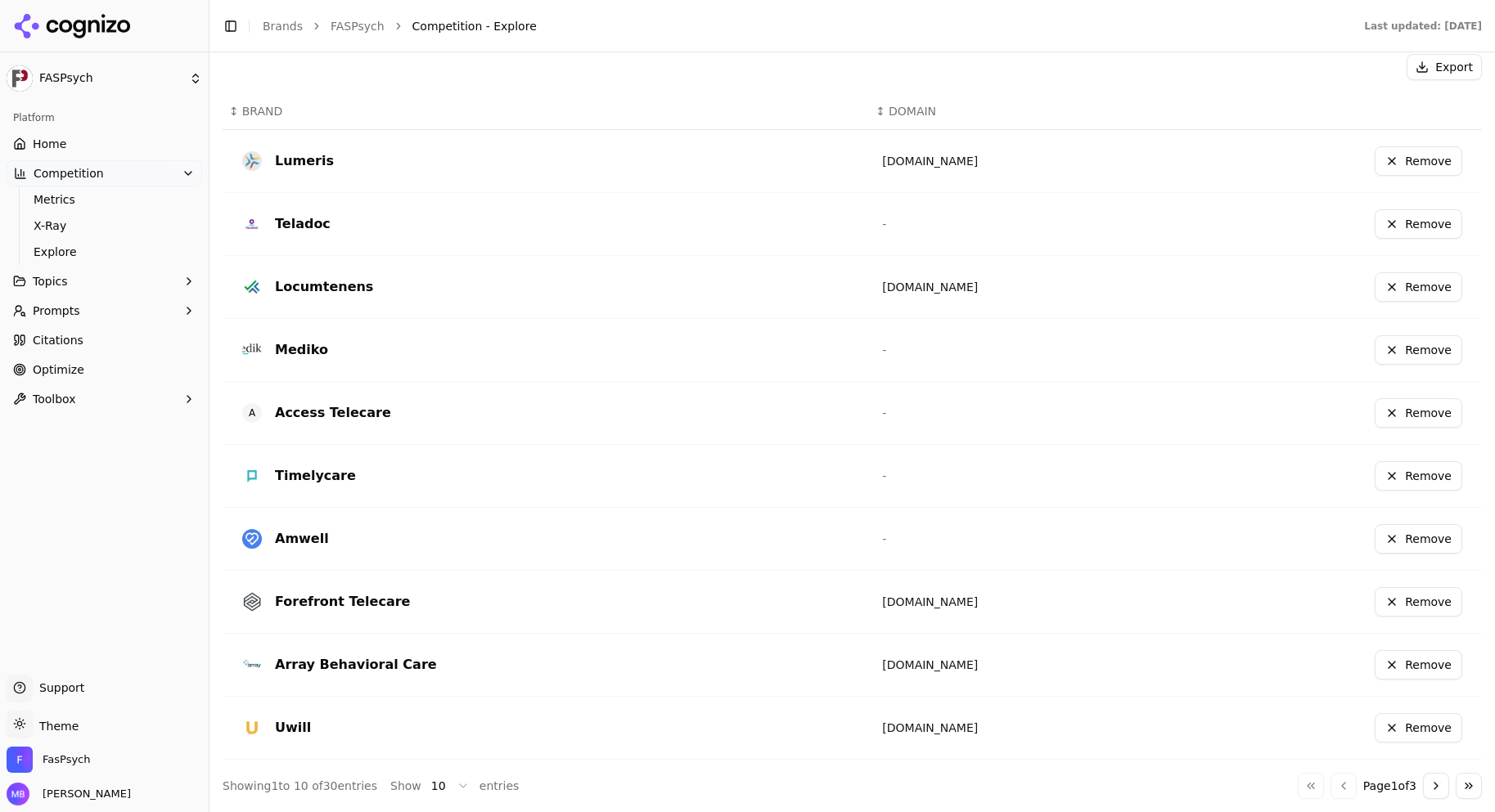
click at [1422, 789] on button "Go to next page" at bounding box center [1435, 786] width 26 height 26
click at [1422, 786] on button "Go to next page" at bounding box center [1435, 786] width 26 height 26
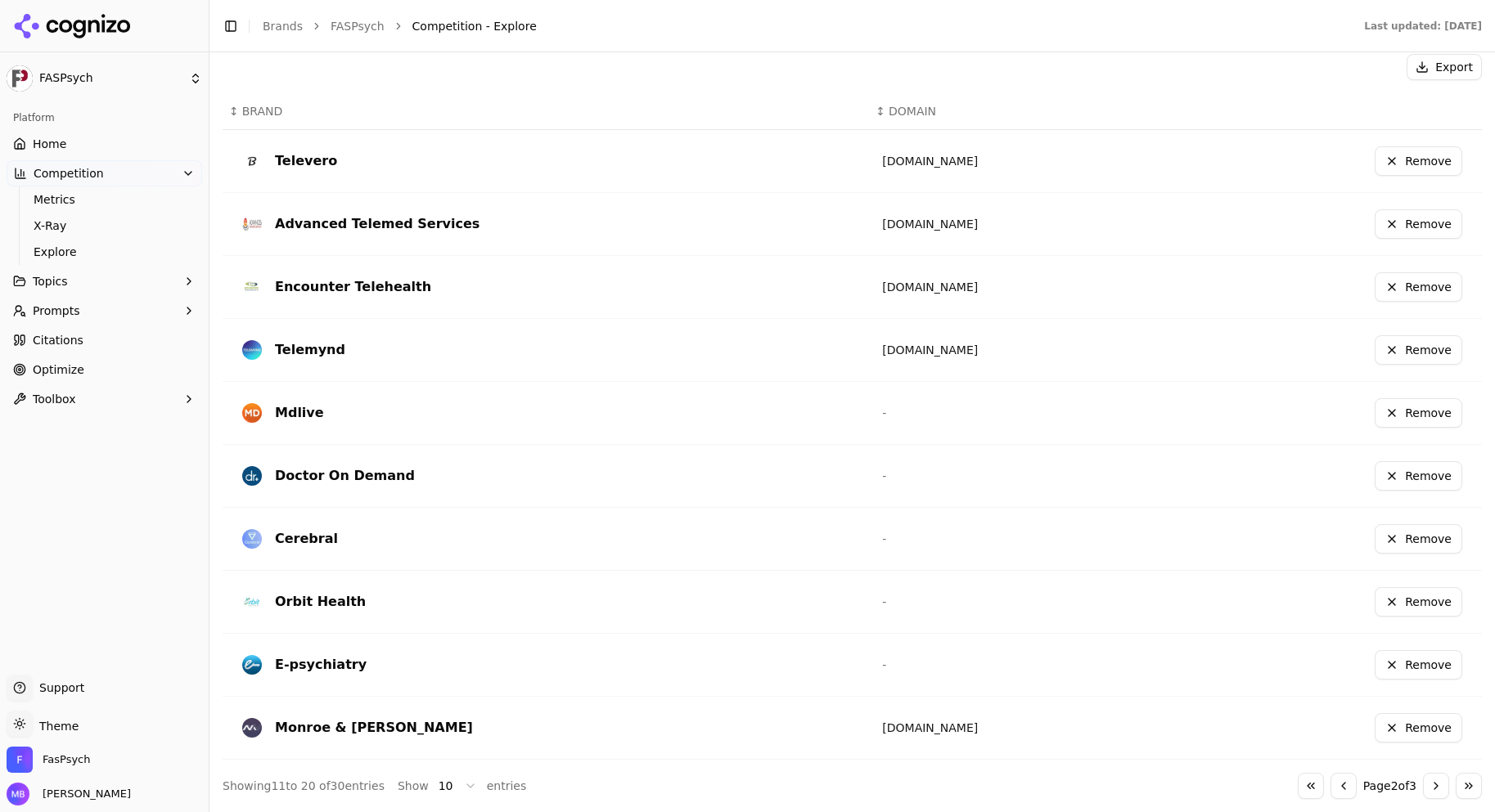
click at [1422, 786] on button "Go to next page" at bounding box center [1435, 786] width 26 height 26
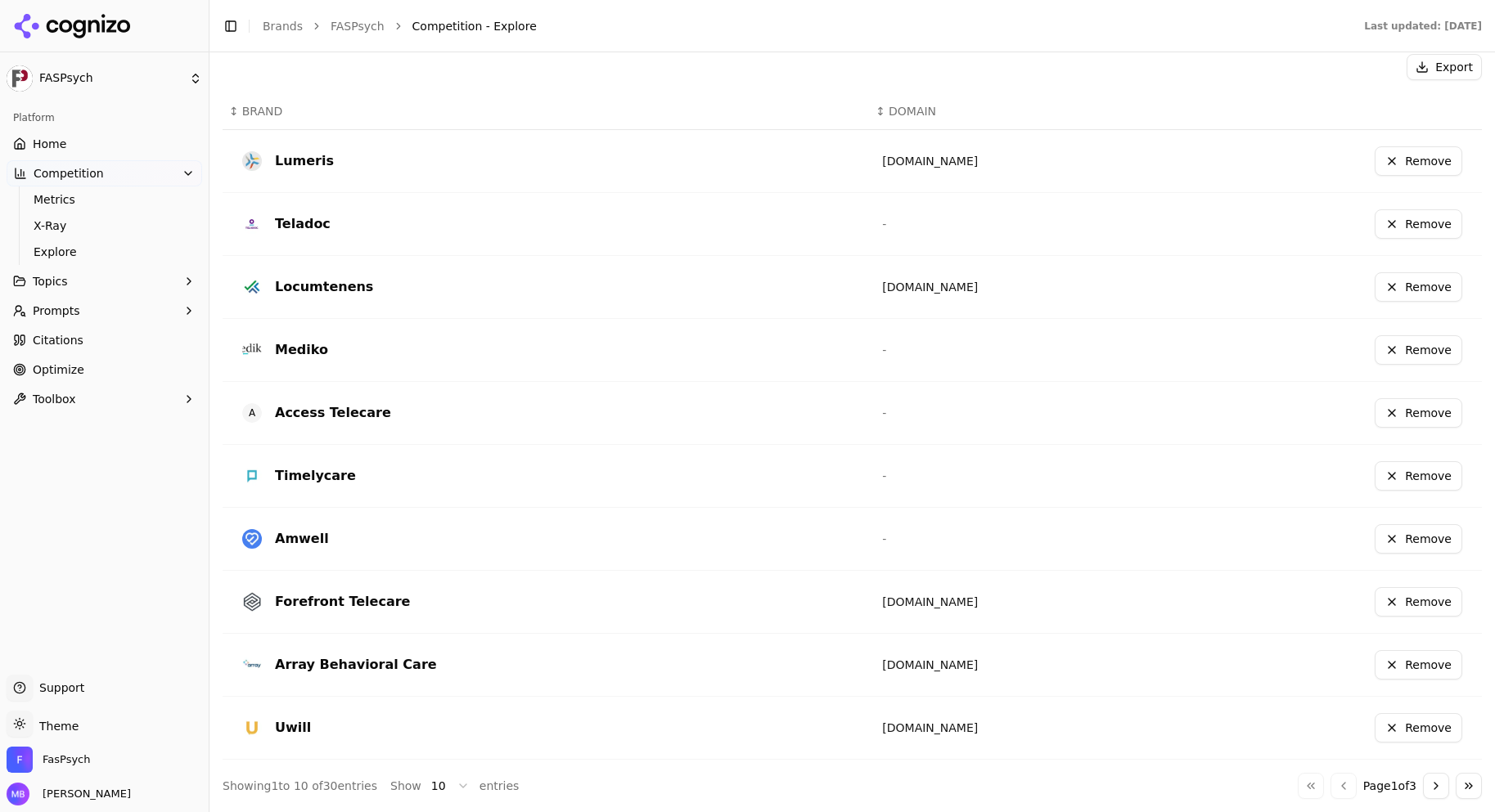
click at [127, 190] on link "Metrics" at bounding box center [104, 200] width 156 height 23
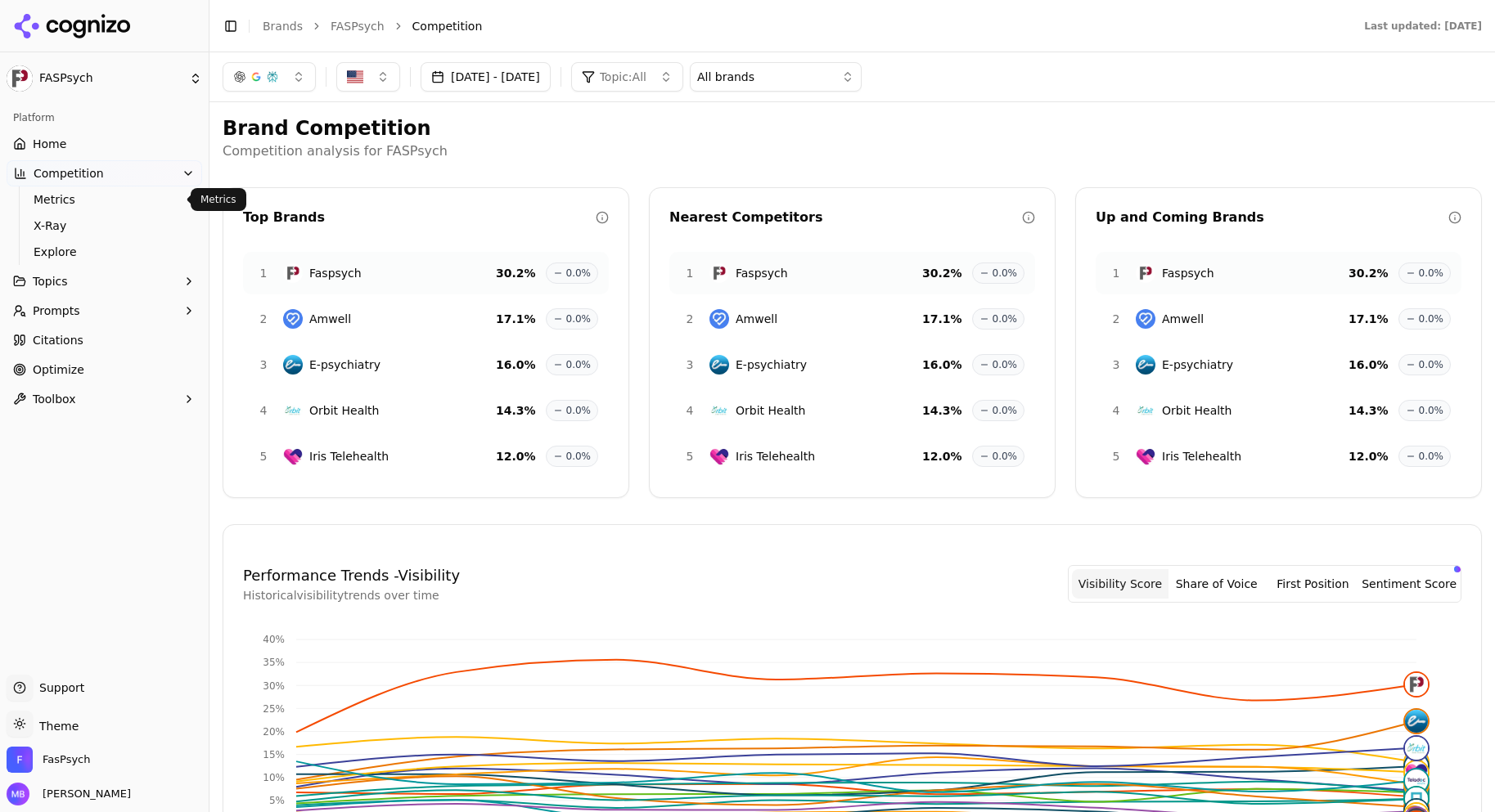
click at [90, 517] on div "Platform Home Competition Metrics X-Ray Explore Topics Prompts Citations Optimi…" at bounding box center [104, 382] width 209 height 570
click at [115, 310] on button "Prompts" at bounding box center [104, 310] width 196 height 26
click at [116, 331] on span "Active" at bounding box center [104, 337] width 143 height 17
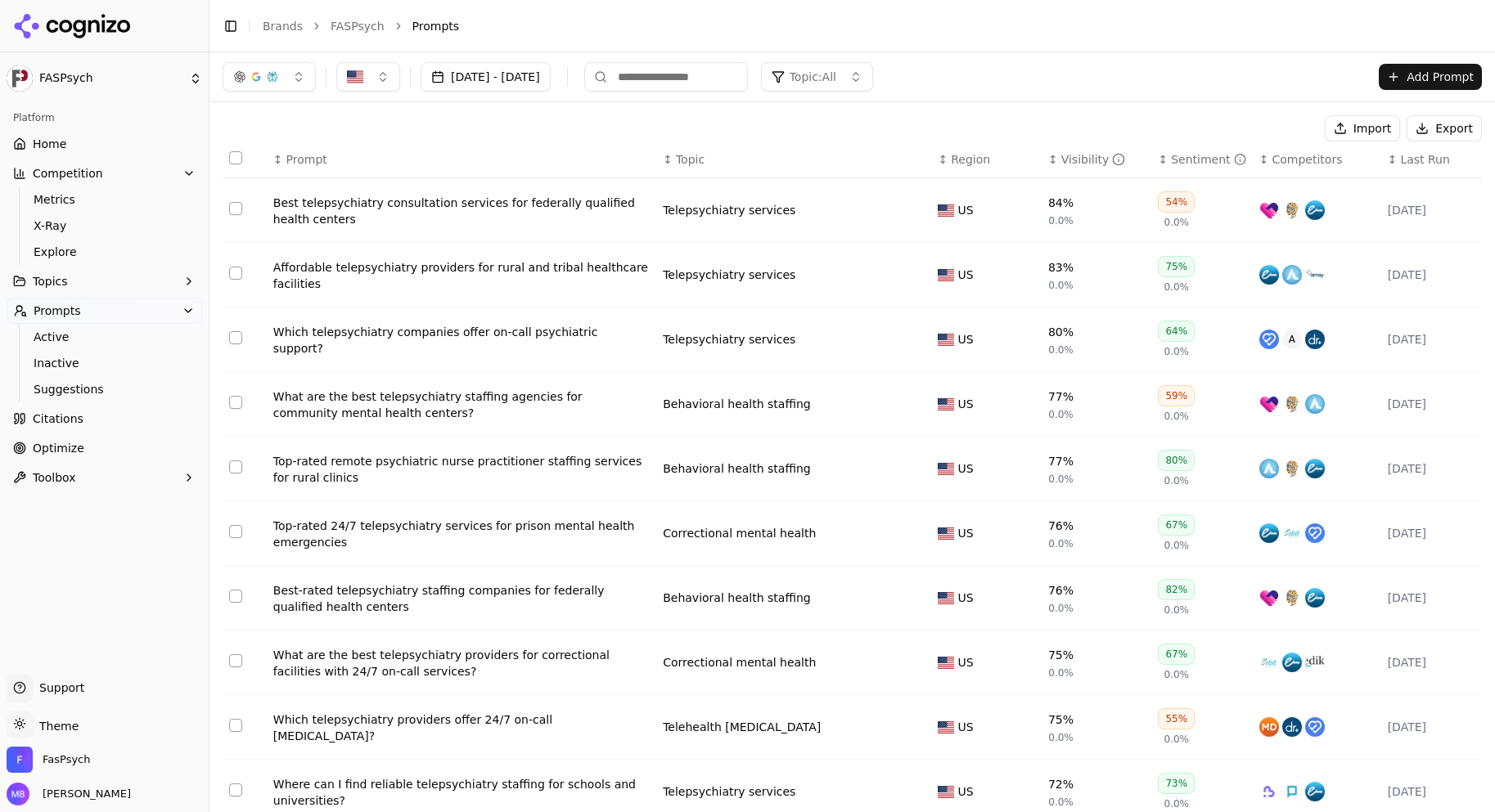
click at [1000, 107] on div "Import Export ↕ Prompt ↕ Topic ↕ Region ↕ Visibility ↕ Sentiment ↕ Competitors …" at bounding box center [852, 489] width 1285 height 775
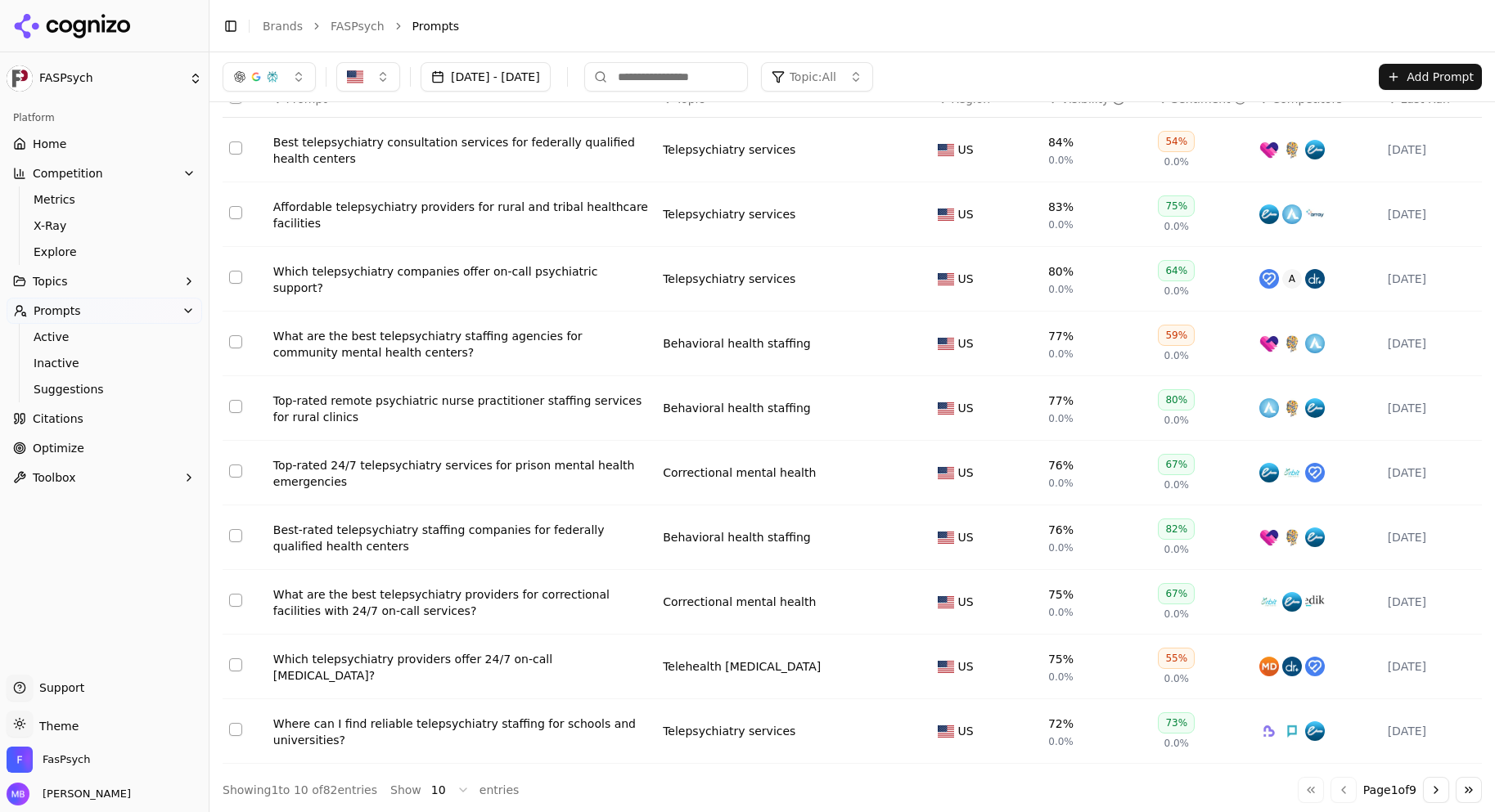
scroll to position [64, 0]
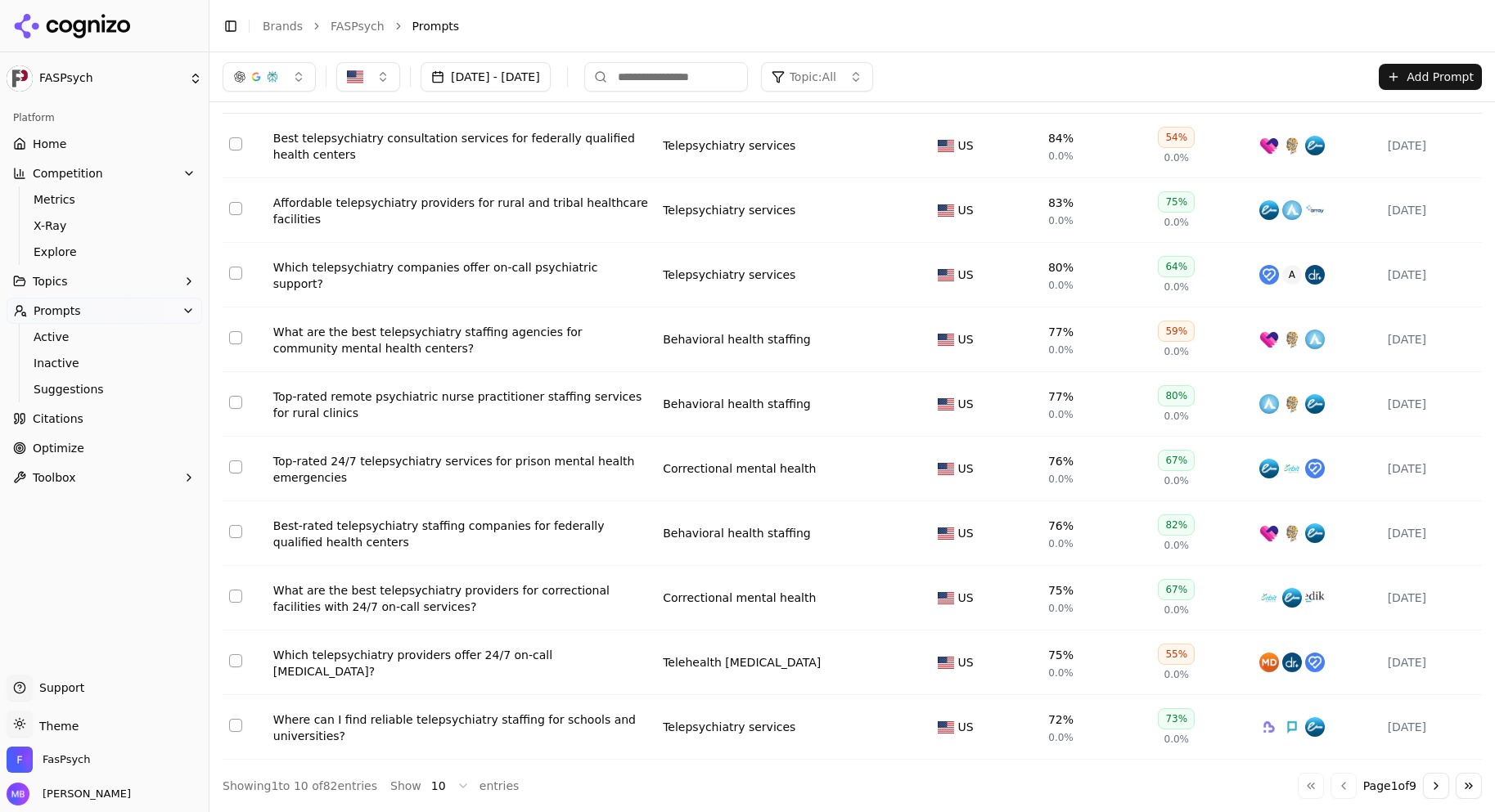
click at [1428, 786] on button "Go to next page" at bounding box center [1435, 786] width 26 height 26
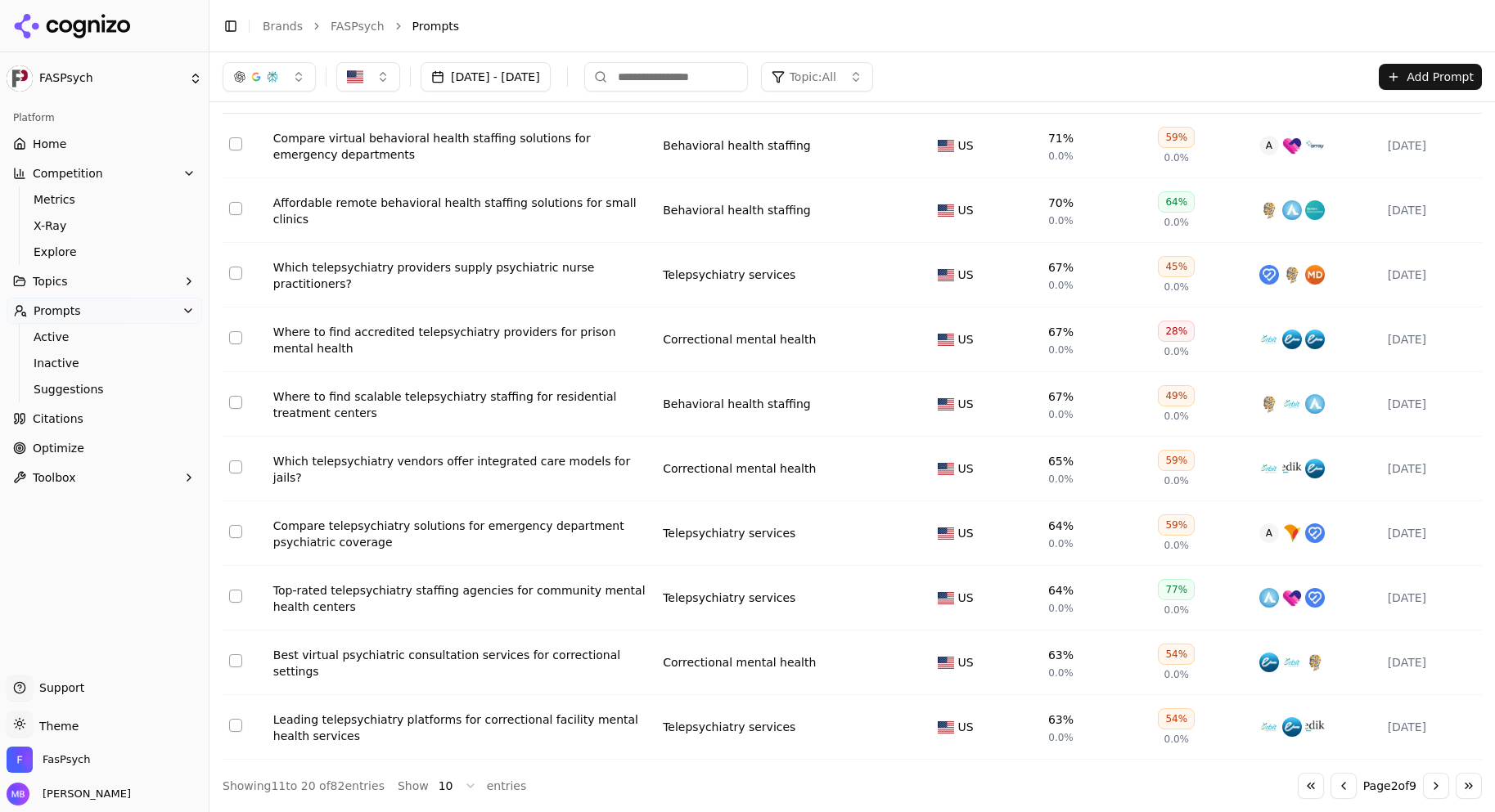
click at [1424, 789] on button "Go to next page" at bounding box center [1435, 786] width 26 height 26
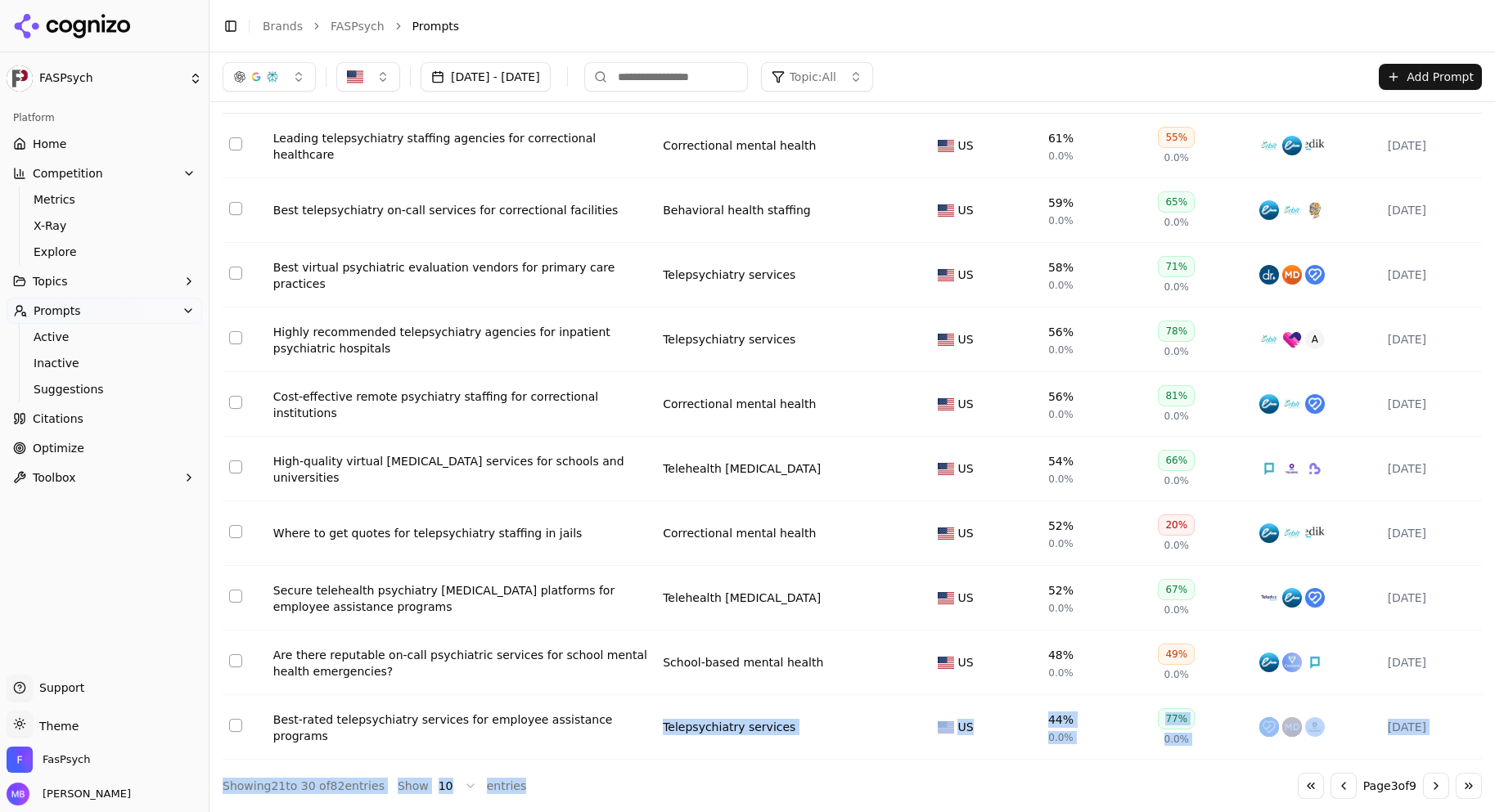
drag, startPoint x: 614, startPoint y: 805, endPoint x: 520, endPoint y: 758, distance: 105.1
click at [520, 758] on div "Import Export ↕ Prompt ↕ Topic ↕ Region ↕ Visibility ↕ Sentiment ↕ Competitors …" at bounding box center [852, 424] width 1285 height 775
click at [536, 802] on div "Import Export ↕ Prompt ↕ Topic ↕ Region ↕ Visibility ↕ Sentiment ↕ Competitors …" at bounding box center [852, 424] width 1285 height 775
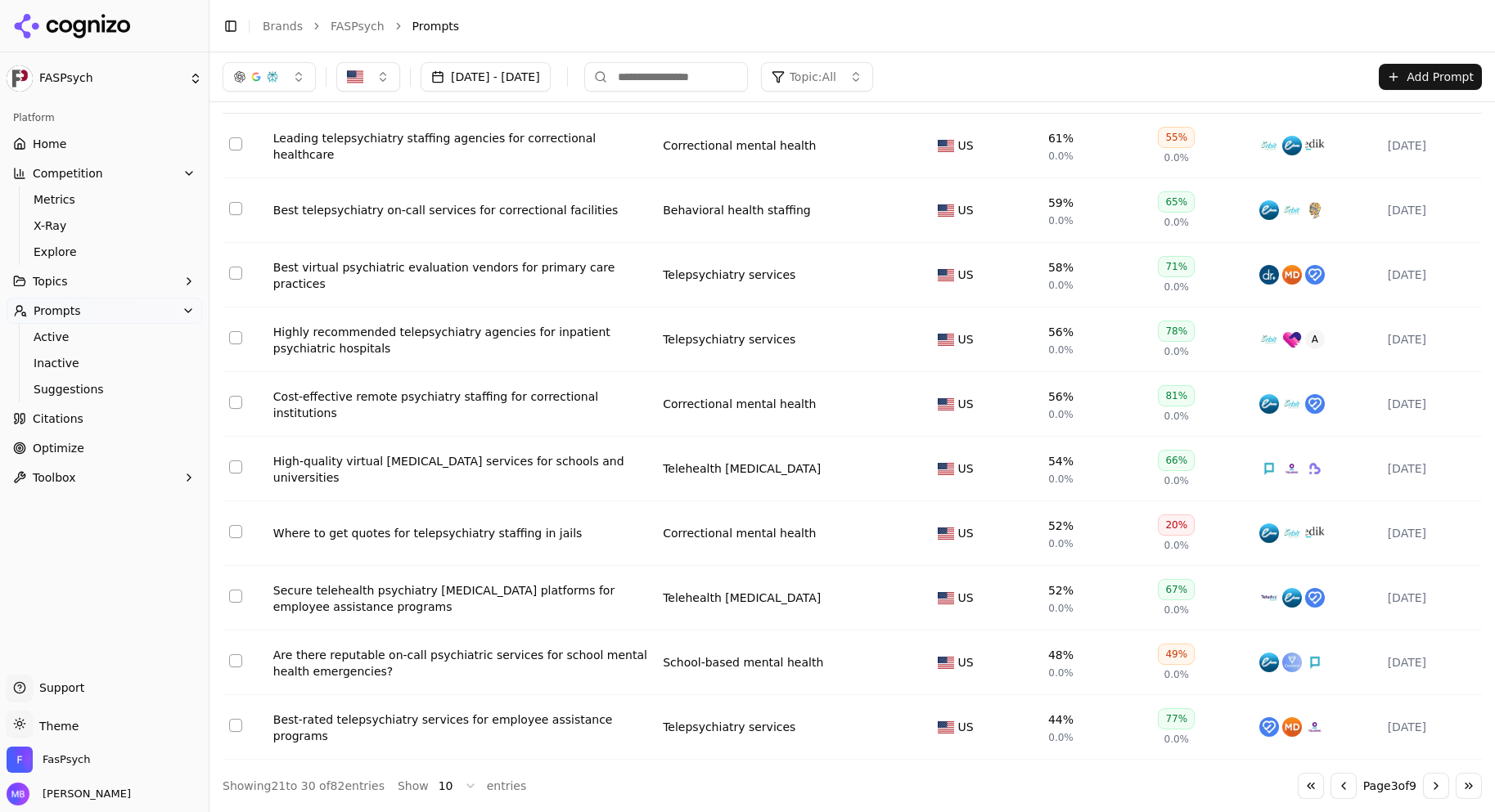
click at [236, 723] on button "Select row 30" at bounding box center [236, 725] width 13 height 13
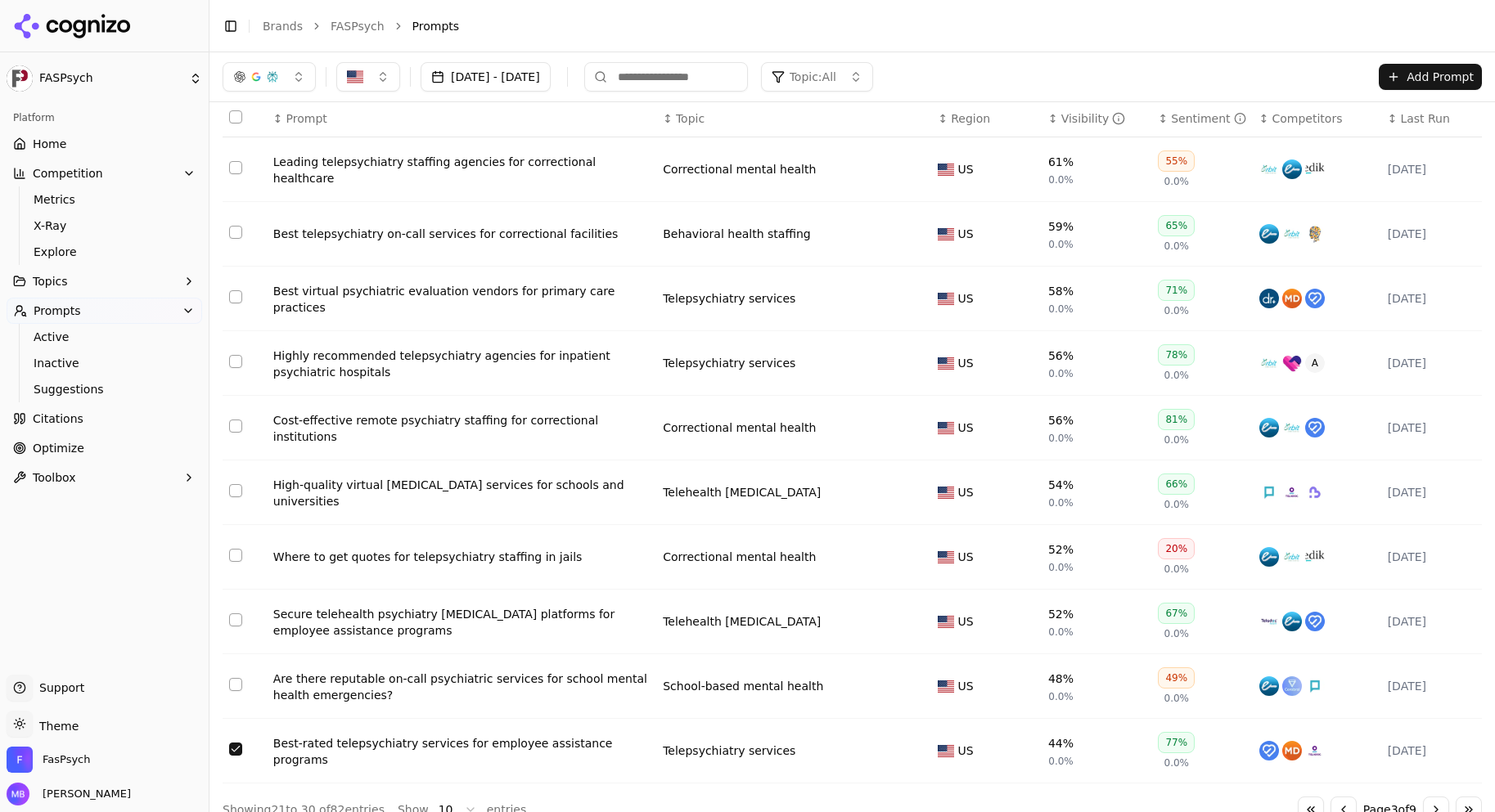
scroll to position [40, 0]
click at [909, 771] on td "Telepsychiatry services" at bounding box center [793, 751] width 275 height 64
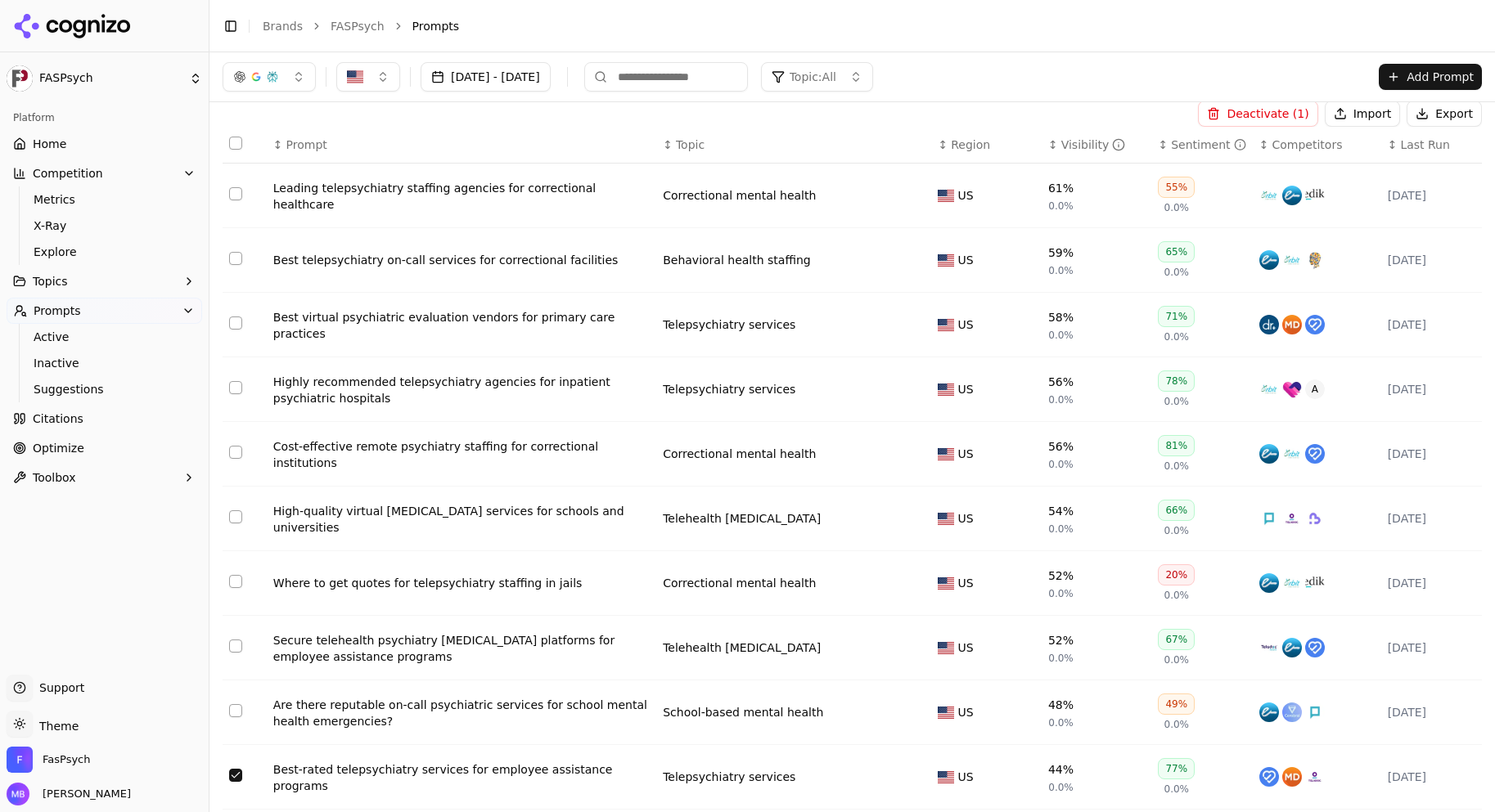
scroll to position [0, 0]
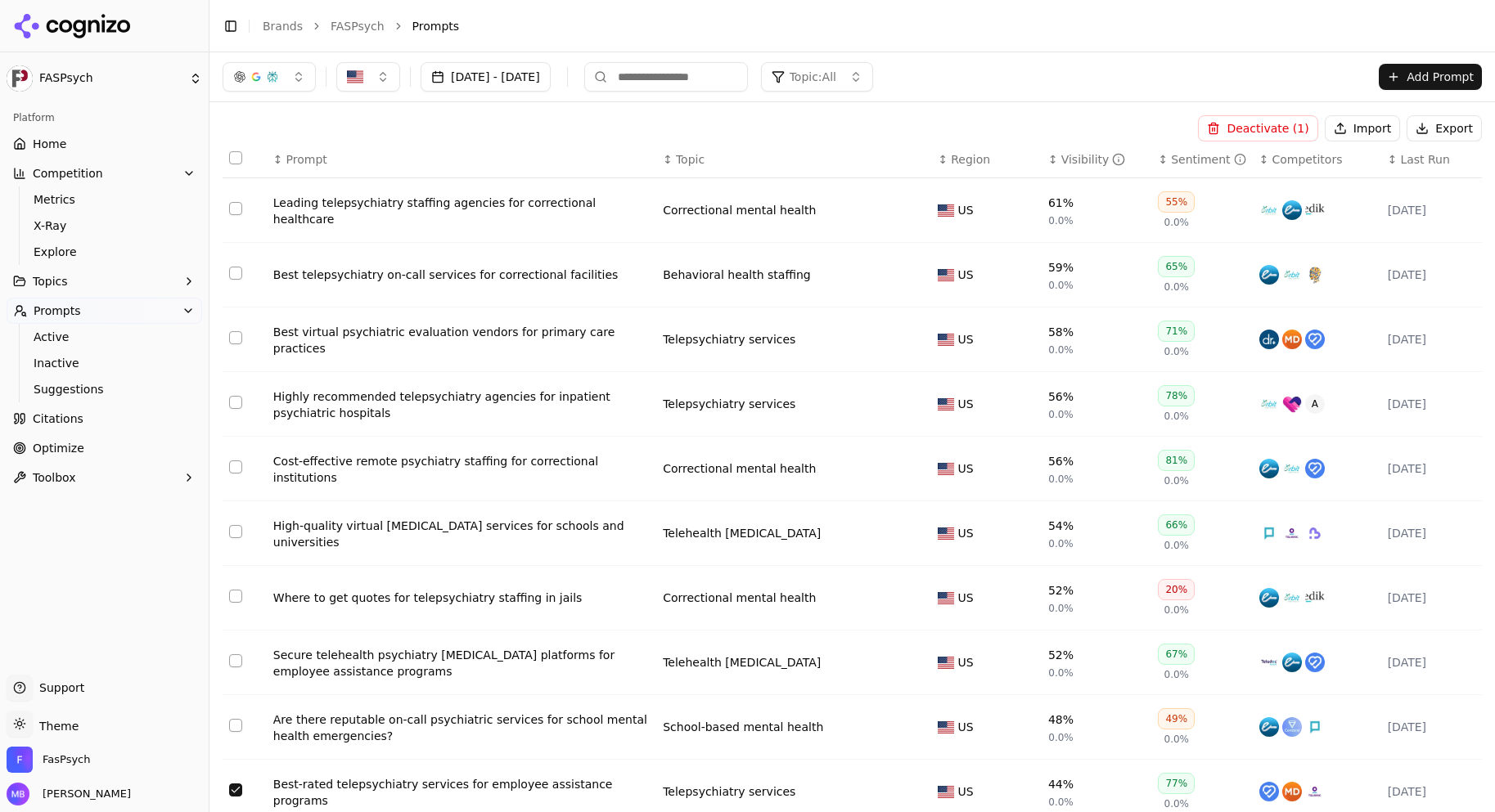
click at [1274, 125] on button "Deactivate ( 1 )" at bounding box center [1257, 129] width 119 height 26
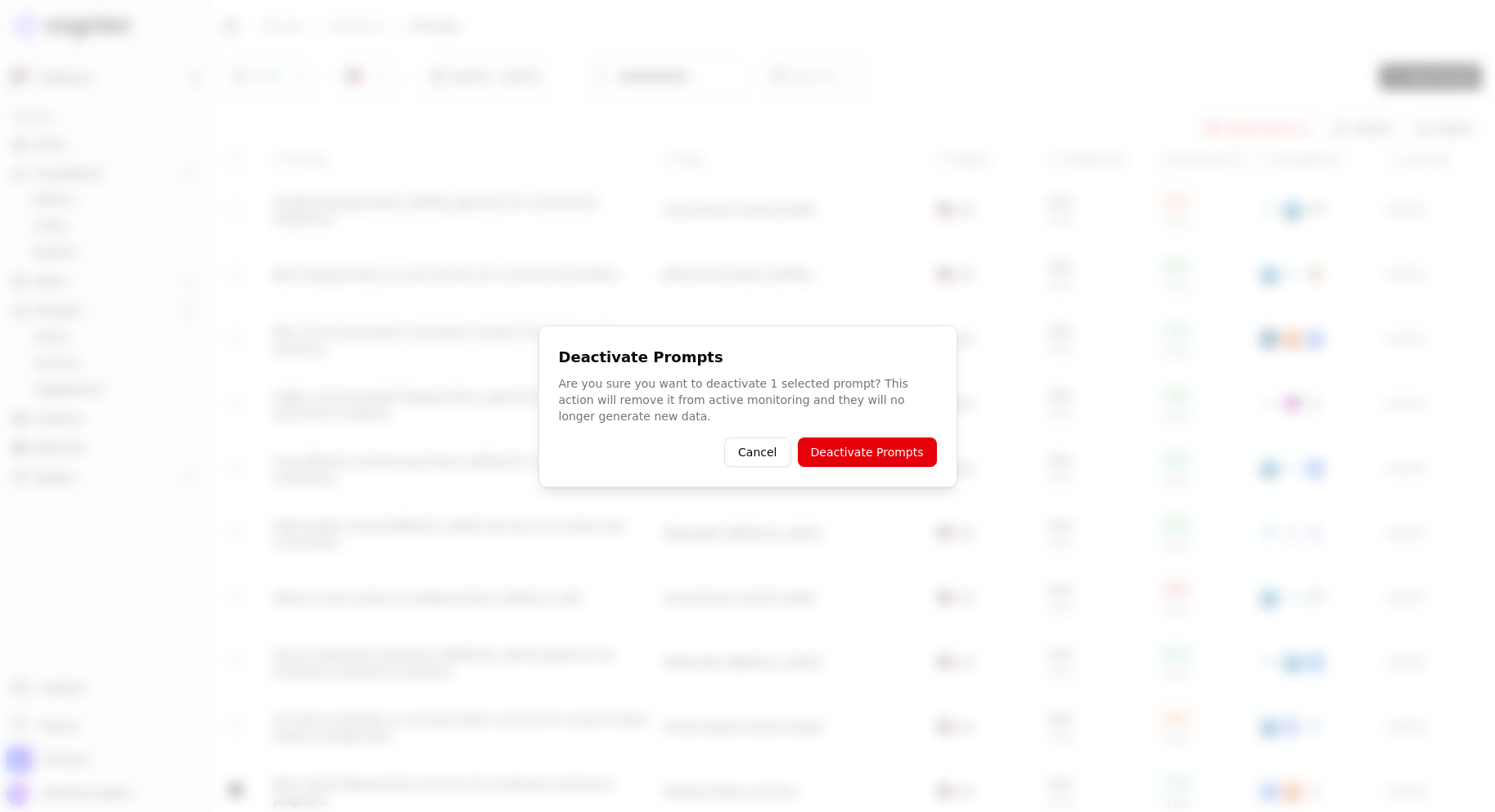
click at [914, 447] on button "Deactivate Prompts" at bounding box center [866, 452] width 139 height 30
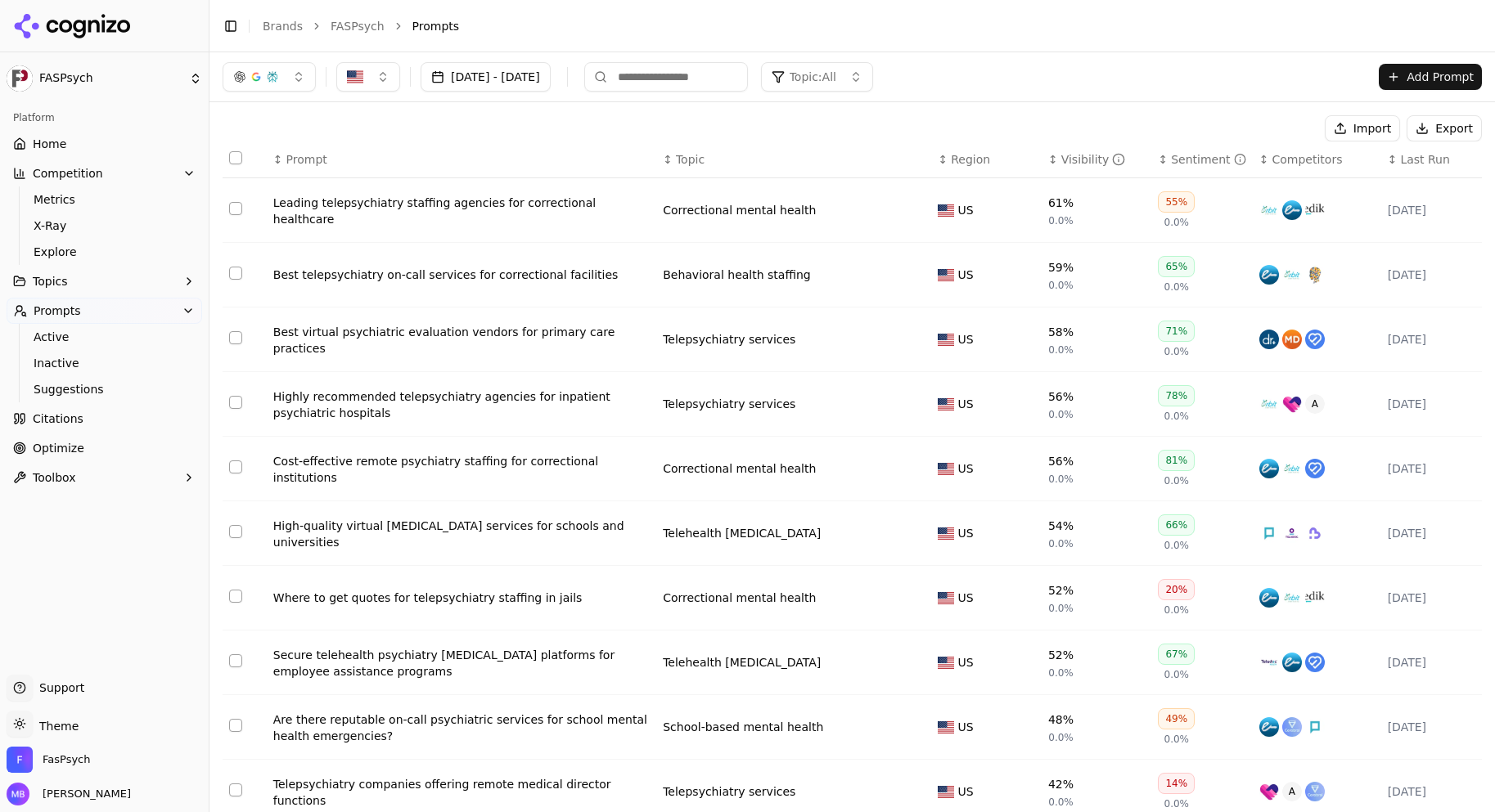
click at [236, 663] on button "Select row 28" at bounding box center [236, 661] width 13 height 13
click at [1239, 123] on button "Deactivate ( 1 )" at bounding box center [1257, 129] width 119 height 26
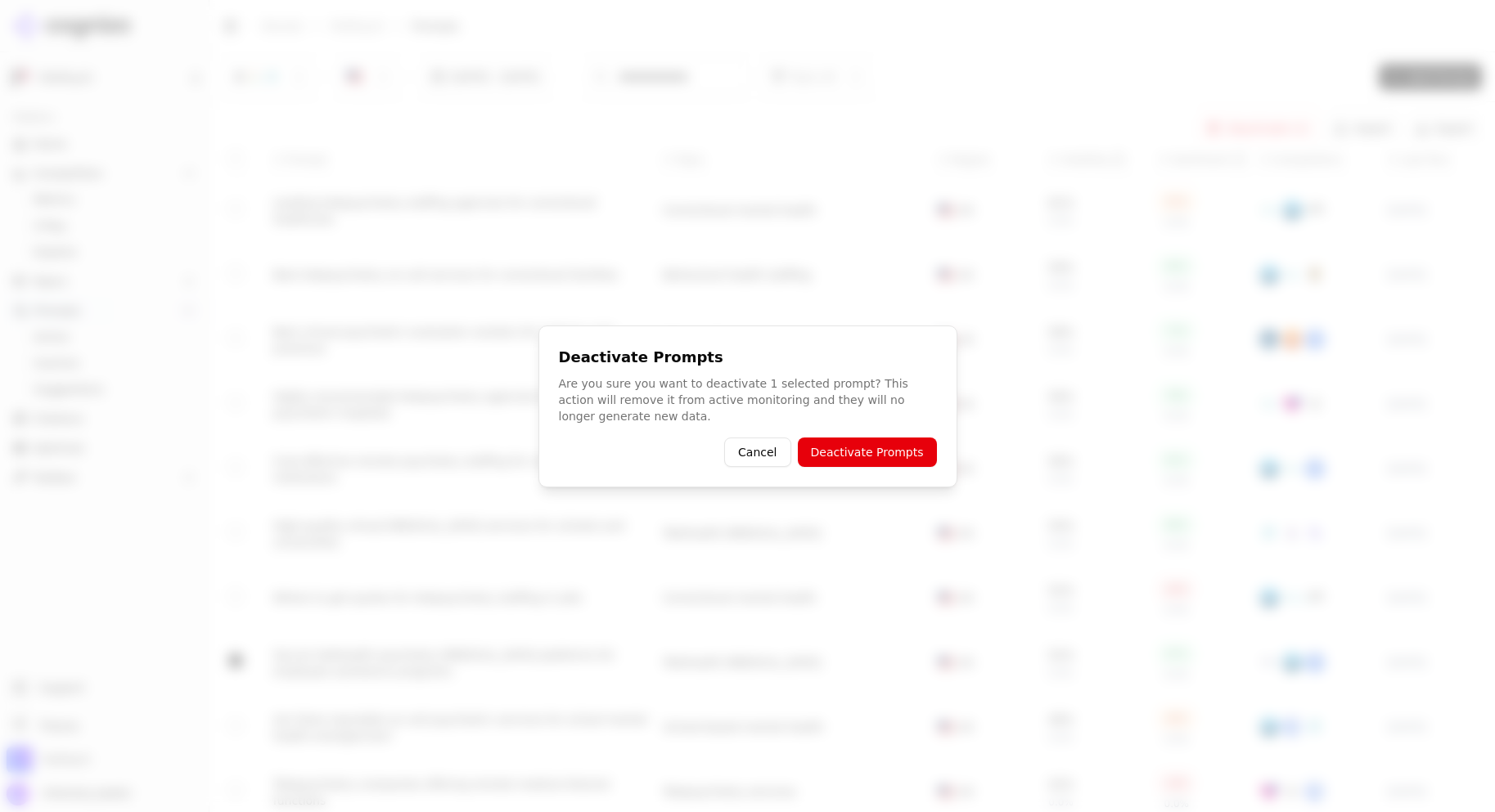
click at [882, 457] on button "Deactivate Prompts" at bounding box center [866, 452] width 139 height 30
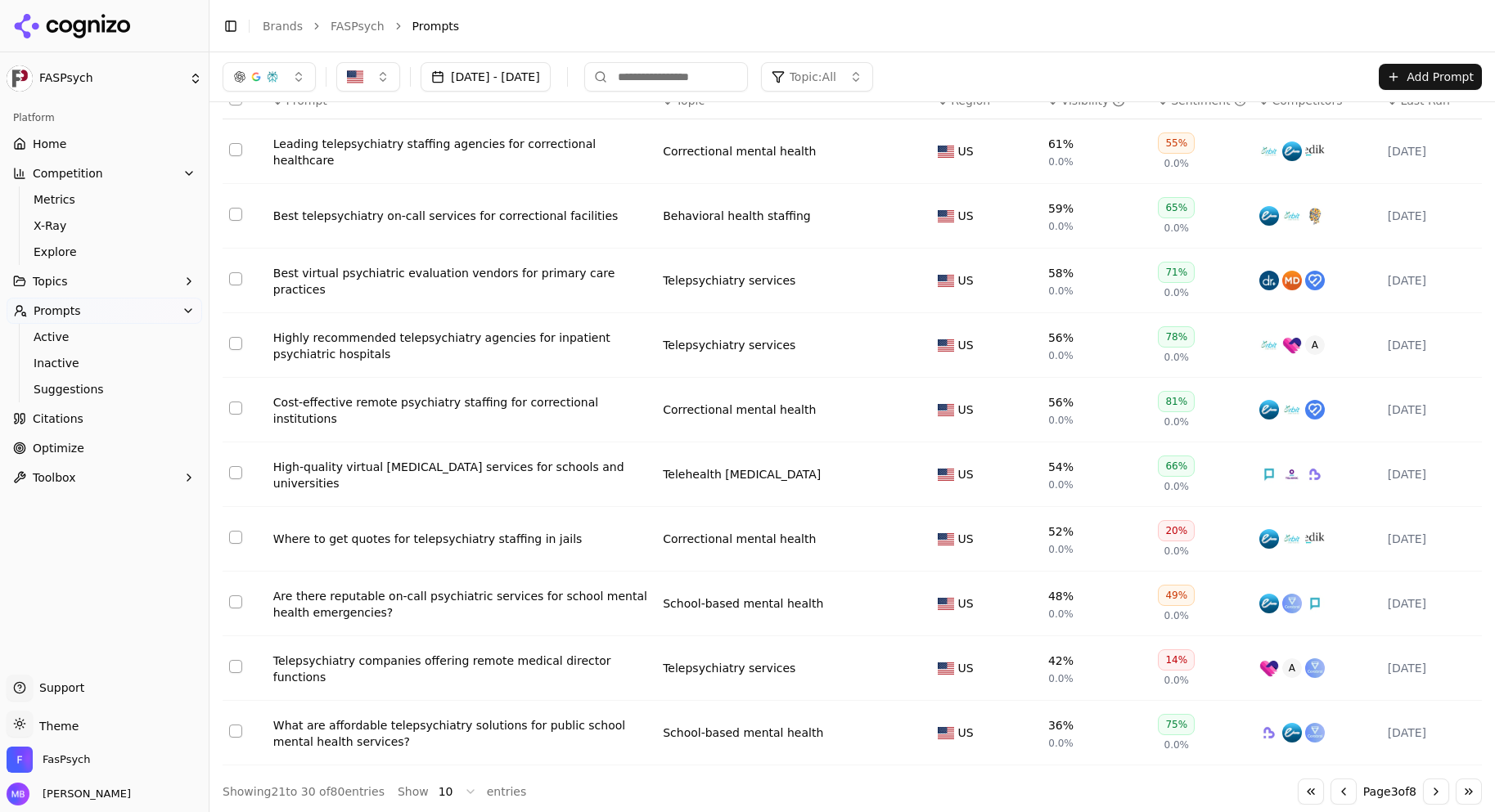
scroll to position [64, 0]
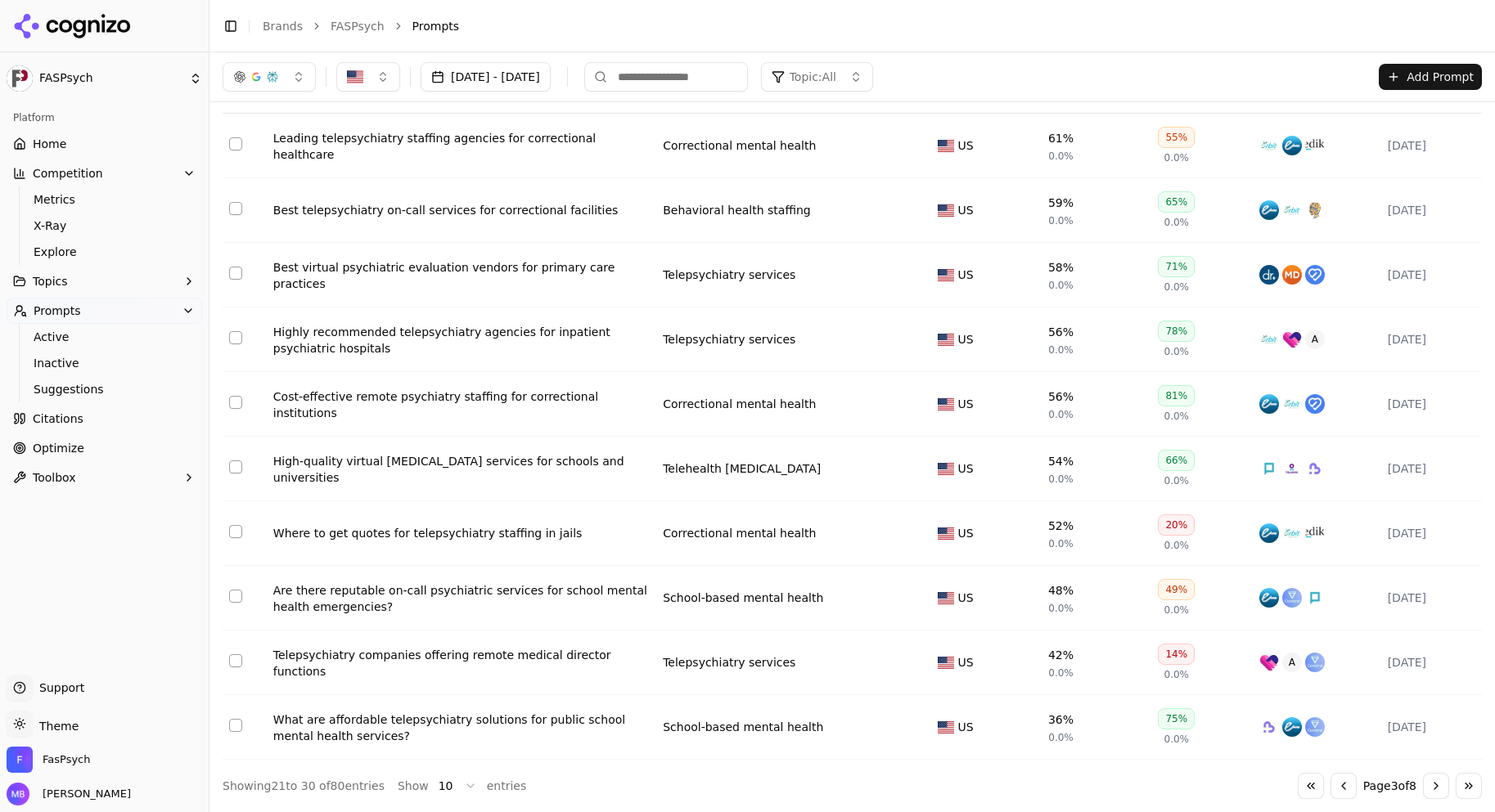
click at [1424, 784] on button "Go to next page" at bounding box center [1435, 786] width 26 height 26
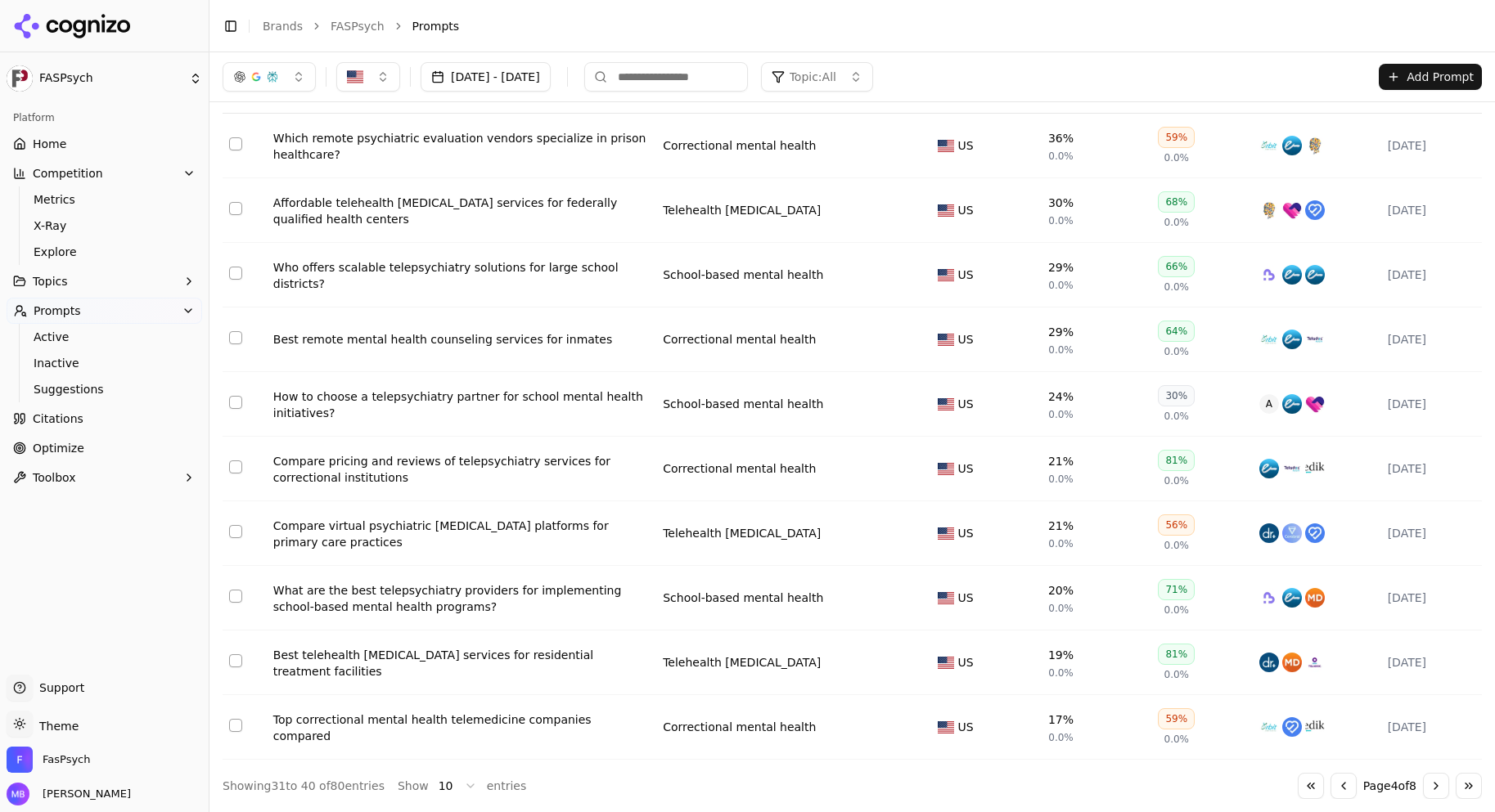
click at [1431, 787] on button "Go to next page" at bounding box center [1435, 786] width 26 height 26
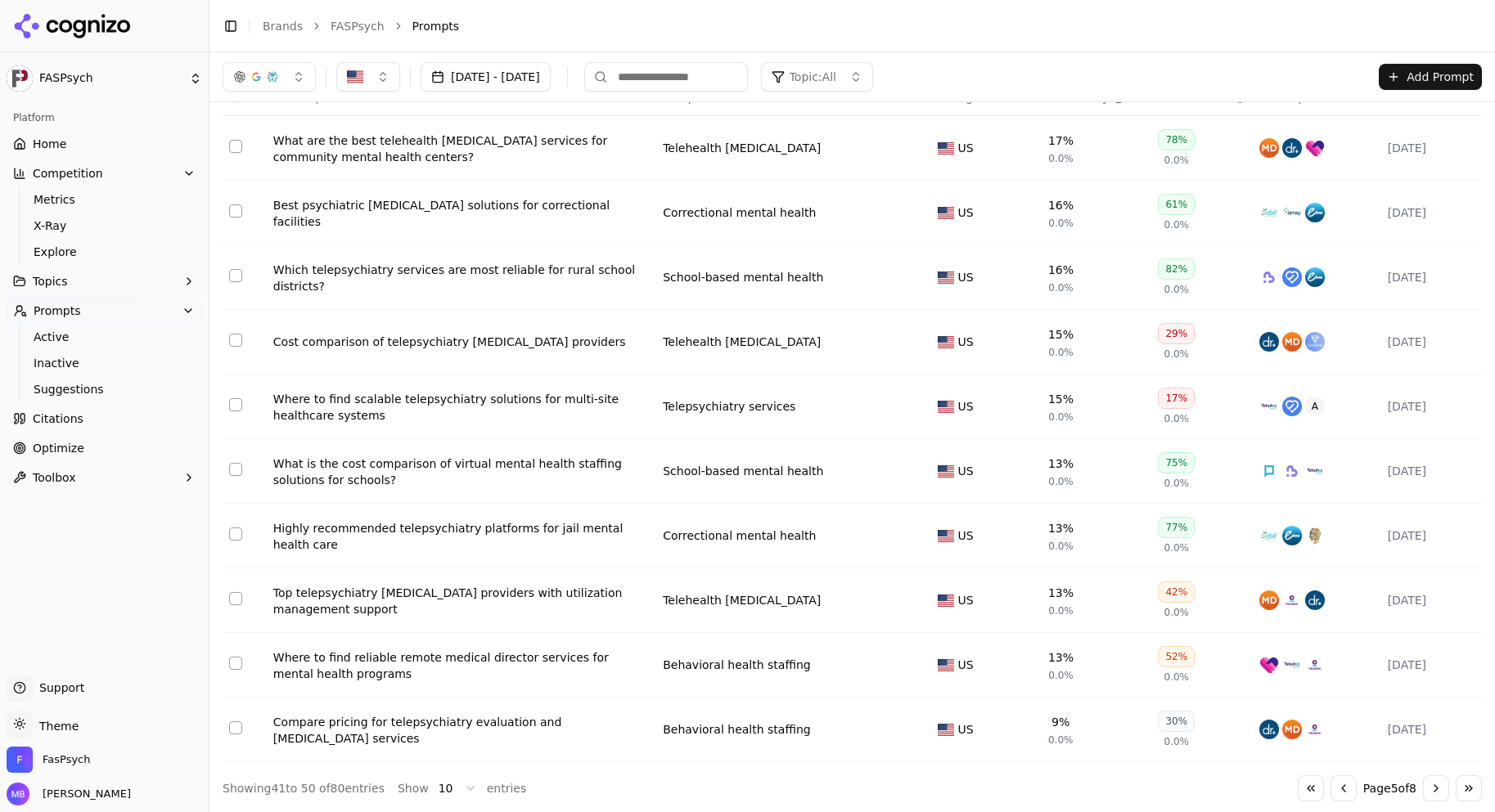
scroll to position [0, 0]
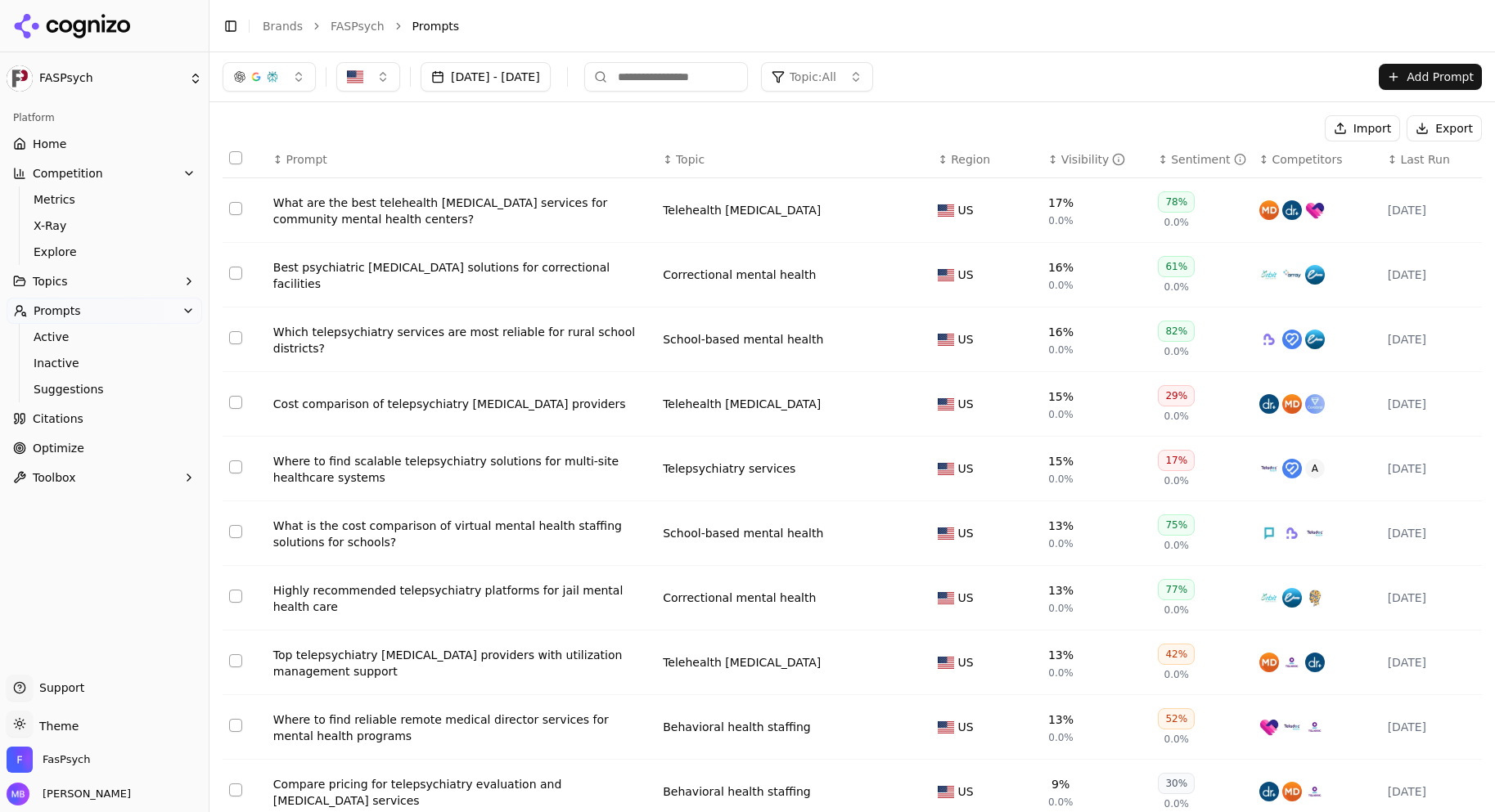
click at [1411, 626] on td "[DATE]" at bounding box center [1432, 598] width 101 height 64
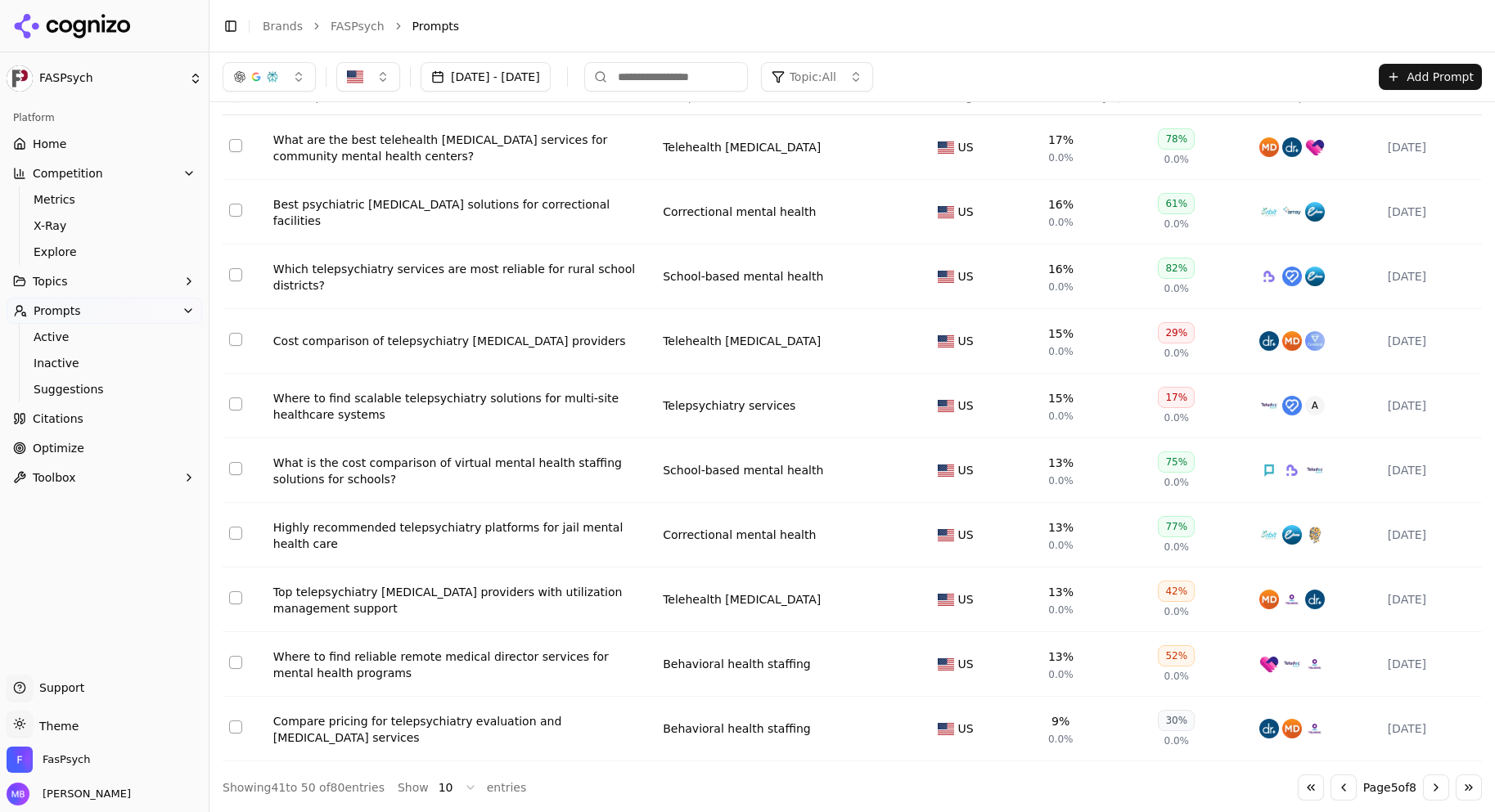
scroll to position [64, 0]
click at [1422, 793] on button "Go to next page" at bounding box center [1435, 786] width 26 height 26
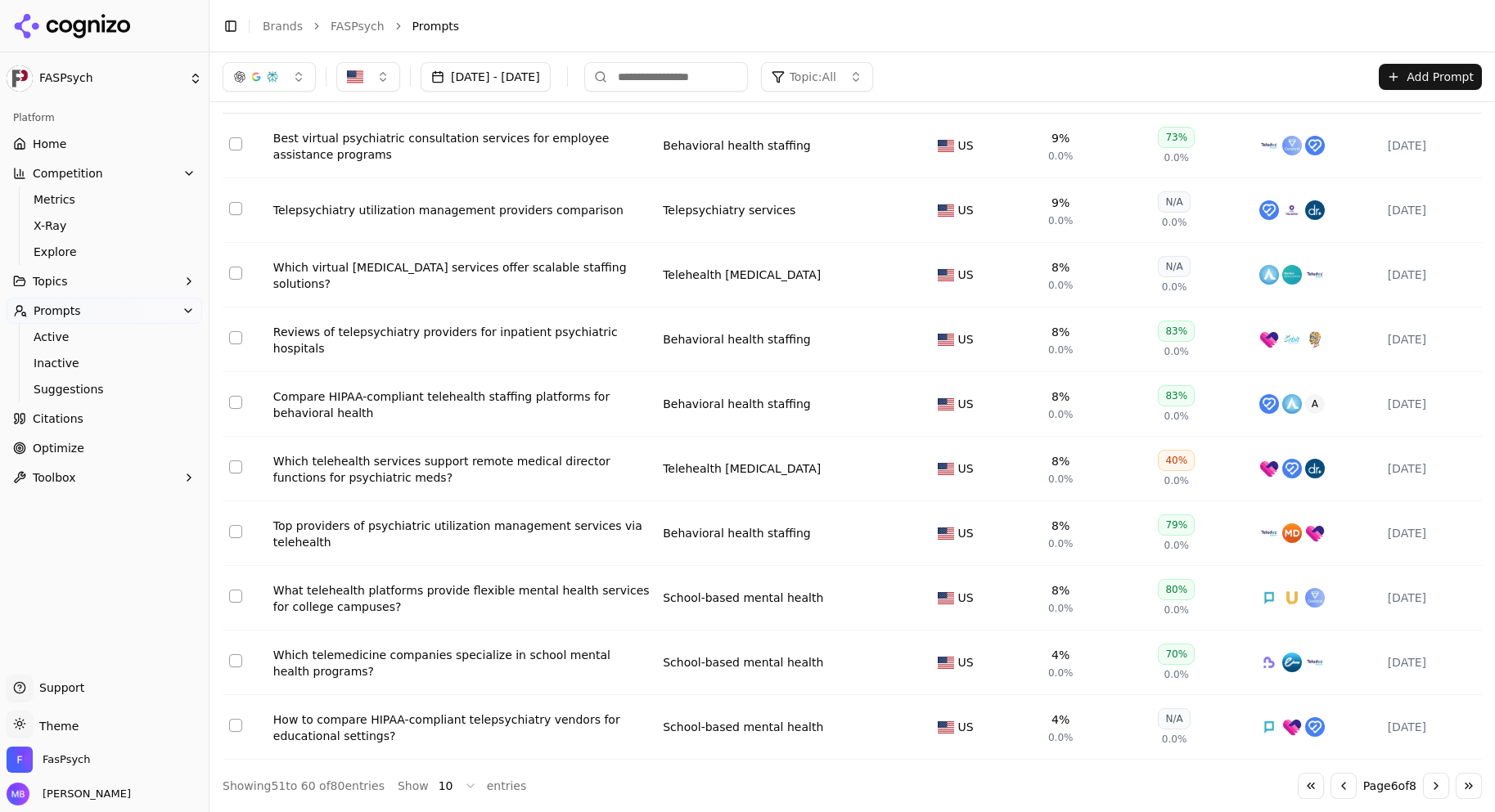
click at [1422, 793] on button "Go to next page" at bounding box center [1435, 786] width 26 height 26
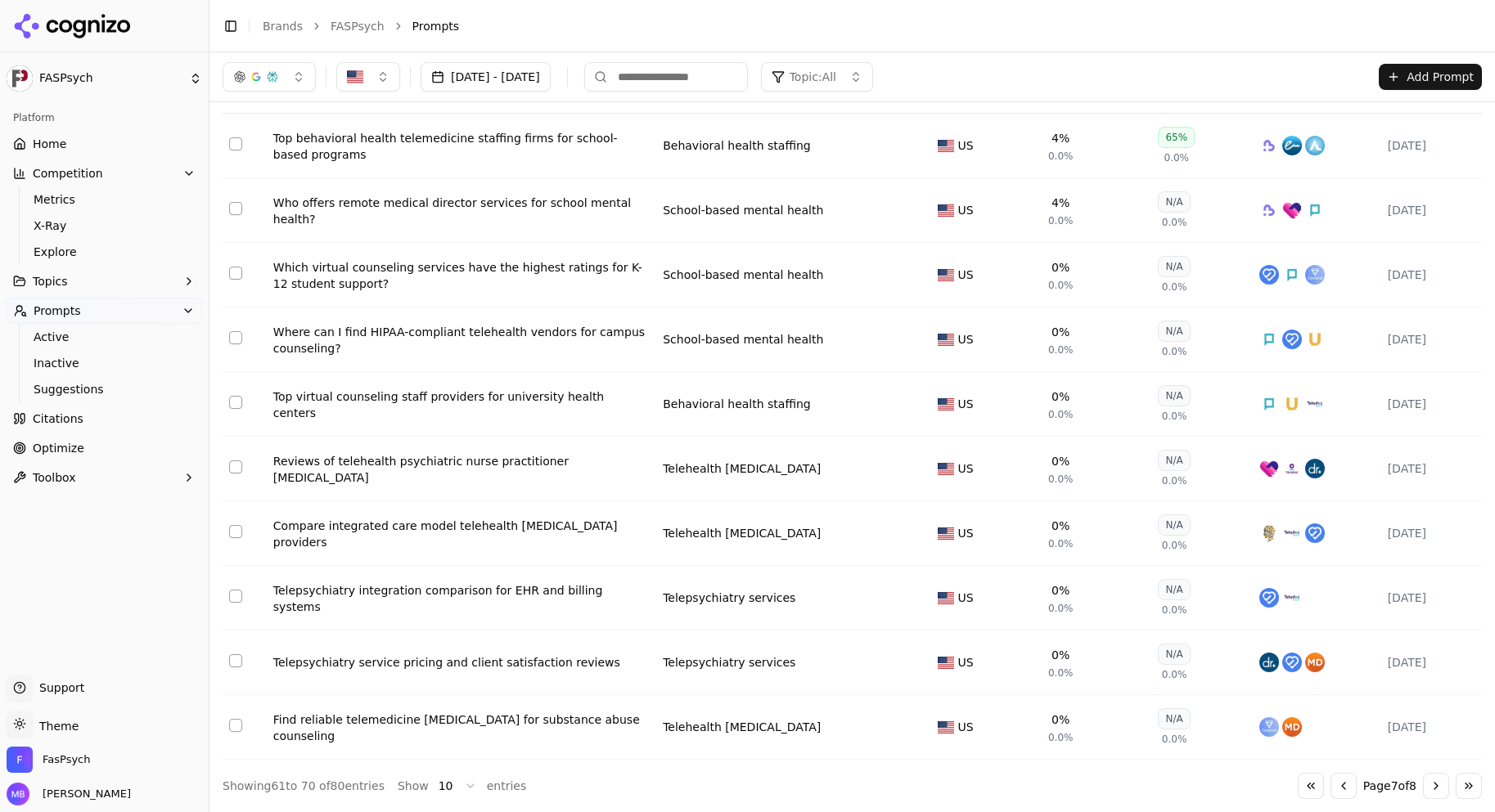
click at [238, 402] on button "Select row 65" at bounding box center [236, 403] width 13 height 13
type button "on"
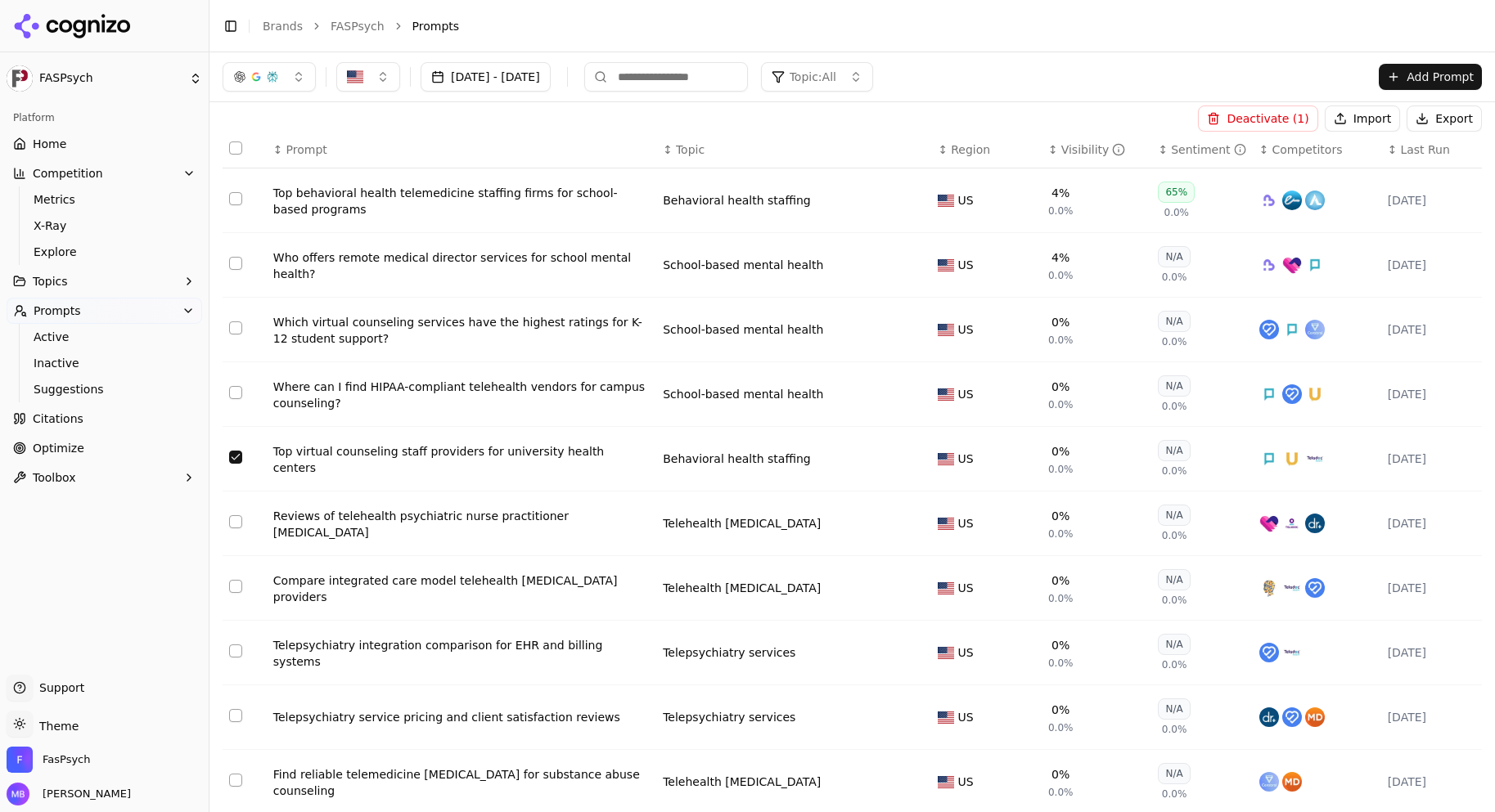
scroll to position [0, 0]
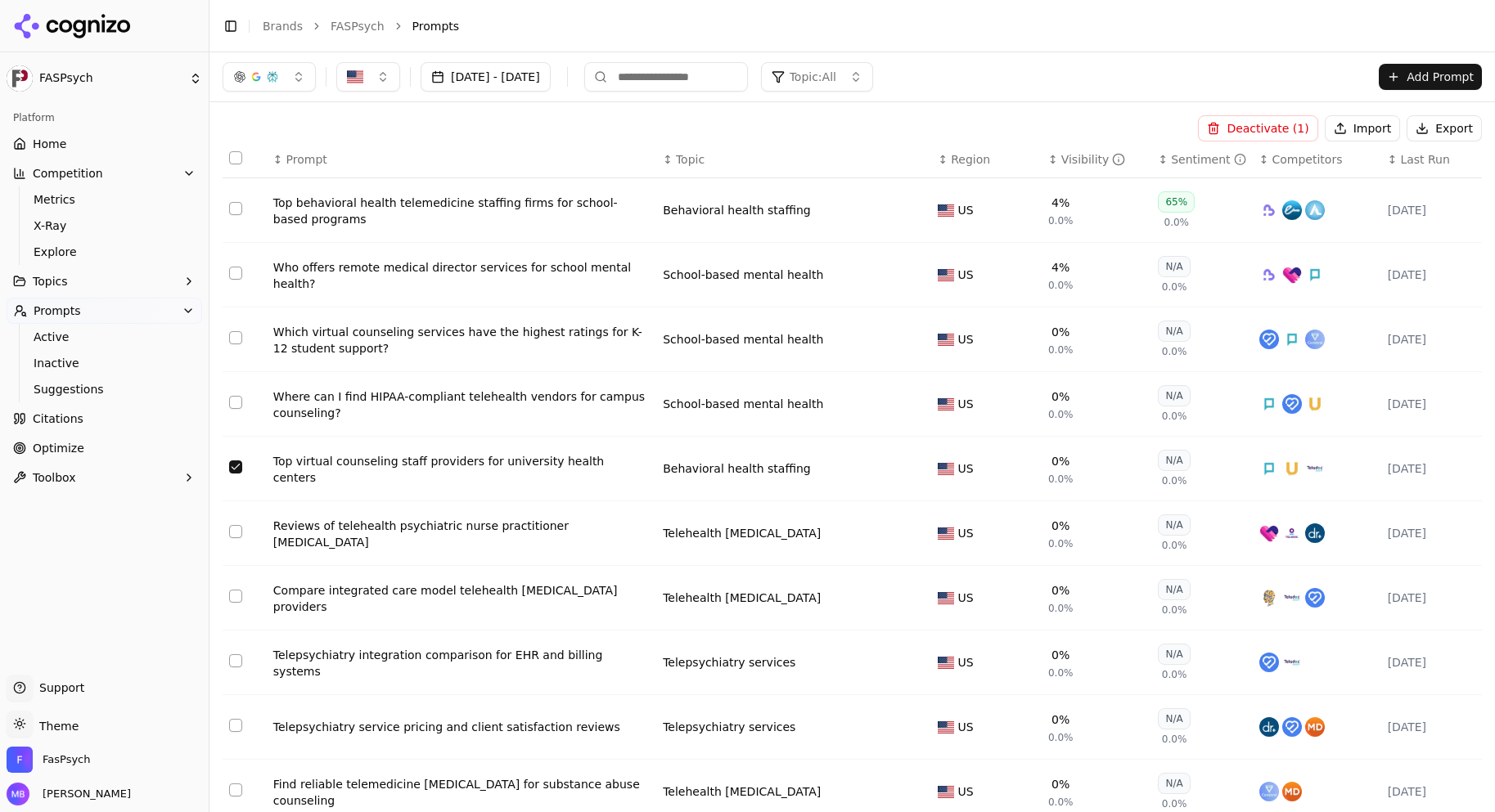
click at [1236, 124] on button "Deactivate ( 1 )" at bounding box center [1257, 129] width 119 height 26
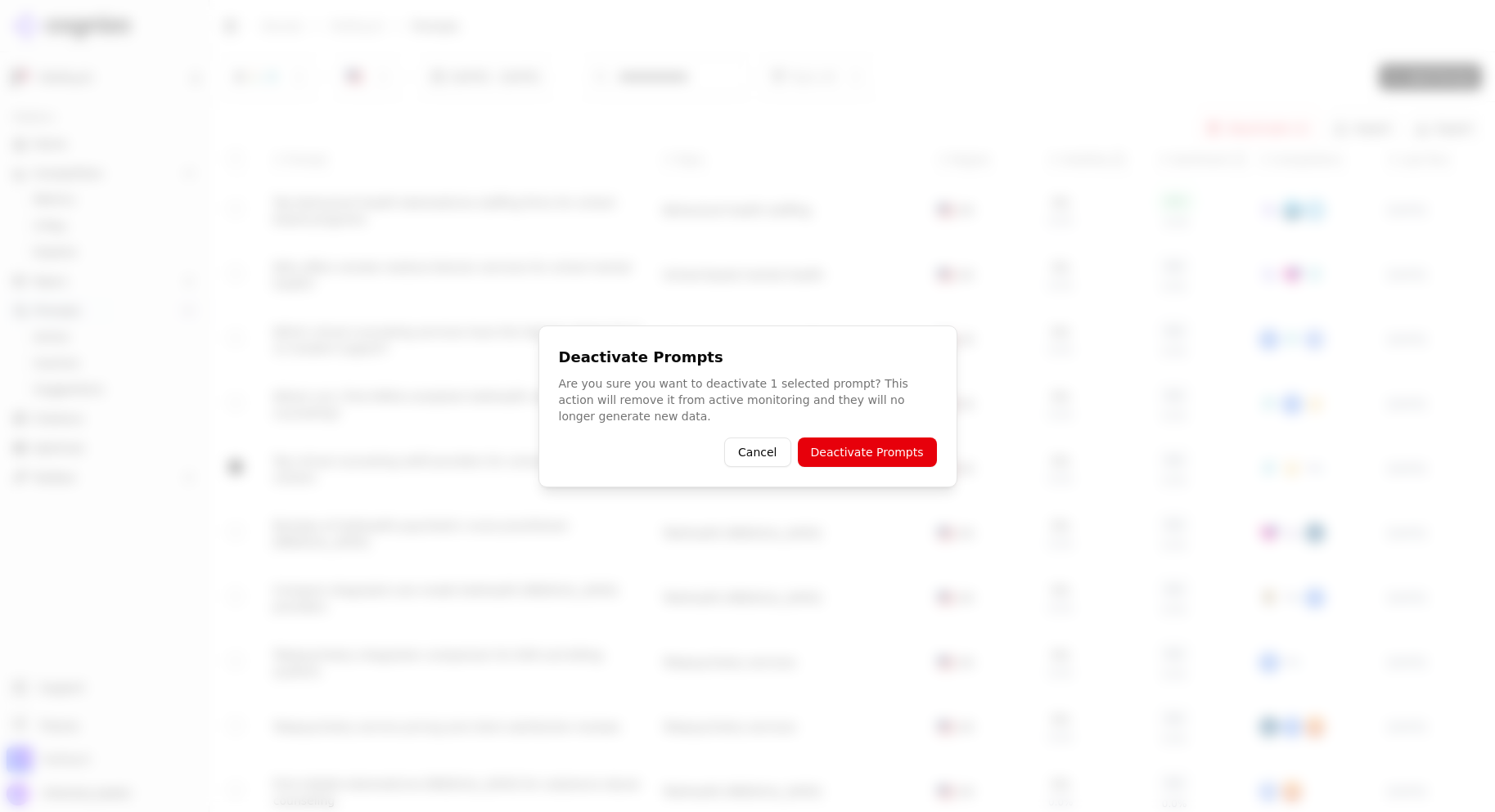
click at [895, 448] on button "Deactivate Prompts" at bounding box center [866, 452] width 139 height 30
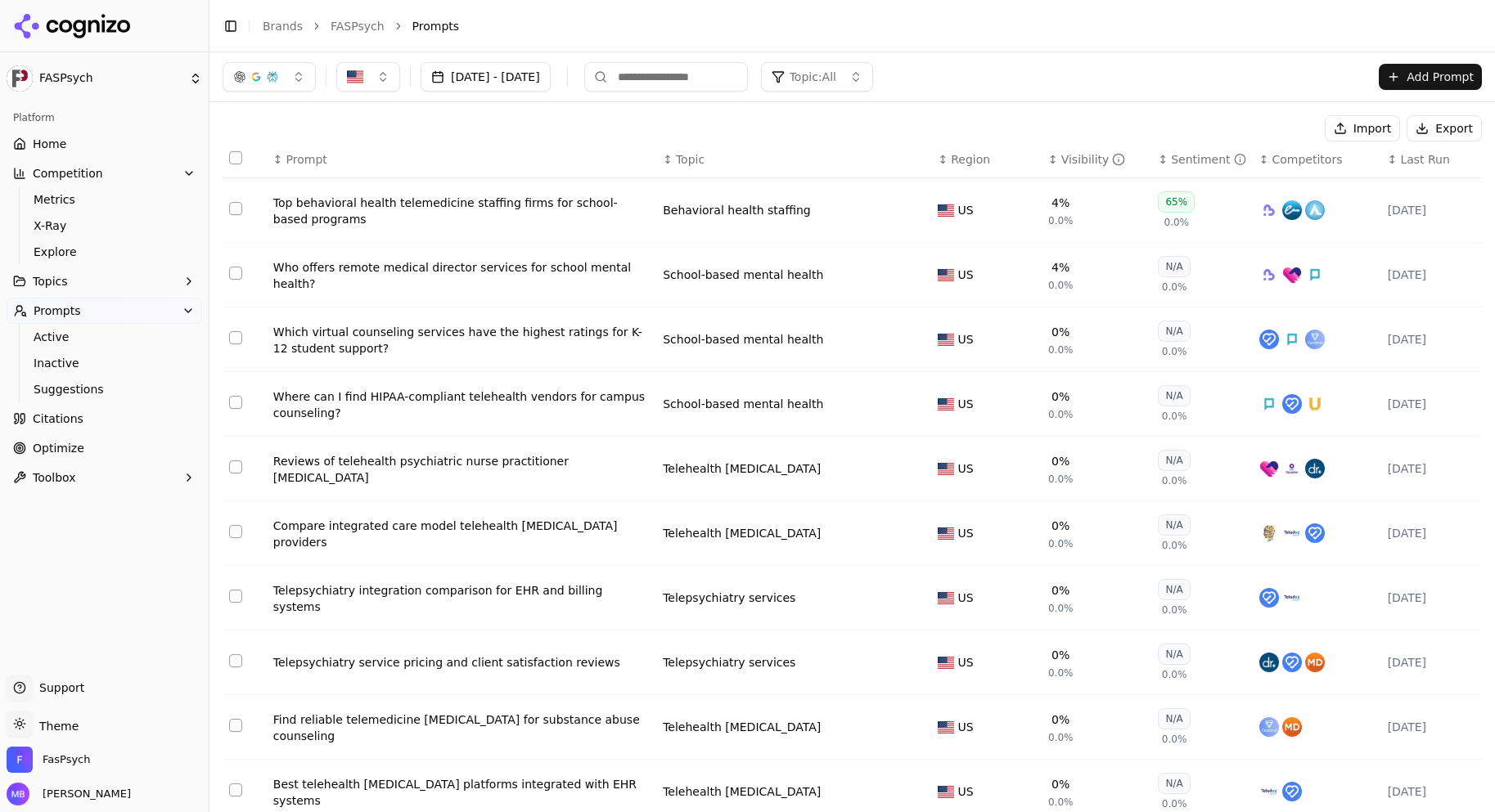
scroll to position [64, 0]
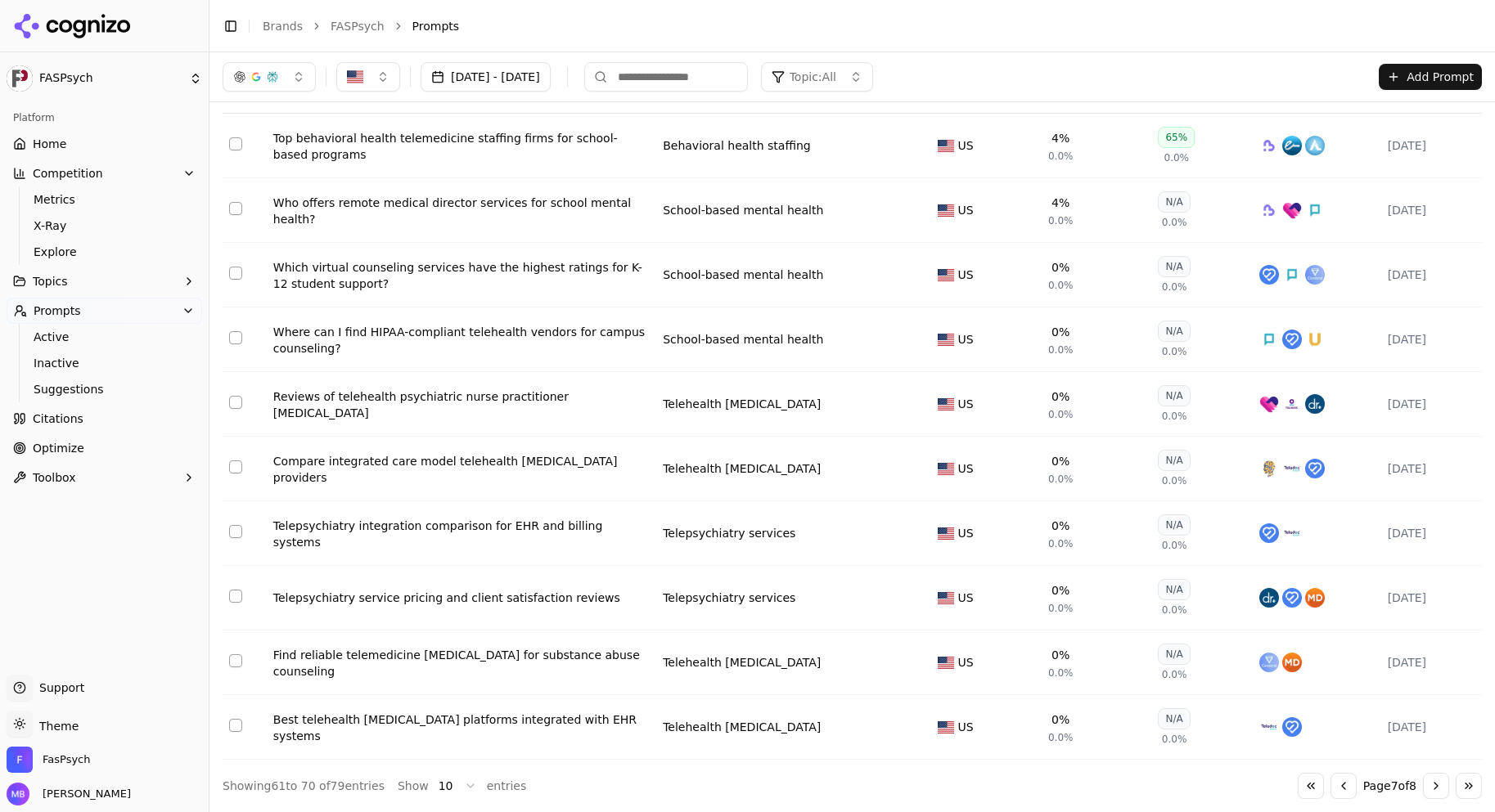
click at [1423, 785] on button "Go to next page" at bounding box center [1435, 786] width 26 height 26
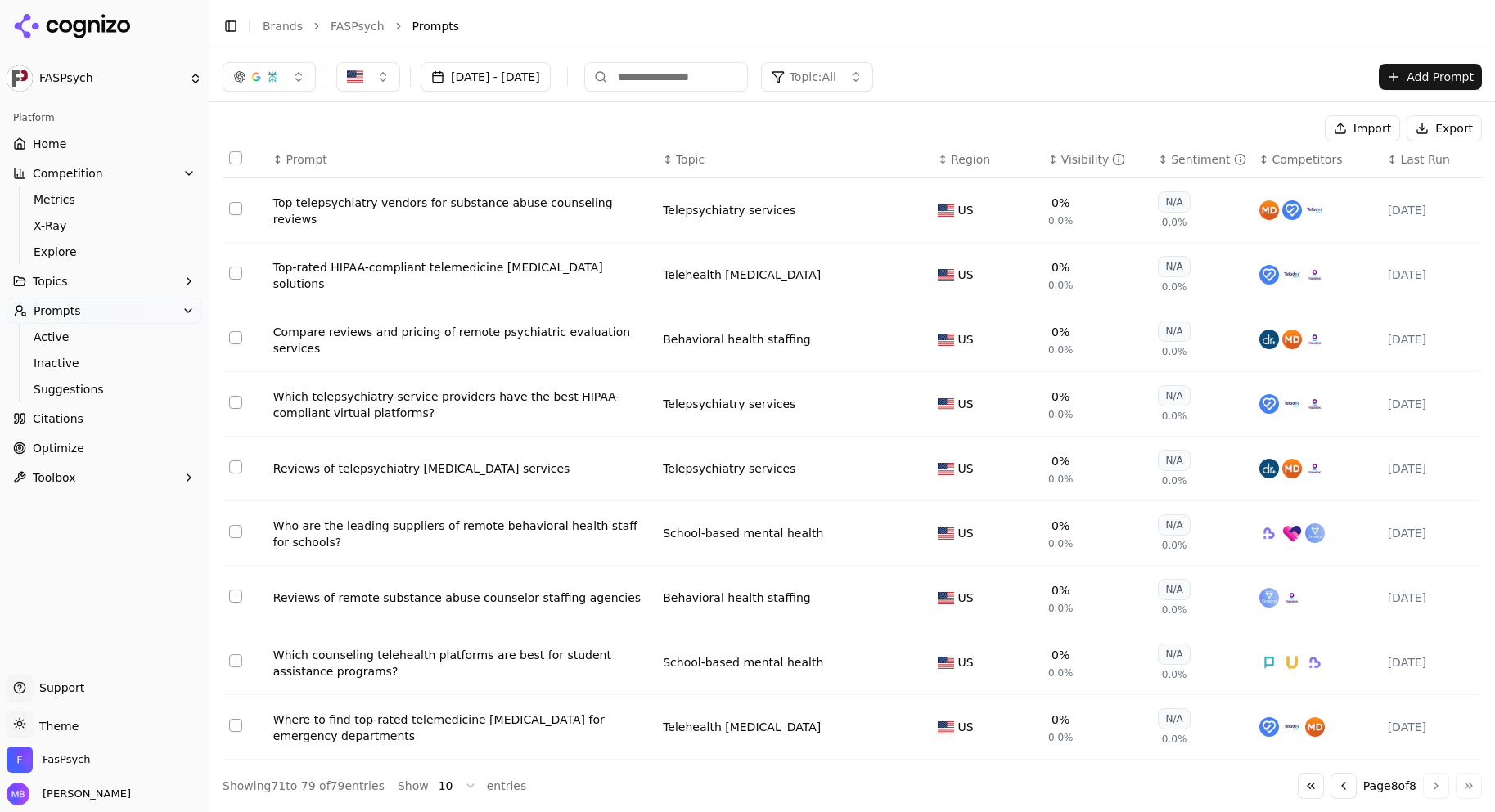
scroll to position [0, 0]
click at [155, 381] on span "Suggestions" at bounding box center [104, 390] width 143 height 17
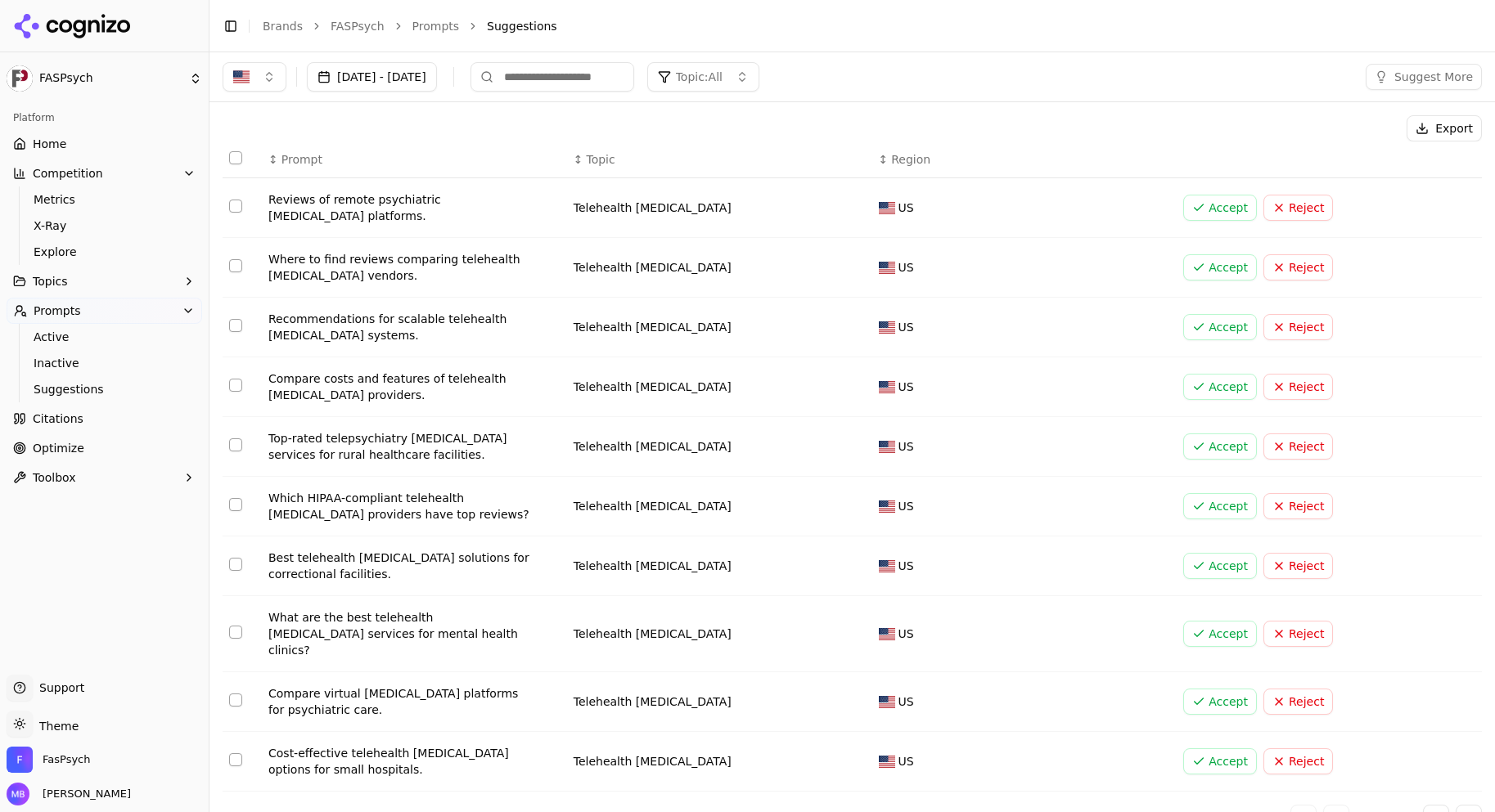
click at [234, 205] on button "Select row 1" at bounding box center [236, 206] width 13 height 13
click at [236, 263] on button "Select row 2" at bounding box center [236, 266] width 13 height 13
click at [234, 384] on button "Select row 4" at bounding box center [236, 385] width 13 height 13
click at [236, 446] on button "Select row 5" at bounding box center [236, 445] width 13 height 13
click at [240, 503] on button "Select row 6" at bounding box center [236, 504] width 13 height 13
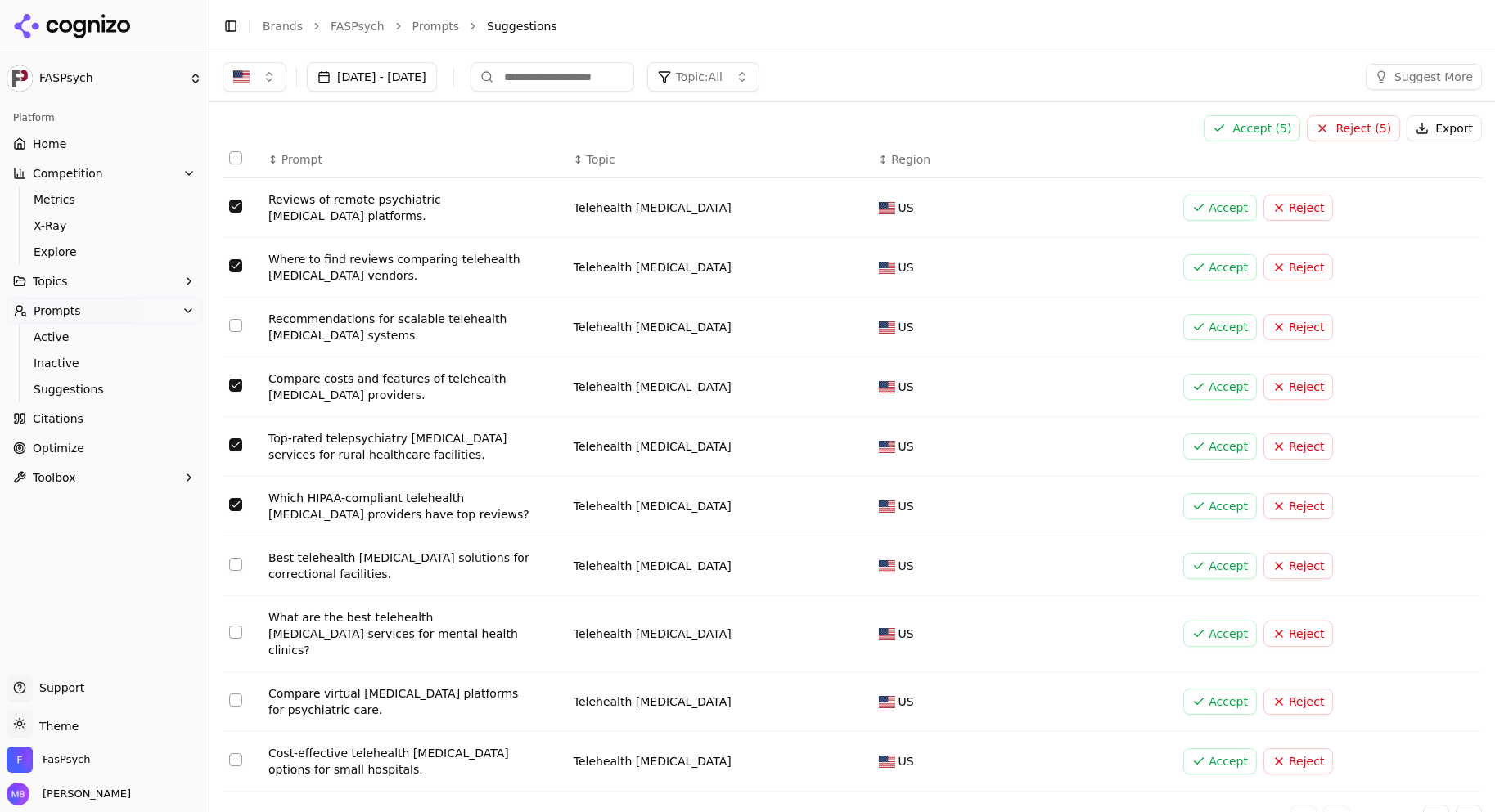
click at [236, 562] on button "Select row 7" at bounding box center [236, 564] width 13 height 13
type button "on"
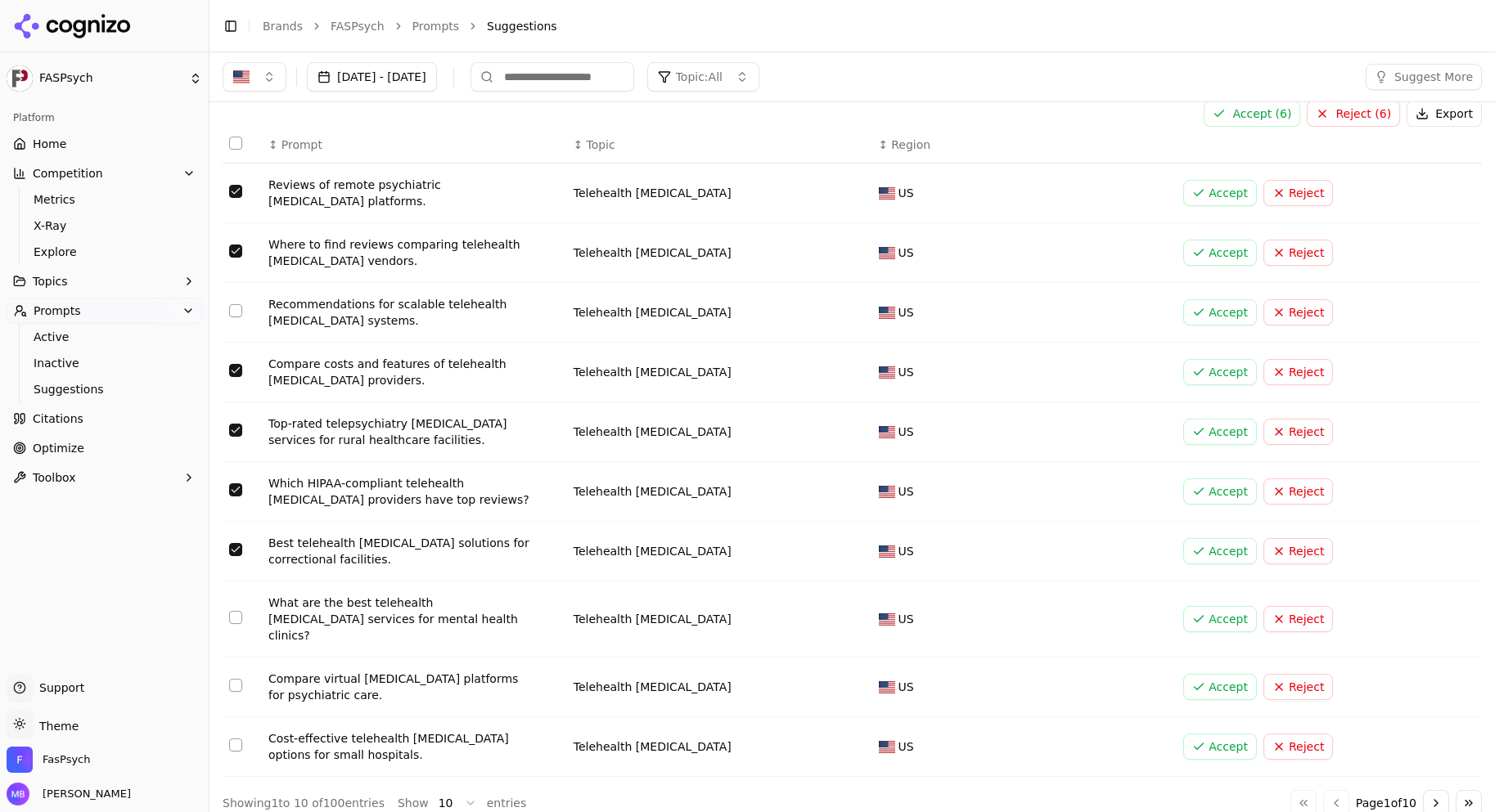
scroll to position [16, 0]
click at [236, 678] on button "Select row 9" at bounding box center [236, 684] width 13 height 13
click at [237, 737] on button "Select row 10" at bounding box center [236, 744] width 13 height 13
click at [236, 610] on button "Select row 8" at bounding box center [236, 616] width 13 height 13
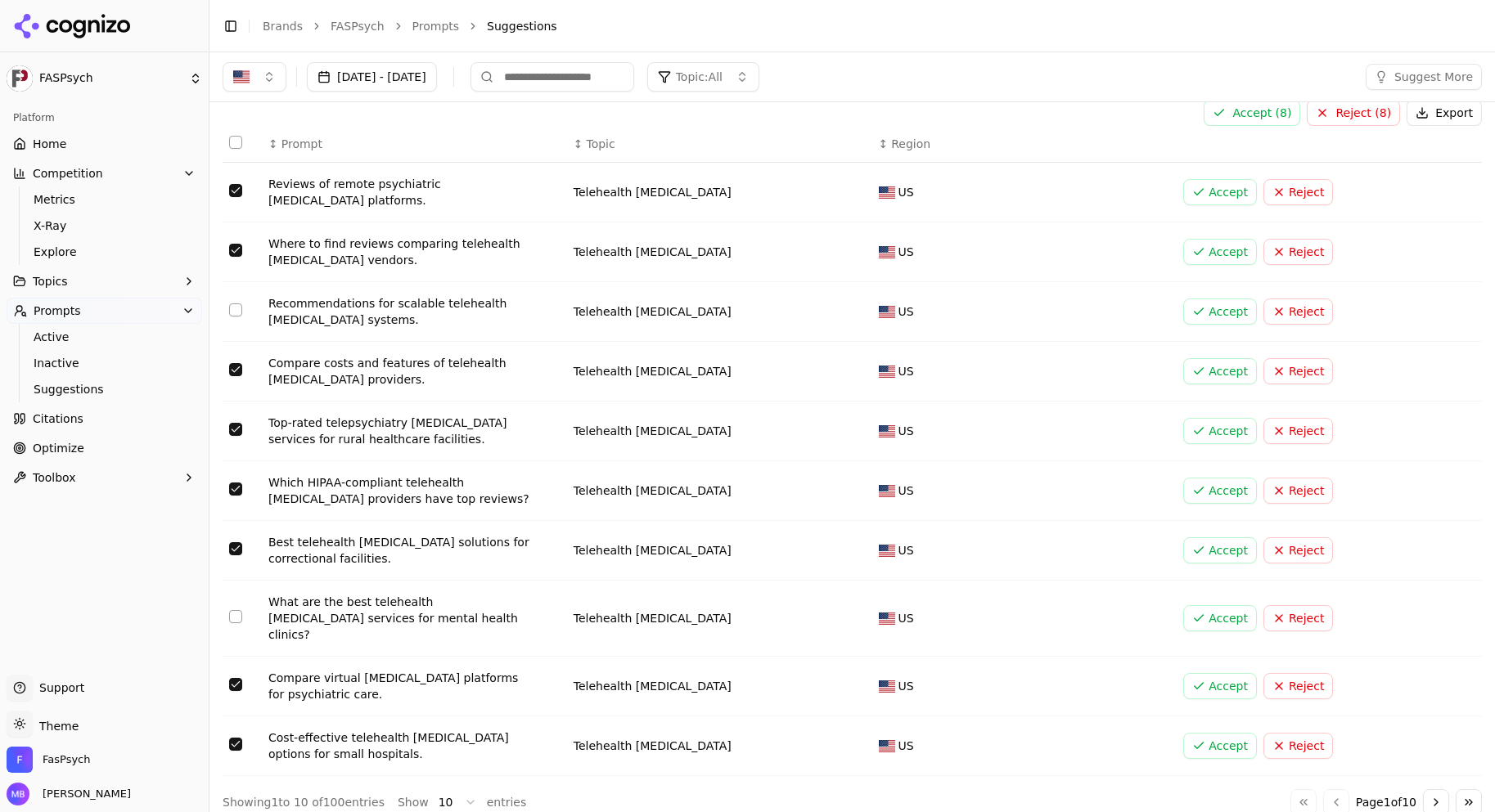
type button "on"
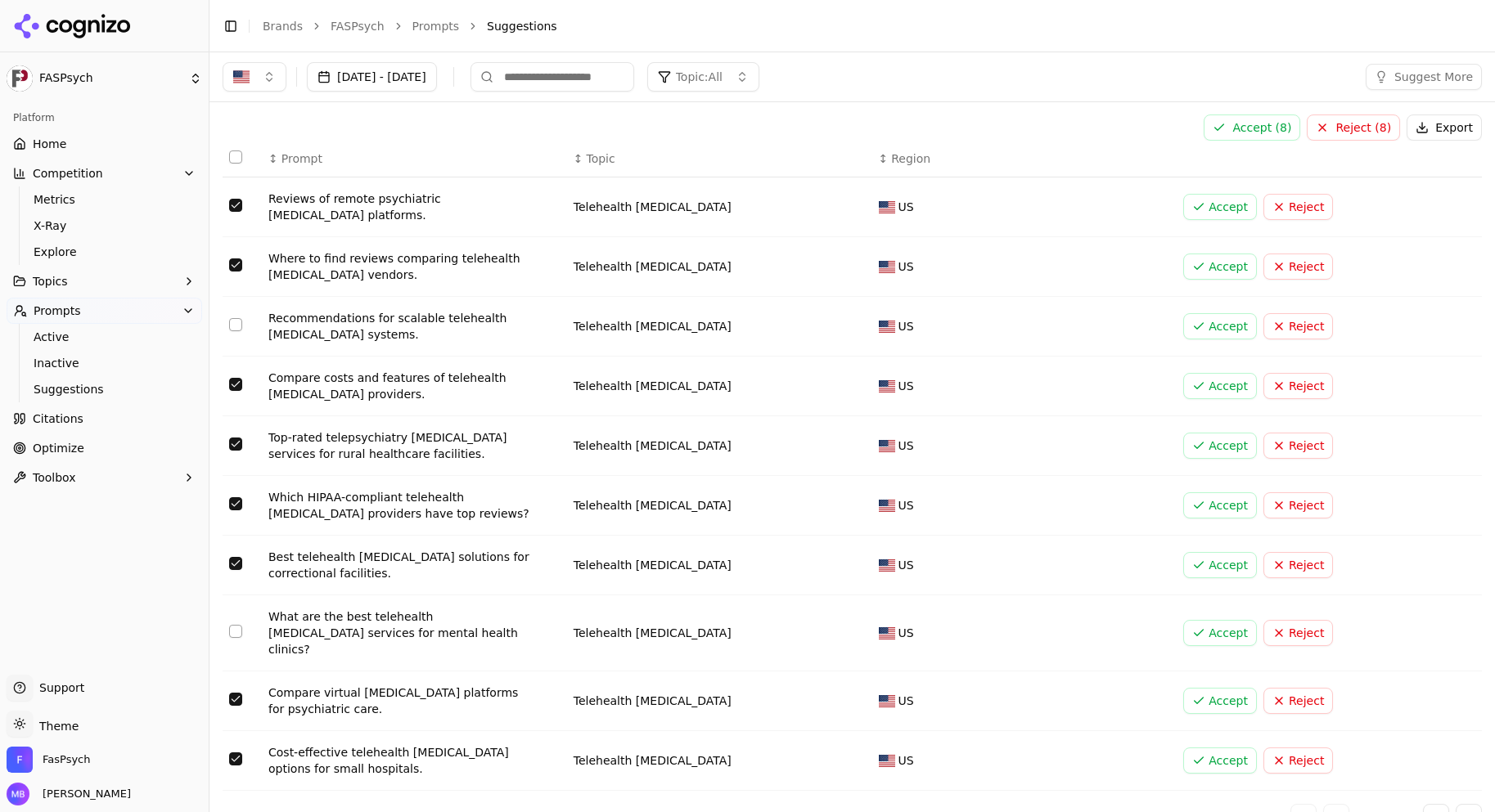
scroll to position [0, 0]
click at [1228, 124] on button "Accept ( 8 )" at bounding box center [1252, 129] width 97 height 26
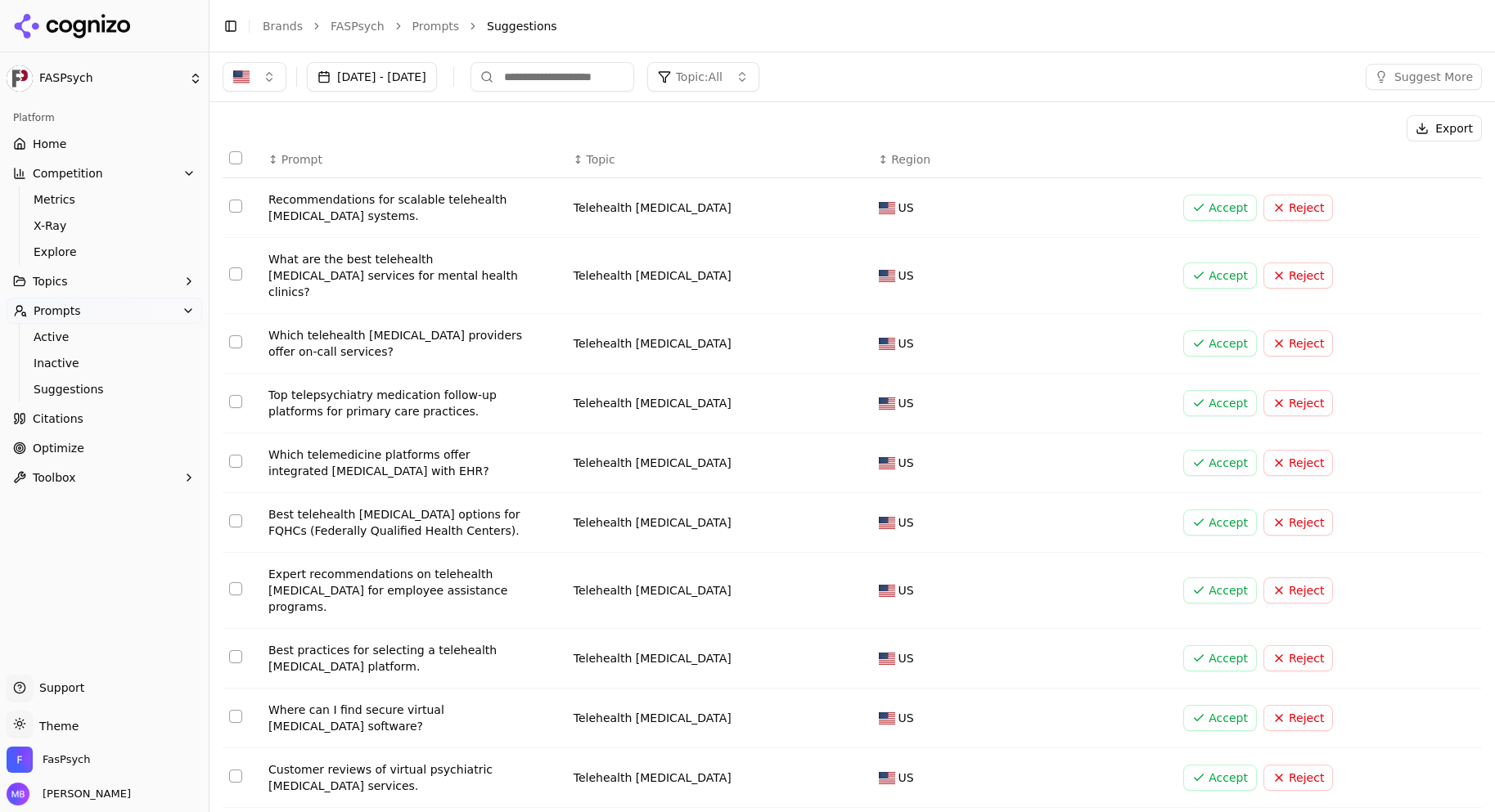
scroll to position [32, 0]
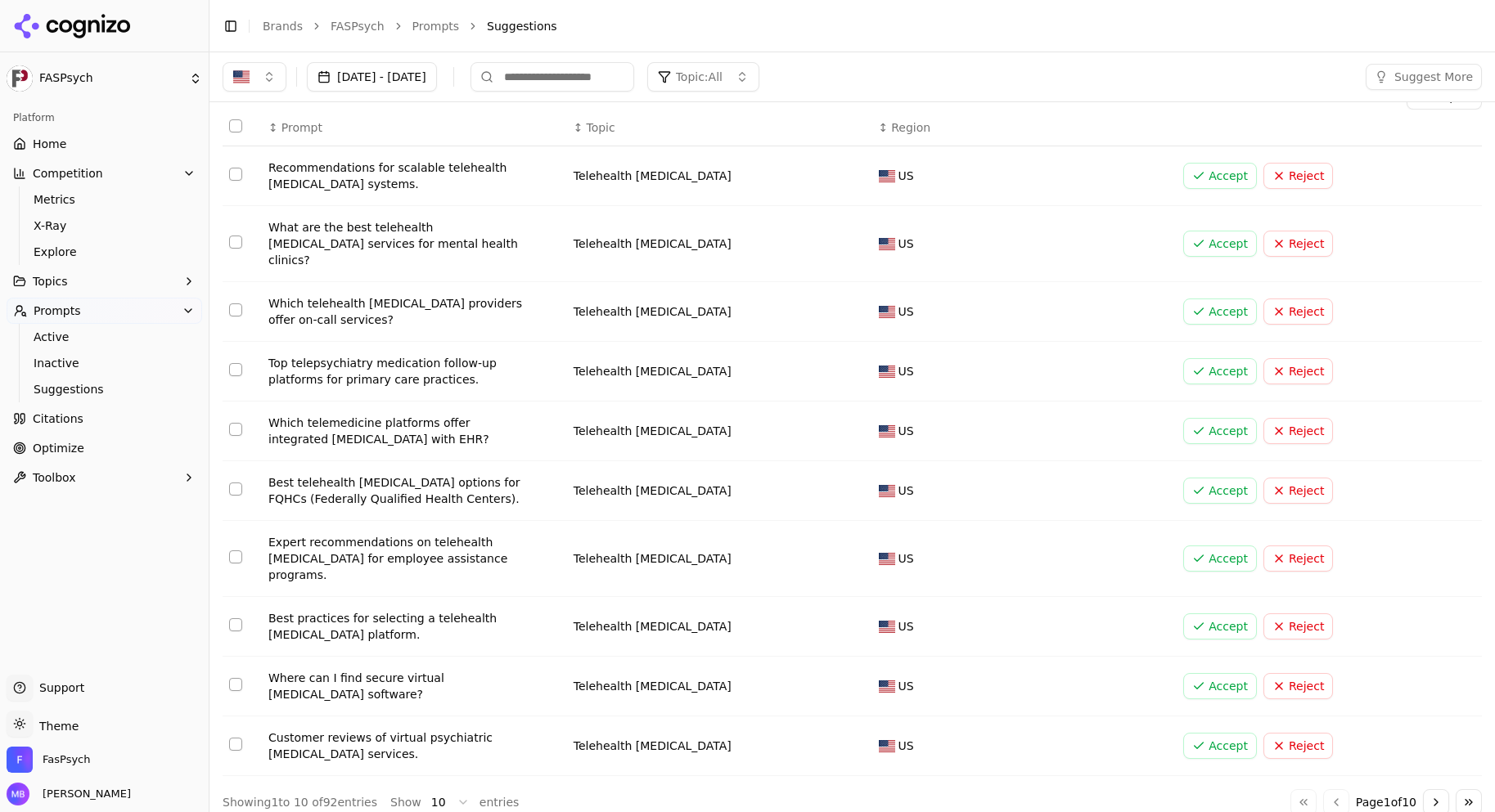
click at [233, 303] on button "Select row 3" at bounding box center [236, 310] width 13 height 13
click at [236, 363] on button "Select row 4" at bounding box center [236, 369] width 13 height 13
click at [236, 422] on button "Select row 5" at bounding box center [236, 429] width 13 height 13
click at [233, 483] on button "Select row 6" at bounding box center [236, 489] width 13 height 13
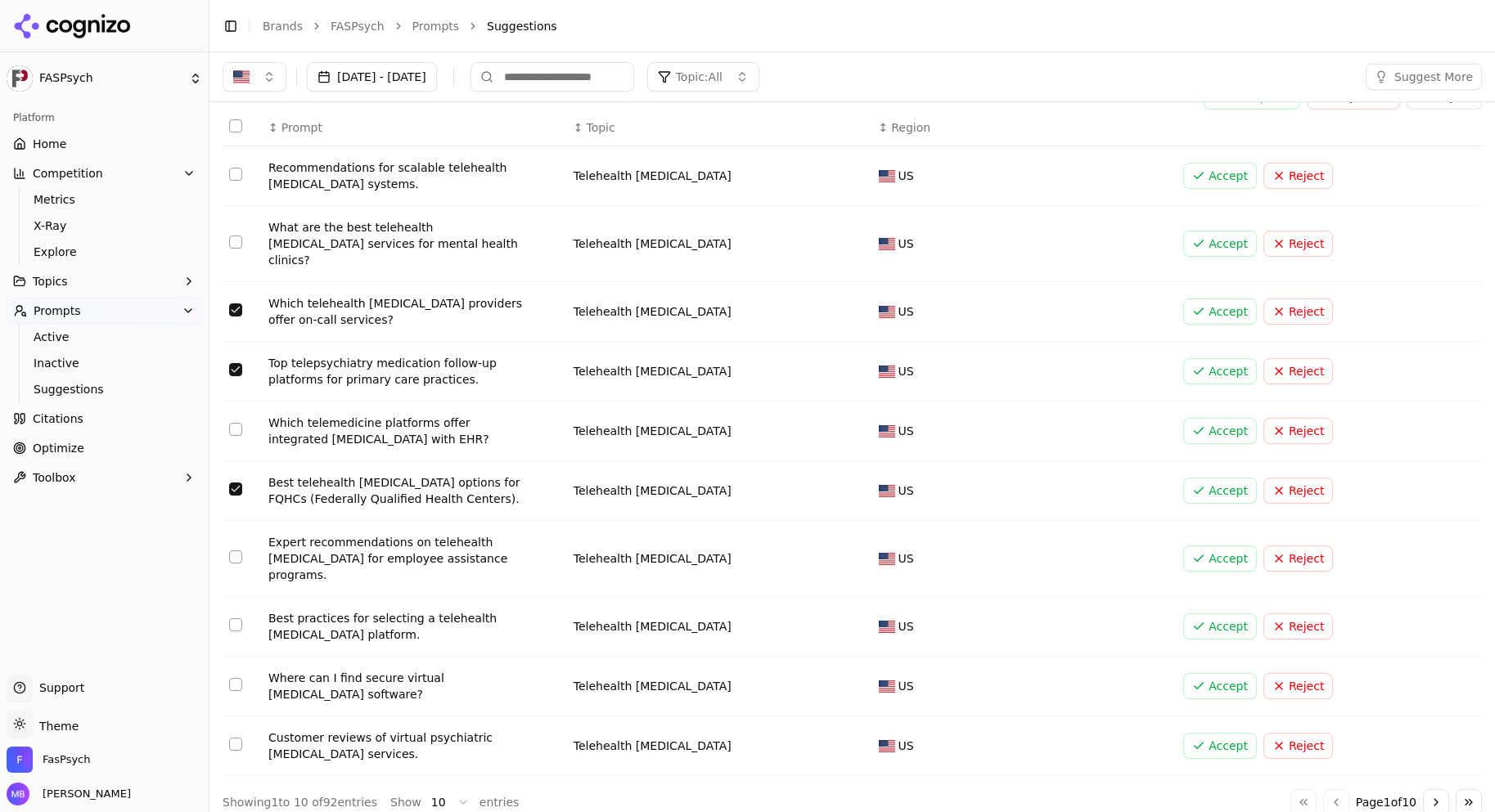
click at [233, 737] on button "Select row 10" at bounding box center [236, 744] width 13 height 13
type button "on"
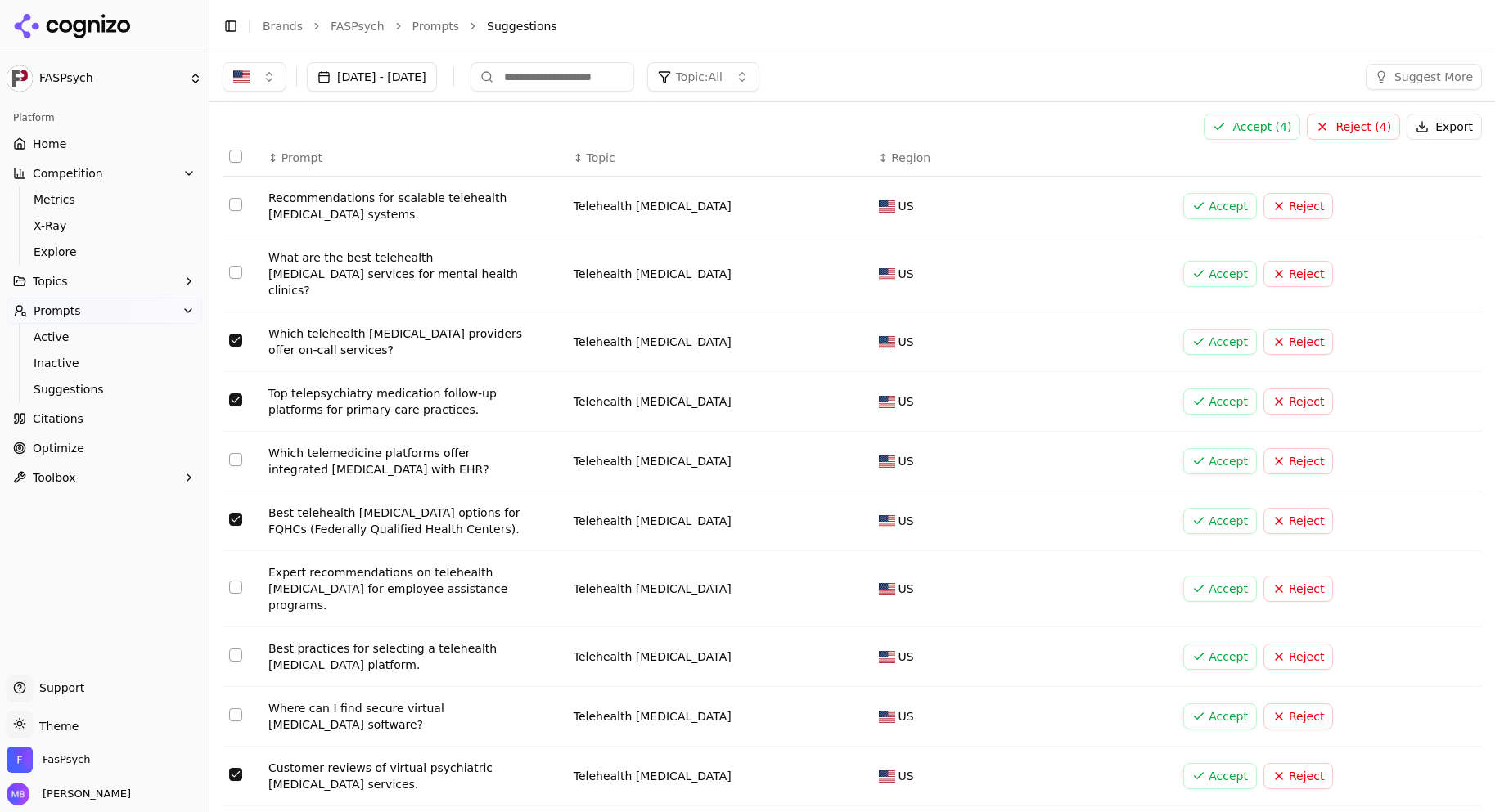
scroll to position [0, 0]
click at [1263, 126] on button "Accept ( 4 )" at bounding box center [1252, 129] width 97 height 26
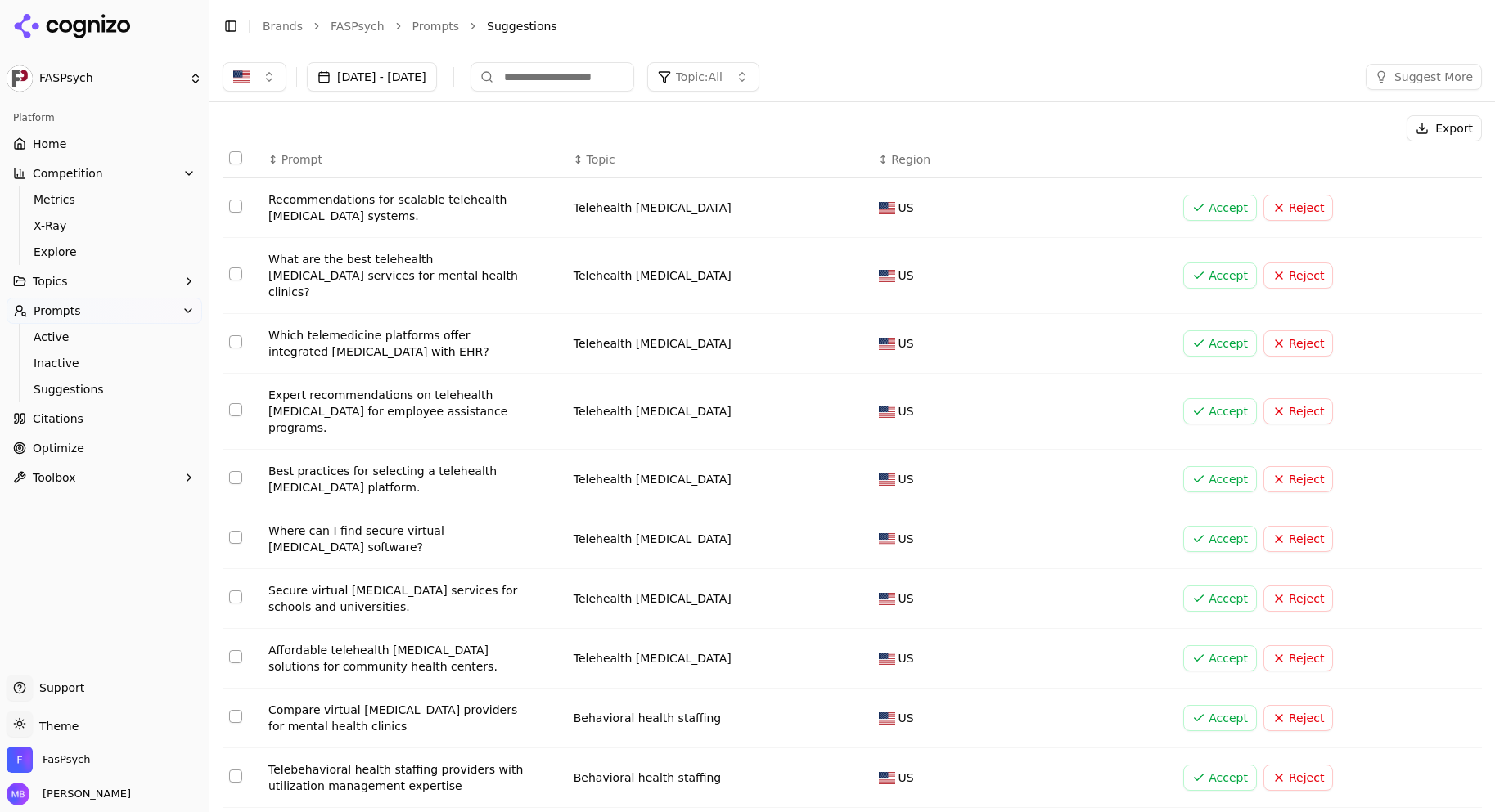
click at [238, 203] on button "Select row 1" at bounding box center [236, 206] width 13 height 13
click at [242, 268] on button "Select row 2" at bounding box center [236, 274] width 13 height 13
click at [236, 336] on button "Select row 3" at bounding box center [236, 342] width 13 height 13
click at [234, 471] on button "Select row 5" at bounding box center [236, 477] width 13 height 13
click at [234, 530] on button "Select row 6" at bounding box center [236, 537] width 13 height 13
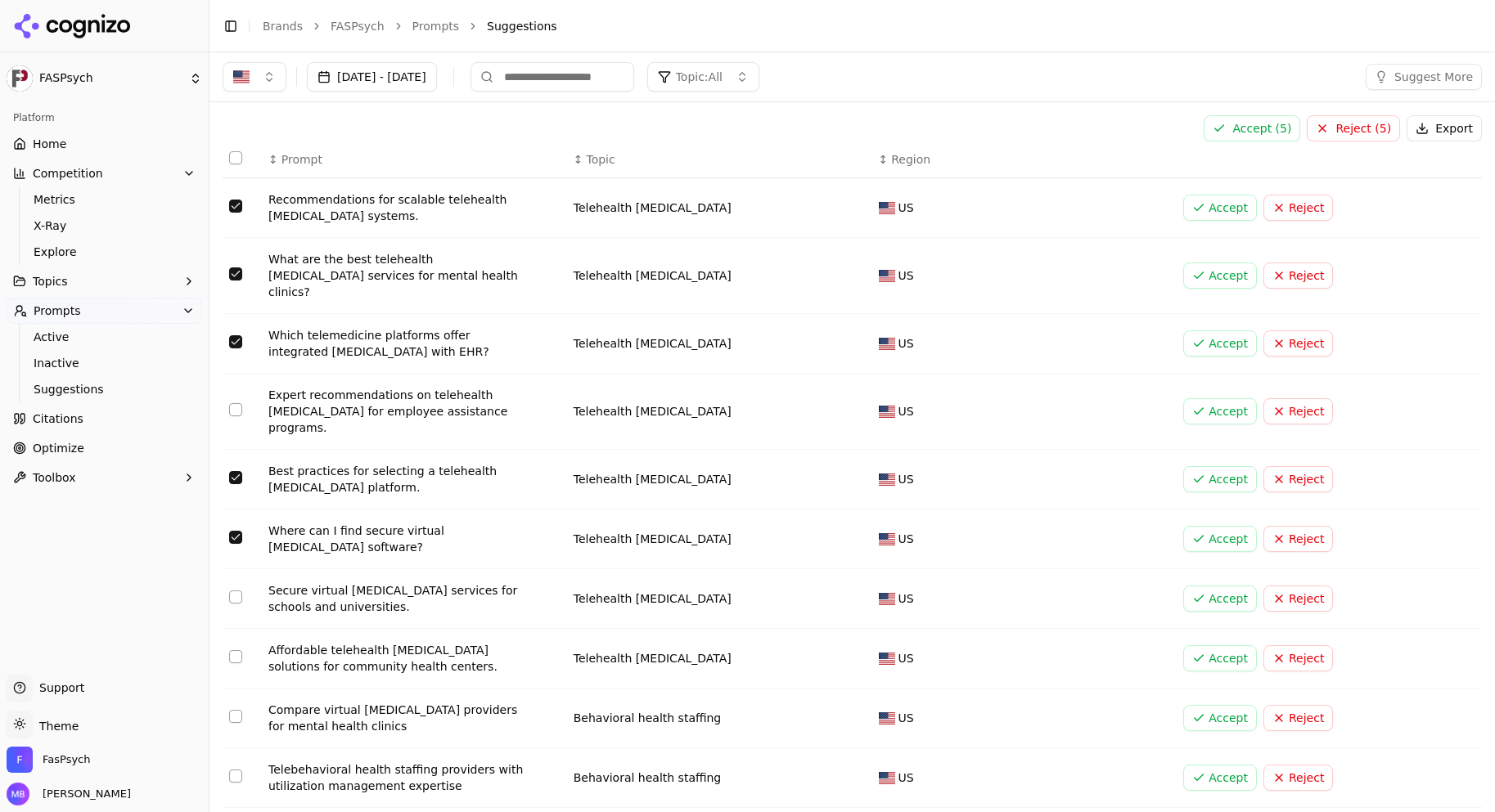
click at [1338, 131] on button "Reject ( 5 )" at bounding box center [1353, 129] width 93 height 26
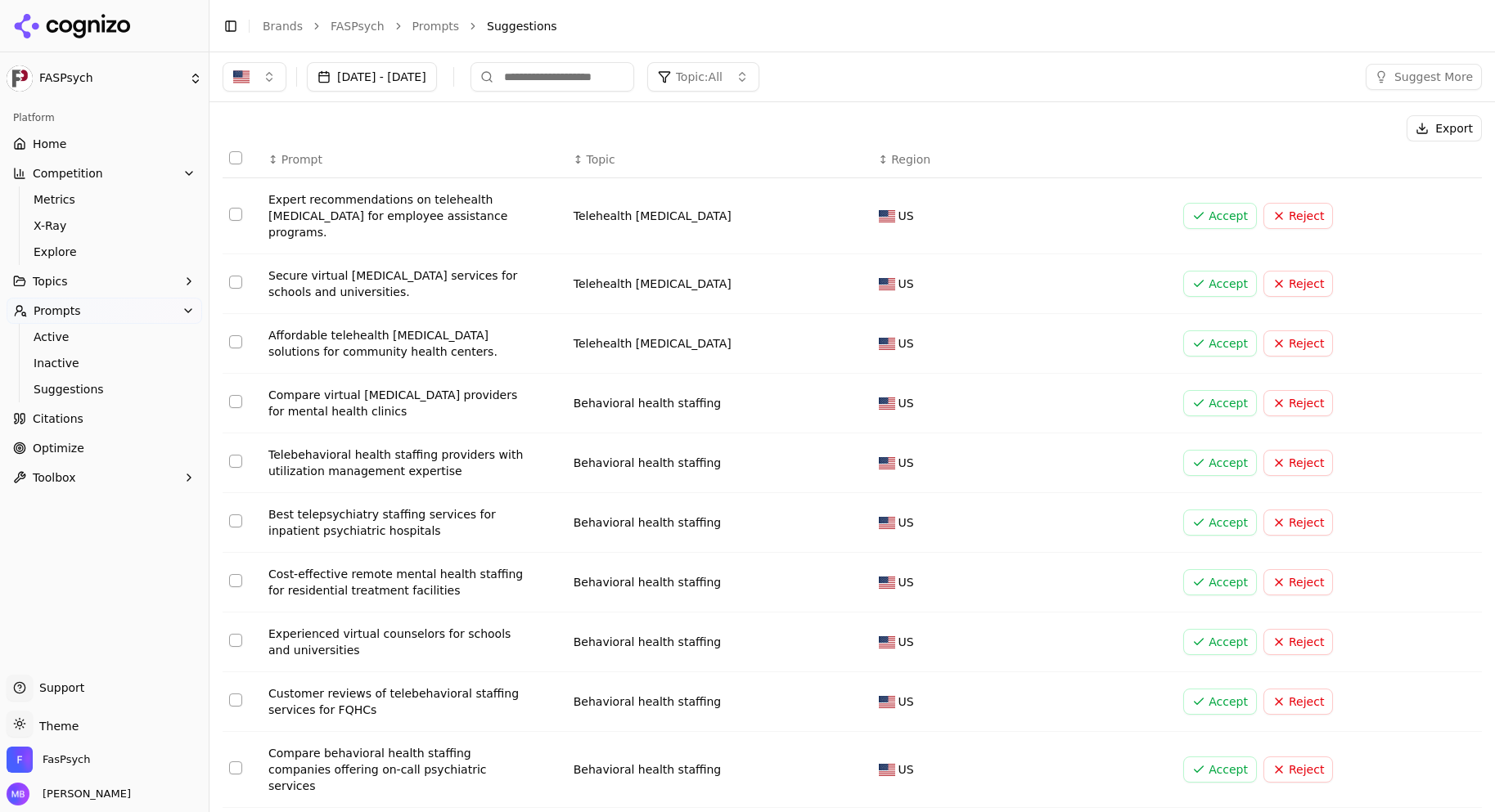
click at [231, 281] on button "Select row 2" at bounding box center [236, 282] width 13 height 13
click at [231, 344] on button "Select row 3" at bounding box center [236, 342] width 13 height 13
click at [236, 407] on button "Select row 4" at bounding box center [236, 402] width 13 height 13
click at [235, 461] on button "Select row 5" at bounding box center [236, 461] width 13 height 13
click at [237, 521] on button "Select row 6" at bounding box center [236, 521] width 13 height 13
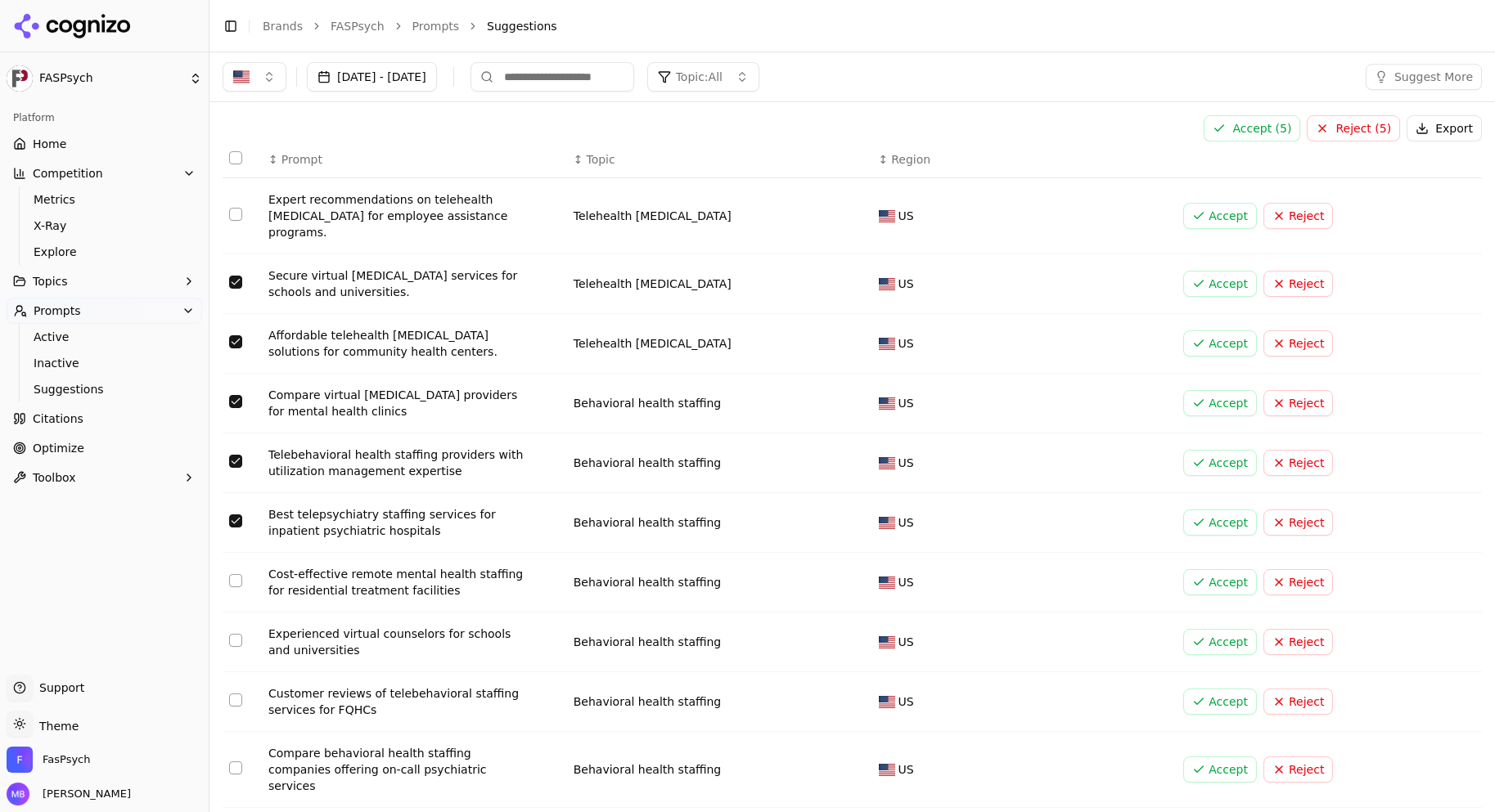
click at [234, 577] on button "on" at bounding box center [236, 581] width 13 height 13
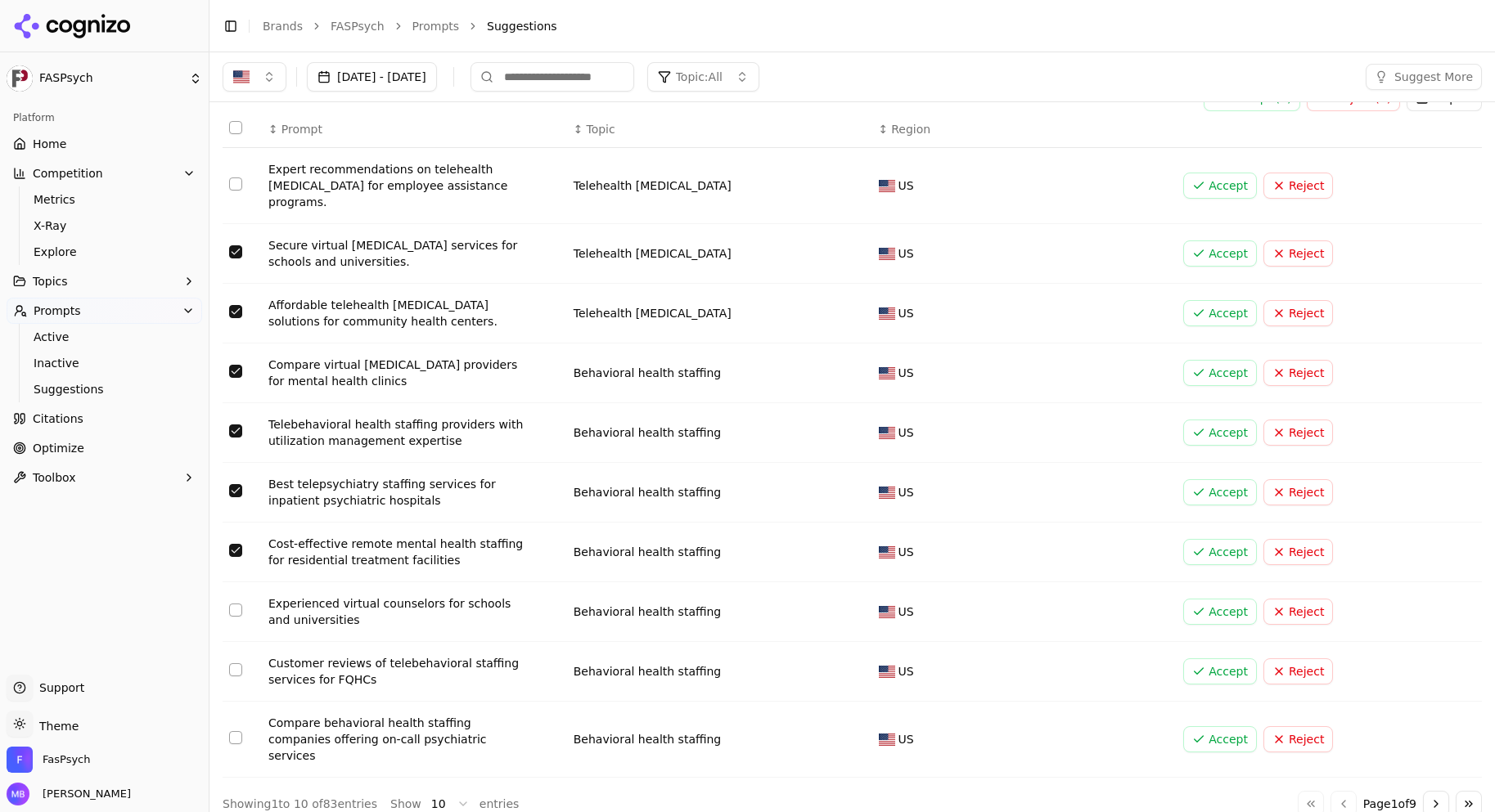
scroll to position [32, 0]
click at [239, 667] on button "Select row 9" at bounding box center [236, 668] width 13 height 13
click at [237, 732] on button "on" at bounding box center [236, 736] width 13 height 13
click at [237, 732] on button "Select row 10" at bounding box center [236, 736] width 13 height 13
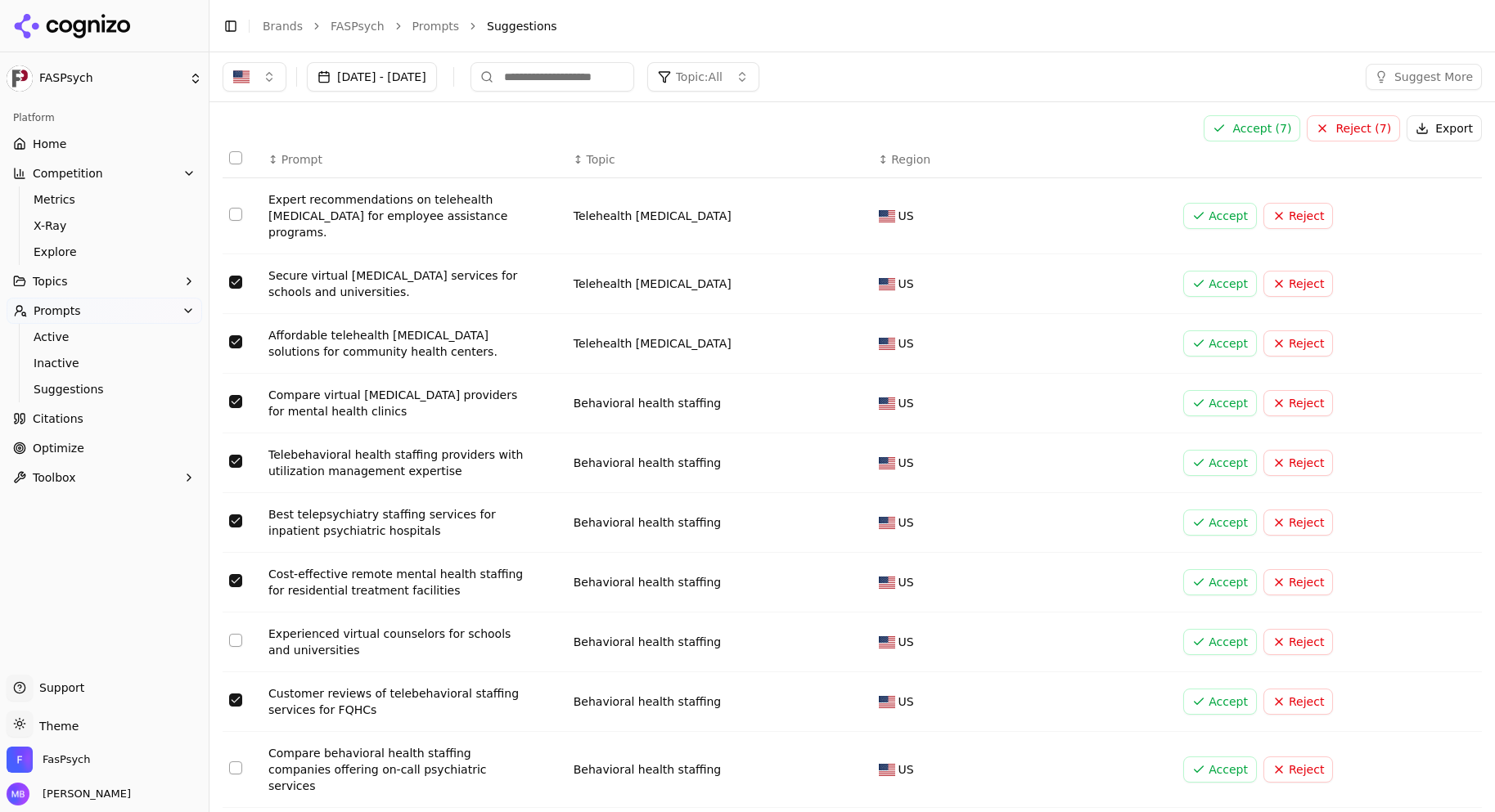
click at [1246, 131] on button "Accept ( 7 )" at bounding box center [1252, 129] width 97 height 26
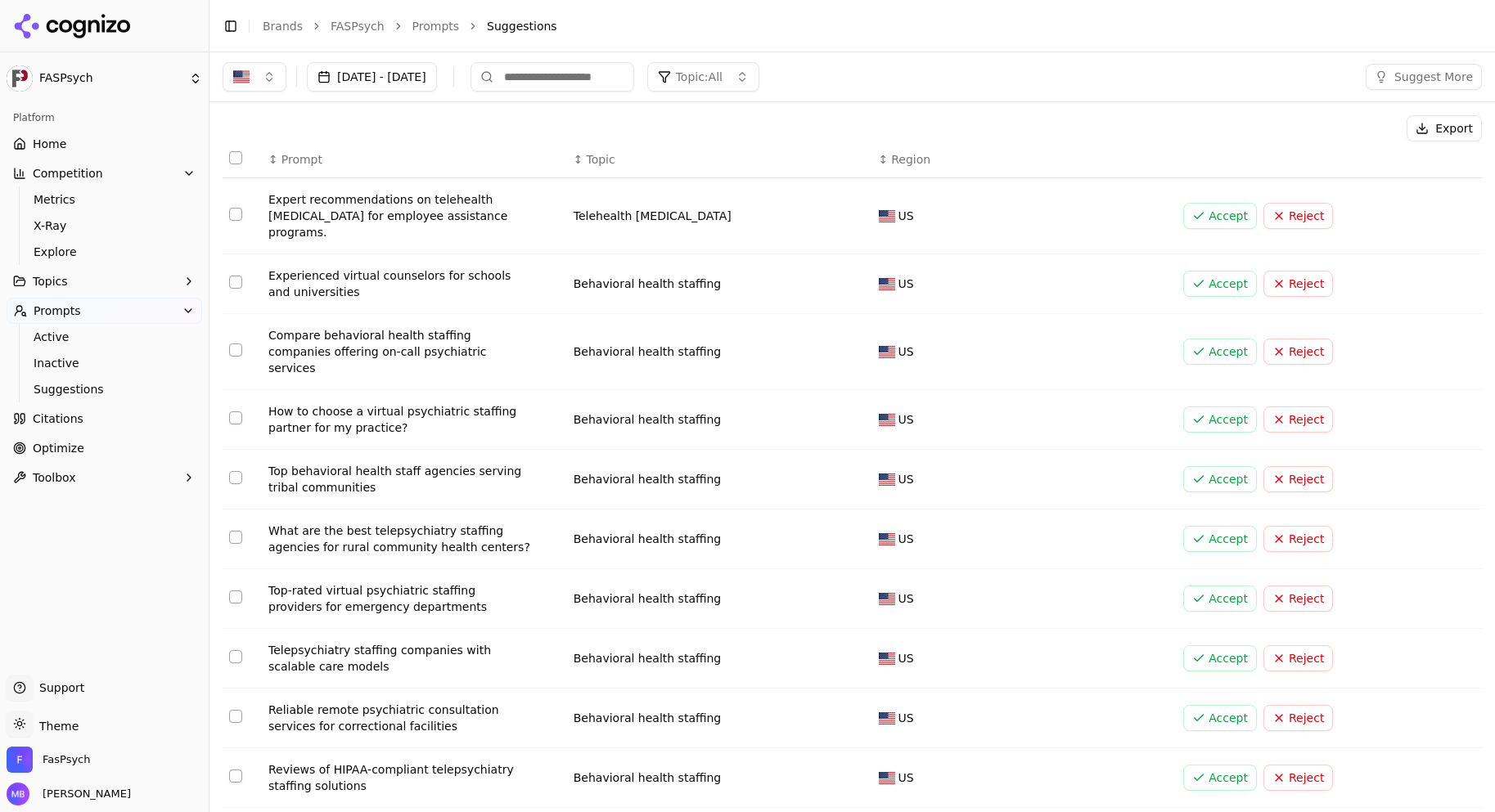
click at [238, 411] on button "Select row 4" at bounding box center [236, 418] width 13 height 13
click at [236, 471] on button "Select row 5" at bounding box center [236, 477] width 13 height 13
click at [235, 531] on td "Data table" at bounding box center [242, 539] width 39 height 60
click at [234, 530] on button "Select row 6" at bounding box center [236, 537] width 13 height 13
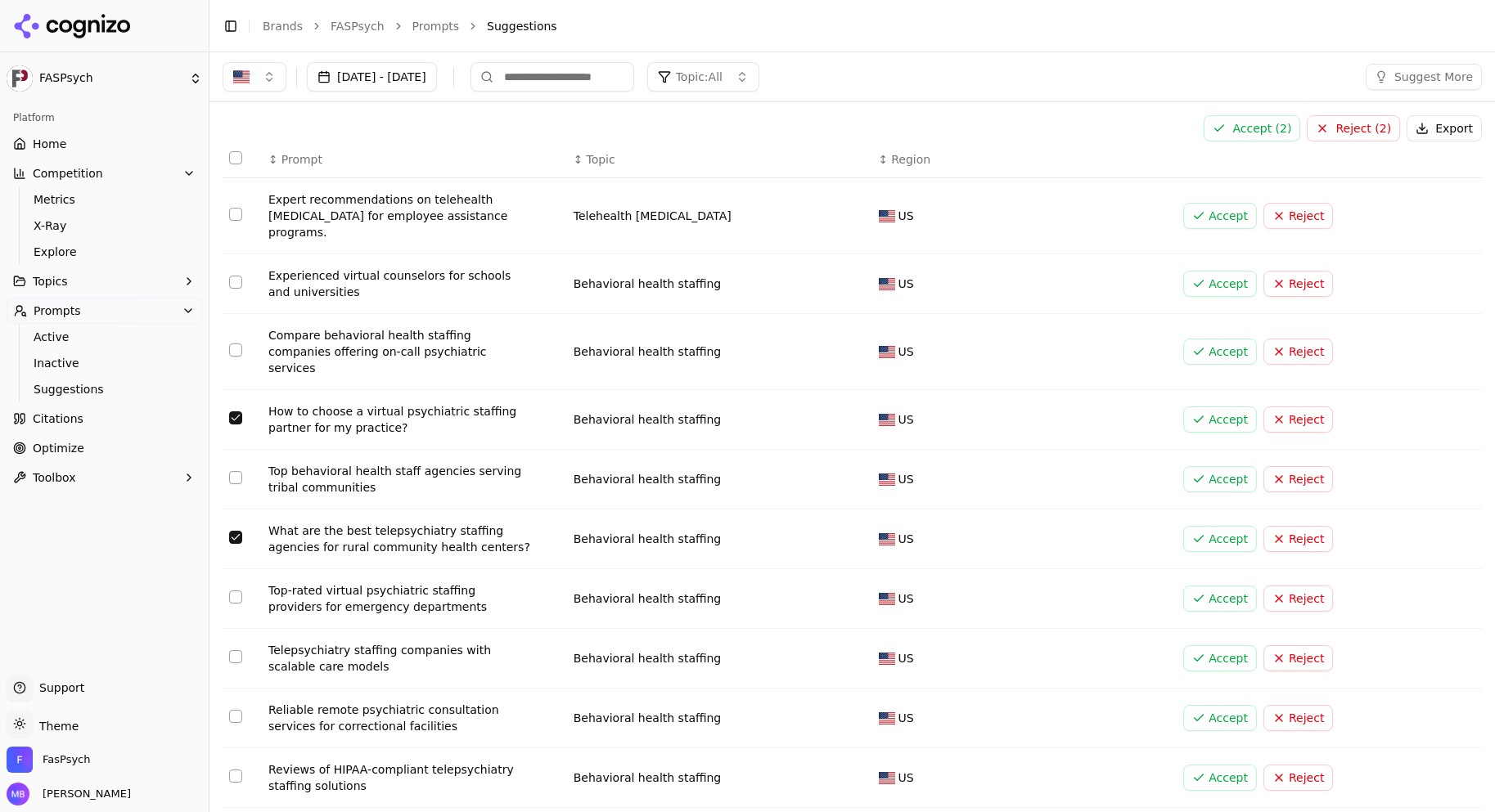
click at [236, 590] on button "on" at bounding box center [236, 597] width 13 height 13
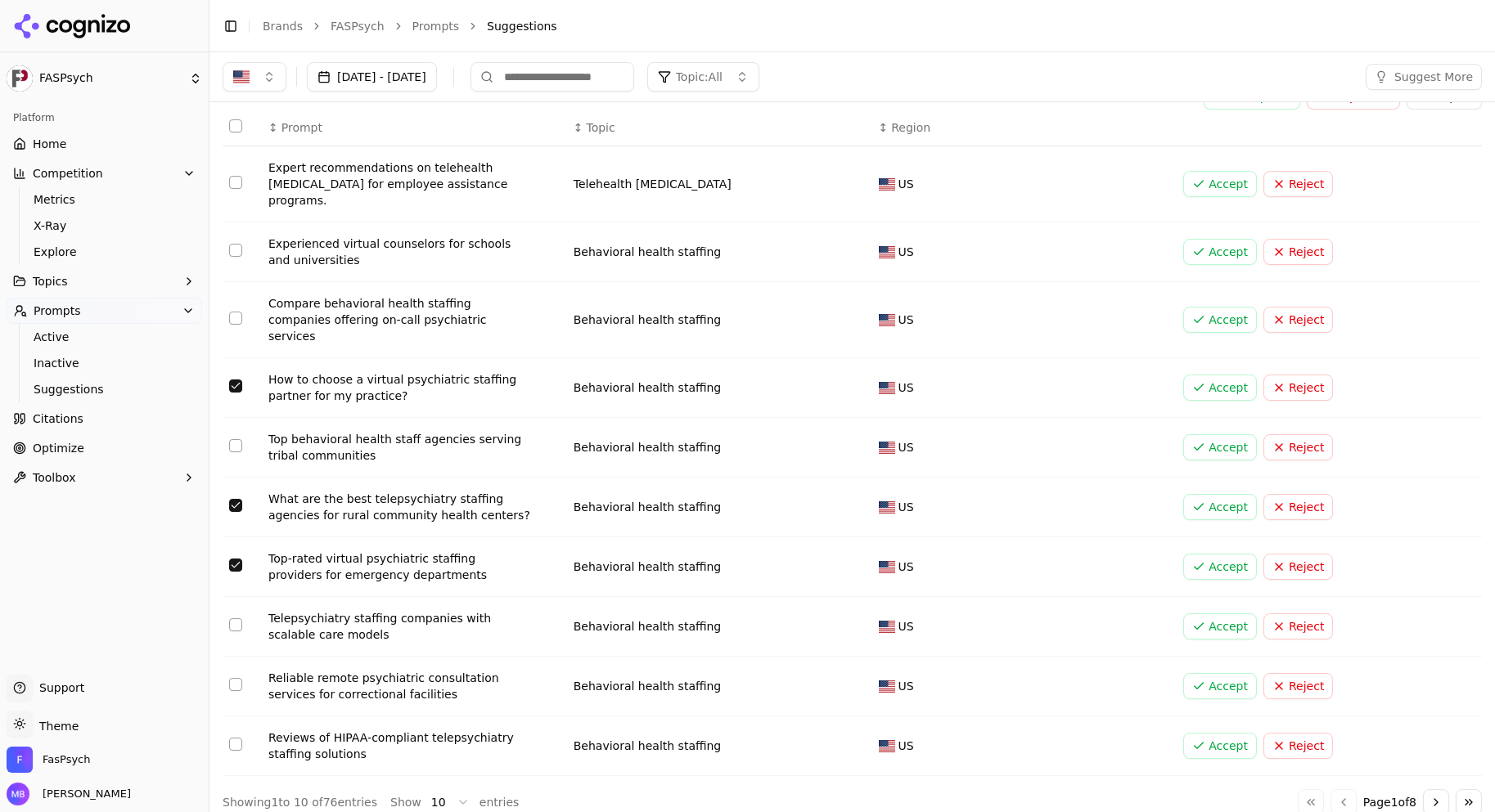
click at [236, 618] on button "on" at bounding box center [236, 625] width 13 height 13
click at [235, 678] on button "Select row 9" at bounding box center [236, 684] width 13 height 13
click at [236, 737] on button "on" at bounding box center [236, 744] width 13 height 13
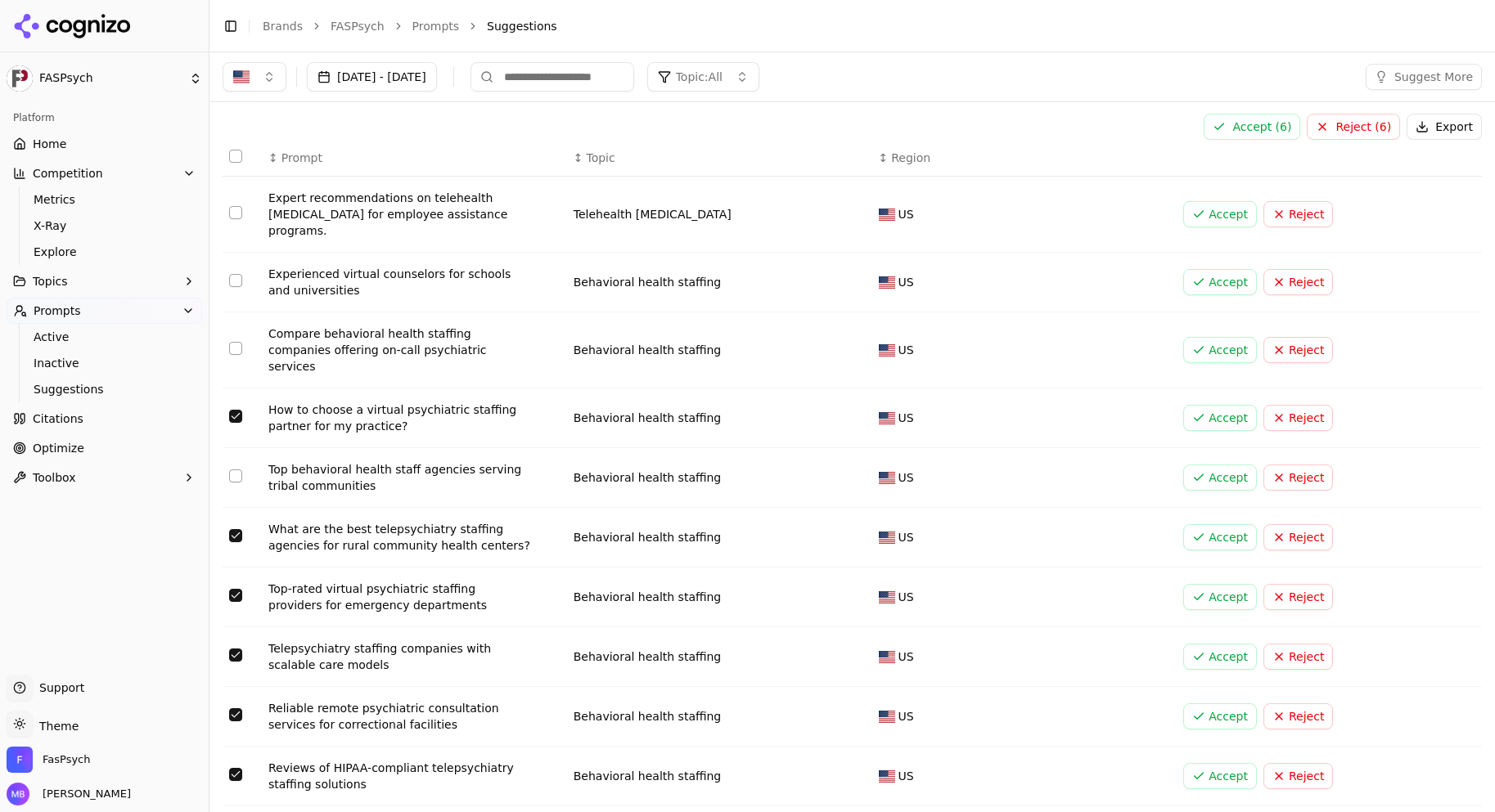
scroll to position [0, 0]
click at [1236, 129] on button "Accept ( 6 )" at bounding box center [1252, 129] width 97 height 26
click at [1193, 409] on button "Accept" at bounding box center [1219, 420] width 74 height 26
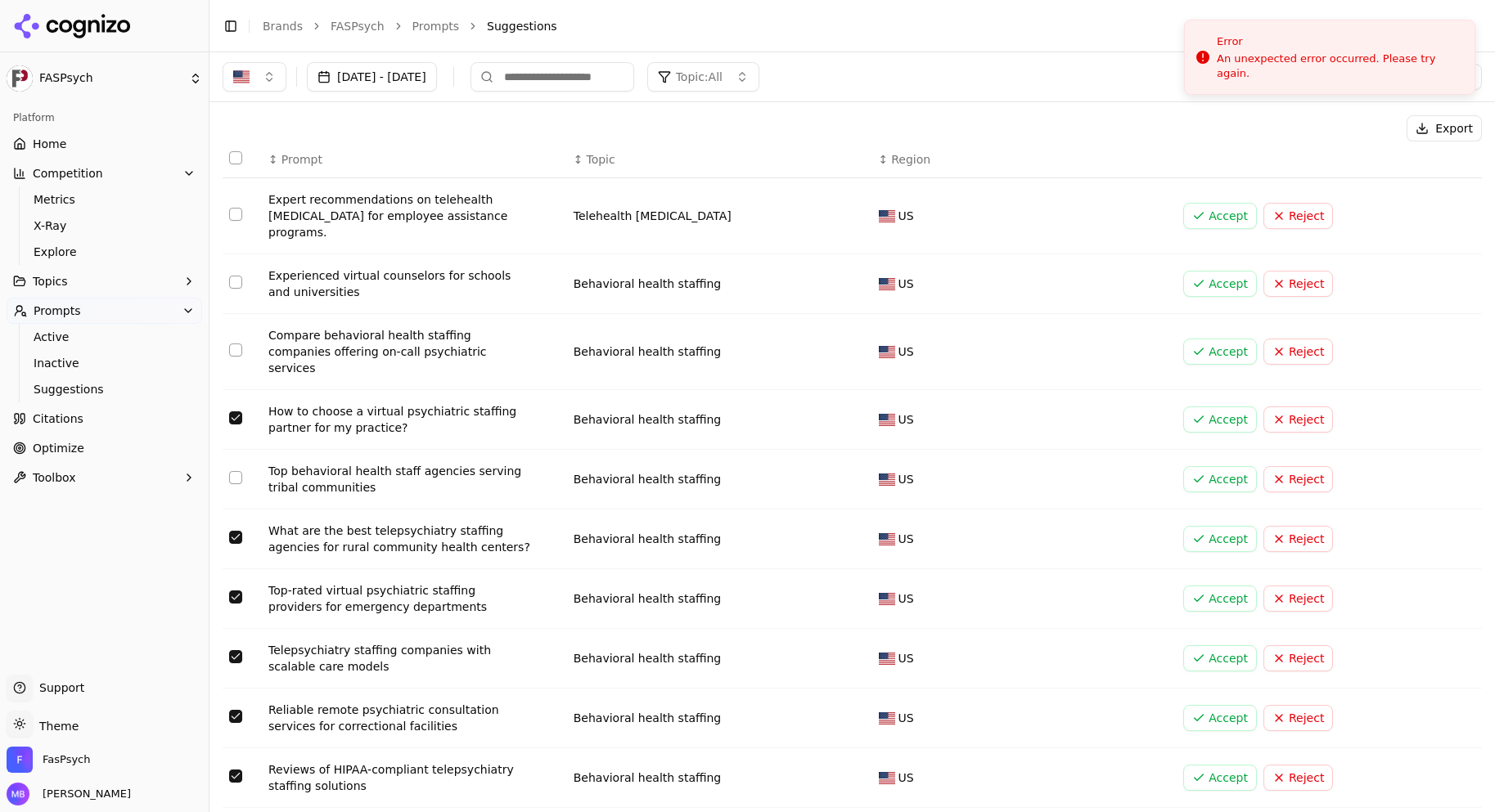
click at [363, 30] on link "FASPsych" at bounding box center [357, 26] width 54 height 17
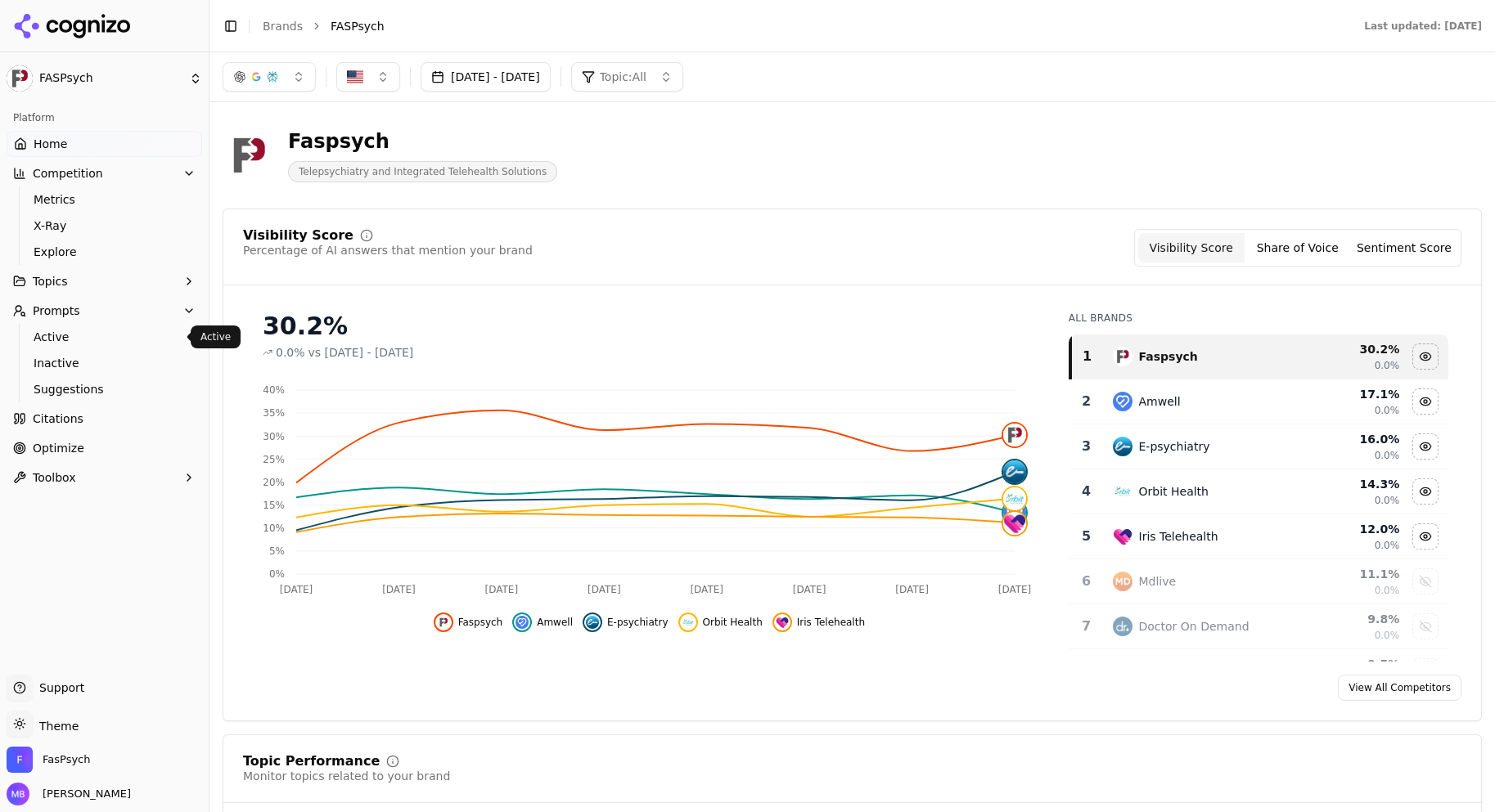
click at [64, 343] on span "Active" at bounding box center [104, 337] width 143 height 17
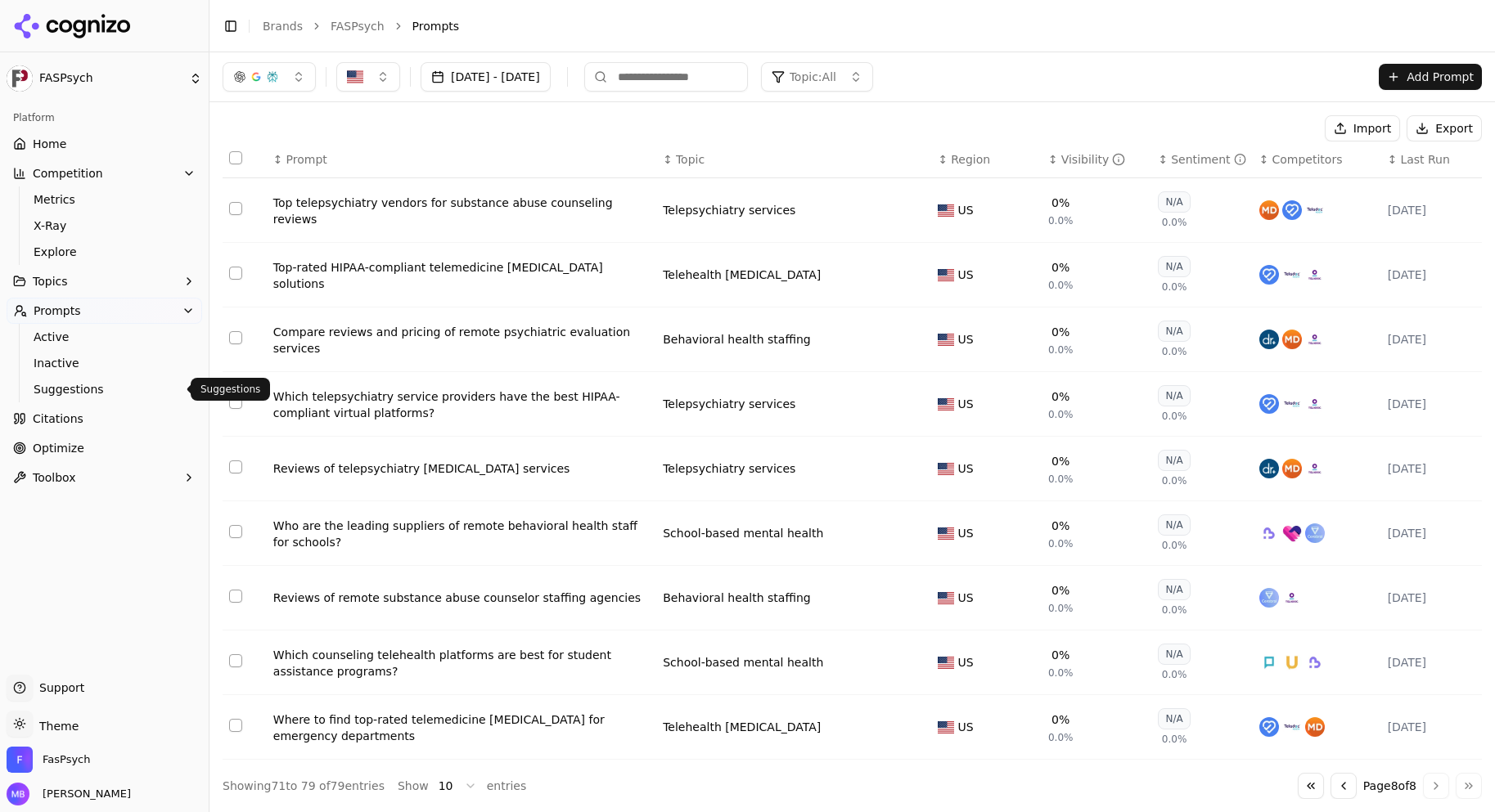
click at [73, 390] on span "Suggestions" at bounding box center [104, 390] width 143 height 17
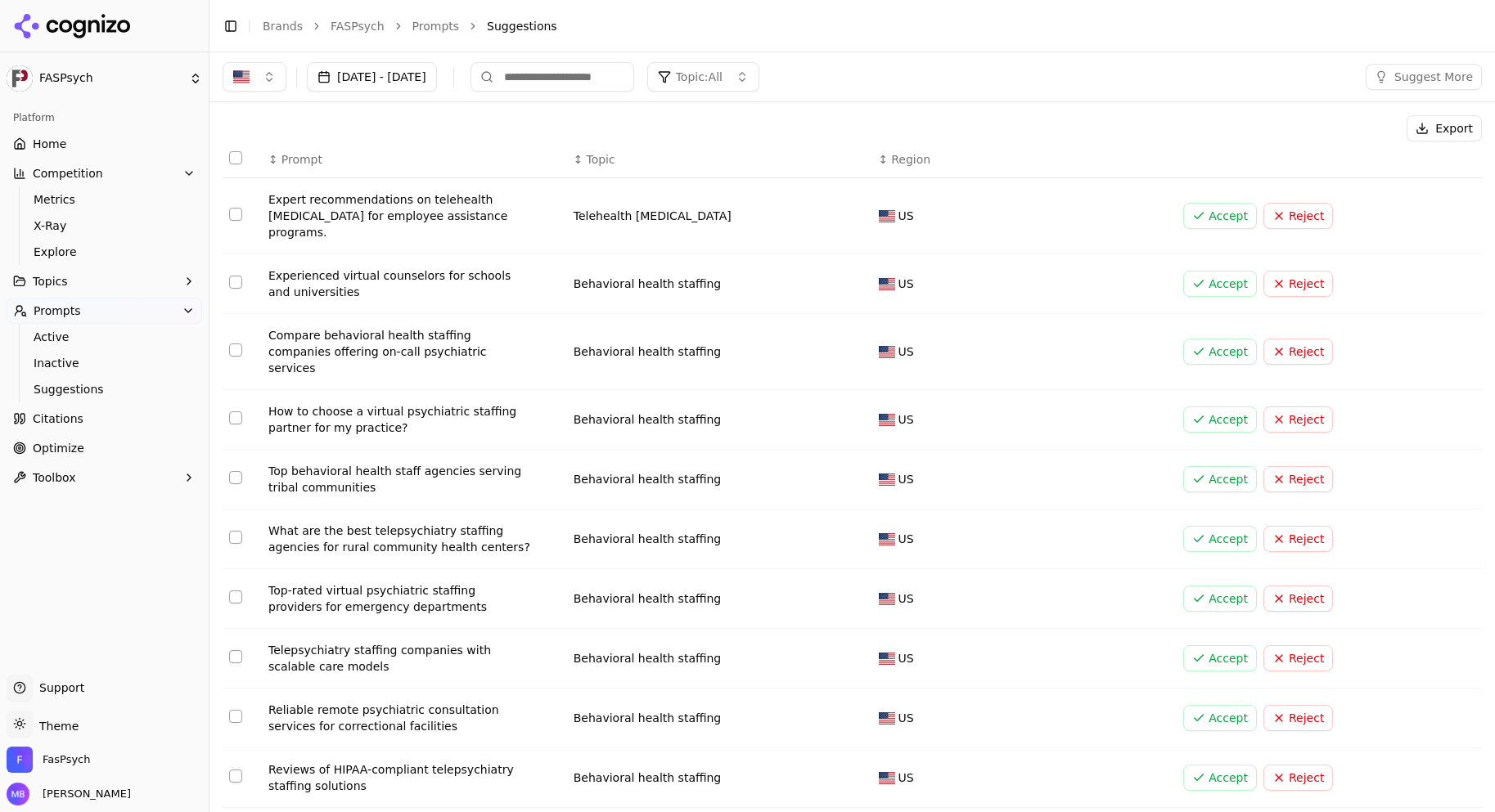
click at [1222, 406] on button "Accept" at bounding box center [1219, 420] width 74 height 26
click at [1203, 410] on button "Accept" at bounding box center [1219, 420] width 74 height 26
